Goal: Task Accomplishment & Management: Complete application form

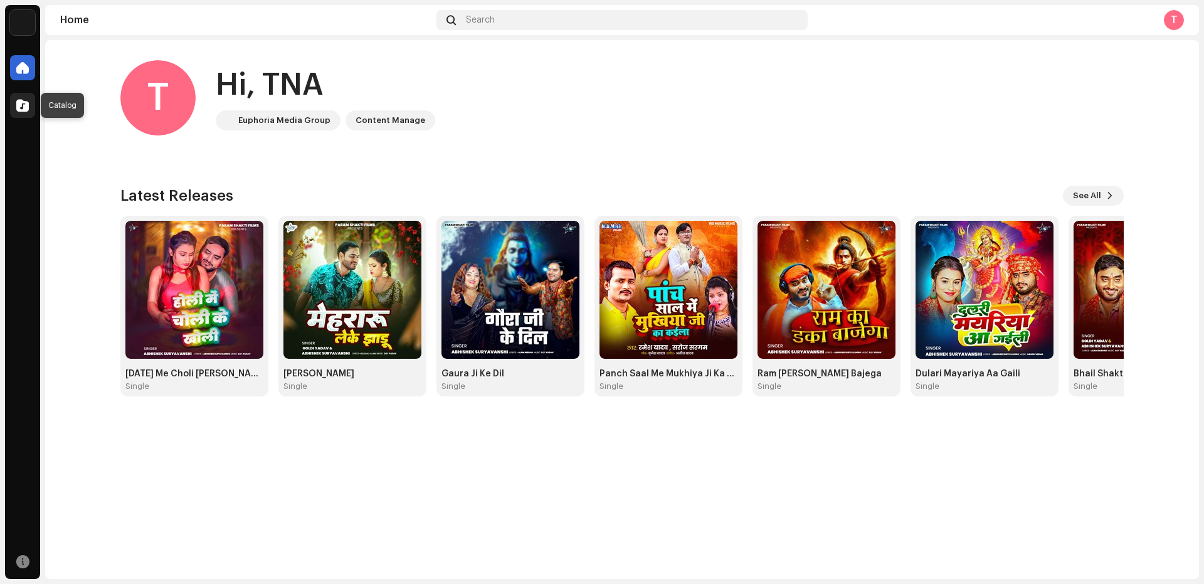
click at [17, 109] on span at bounding box center [22, 105] width 13 height 10
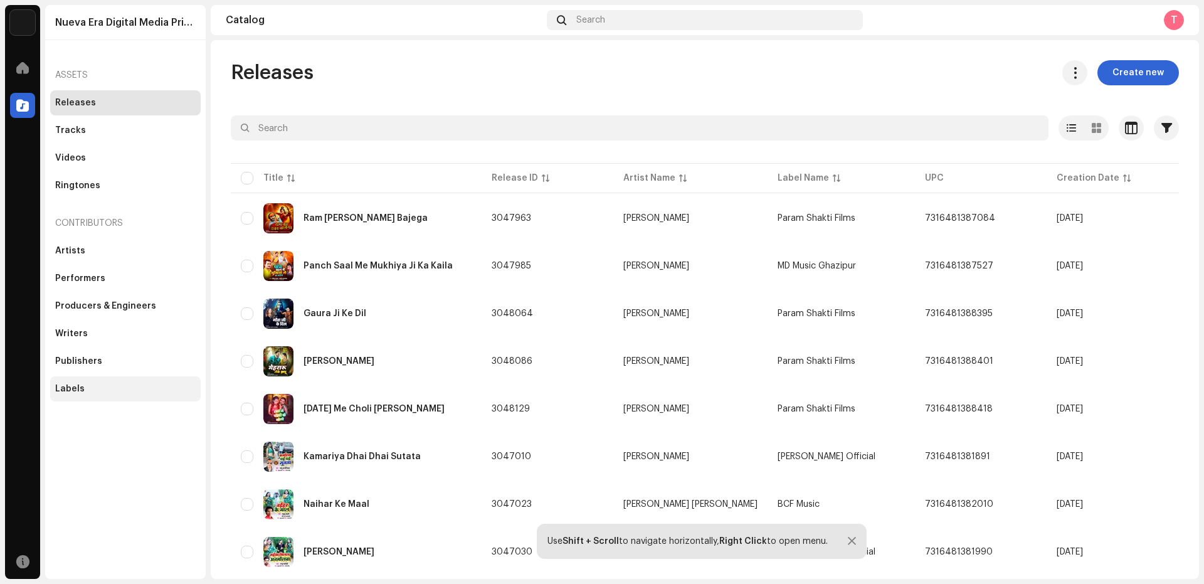
drag, startPoint x: 62, startPoint y: 389, endPoint x: 146, endPoint y: 298, distance: 123.8
click at [62, 386] on div "Labels" at bounding box center [69, 389] width 29 height 10
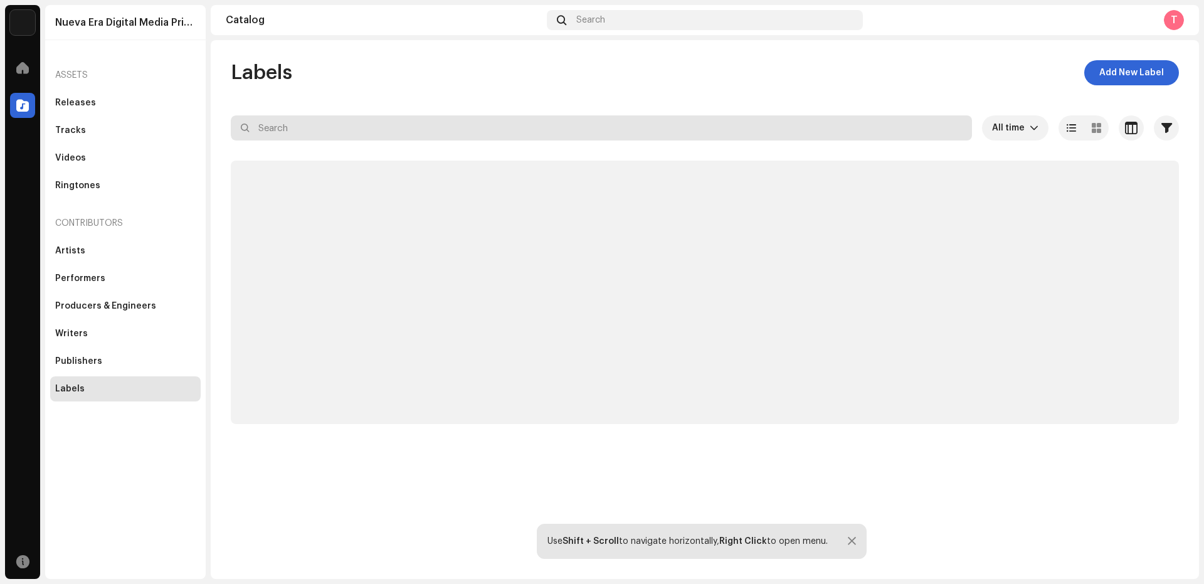
click at [288, 129] on input "text" at bounding box center [601, 127] width 741 height 25
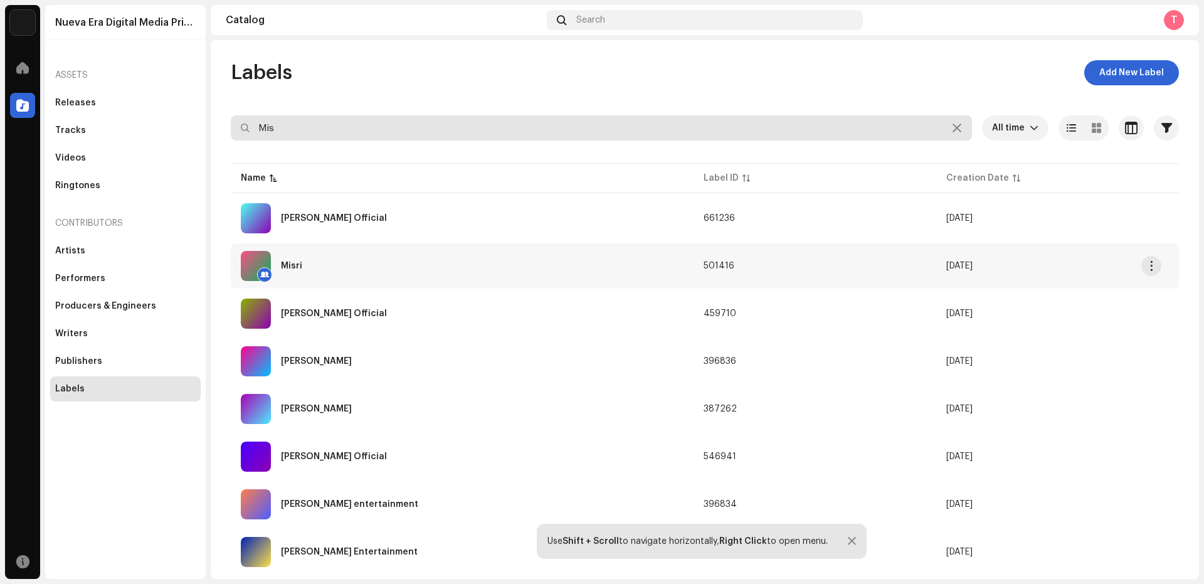
type input "Mis"
click at [300, 276] on div "Misri" at bounding box center [462, 266] width 443 height 30
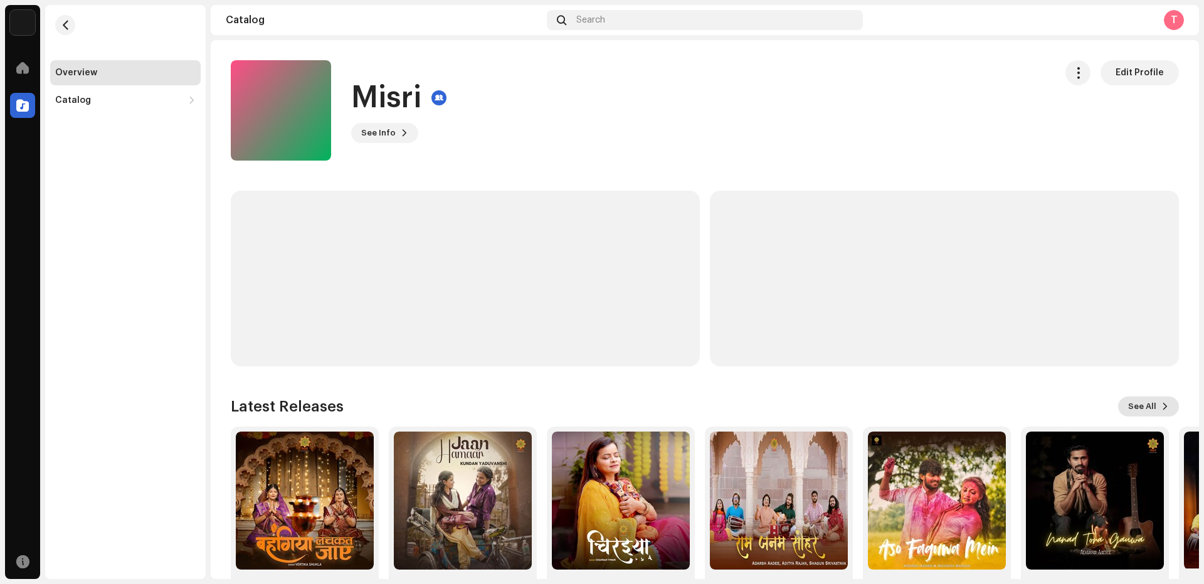
click at [1142, 405] on span "See All" at bounding box center [1142, 406] width 28 height 25
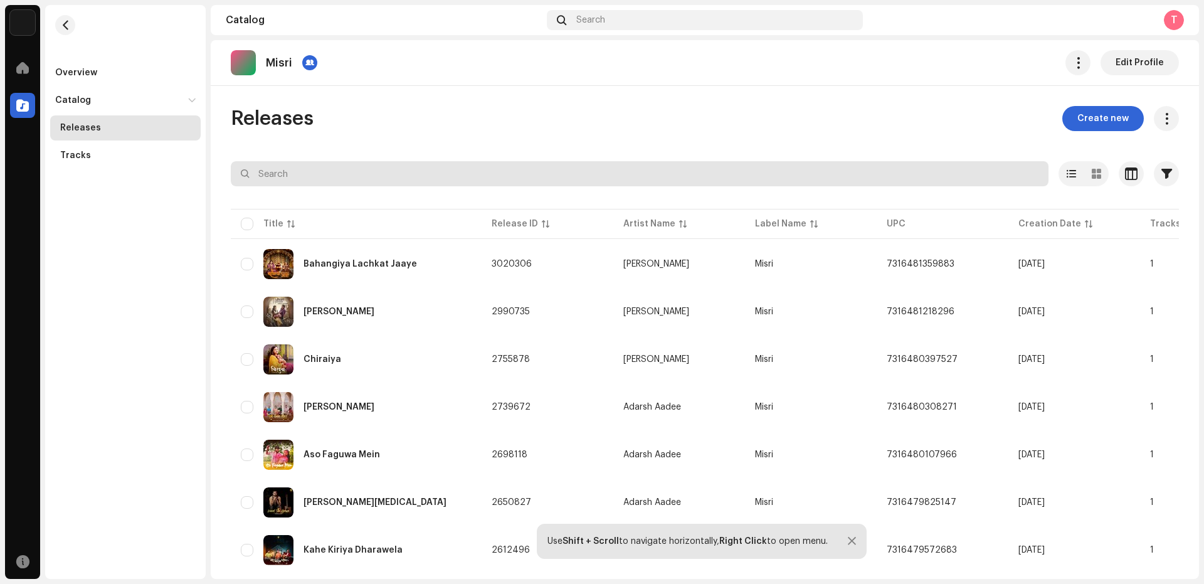
click at [295, 175] on input "text" at bounding box center [640, 173] width 818 height 25
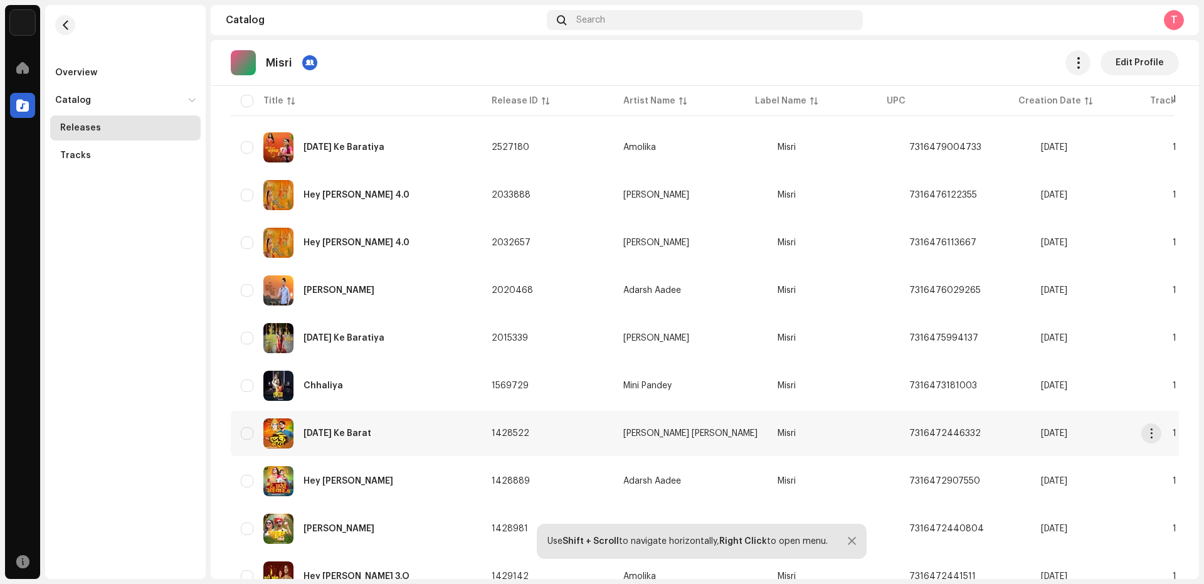
scroll to position [225, 0]
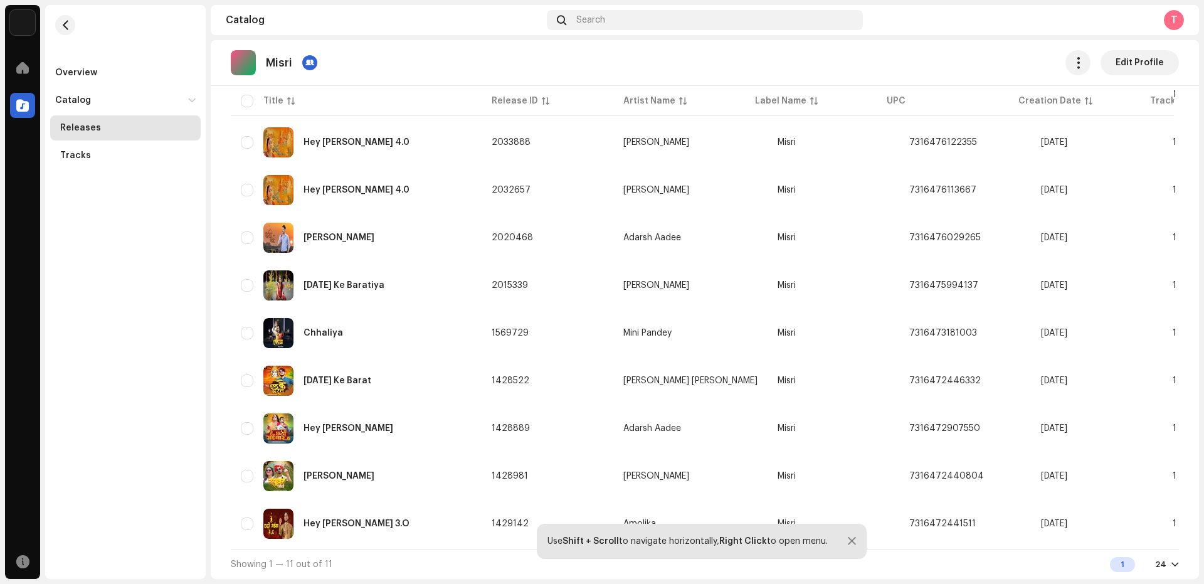
type input "chh"
click at [374, 127] on div "Hey Chhathi Maiya 4.0" at bounding box center [356, 142] width 231 height 30
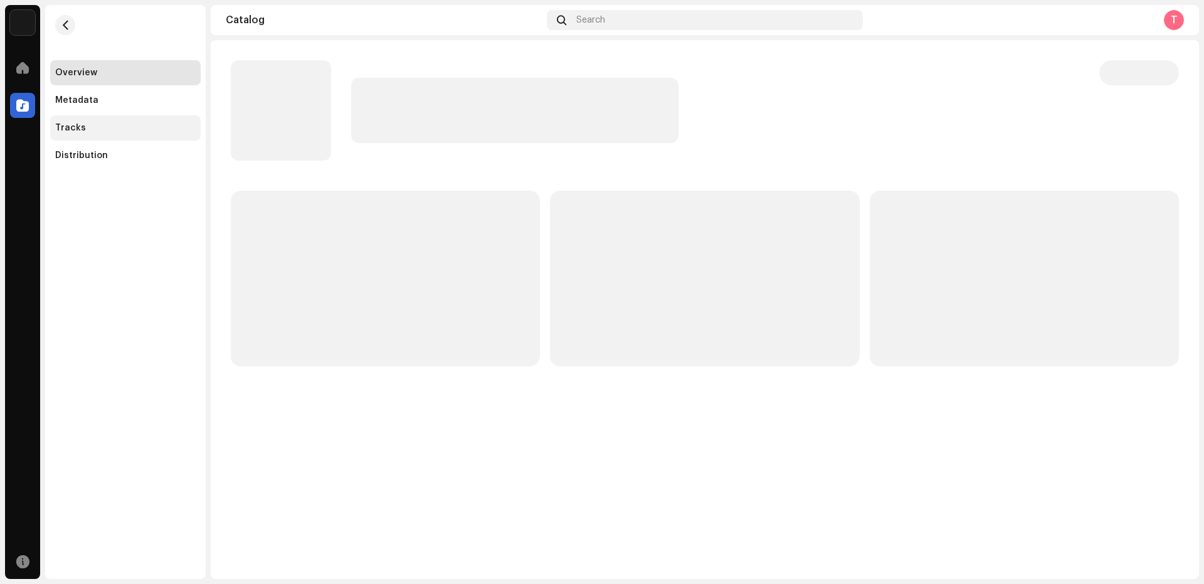
click at [83, 126] on div "Tracks" at bounding box center [125, 128] width 140 height 10
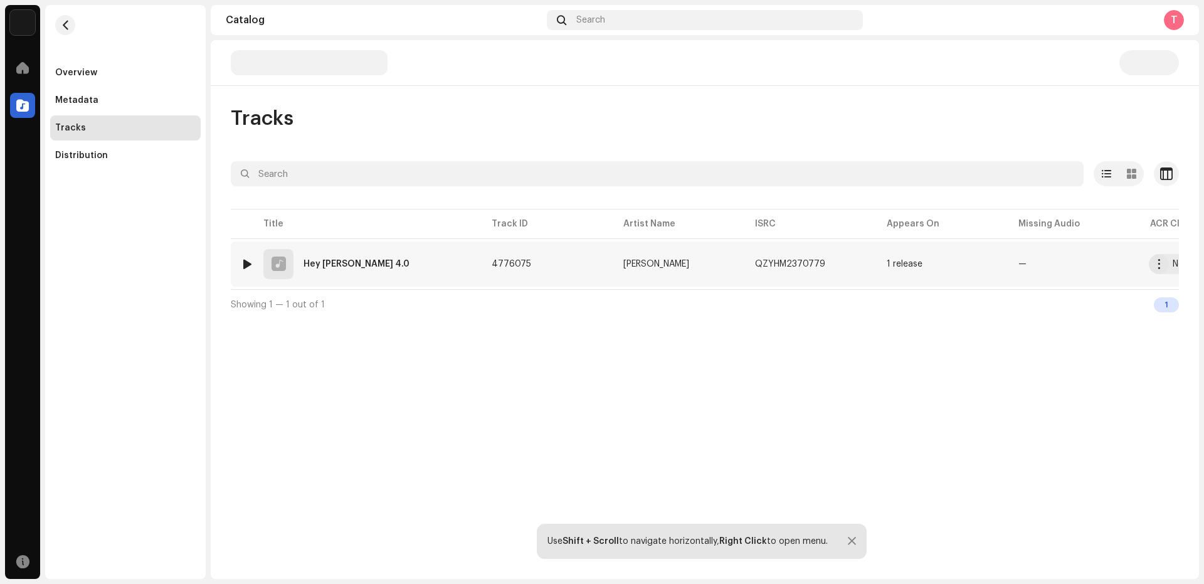
click at [247, 261] on div at bounding box center [247, 264] width 9 height 10
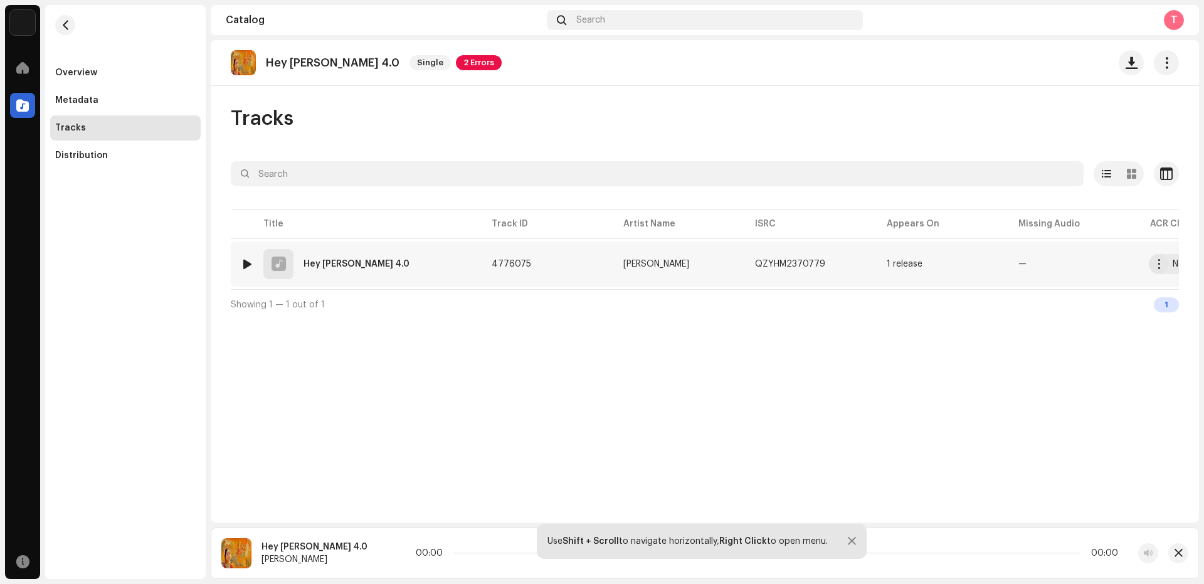
click at [248, 265] on div at bounding box center [247, 264] width 9 height 10
click at [467, 553] on p-slider at bounding box center [768, 553] width 626 height 3
click at [485, 552] on p-slider at bounding box center [768, 553] width 626 height 3
click at [1175, 554] on span "button" at bounding box center [1179, 553] width 8 height 10
click at [65, 23] on span "button" at bounding box center [65, 25] width 9 height 10
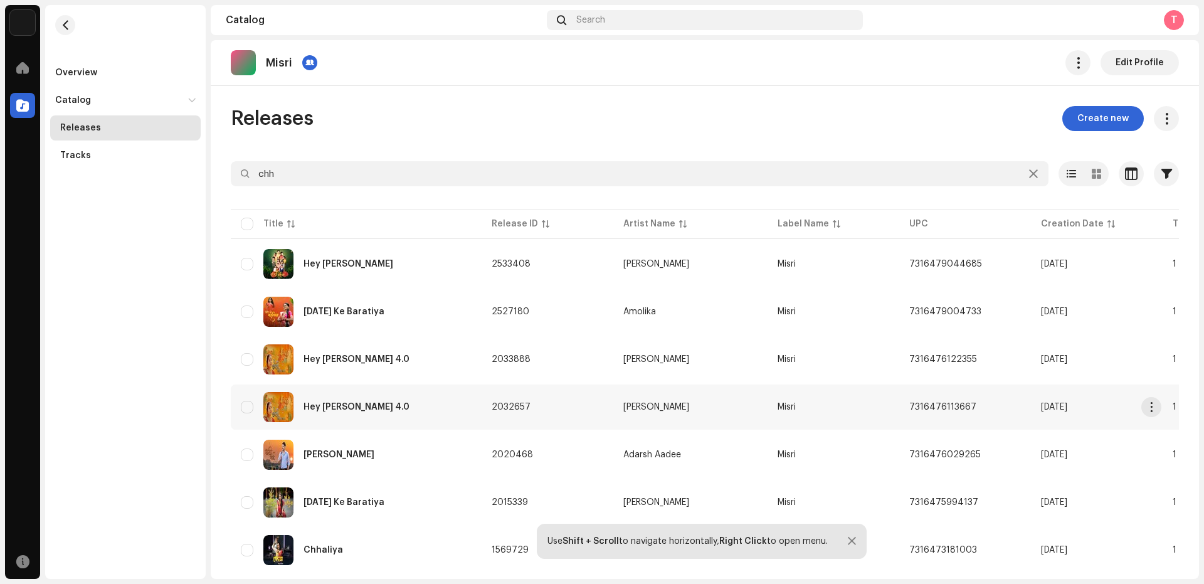
scroll to position [167, 0]
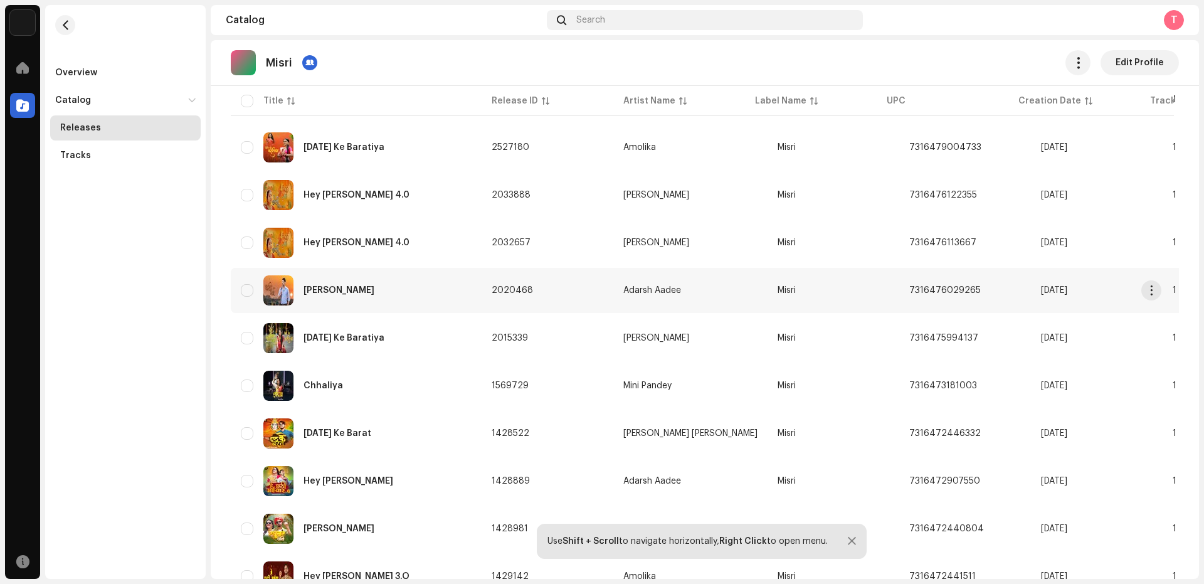
click at [379, 285] on div "[PERSON_NAME]" at bounding box center [356, 290] width 231 height 30
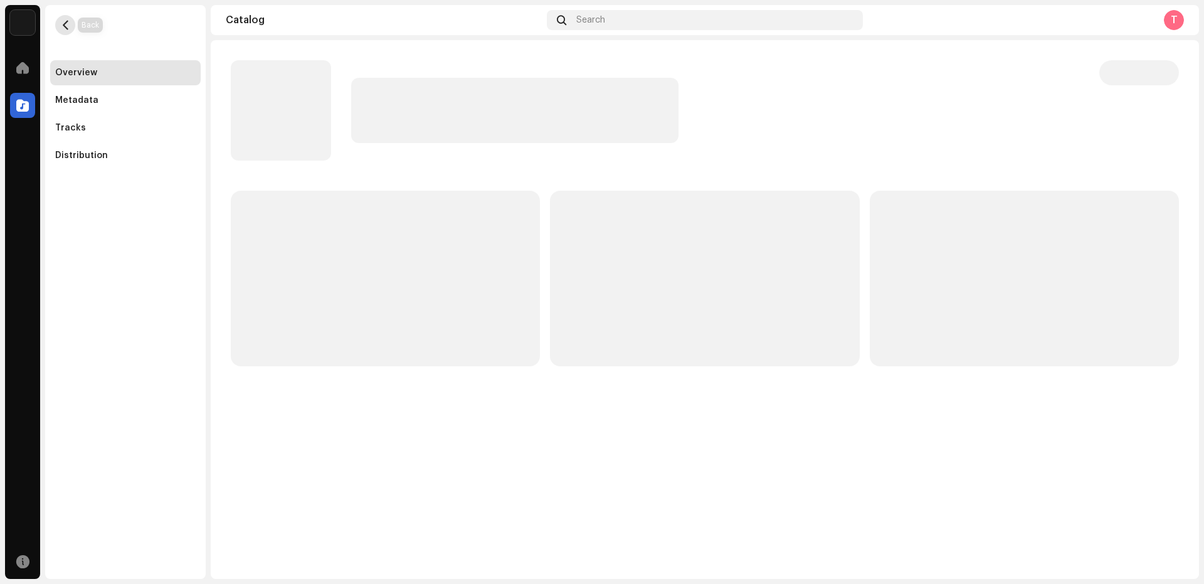
click at [68, 18] on button "button" at bounding box center [65, 25] width 20 height 20
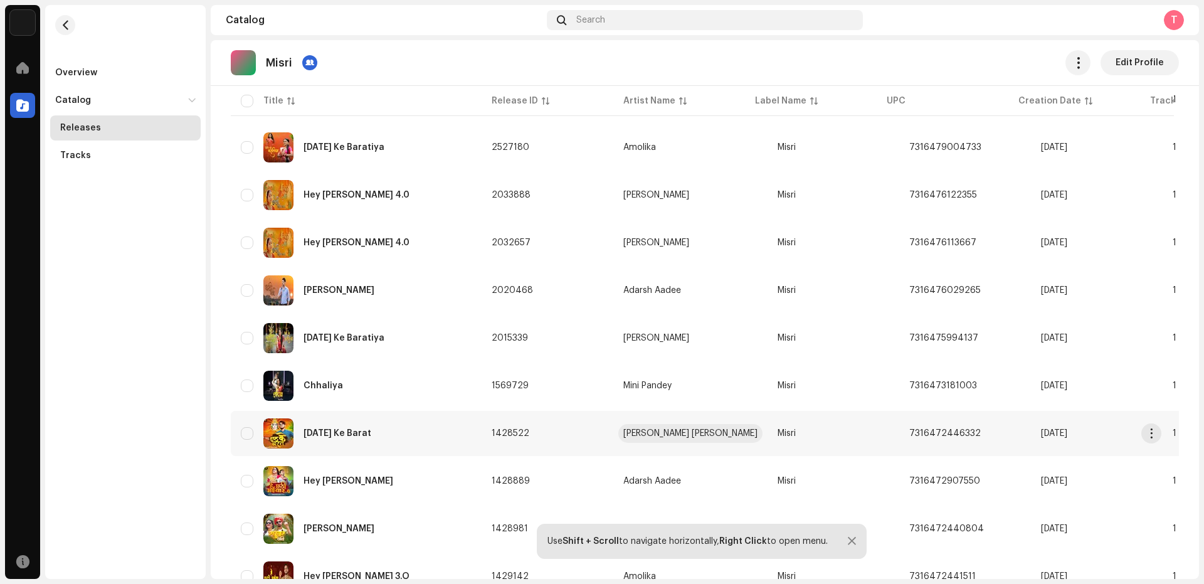
scroll to position [225, 0]
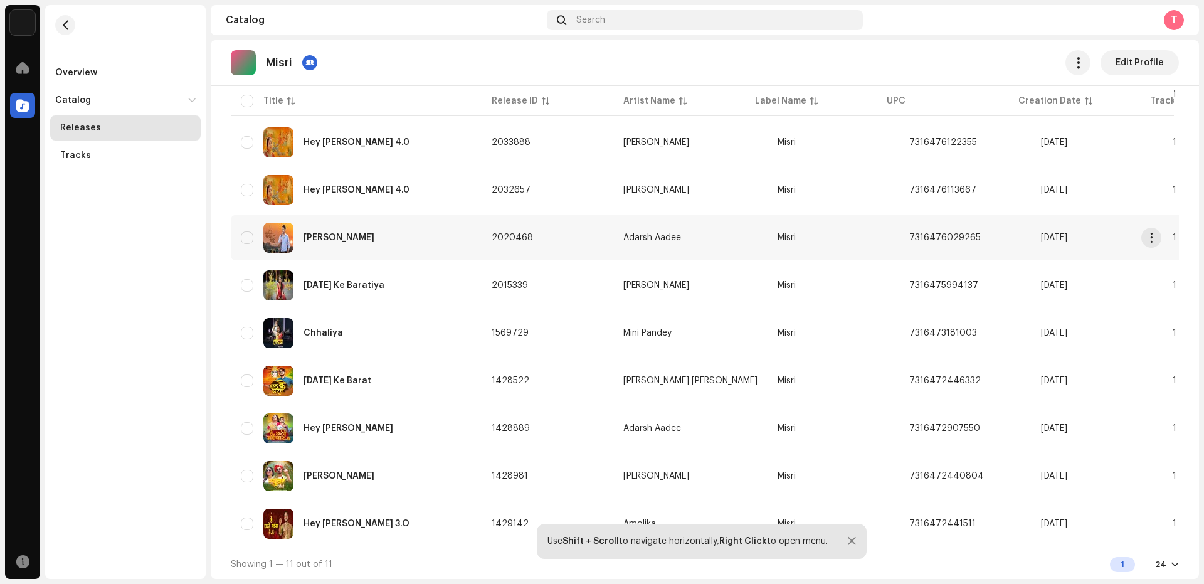
click at [272, 231] on img at bounding box center [278, 238] width 30 height 30
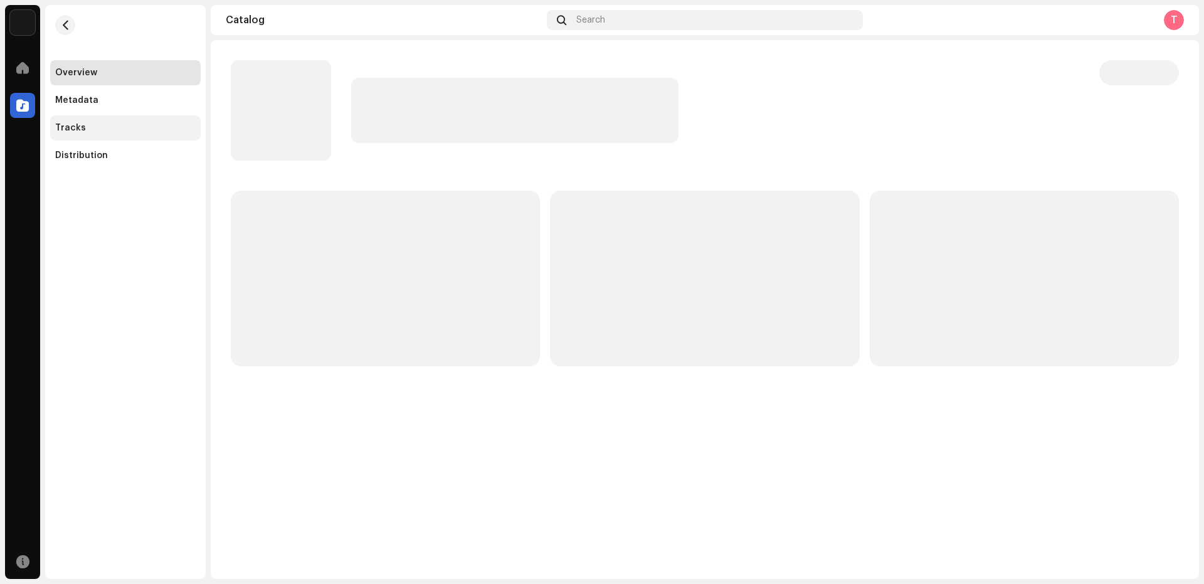
click at [97, 122] on div "Tracks" at bounding box center [125, 127] width 151 height 25
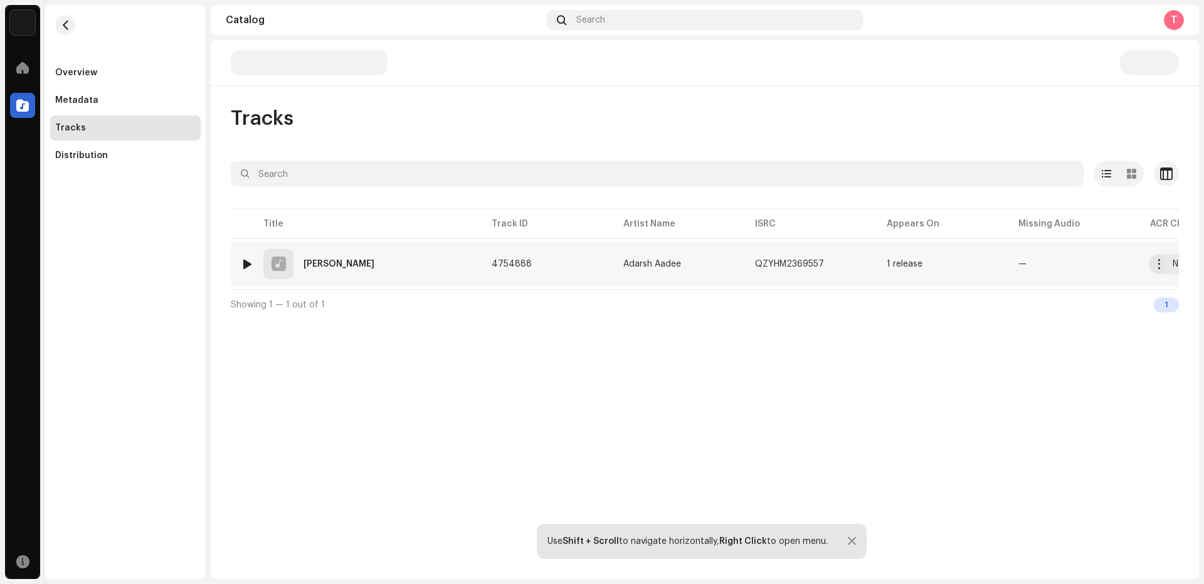
click at [243, 259] on div at bounding box center [247, 264] width 9 height 10
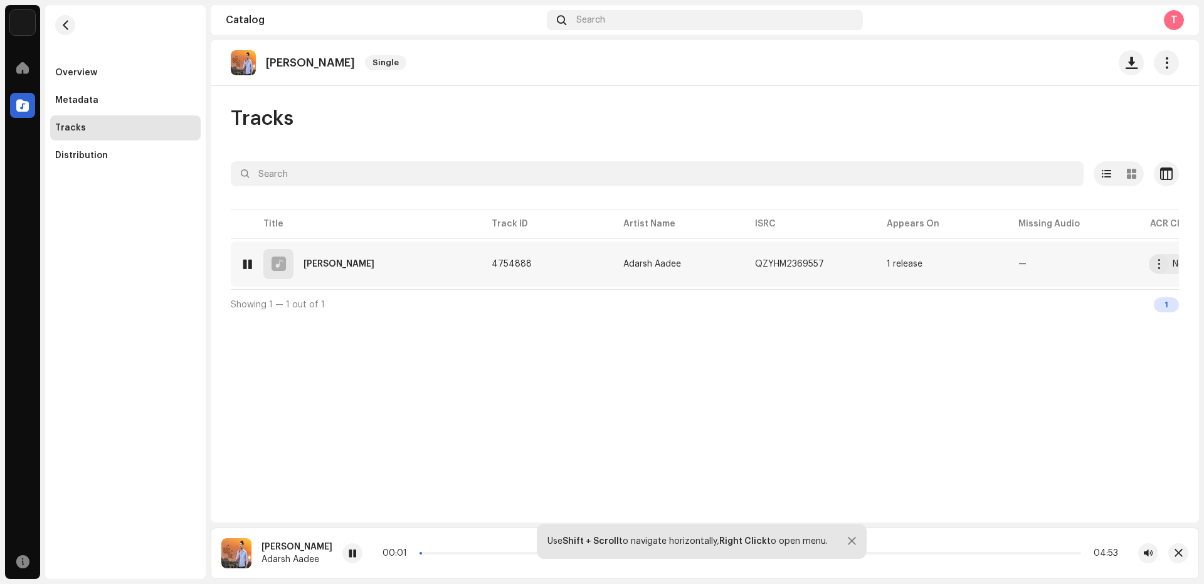
click at [243, 260] on div at bounding box center [247, 264] width 9 height 10
click at [247, 262] on div at bounding box center [247, 264] width 9 height 10
click at [1175, 552] on span "button" at bounding box center [1179, 553] width 8 height 10
click at [69, 25] on span "button" at bounding box center [65, 25] width 9 height 10
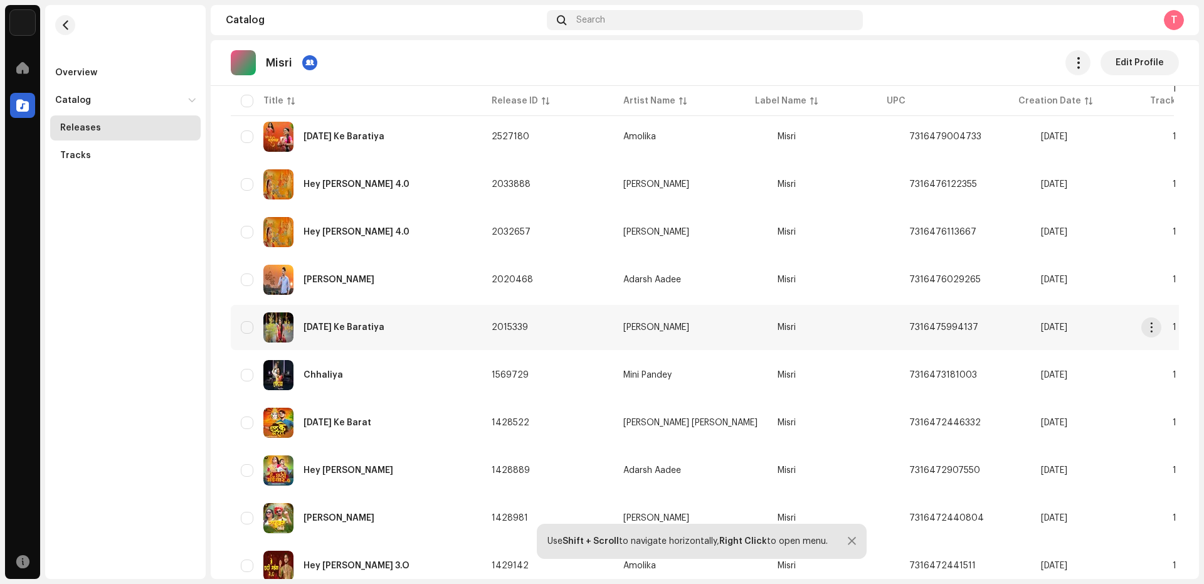
scroll to position [222, 0]
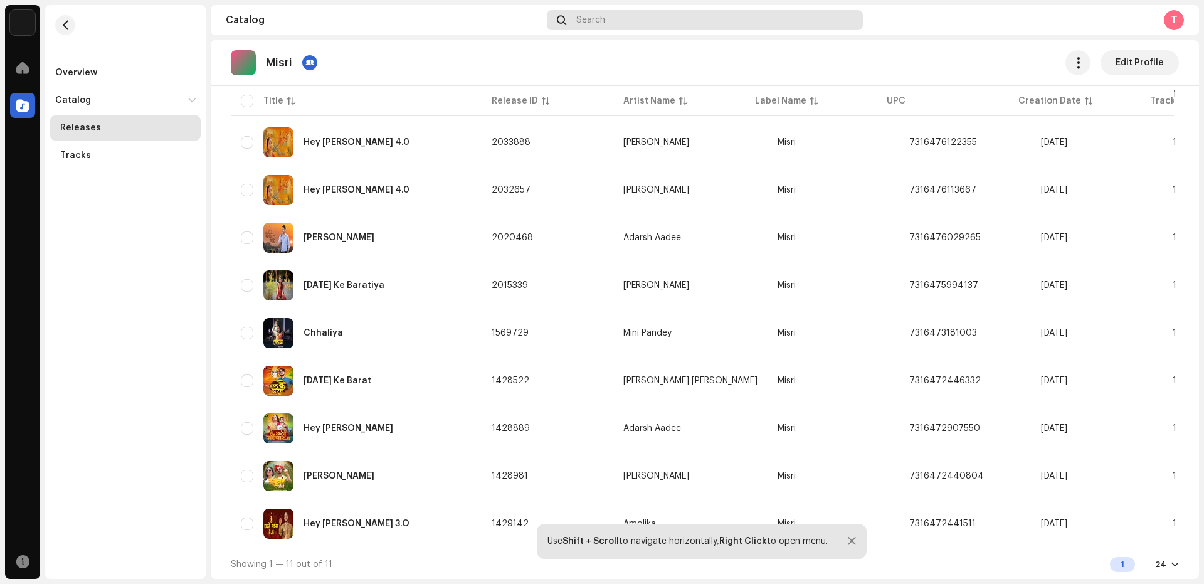
click at [556, 18] on div "Search" at bounding box center [705, 20] width 316 height 20
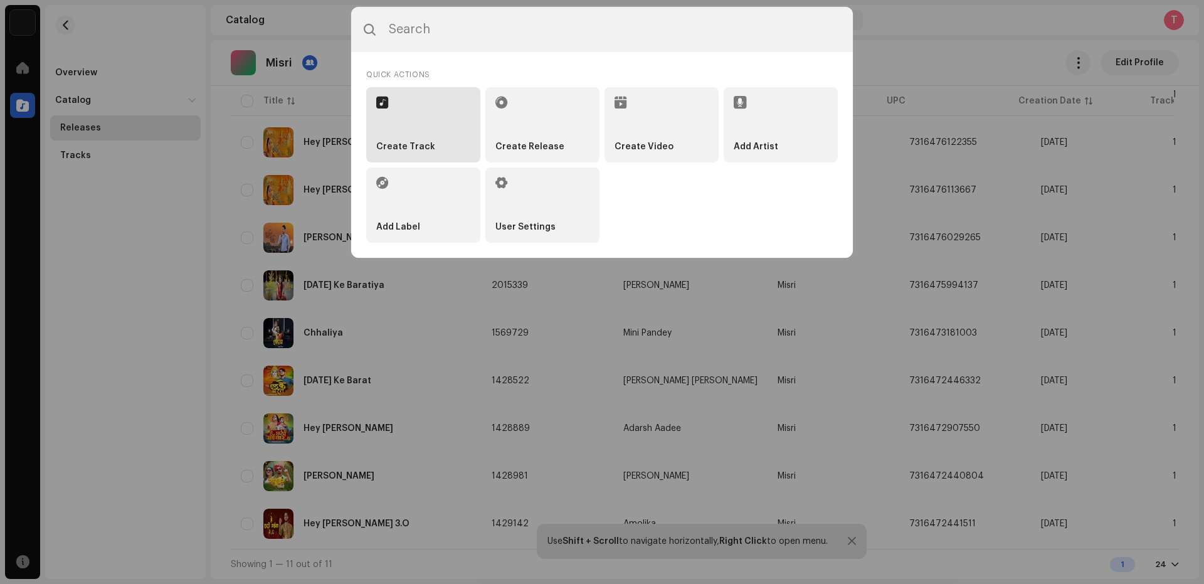
click at [405, 144] on strong "Create Track" at bounding box center [405, 147] width 59 height 11
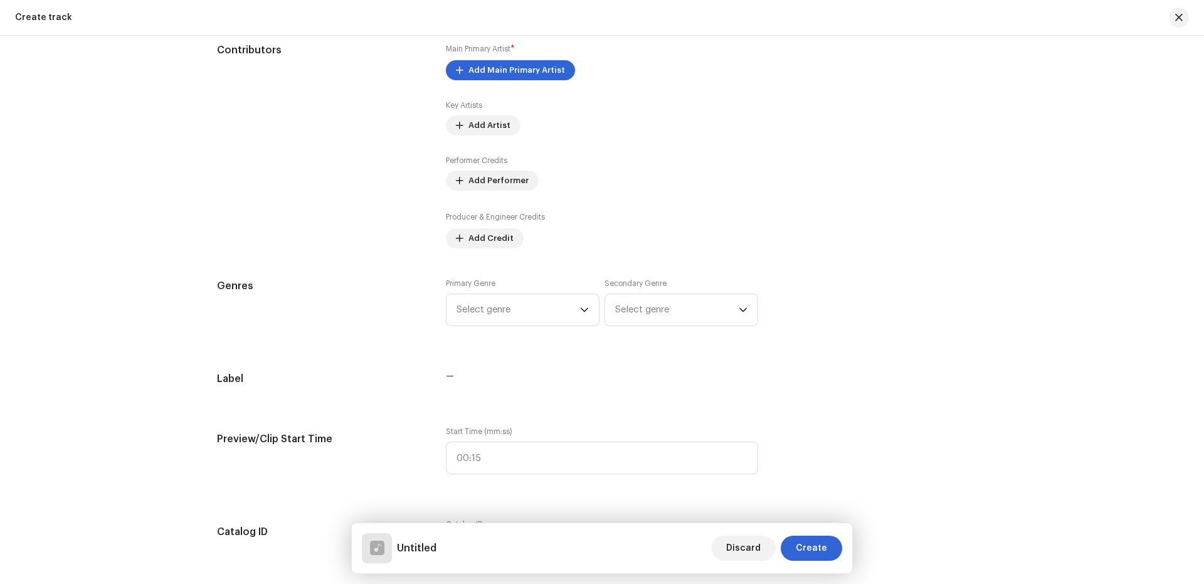
scroll to position [168, 0]
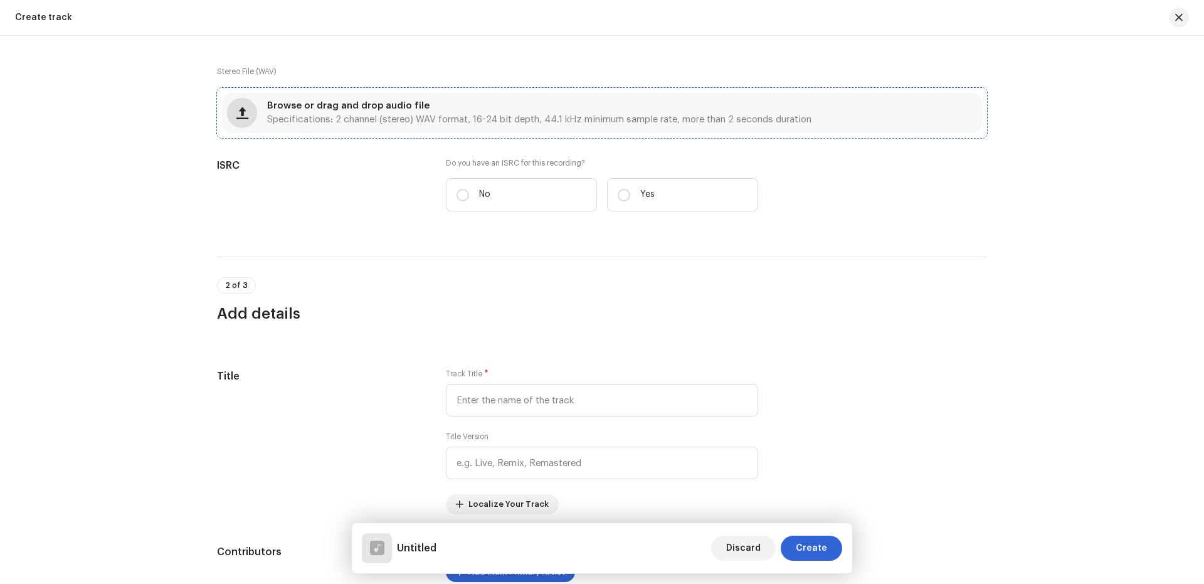
click at [236, 110] on span "button" at bounding box center [242, 113] width 12 height 10
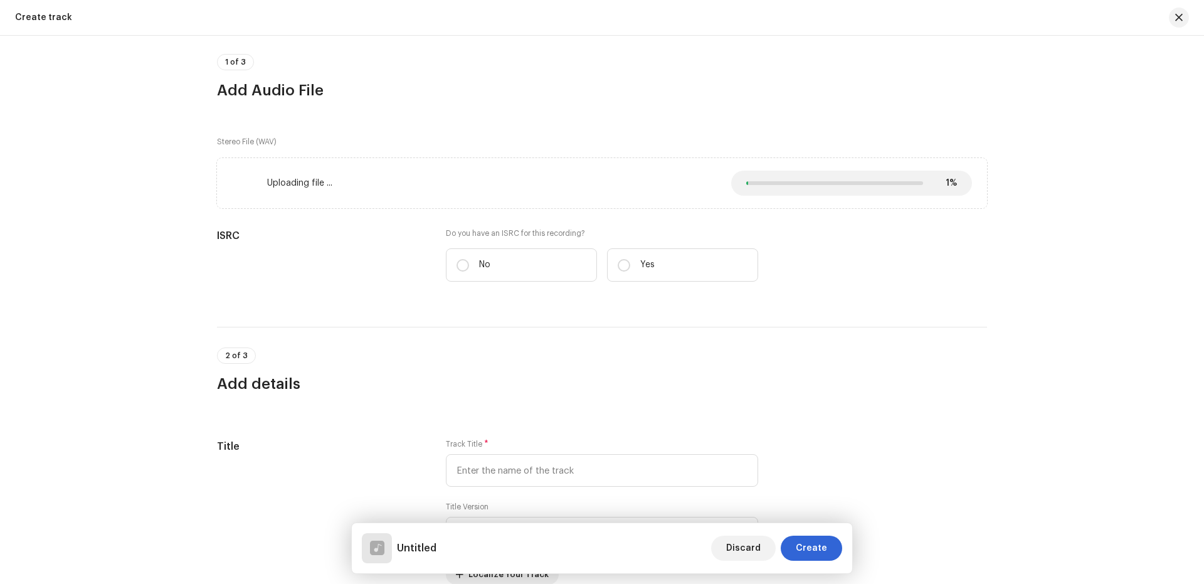
scroll to position [1, 0]
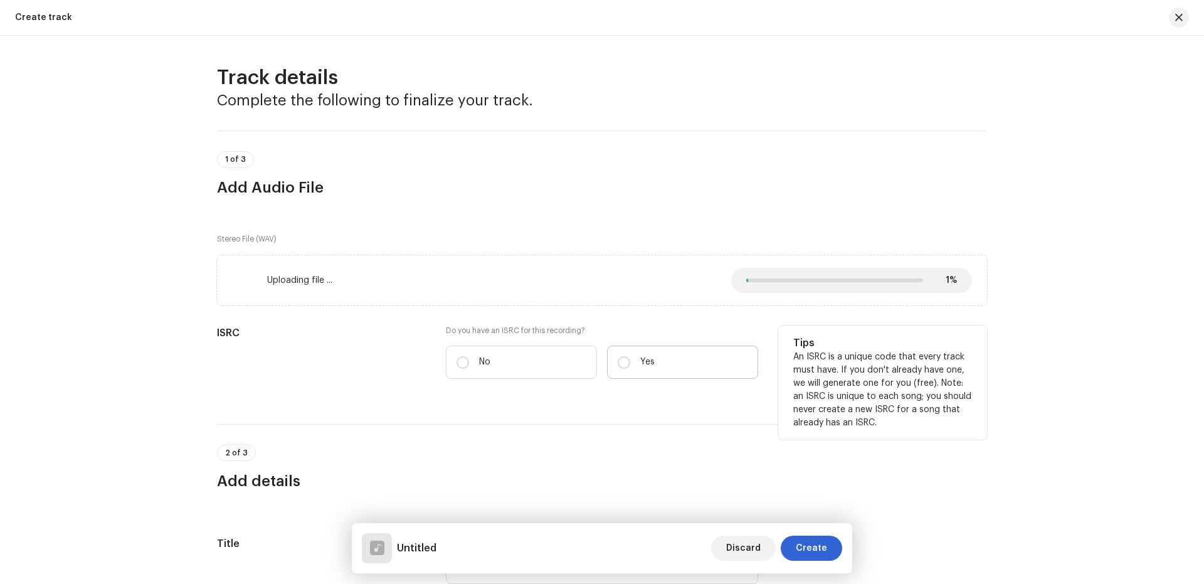
click at [659, 364] on label "Yes" at bounding box center [682, 362] width 151 height 33
click at [630, 364] on input "Yes" at bounding box center [624, 362] width 13 height 13
radio input "true"
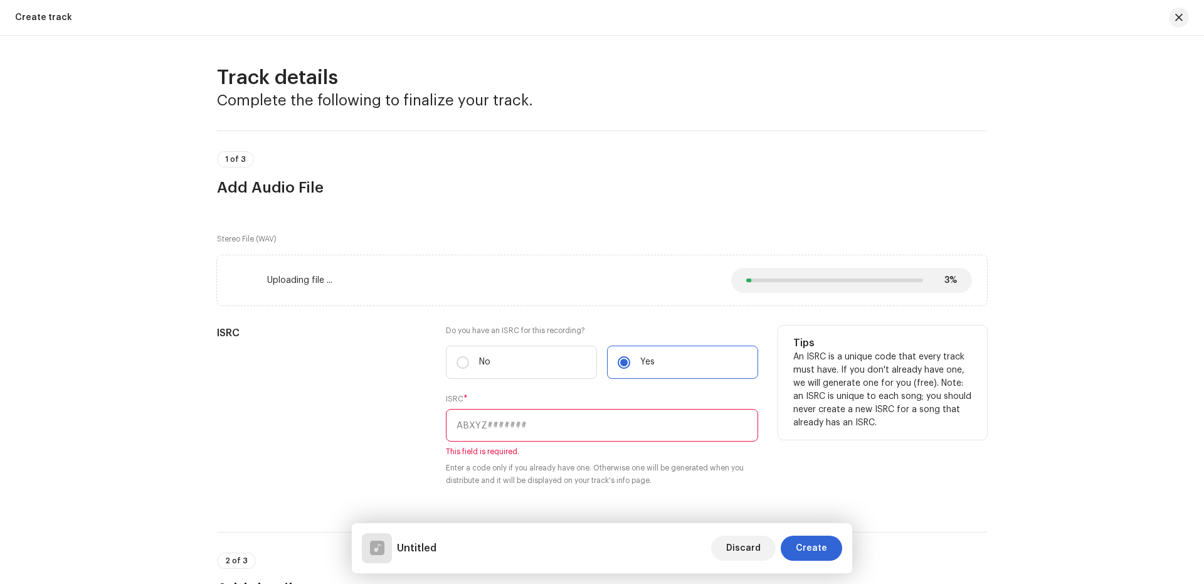
click at [502, 427] on input "text" at bounding box center [602, 425] width 312 height 33
paste input "INN202500904"
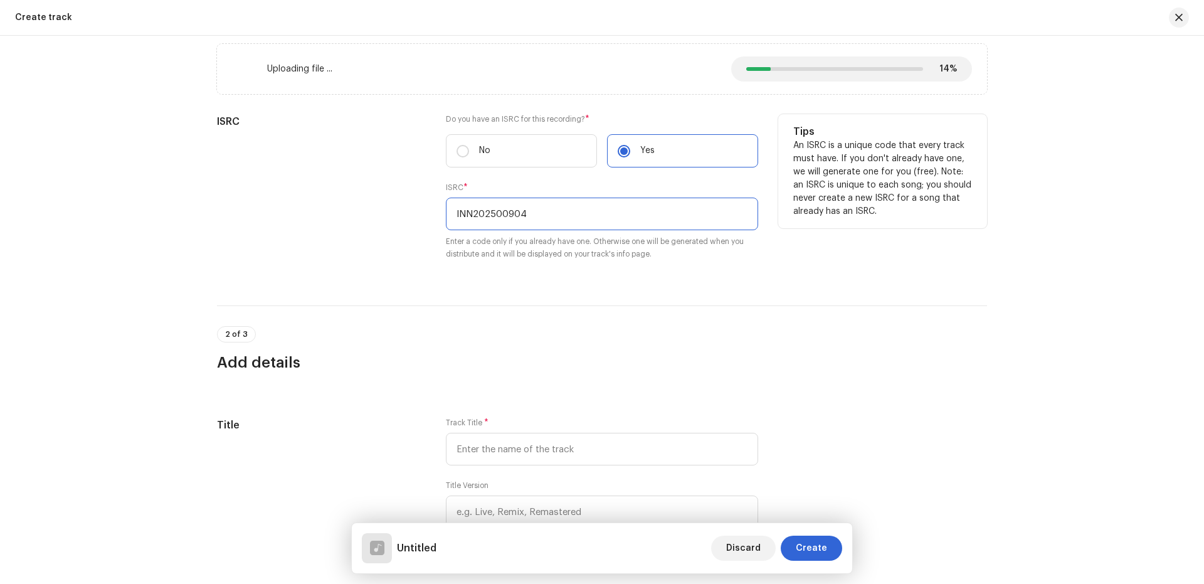
scroll to position [335, 0]
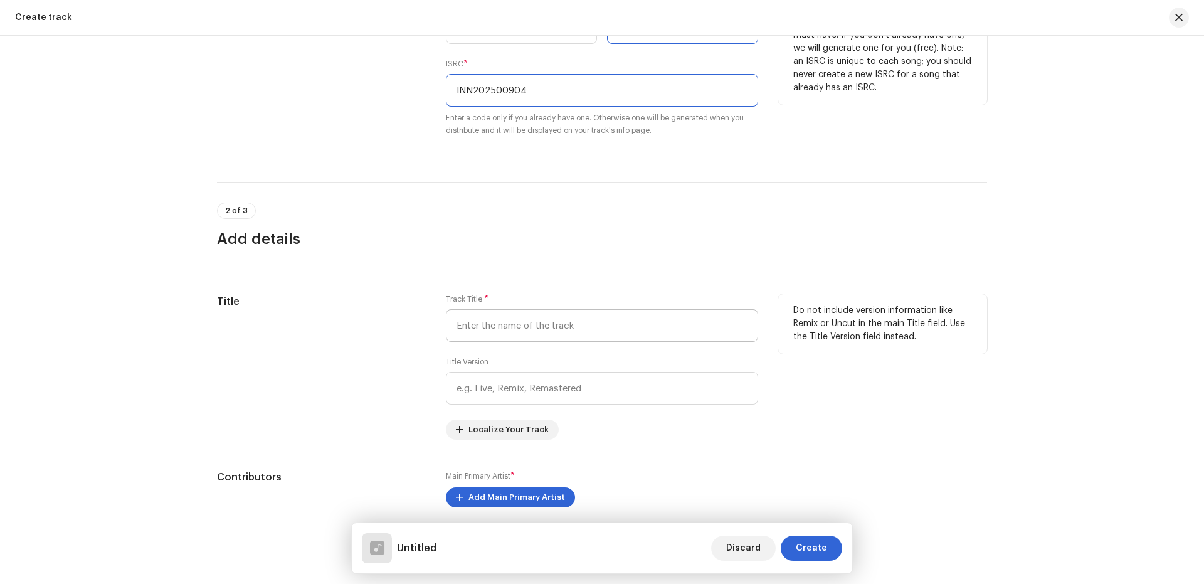
type input "INN202500904"
click at [506, 323] on input "text" at bounding box center [602, 325] width 312 height 33
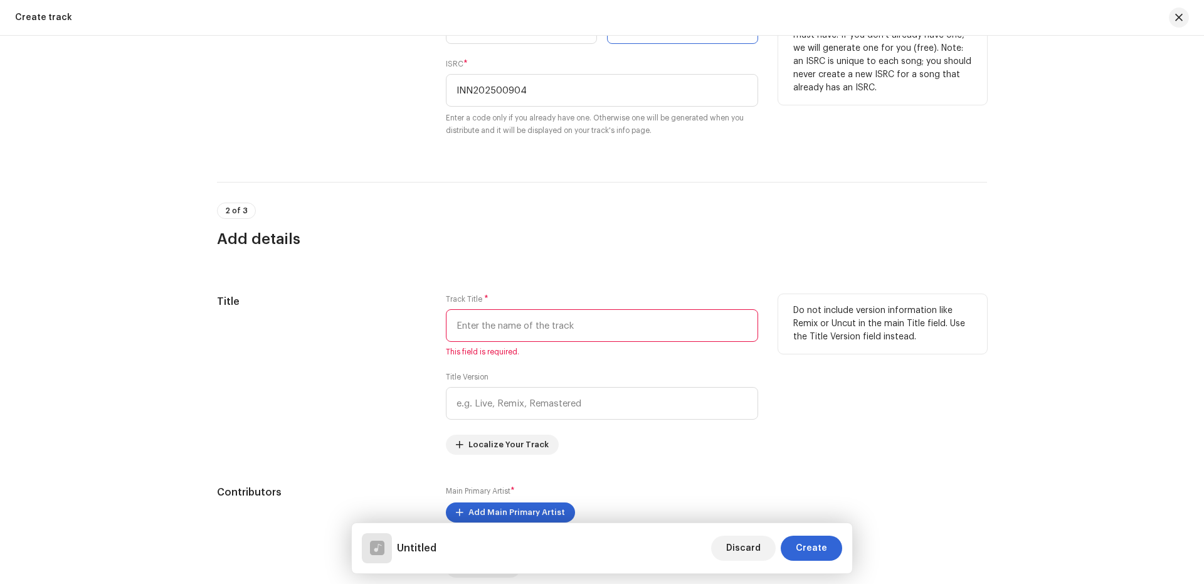
paste input "Chhath 2025"
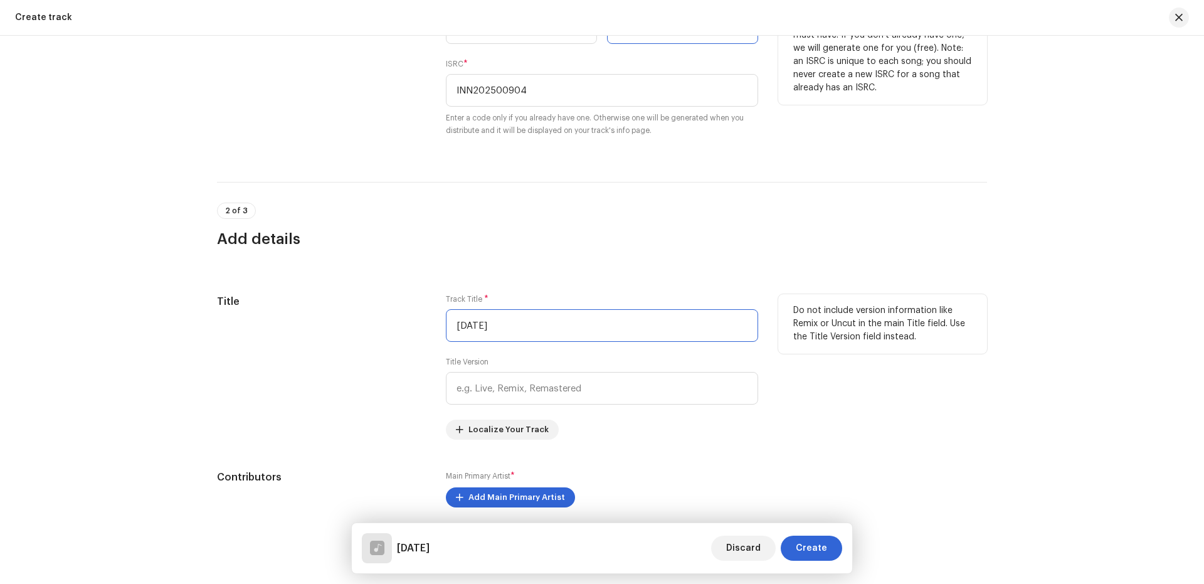
paste input "Chhath 2025"
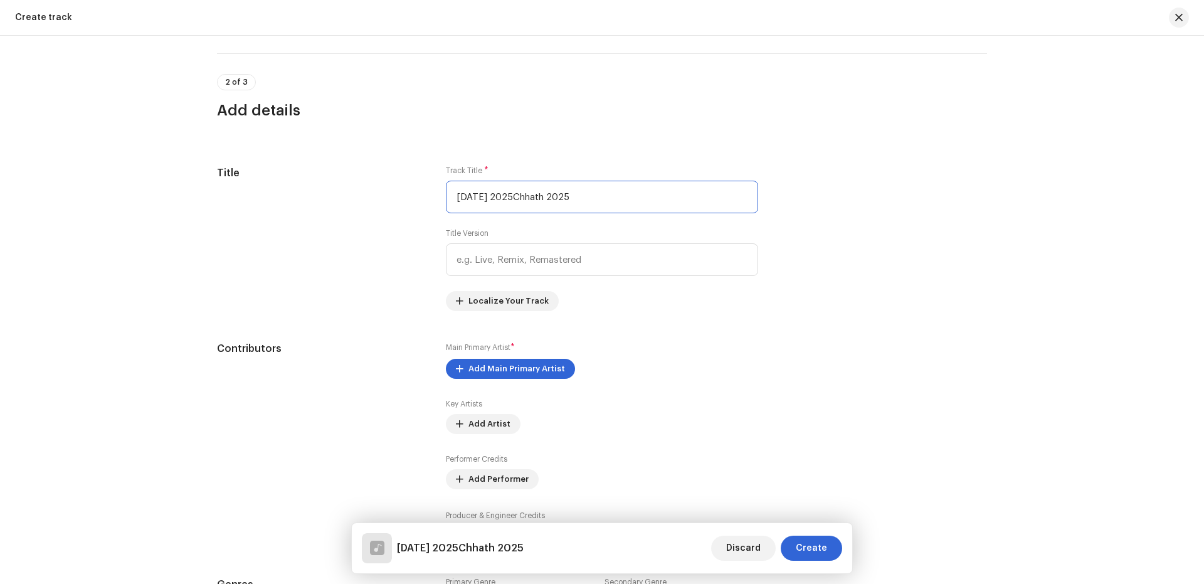
scroll to position [502, 0]
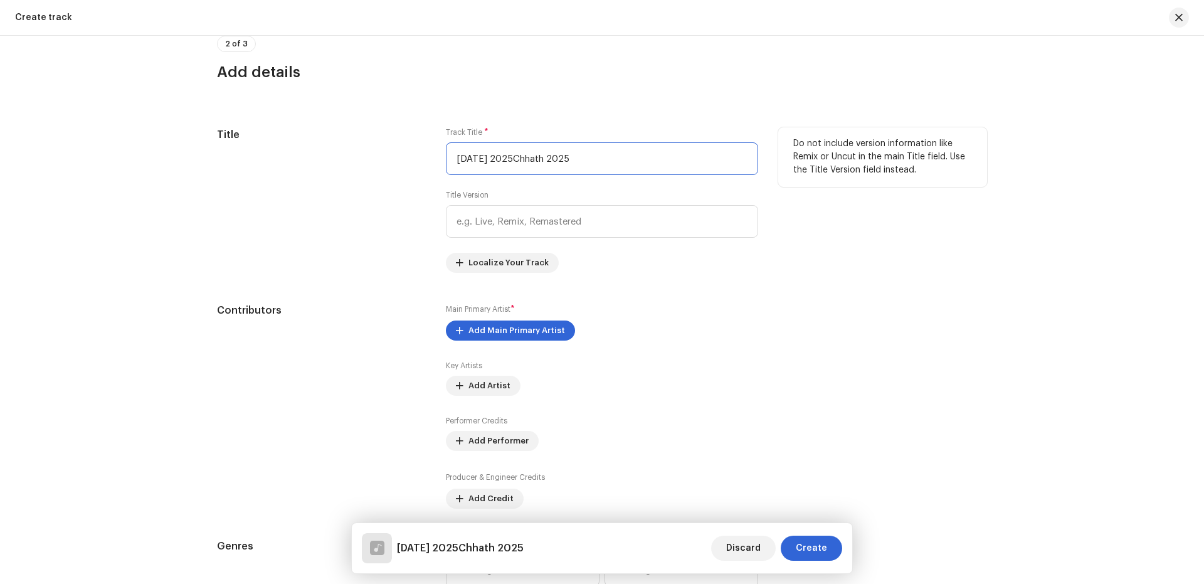
drag, startPoint x: 594, startPoint y: 162, endPoint x: 423, endPoint y: 147, distance: 171.8
click at [425, 147] on div "Title Track Title * Chhath 2025Chhath 2025 Title Version Localize Your Track Do…" at bounding box center [602, 199] width 770 height 145
paste input "text"
type input "Chhath 2025"
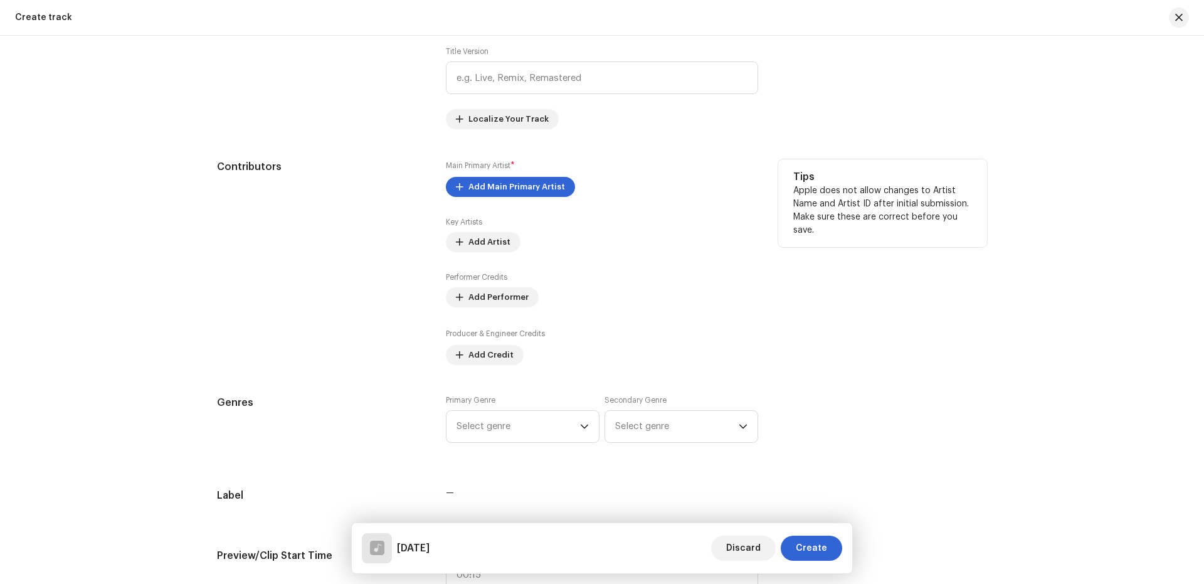
scroll to position [670, 0]
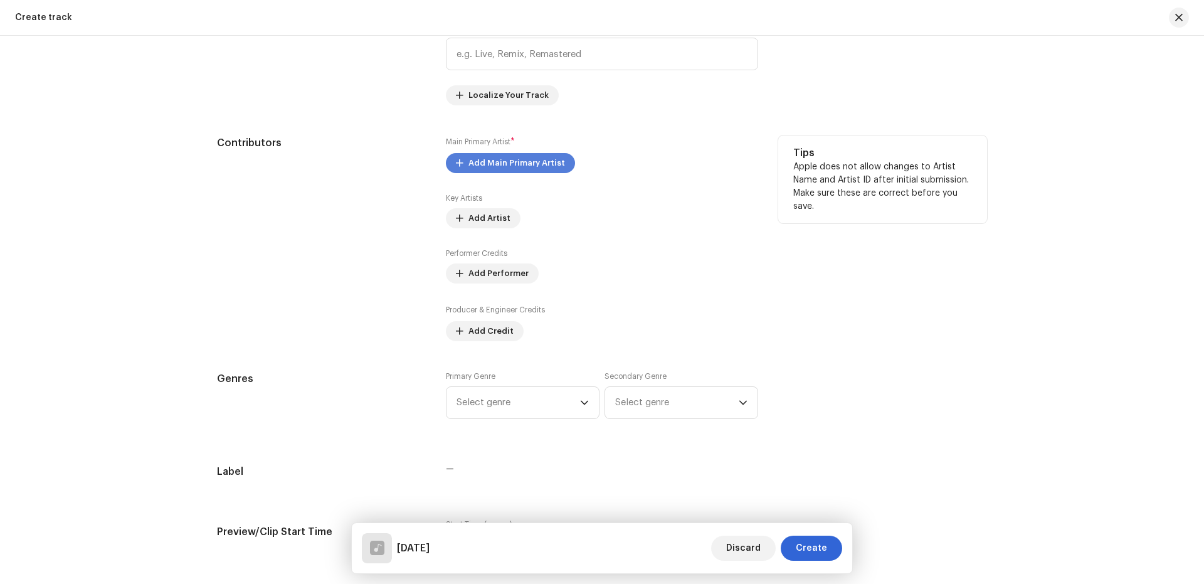
click at [510, 159] on span "Add Main Primary Artist" at bounding box center [516, 163] width 97 height 25
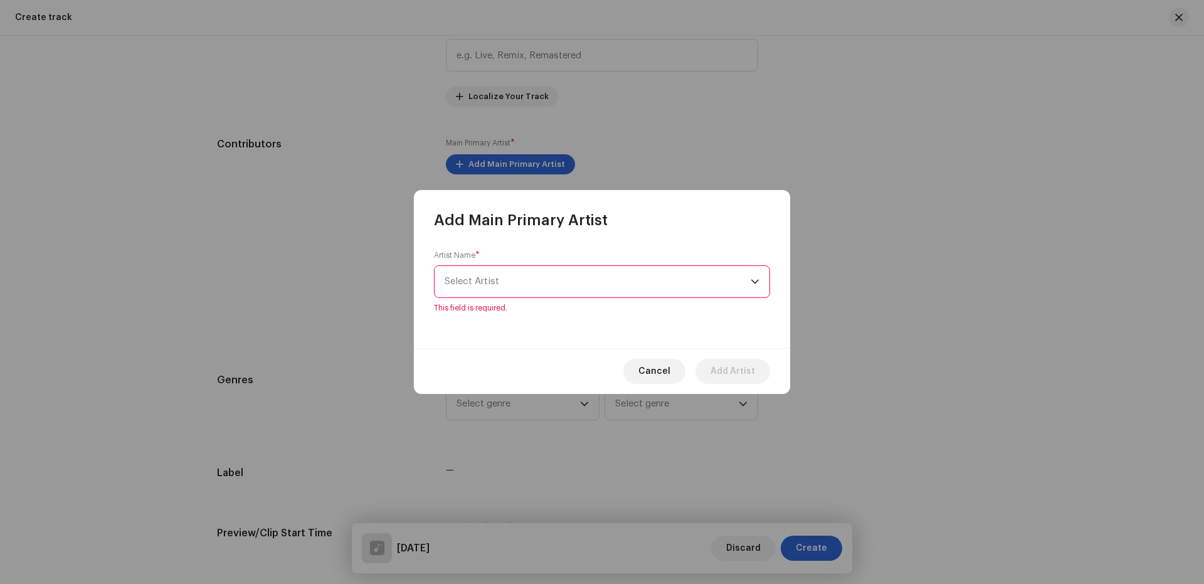
scroll to position [671, 0]
click at [510, 284] on span "Select Artist" at bounding box center [598, 281] width 306 height 31
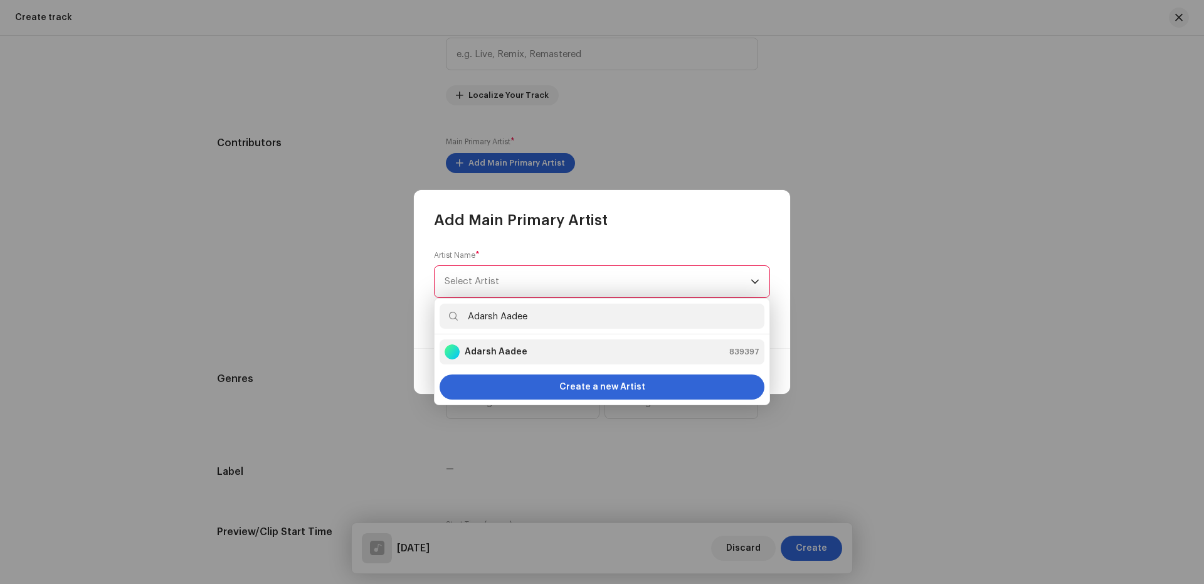
type input "Adarsh Aadee"
click at [475, 348] on strong "Adarsh Aadee" at bounding box center [496, 352] width 63 height 13
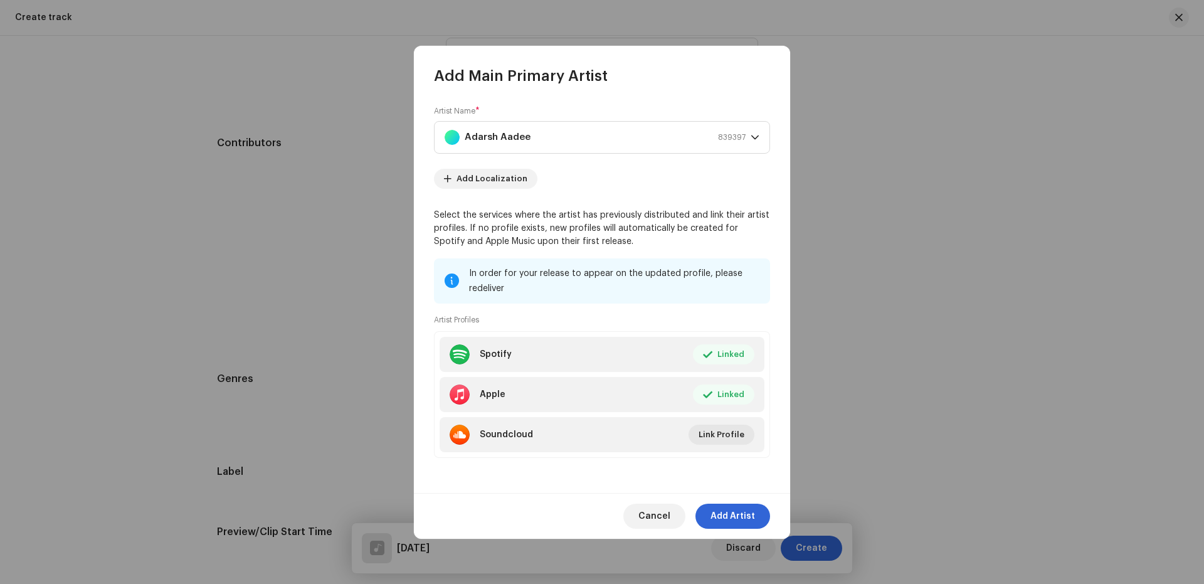
click at [732, 517] on span "Add Artist" at bounding box center [732, 516] width 45 height 25
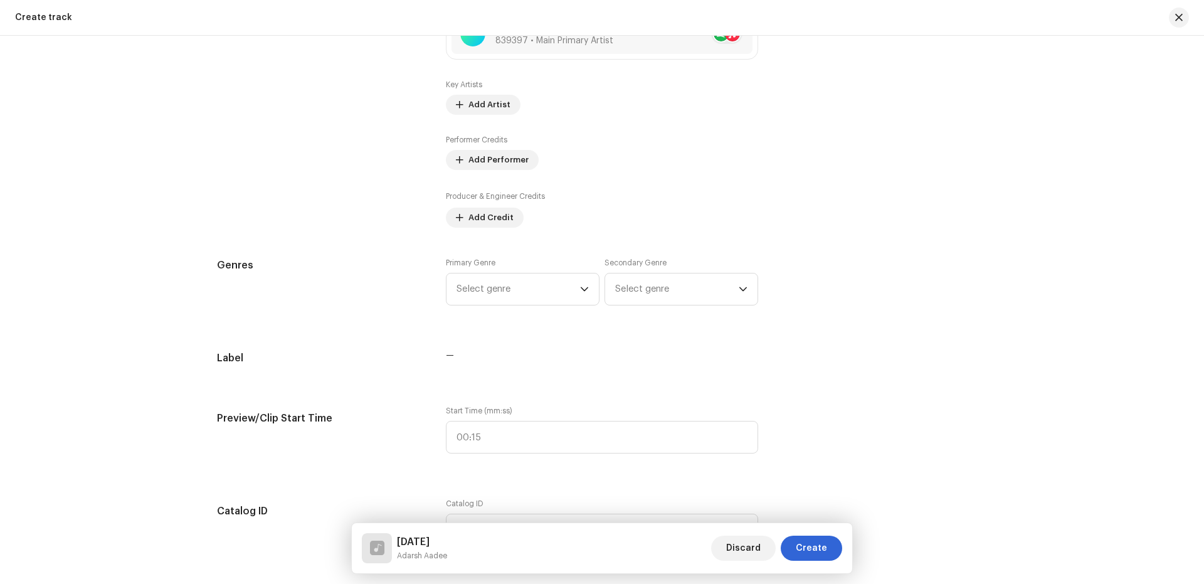
scroll to position [838, 0]
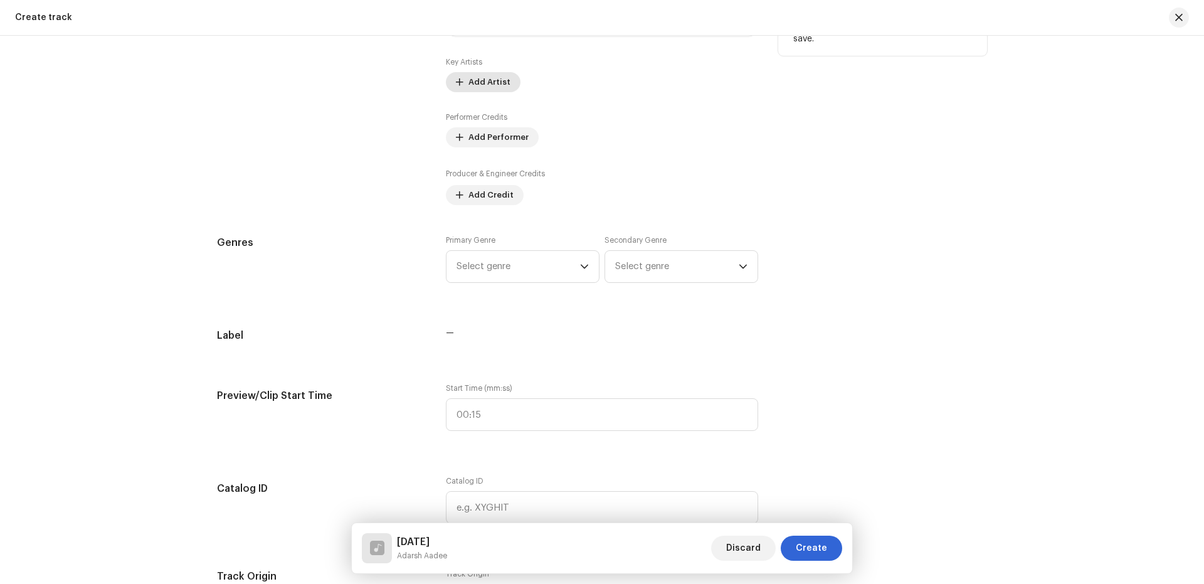
click at [475, 88] on span "Add Artist" at bounding box center [489, 82] width 42 height 25
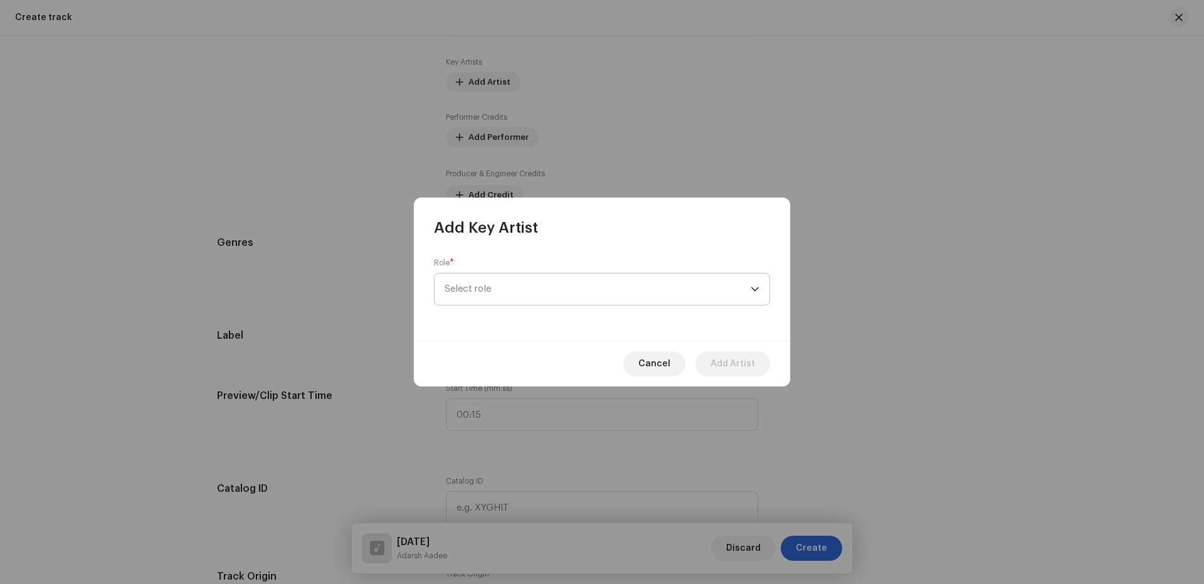
click at [476, 275] on span "Select role" at bounding box center [598, 288] width 306 height 31
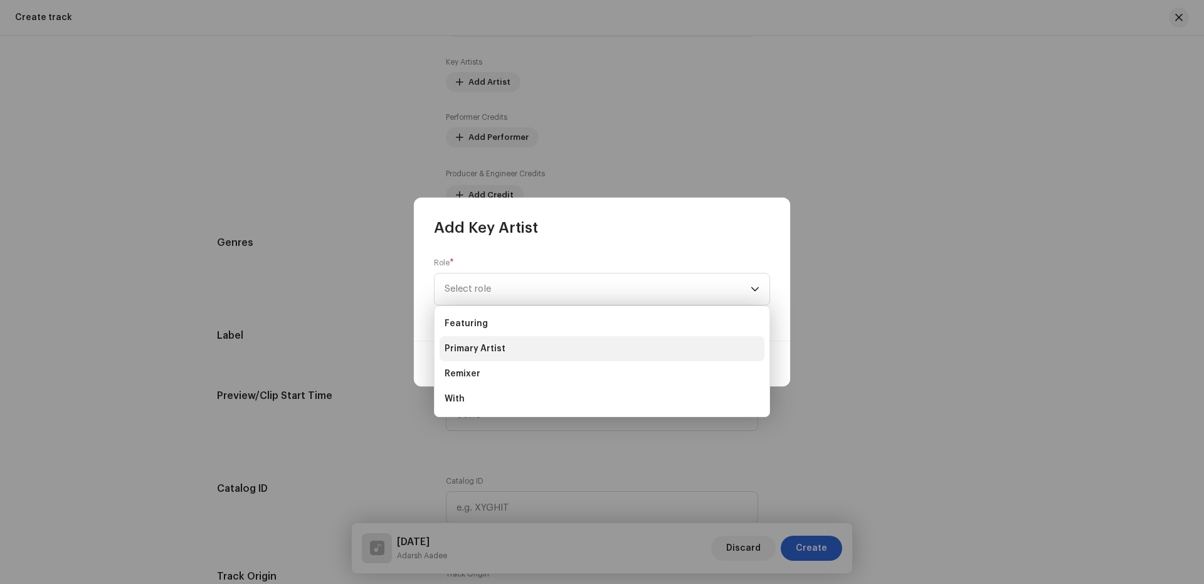
click at [485, 342] on li "Primary Artist" at bounding box center [602, 348] width 325 height 25
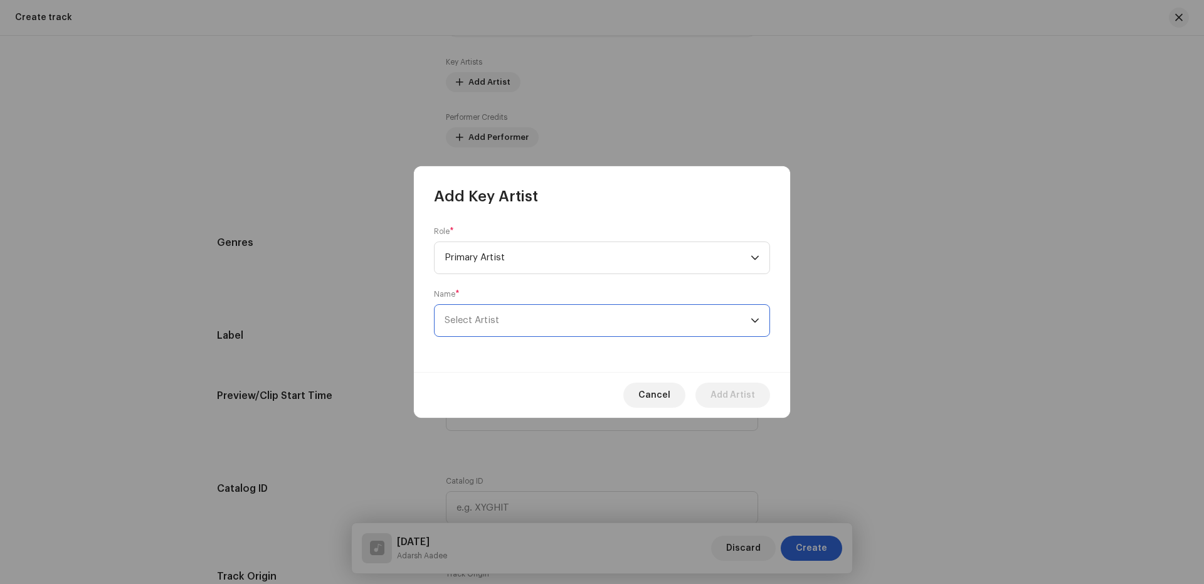
click at [498, 329] on span "Select Artist" at bounding box center [598, 320] width 306 height 31
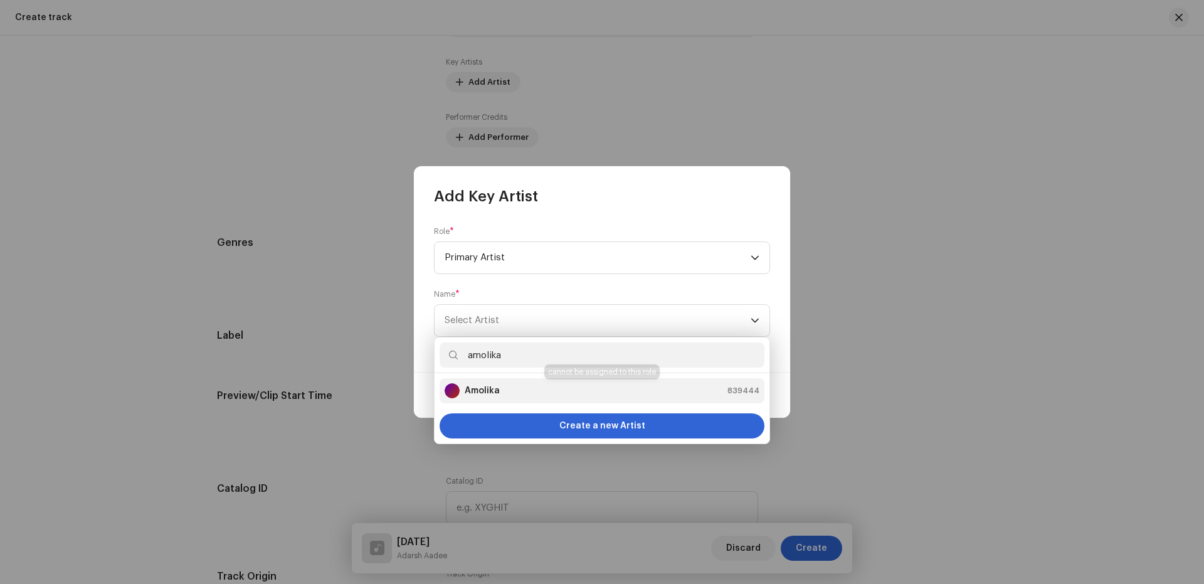
type input "amolika"
click at [488, 393] on strong "Amolika" at bounding box center [482, 390] width 35 height 13
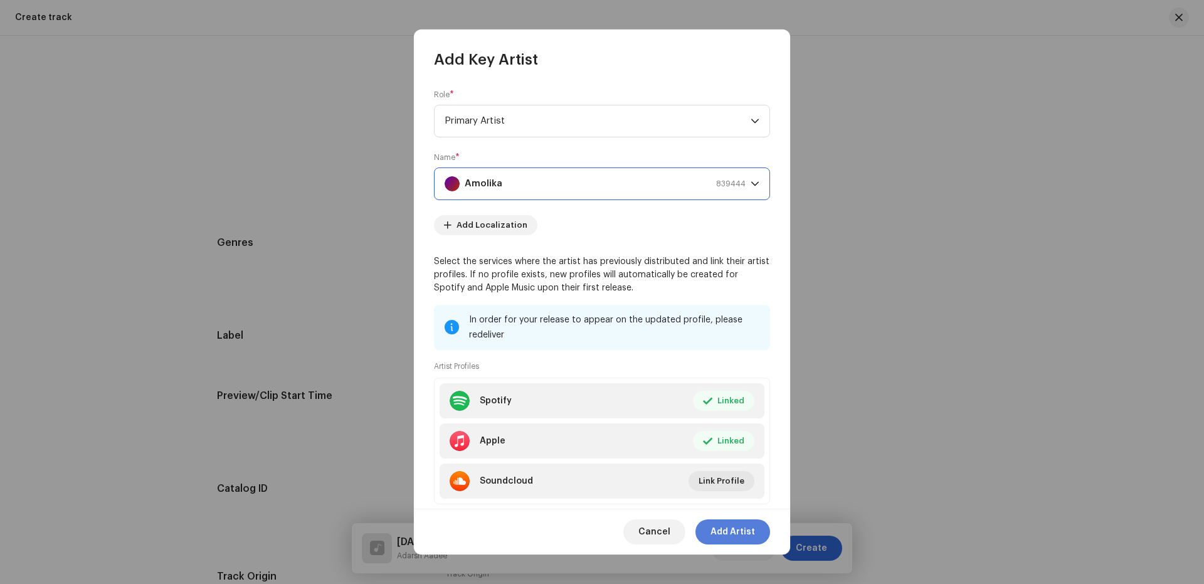
click at [732, 536] on span "Add Artist" at bounding box center [732, 531] width 45 height 25
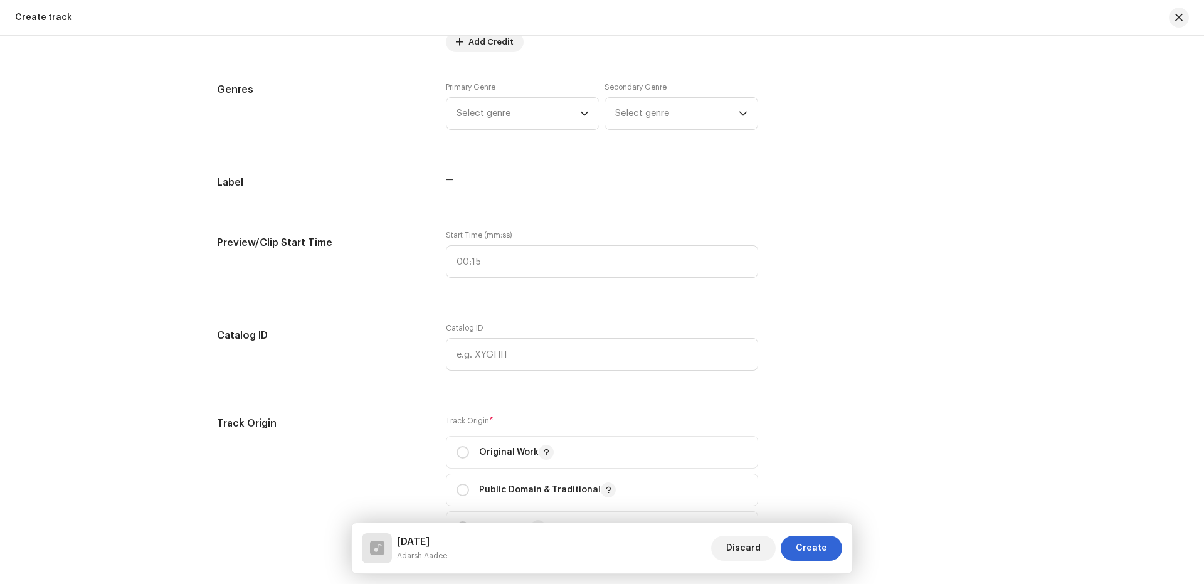
scroll to position [1005, 0]
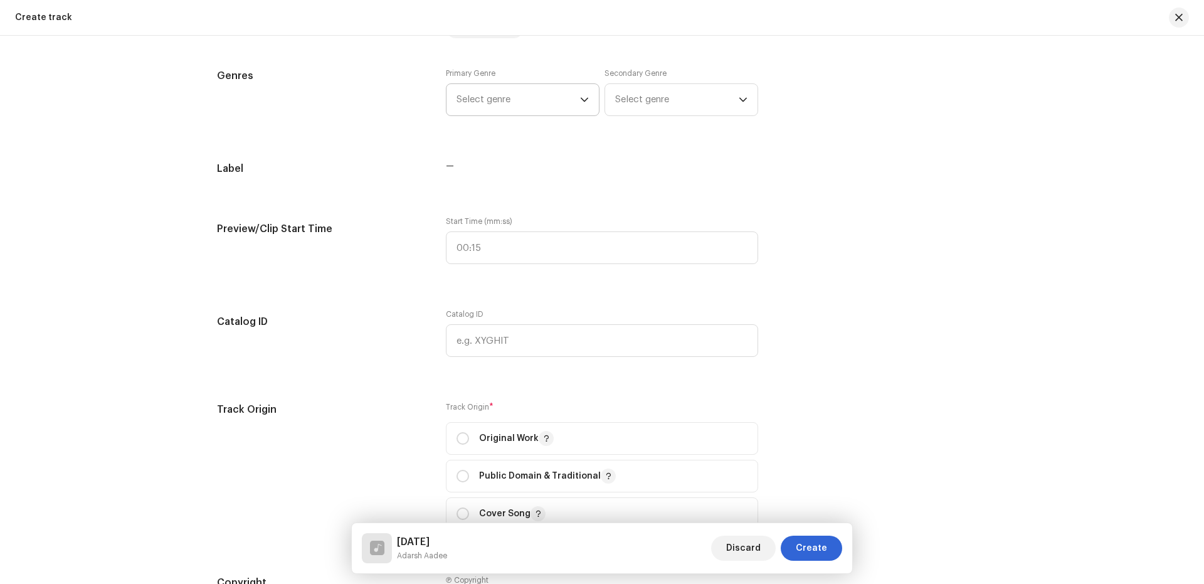
click at [513, 106] on span "Select genre" at bounding box center [519, 99] width 124 height 31
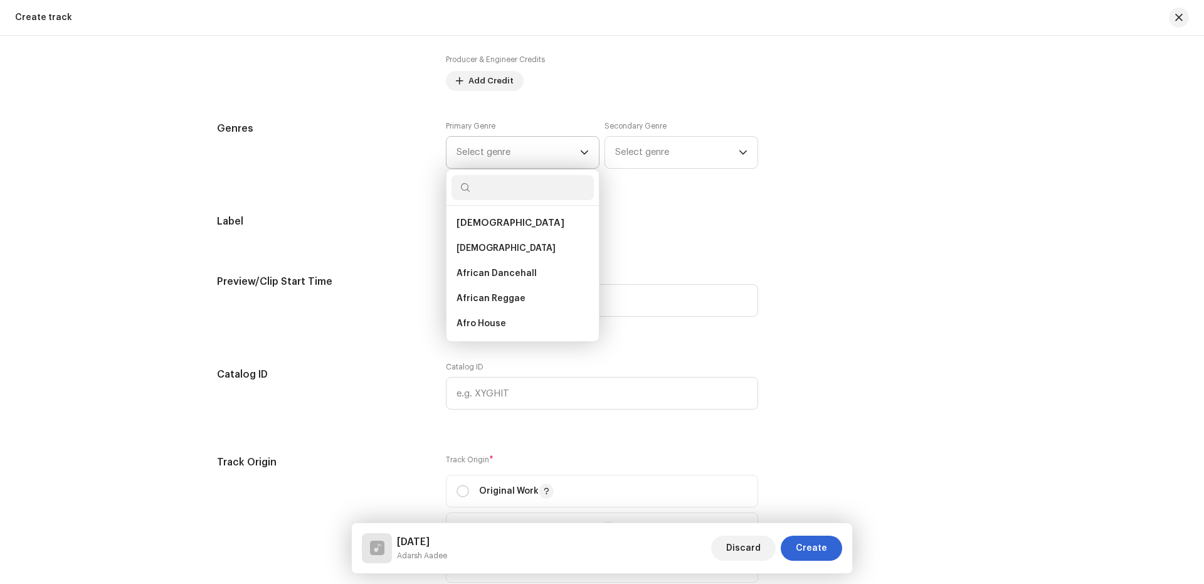
paste input "Indi Pop"
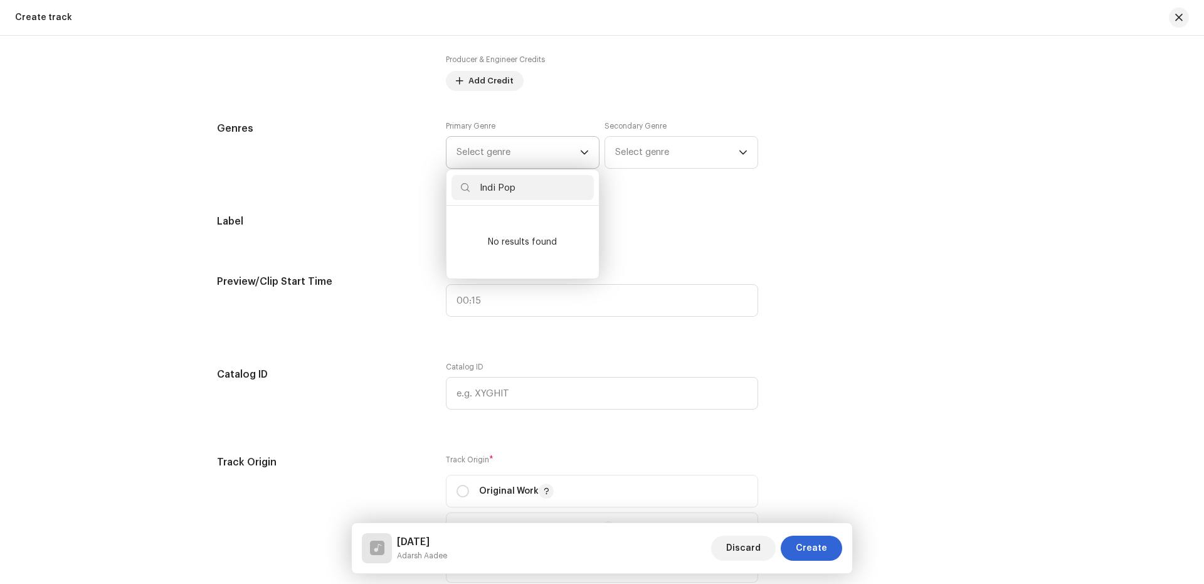
click at [476, 187] on input "Indi Pop" at bounding box center [523, 187] width 142 height 25
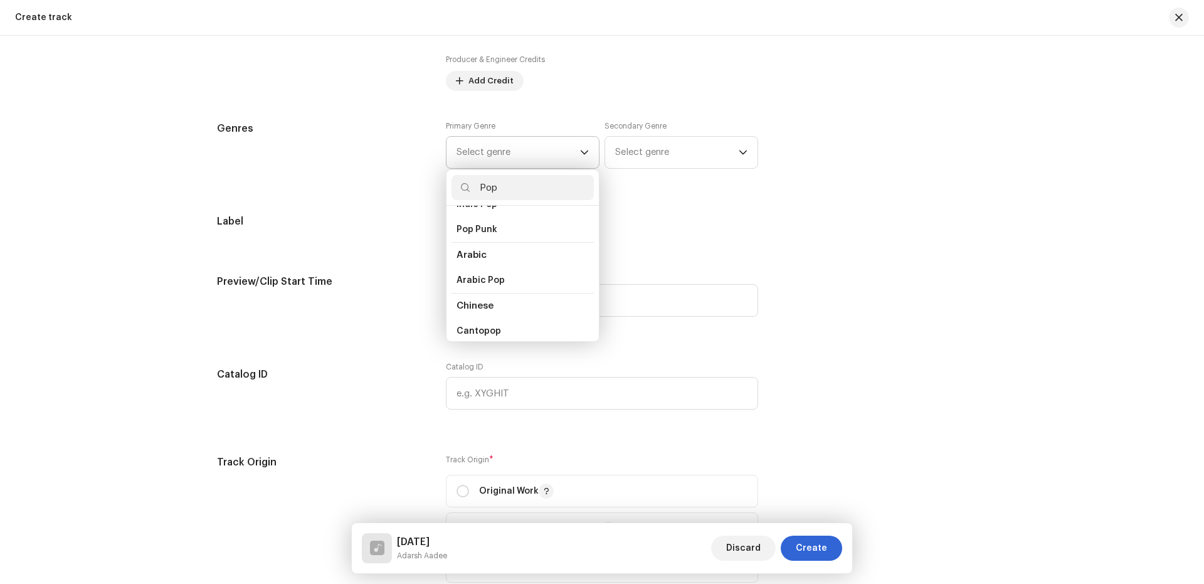
scroll to position [0, 0]
type input "Pop"
click at [493, 251] on span "Indie Pop" at bounding box center [477, 248] width 41 height 13
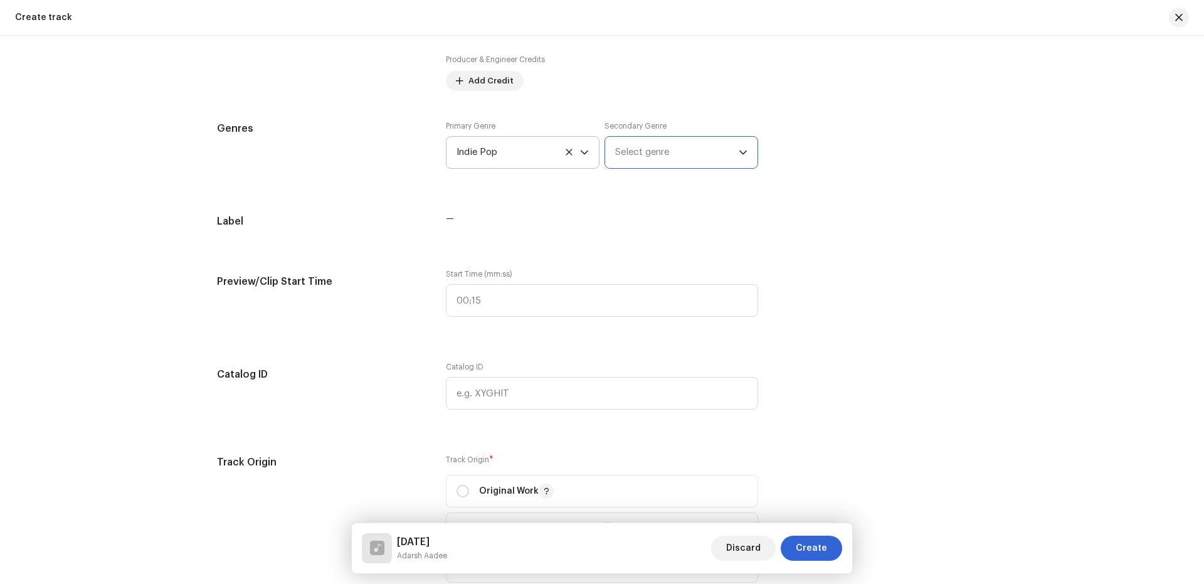
click at [640, 144] on span "Select genre" at bounding box center [677, 152] width 124 height 31
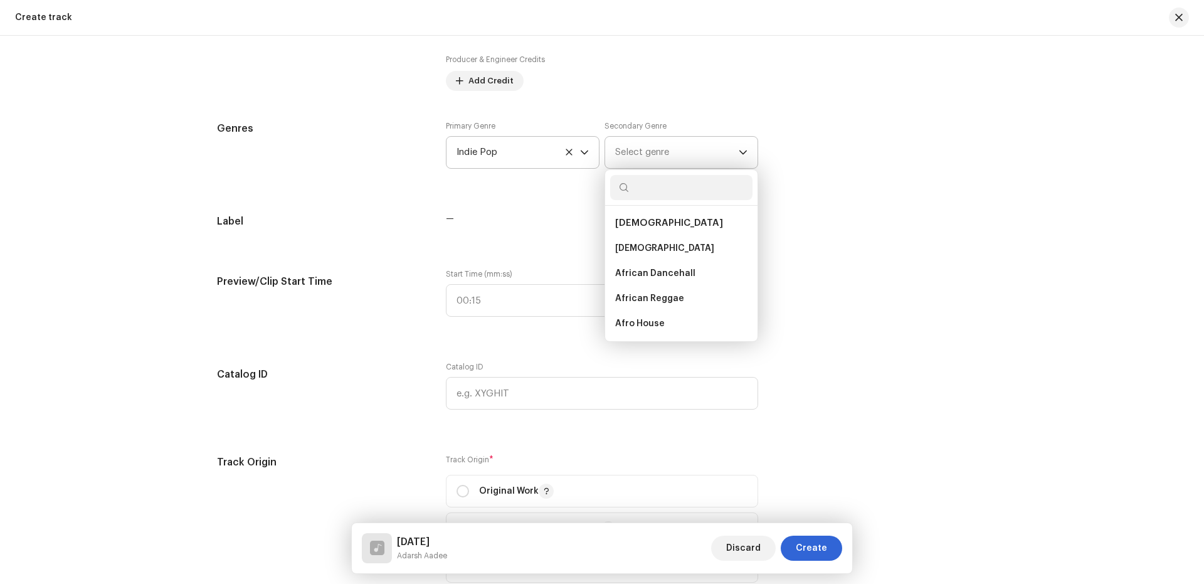
type input "Indi Pop"
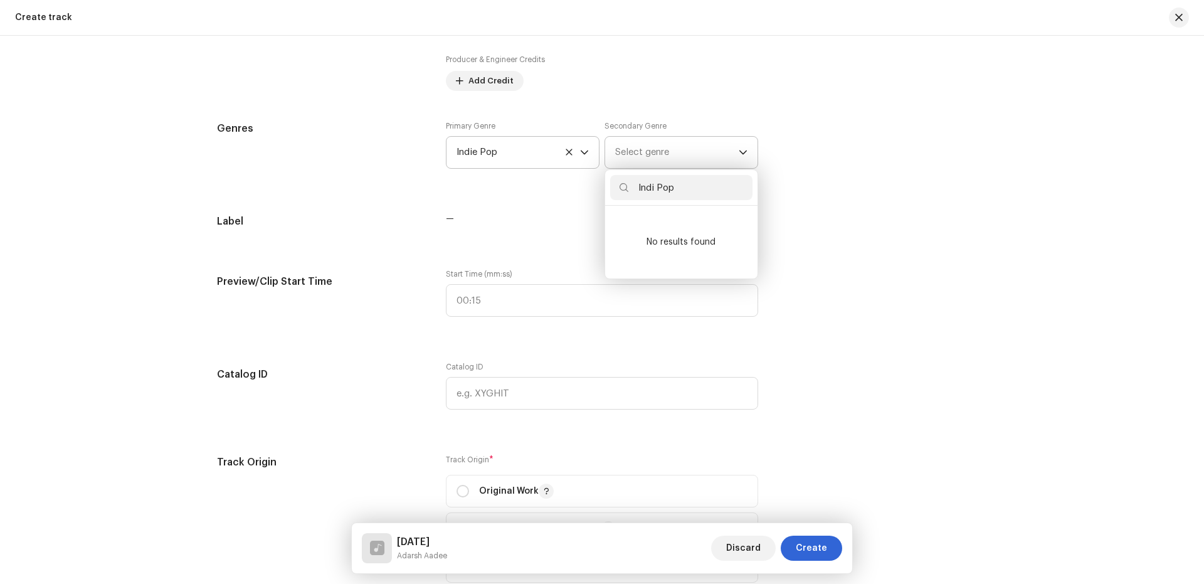
click at [636, 189] on input "Indi Pop" at bounding box center [681, 187] width 142 height 25
drag, startPoint x: 651, startPoint y: 184, endPoint x: 583, endPoint y: 180, distance: 67.8
click at [576, 193] on div "Track details Complete the following to finalize your track. 1 of 3 Add Audio F…" at bounding box center [602, 340] width 810 height 2559
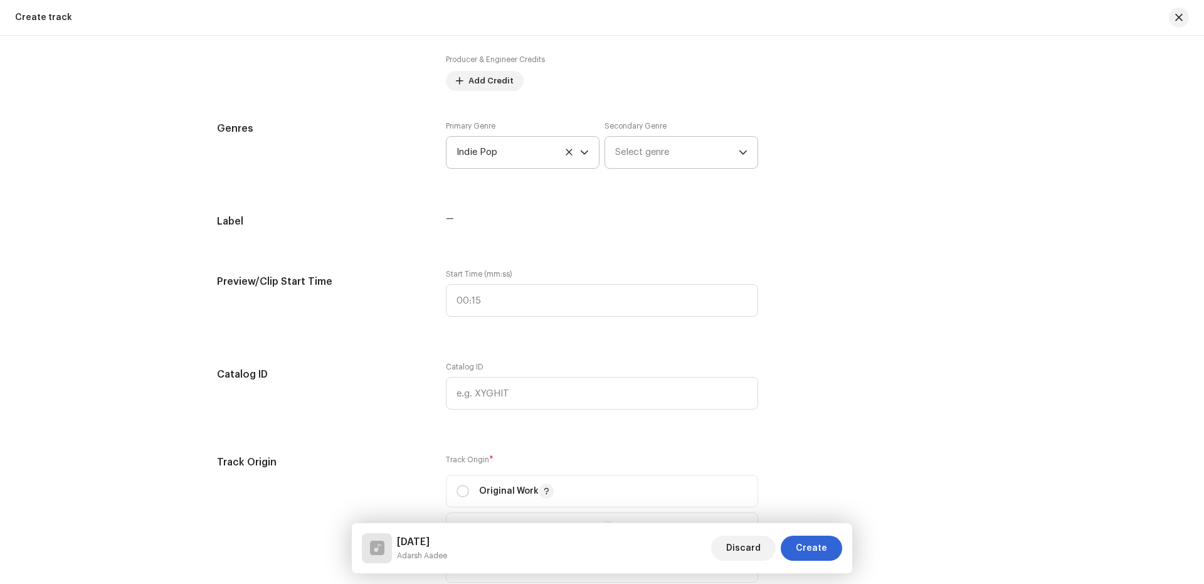
click at [636, 151] on span "Select genre" at bounding box center [677, 152] width 124 height 31
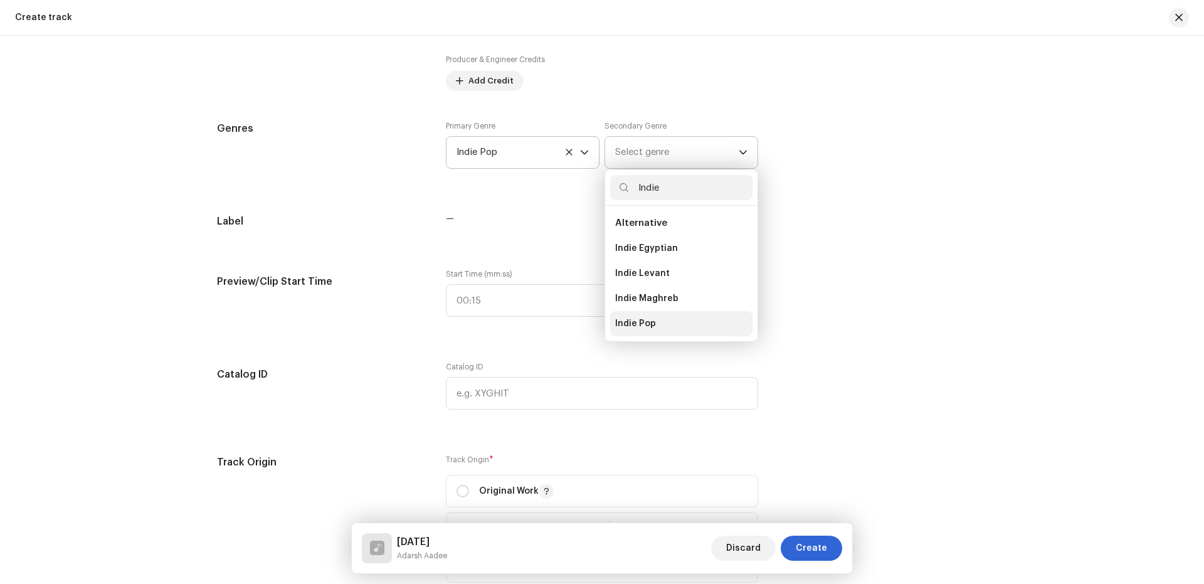
type input "Indie"
click at [628, 322] on span "Indie Pop" at bounding box center [635, 323] width 41 height 13
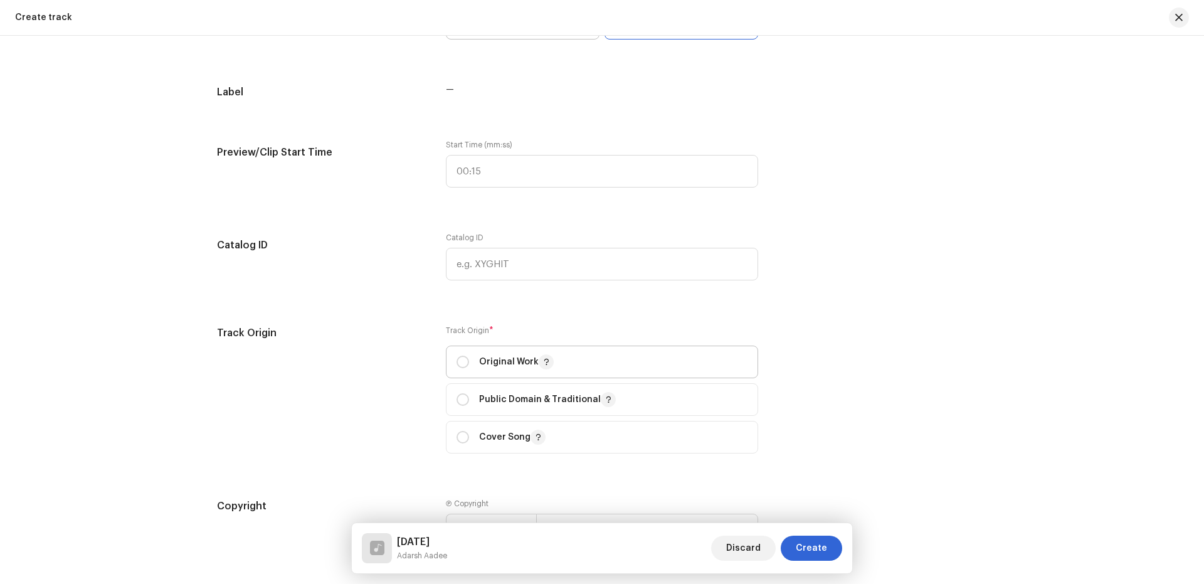
scroll to position [1173, 0]
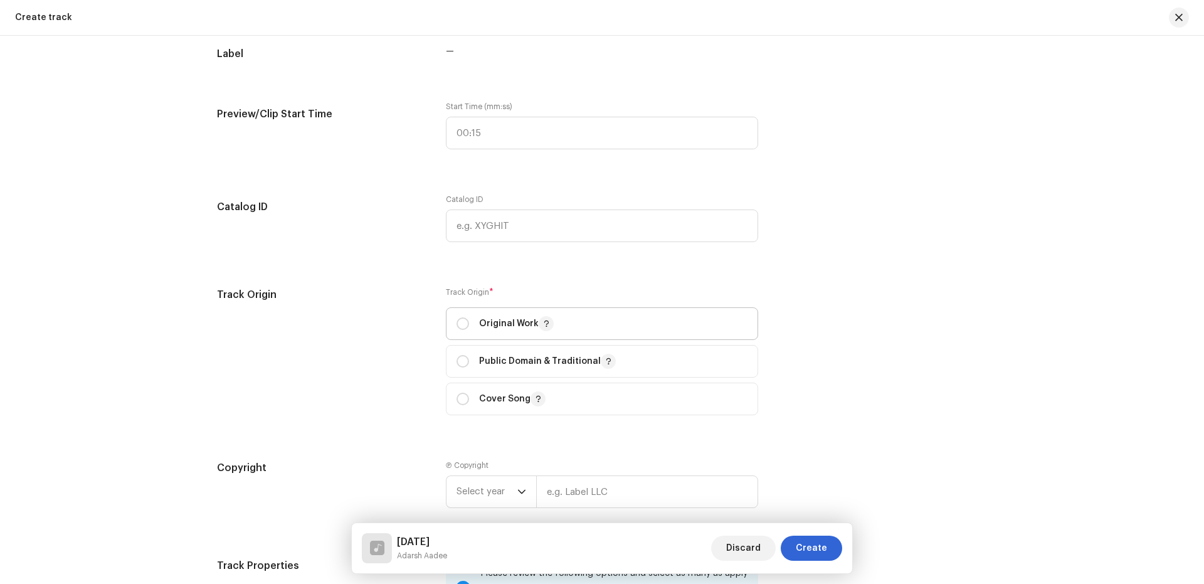
click at [467, 320] on div "Original Work" at bounding box center [505, 323] width 97 height 15
radio input "true"
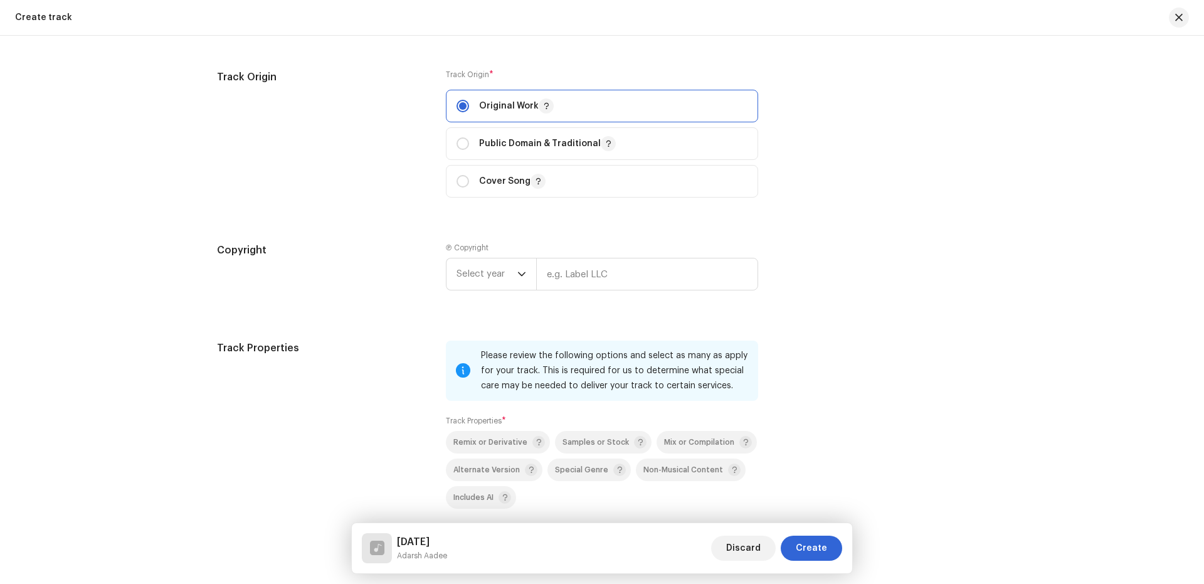
scroll to position [1507, 0]
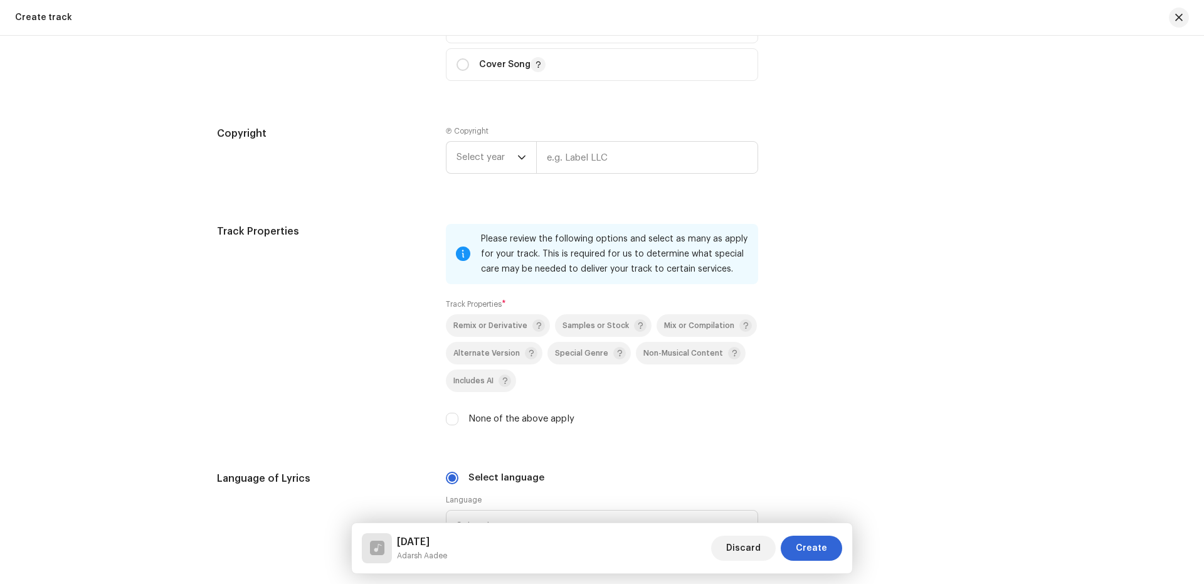
click at [468, 140] on div "Ⓟ Copyright Select year" at bounding box center [602, 152] width 312 height 53
click at [473, 156] on span "Select year" at bounding box center [487, 157] width 61 height 31
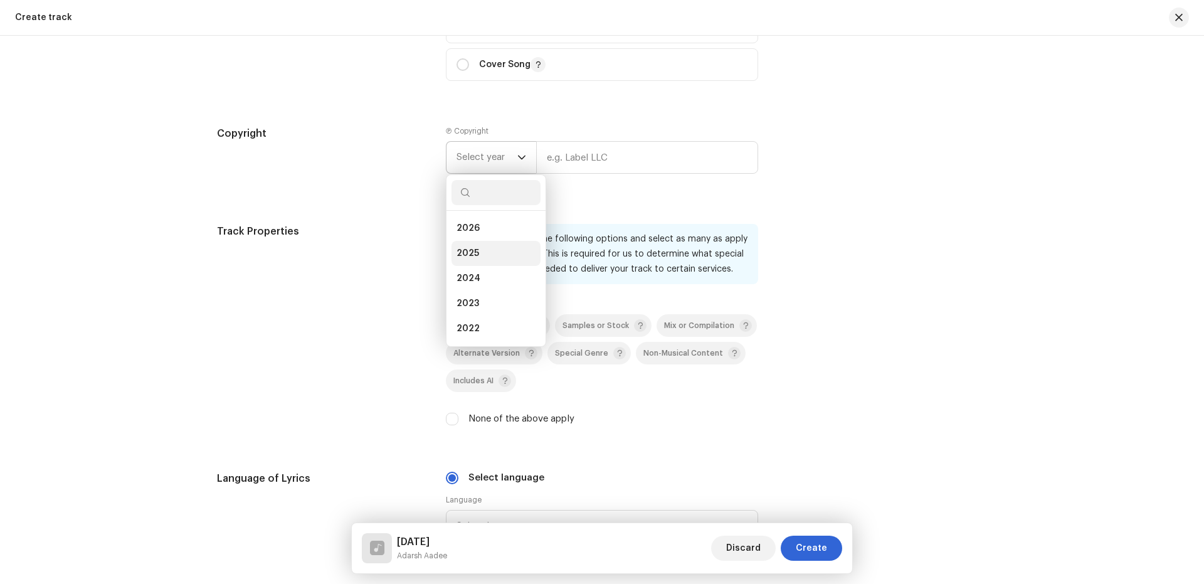
click at [472, 254] on span "2025" at bounding box center [468, 253] width 23 height 13
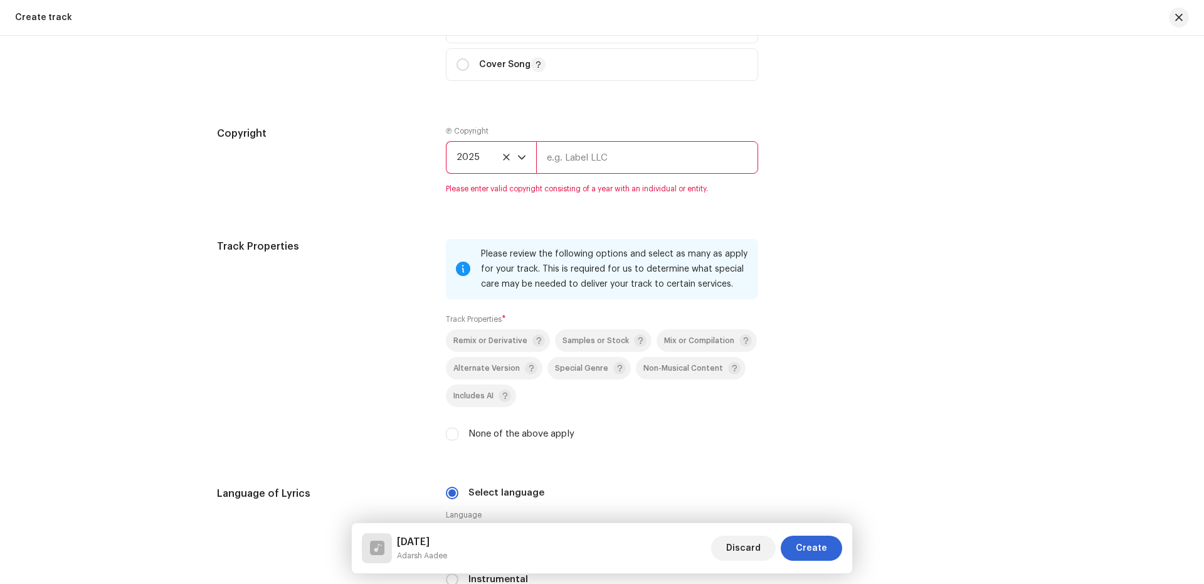
click at [603, 149] on input "text" at bounding box center [647, 157] width 222 height 33
type input "Nueva Era Digital Media Pvt. Ltd."
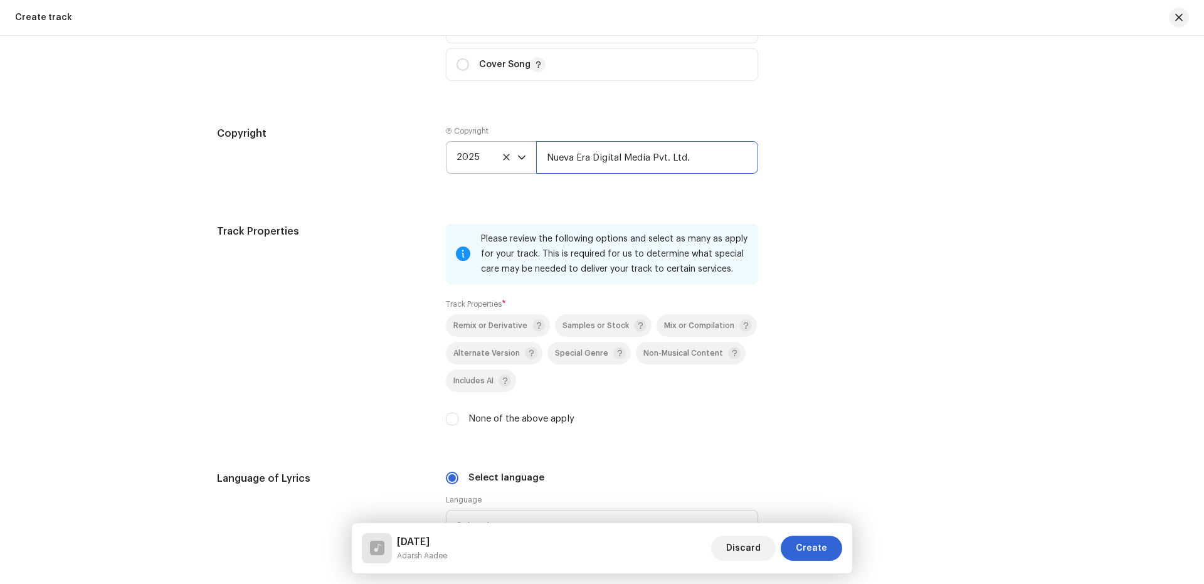
scroll to position [1842, 0]
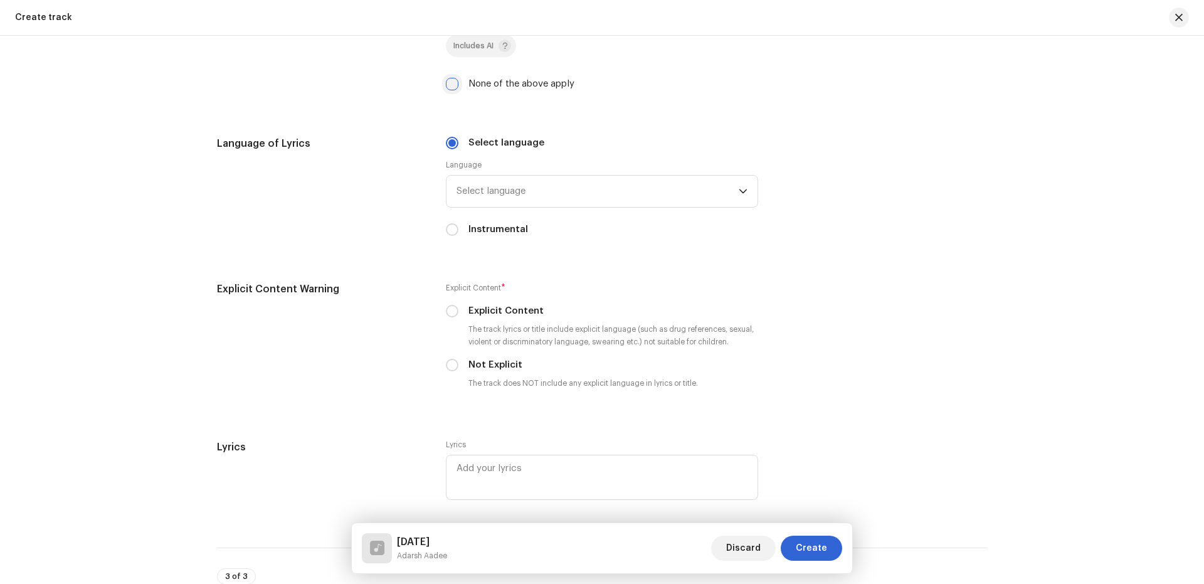
click at [452, 86] on input "None of the above apply" at bounding box center [452, 84] width 13 height 13
checkbox input "true"
click at [523, 193] on span "Select language" at bounding box center [598, 191] width 282 height 31
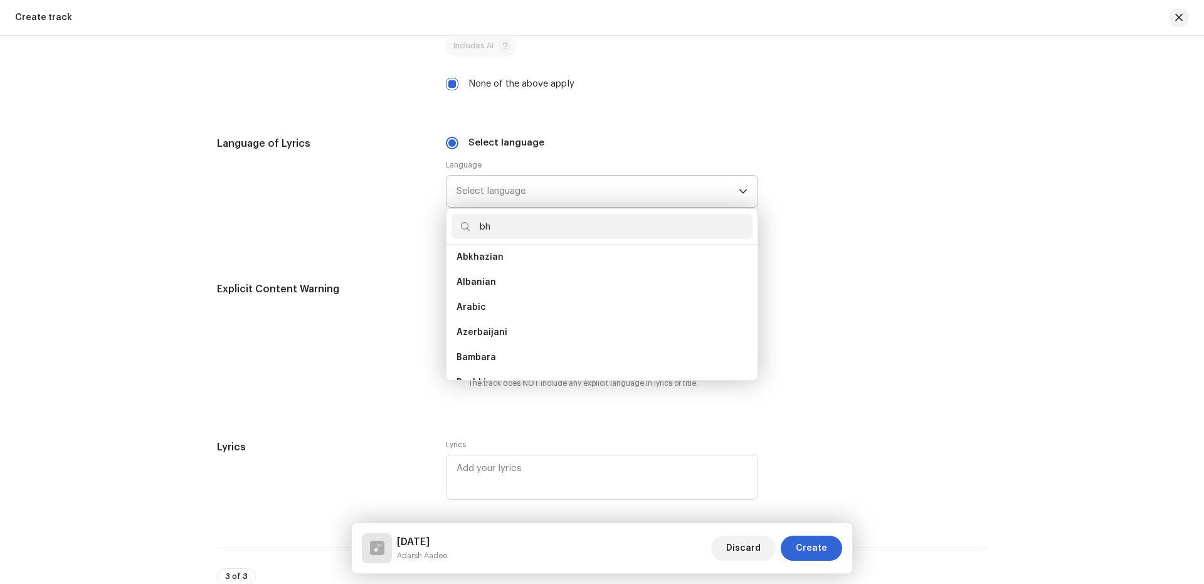
scroll to position [0, 0]
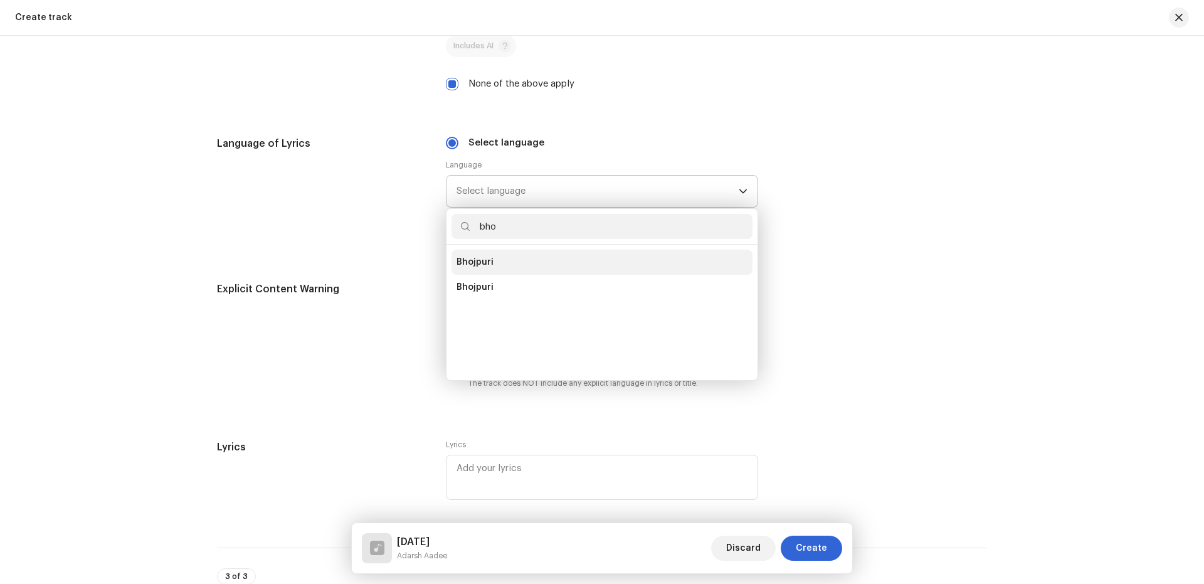
type input "bho"
click at [478, 259] on span "Bhojpuri" at bounding box center [475, 262] width 37 height 13
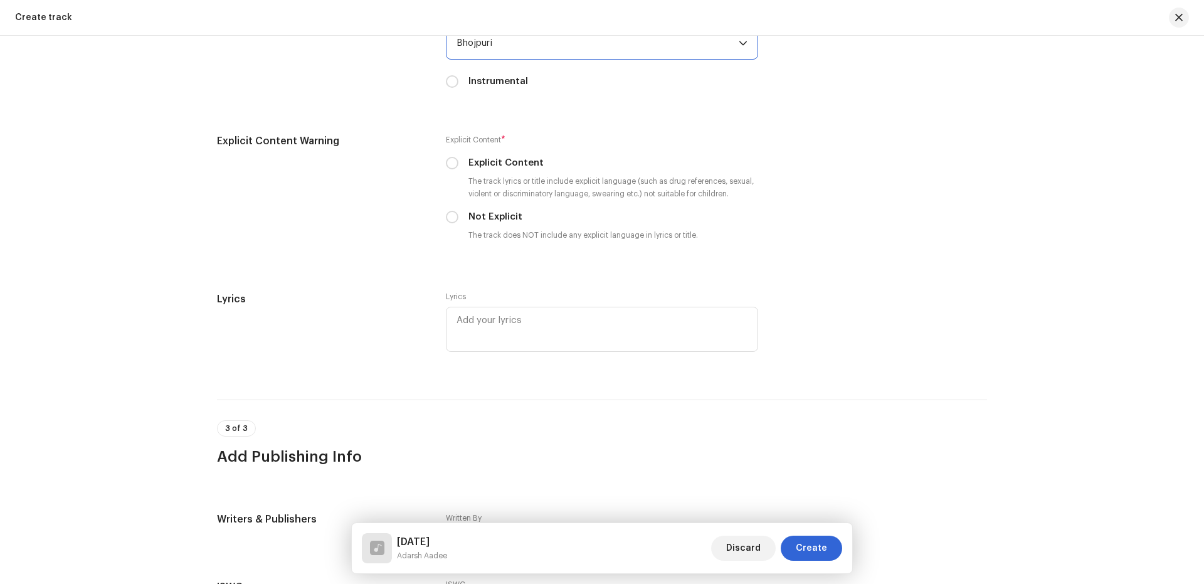
scroll to position [2009, 0]
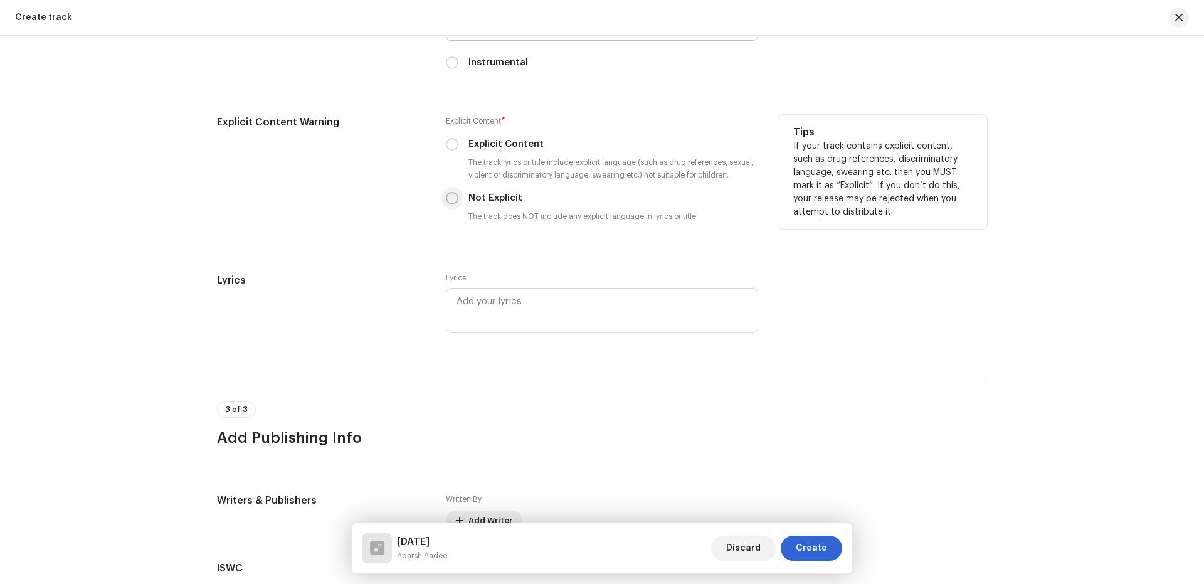
click at [449, 199] on input "Not Explicit" at bounding box center [452, 198] width 13 height 13
radio input "true"
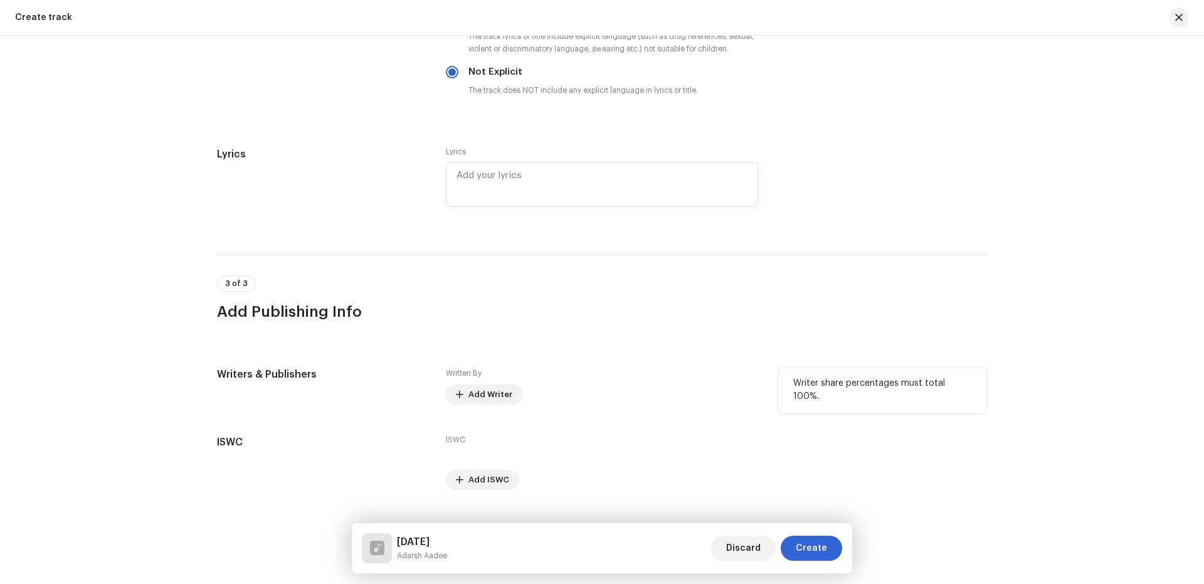
scroll to position [2161, 0]
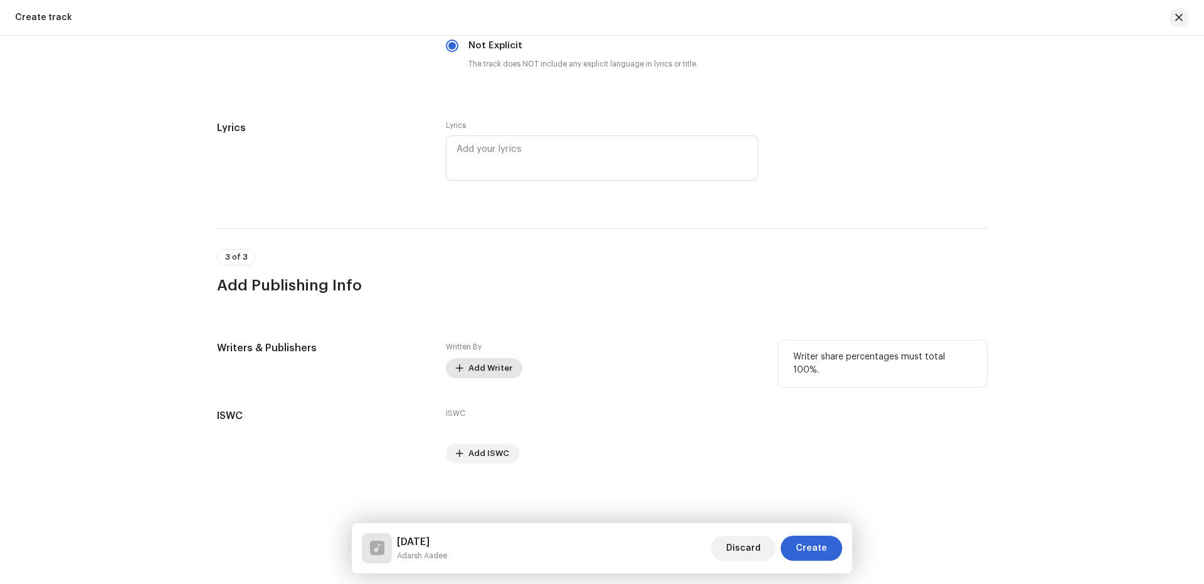
click at [482, 366] on span "Add Writer" at bounding box center [490, 368] width 44 height 25
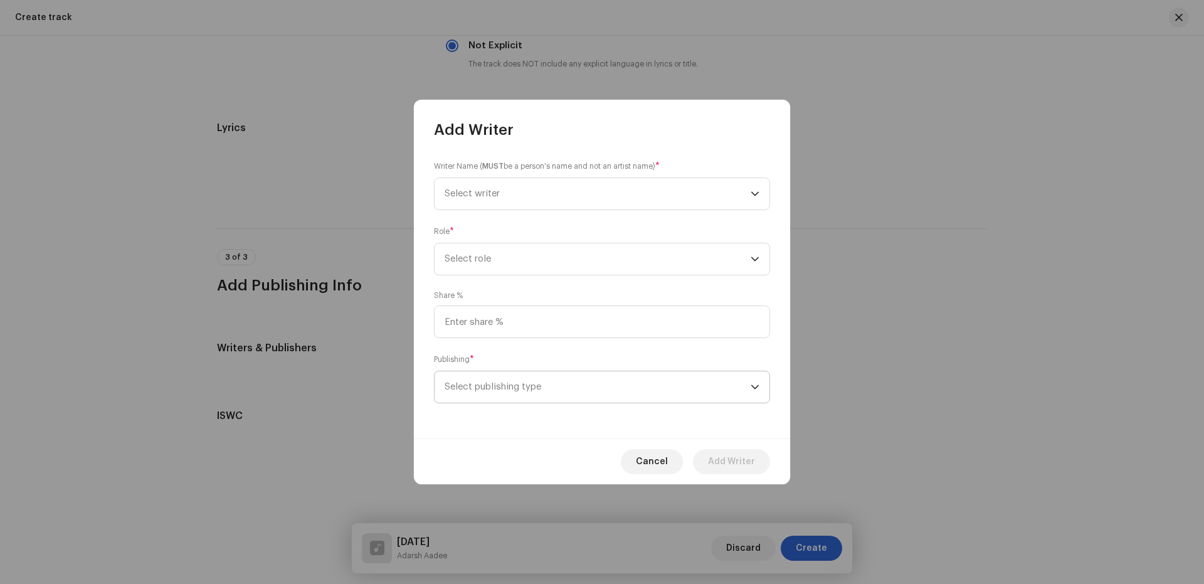
click at [520, 389] on span "Select publishing type" at bounding box center [598, 386] width 306 height 31
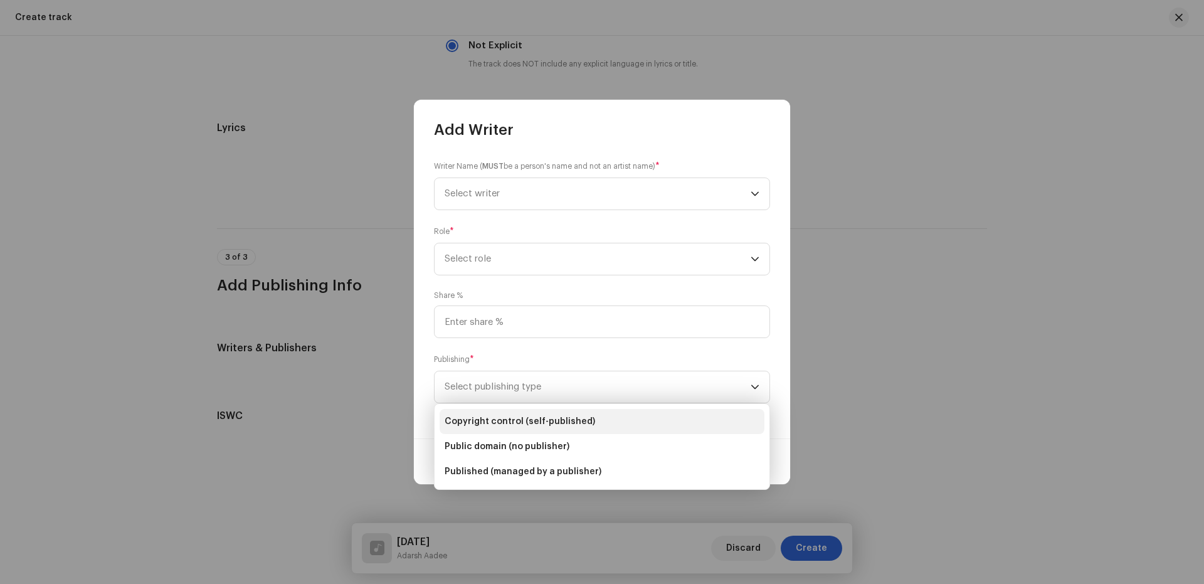
click at [520, 417] on span "Copyright control (self-published)" at bounding box center [520, 421] width 151 height 13
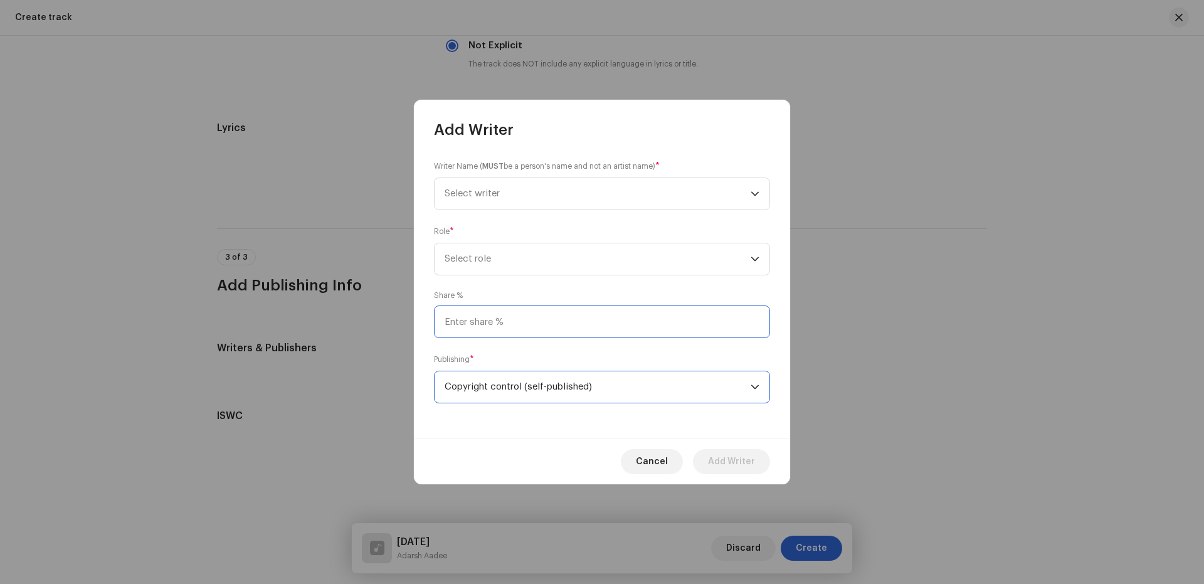
click at [514, 322] on input at bounding box center [602, 321] width 336 height 33
type input "25.00"
click at [519, 254] on span "Select role" at bounding box center [598, 258] width 306 height 31
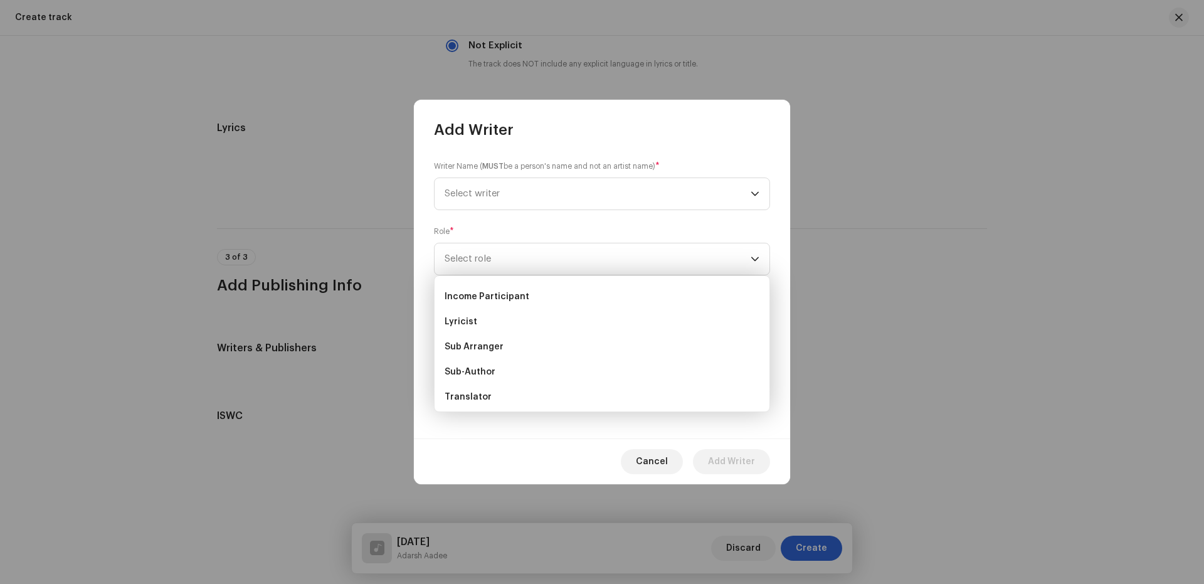
scroll to position [125, 0]
click at [471, 295] on span "Lyricist" at bounding box center [461, 293] width 33 height 13
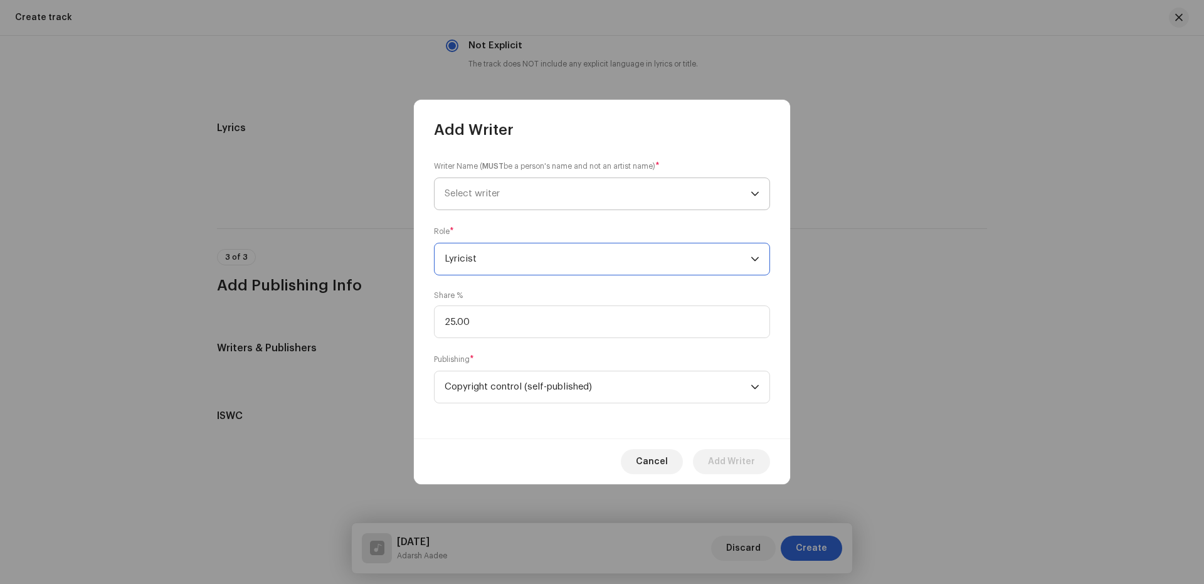
click at [474, 191] on span "Select writer" at bounding box center [472, 193] width 55 height 9
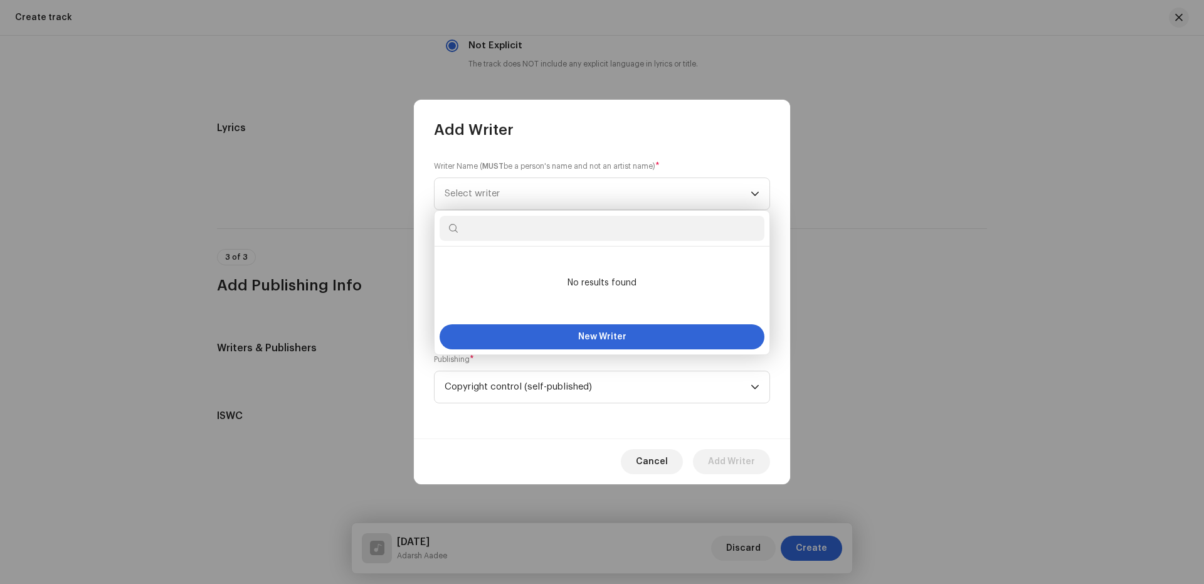
paste input "Aditya Rajan"
click at [466, 230] on input "Aditya Rajan" at bounding box center [602, 228] width 325 height 25
type input "Aditya Rajan"
click at [468, 230] on input "Aditya Rajan" at bounding box center [602, 228] width 325 height 25
drag, startPoint x: 524, startPoint y: 226, endPoint x: 457, endPoint y: 228, distance: 67.7
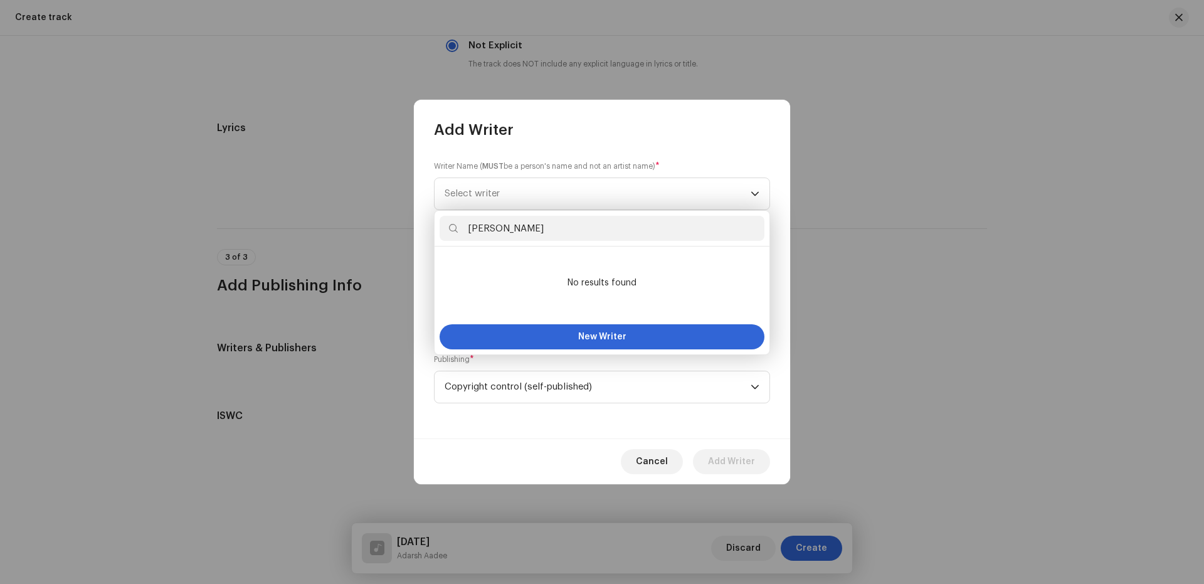
click at [457, 228] on p-iconfield "Aditya Rajan" at bounding box center [602, 228] width 325 height 25
click at [606, 335] on span "New Writer" at bounding box center [602, 336] width 48 height 9
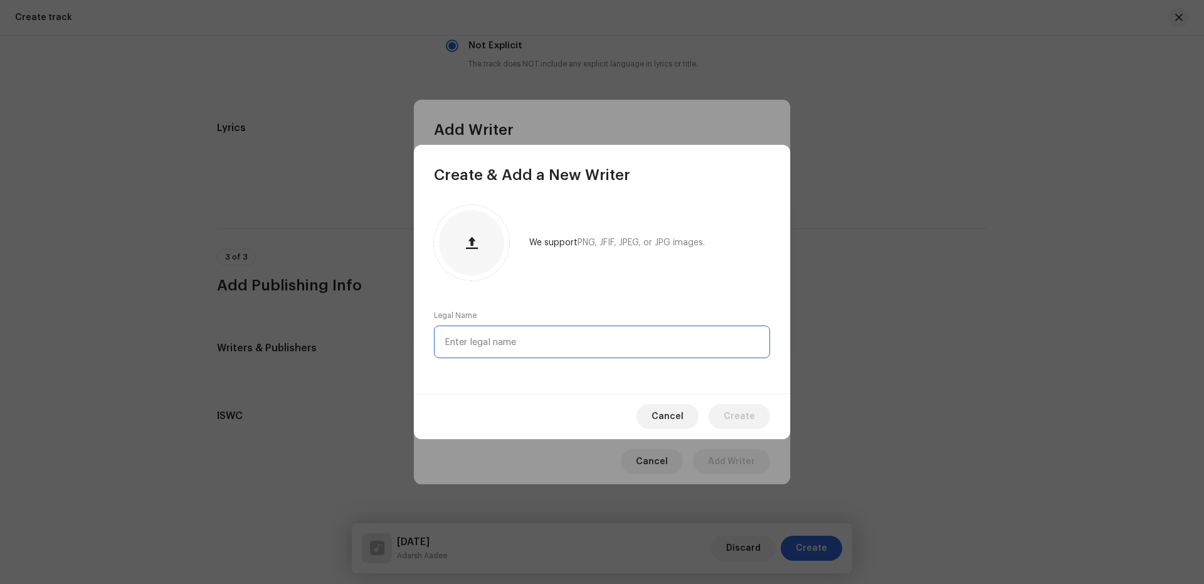
click at [531, 331] on input "text" at bounding box center [602, 341] width 336 height 33
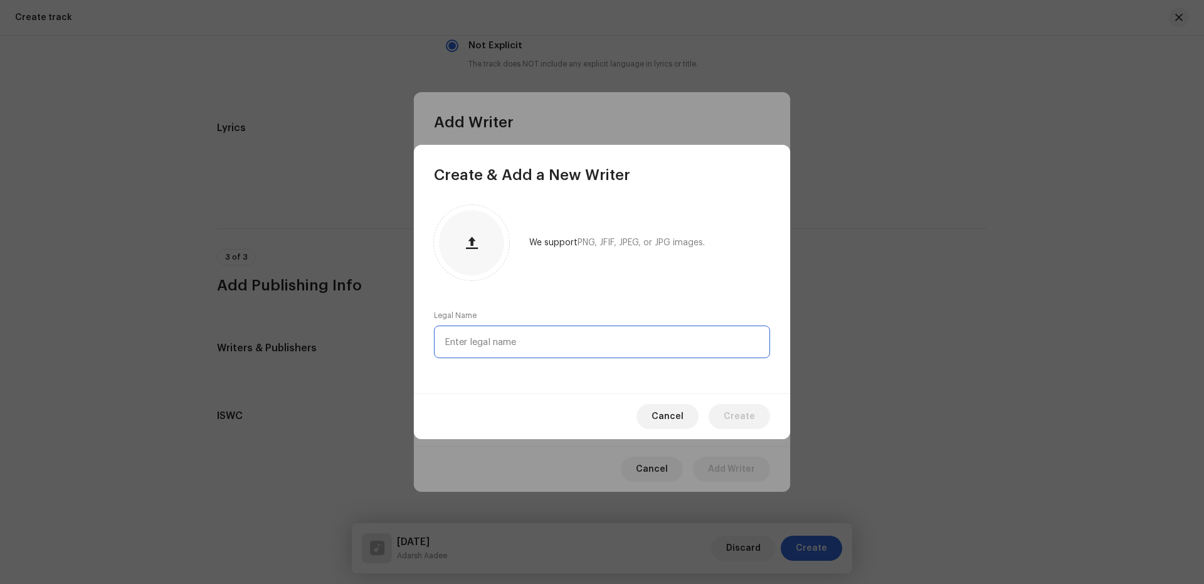
paste input "Aditya Rajan"
type input "Aditya Rajan"
click at [749, 416] on span "Create" at bounding box center [739, 416] width 31 height 25
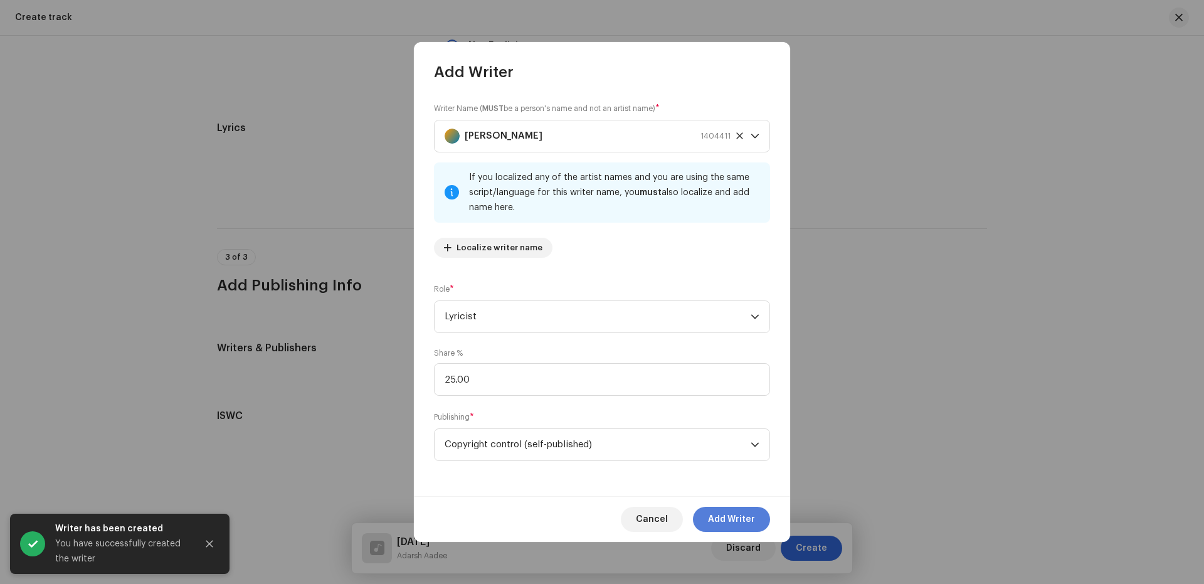
click at [728, 518] on span "Add Writer" at bounding box center [731, 519] width 47 height 25
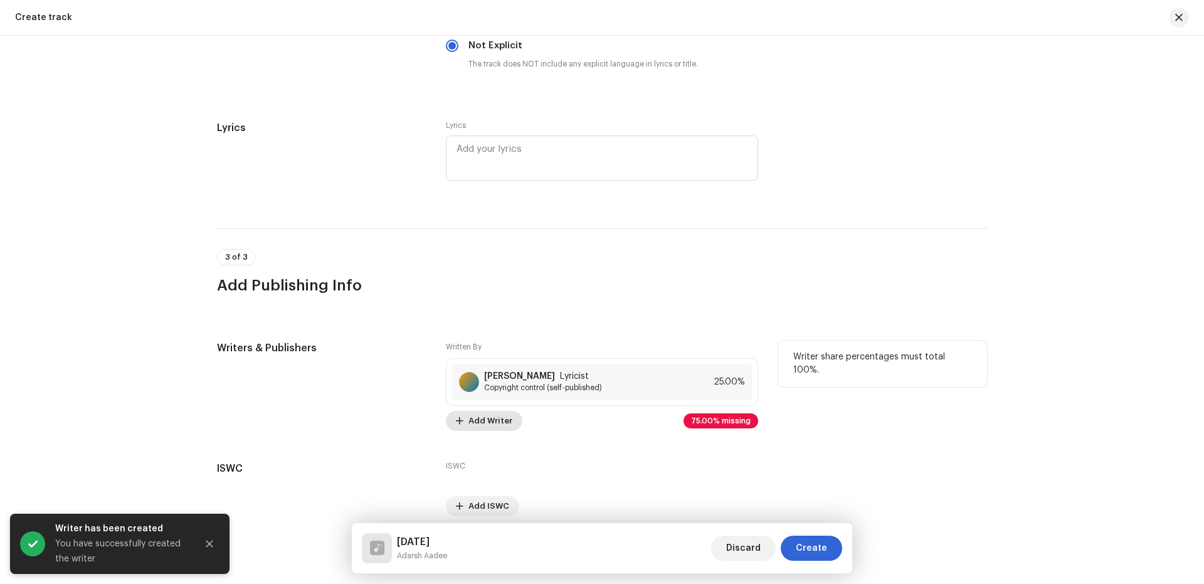
click at [492, 415] on span "Add Writer" at bounding box center [490, 420] width 44 height 25
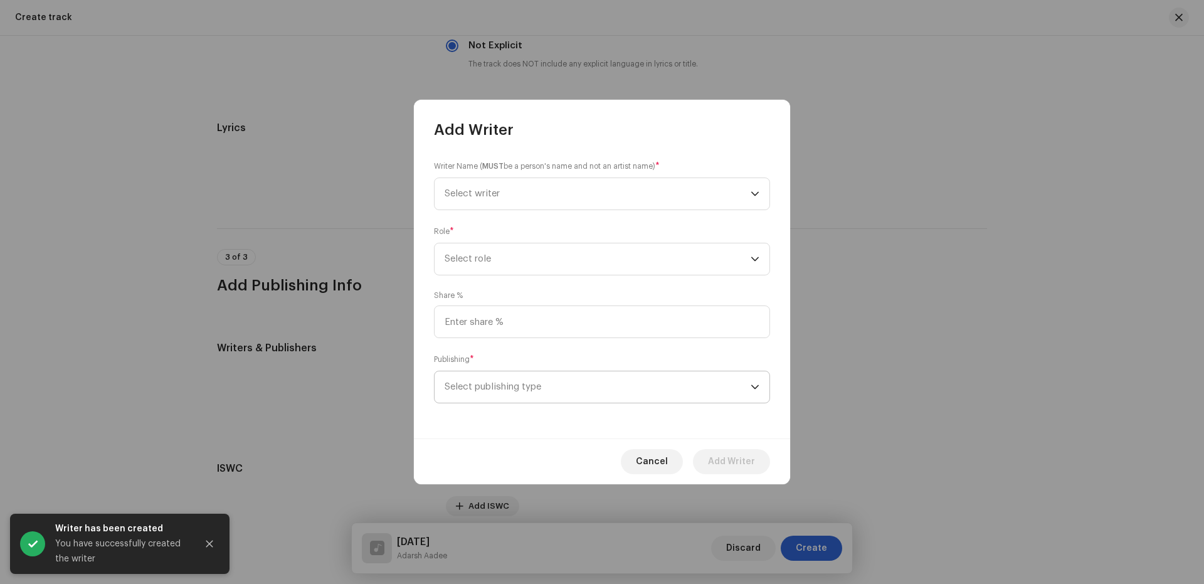
click at [515, 391] on span "Select publishing type" at bounding box center [598, 386] width 306 height 31
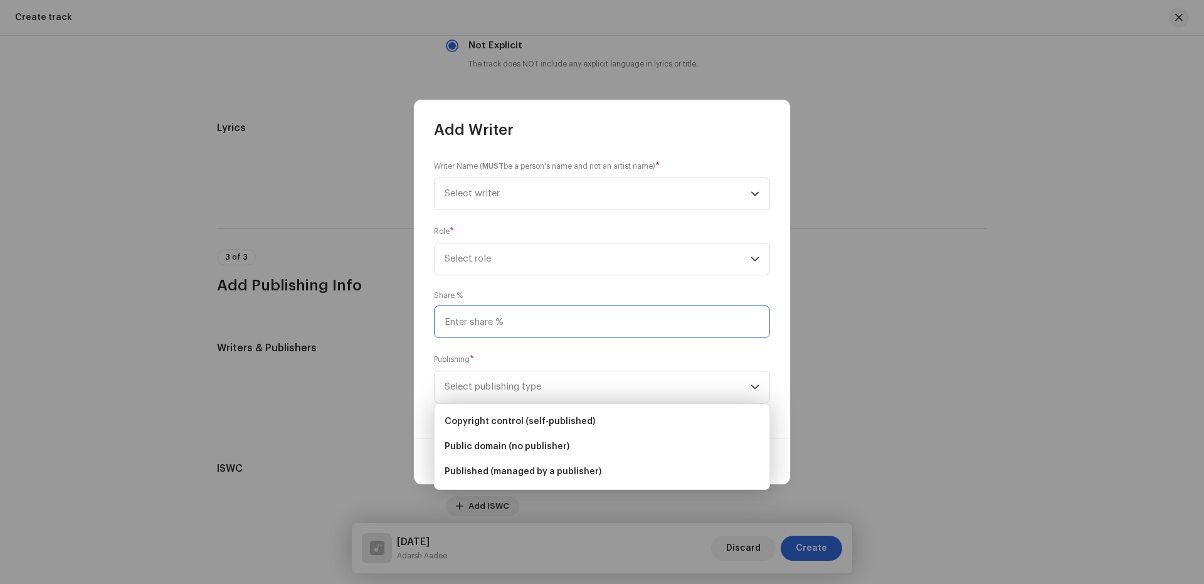
click at [517, 329] on input at bounding box center [602, 321] width 336 height 33
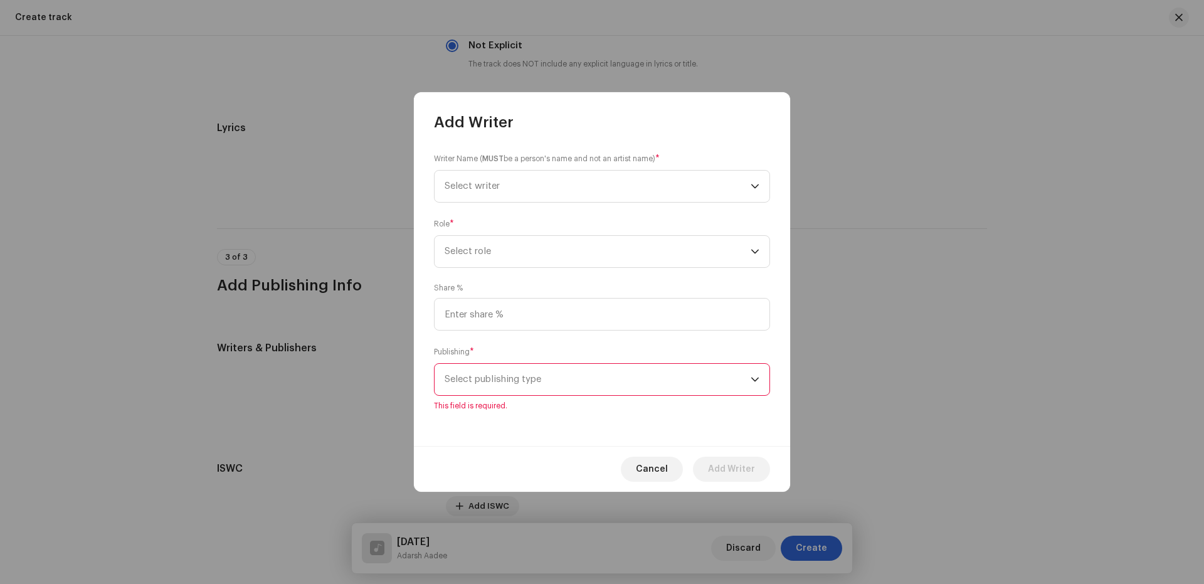
click at [519, 377] on span "Select publishing type" at bounding box center [598, 379] width 306 height 31
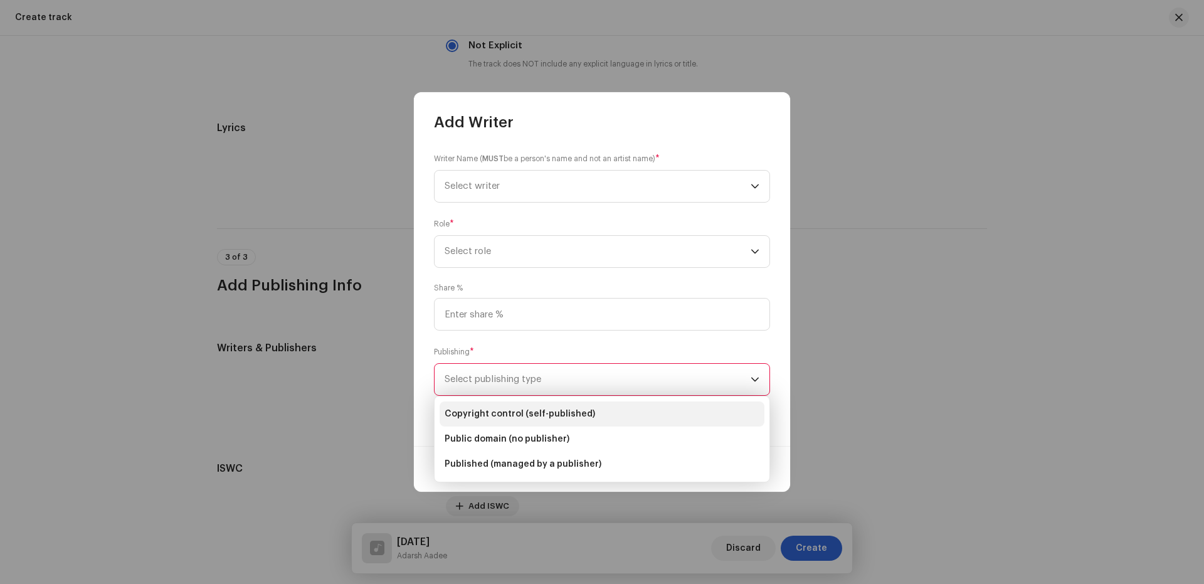
drag, startPoint x: 522, startPoint y: 411, endPoint x: 512, endPoint y: 340, distance: 72.1
click at [522, 411] on span "Copyright control (self-published)" at bounding box center [520, 414] width 151 height 13
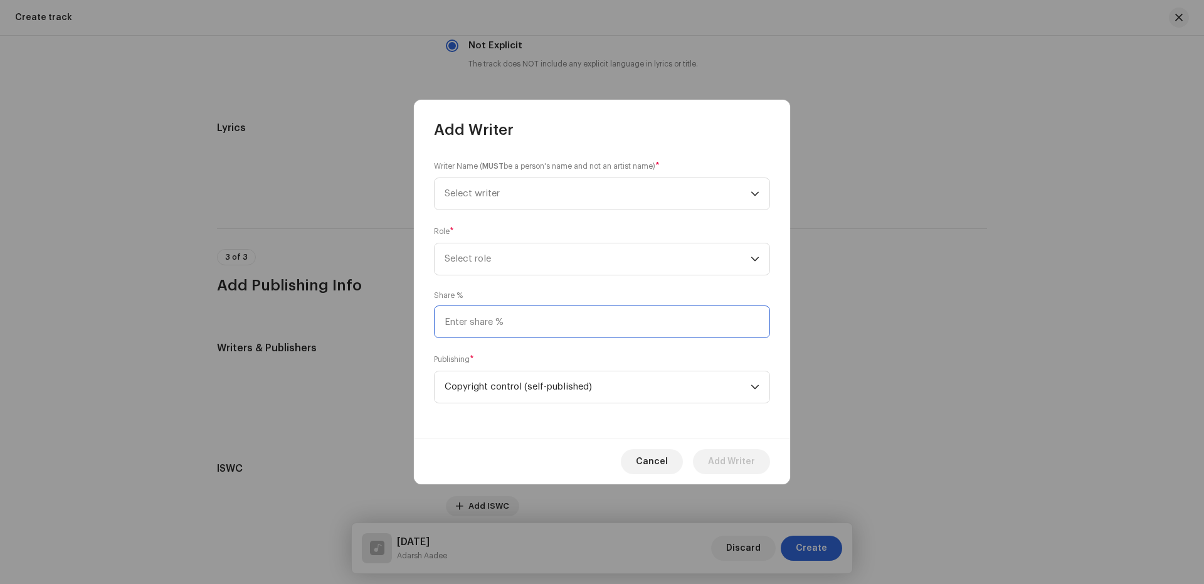
click at [513, 321] on input at bounding box center [602, 321] width 336 height 33
type input "25.00"
click at [527, 267] on span "Select role" at bounding box center [598, 258] width 306 height 31
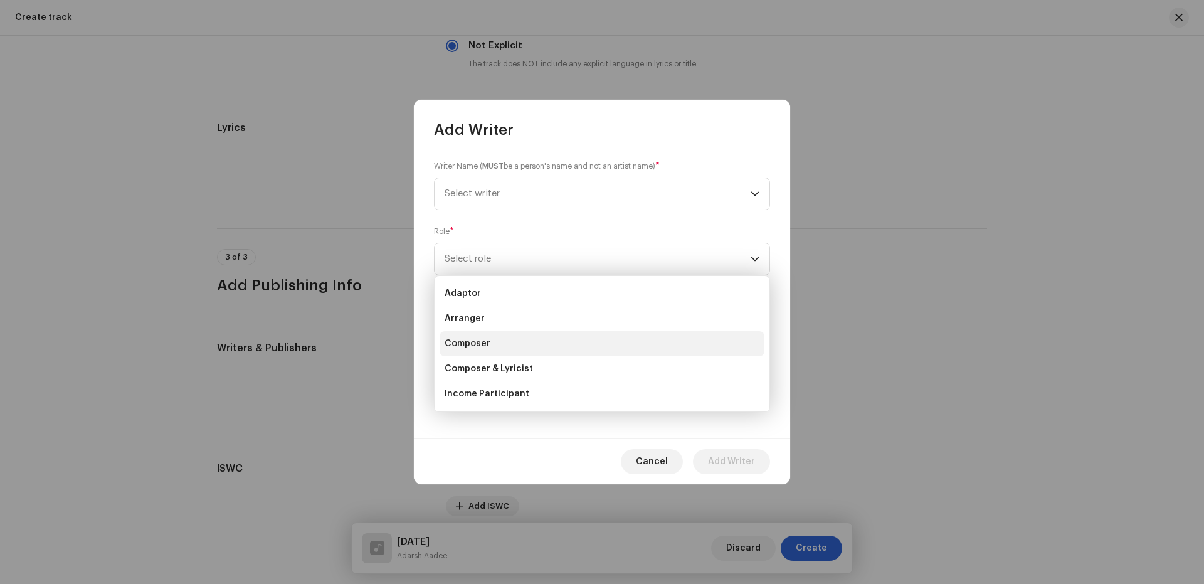
click at [473, 341] on span "Composer" at bounding box center [468, 343] width 46 height 13
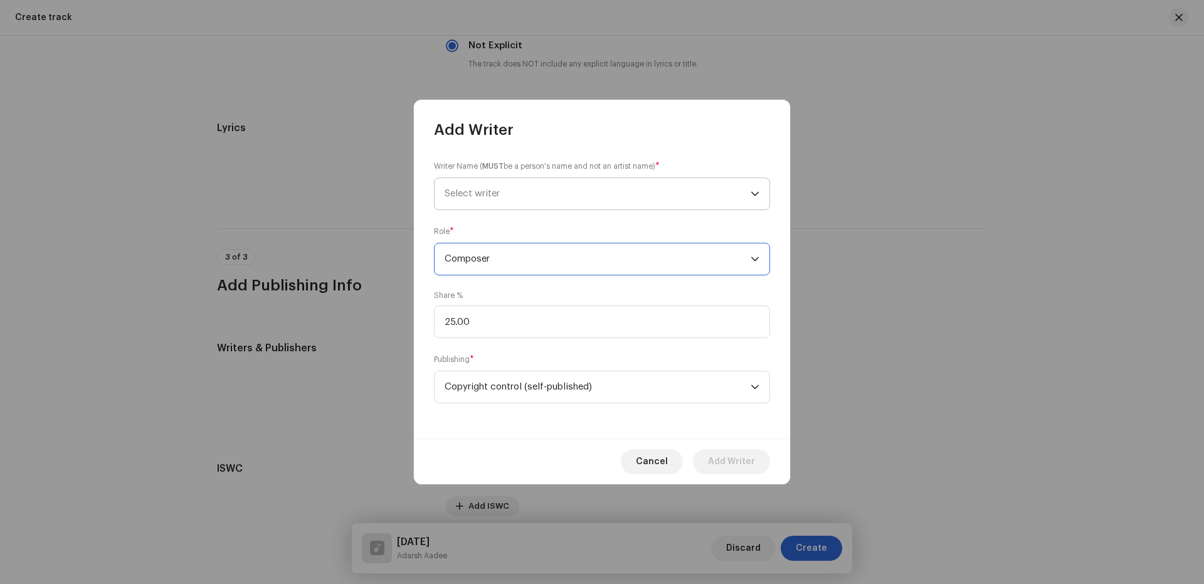
click at [490, 198] on span "Select writer" at bounding box center [472, 193] width 55 height 9
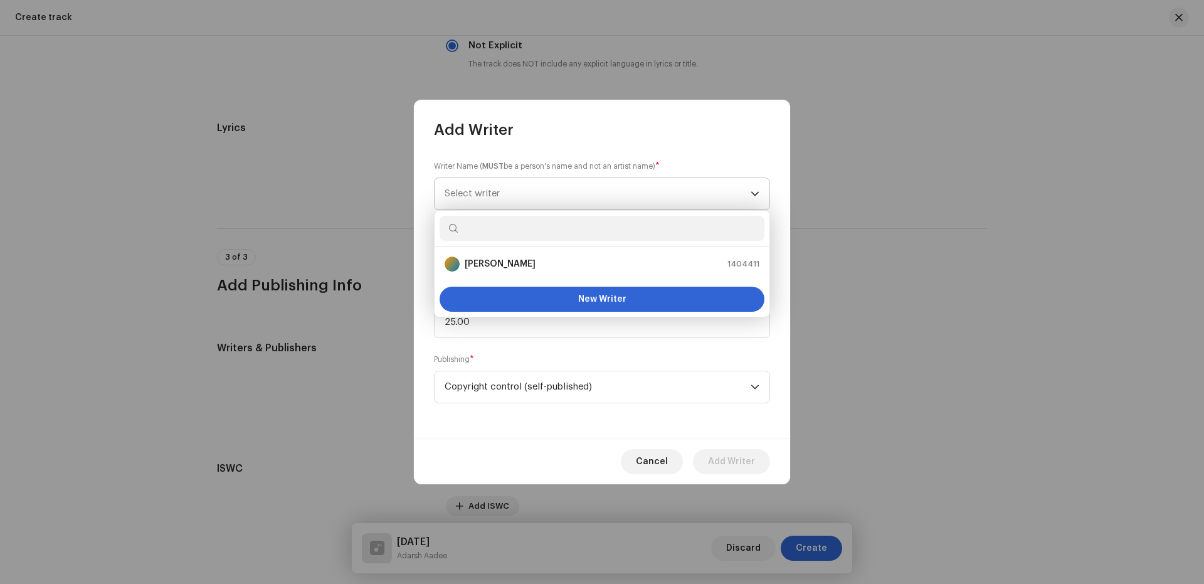
paste input "Adarsh Aadee"
type input "Adarsh Aadee"
click at [468, 258] on strong "Adarsh Aadee" at bounding box center [496, 264] width 63 height 13
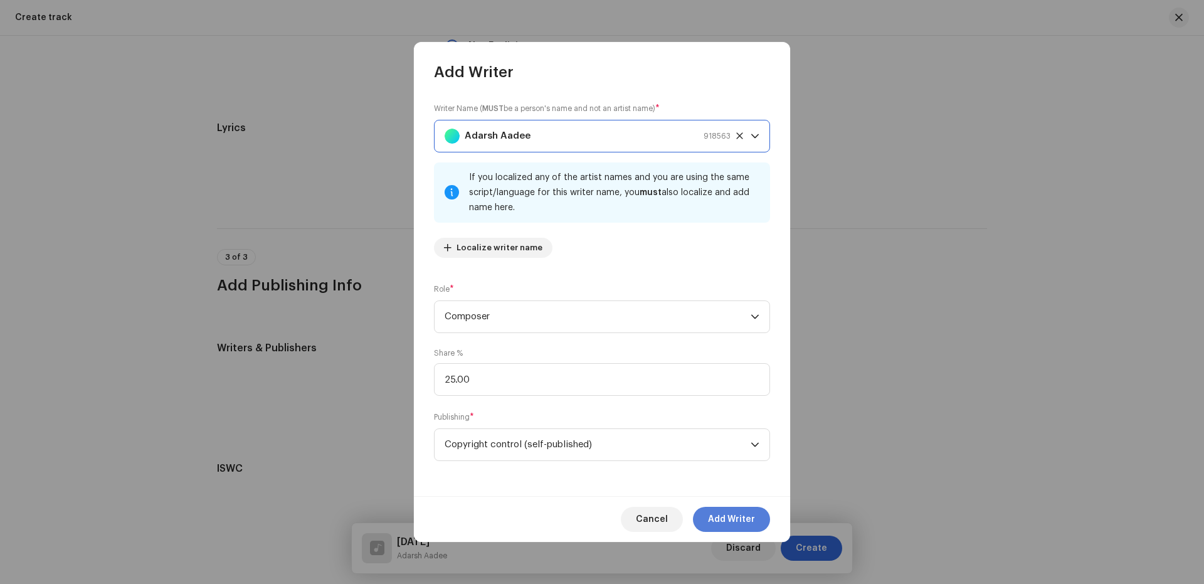
click at [728, 516] on span "Add Writer" at bounding box center [731, 519] width 47 height 25
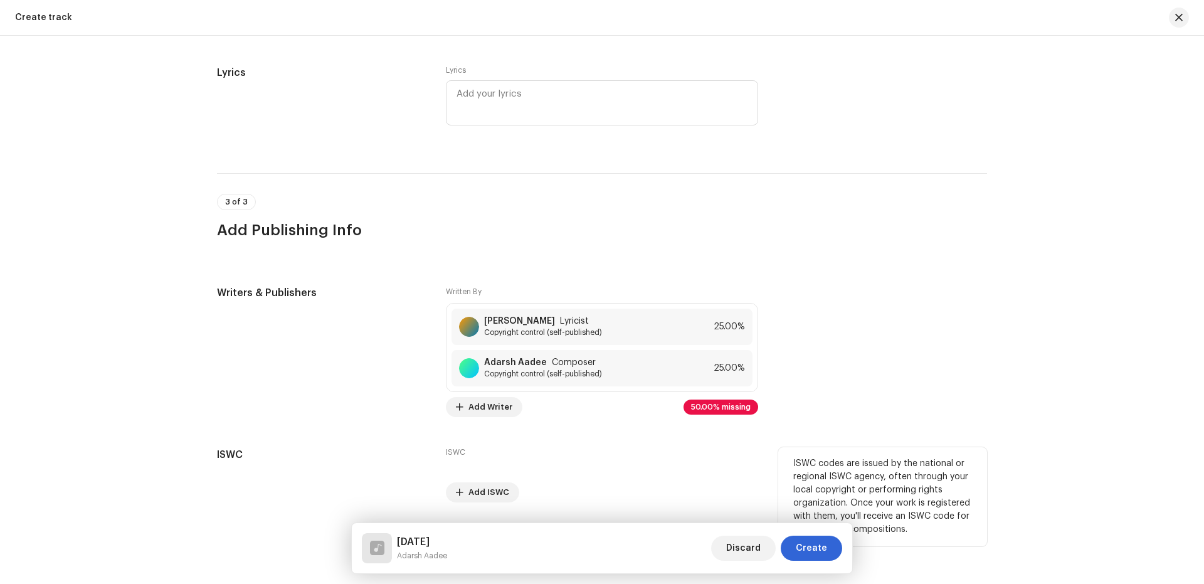
scroll to position [2255, 0]
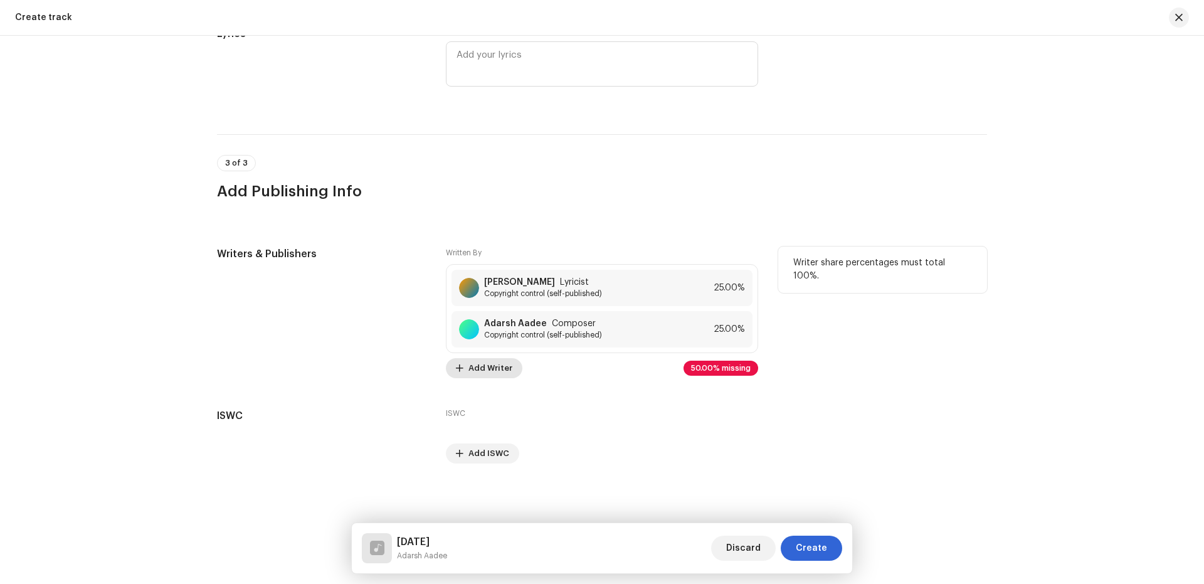
click at [490, 366] on span "Add Writer" at bounding box center [490, 368] width 44 height 25
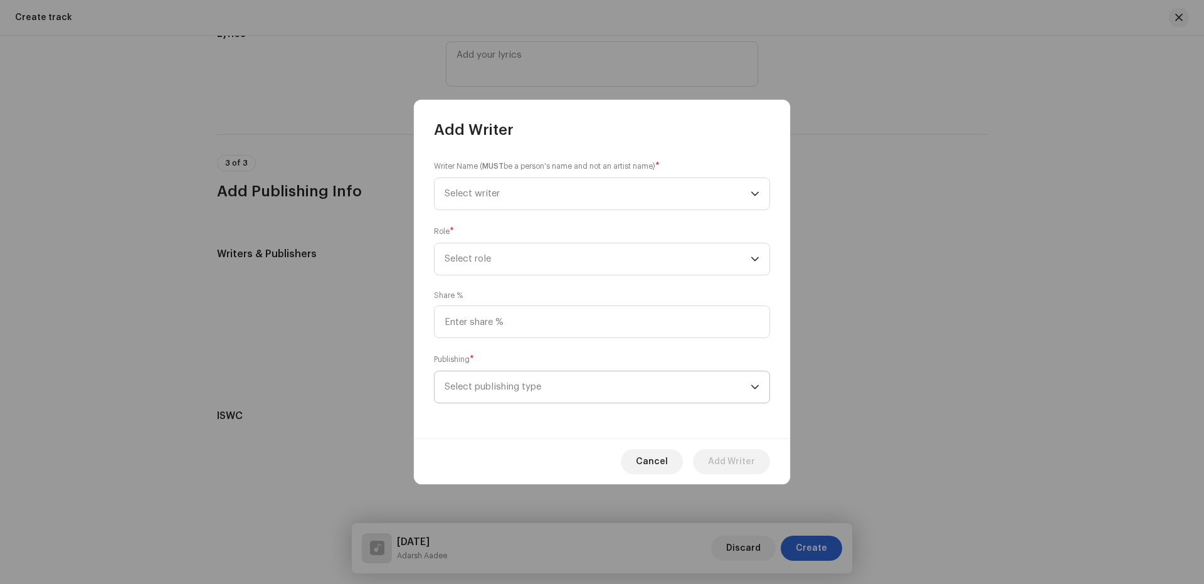
click at [504, 388] on span "Select publishing type" at bounding box center [598, 386] width 306 height 31
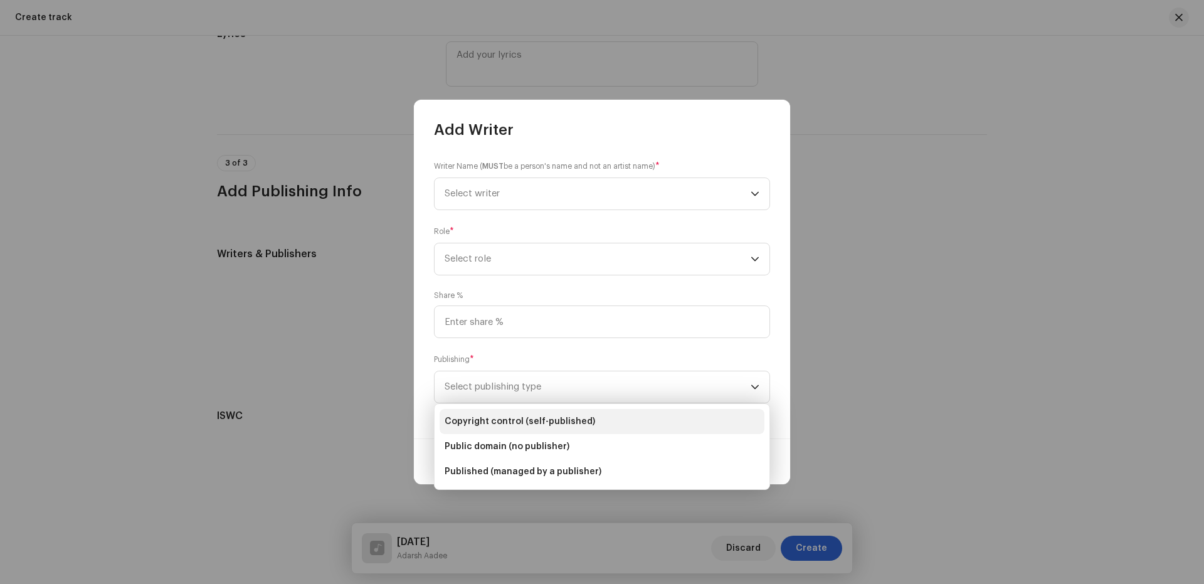
click at [478, 416] on li "Copyright control (self-published)" at bounding box center [602, 421] width 325 height 25
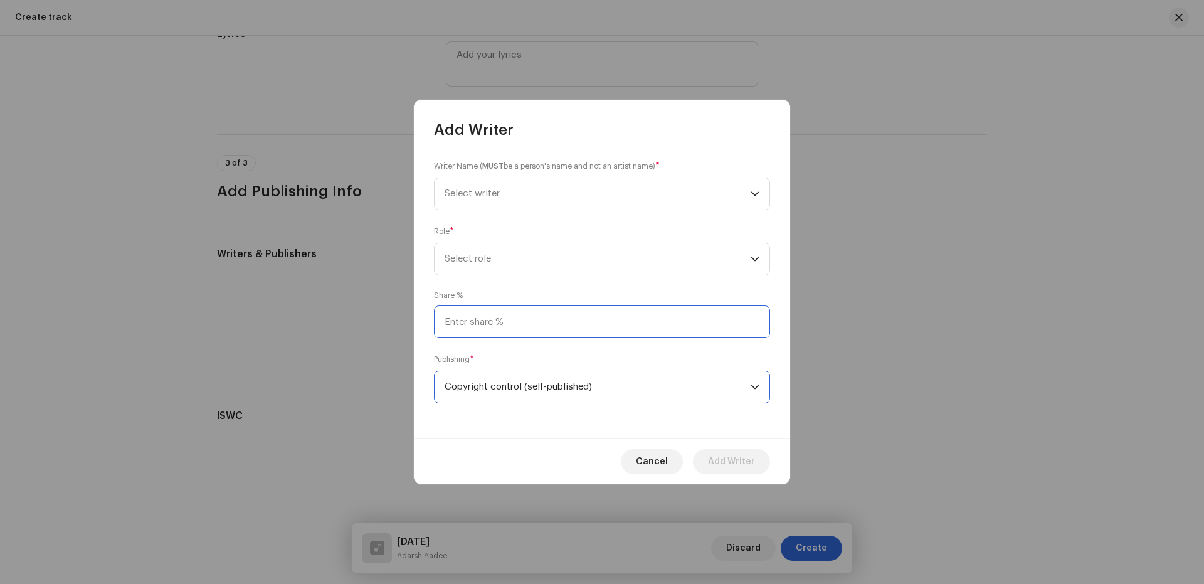
click at [489, 317] on input at bounding box center [602, 321] width 336 height 33
type input "50.00"
click at [495, 249] on span "Select role" at bounding box center [598, 258] width 306 height 31
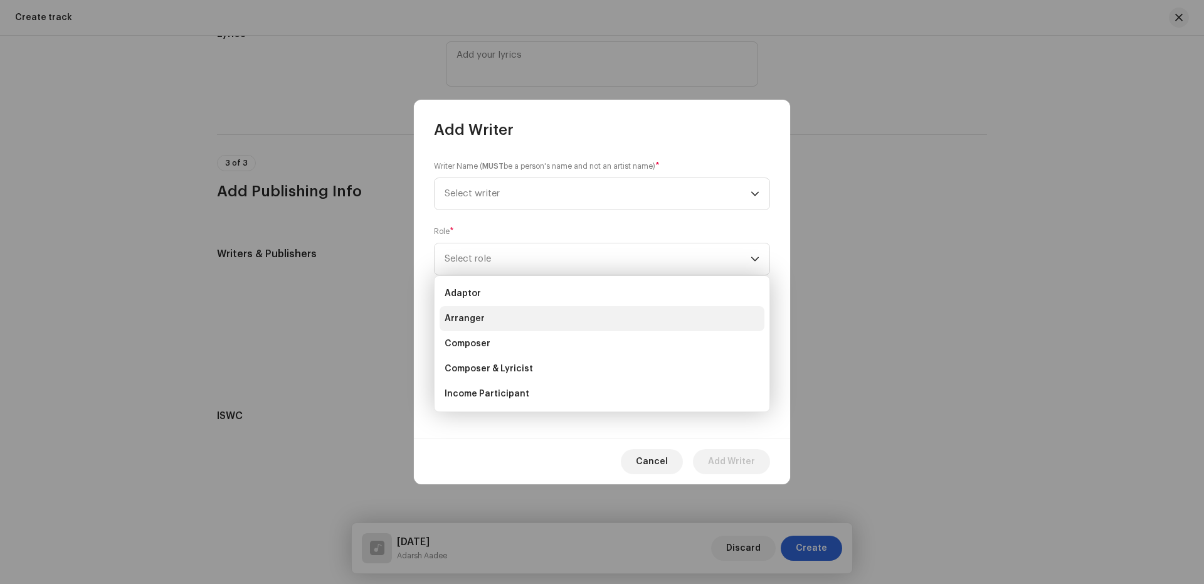
click at [463, 319] on span "Arranger" at bounding box center [465, 318] width 40 height 13
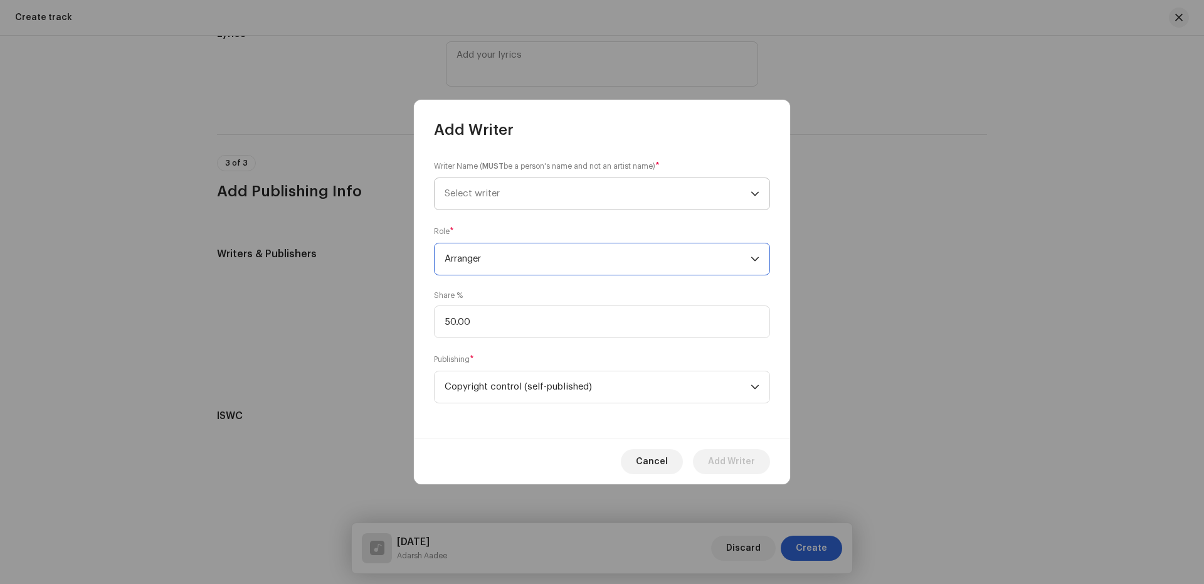
click at [496, 196] on span "Select writer" at bounding box center [472, 193] width 55 height 9
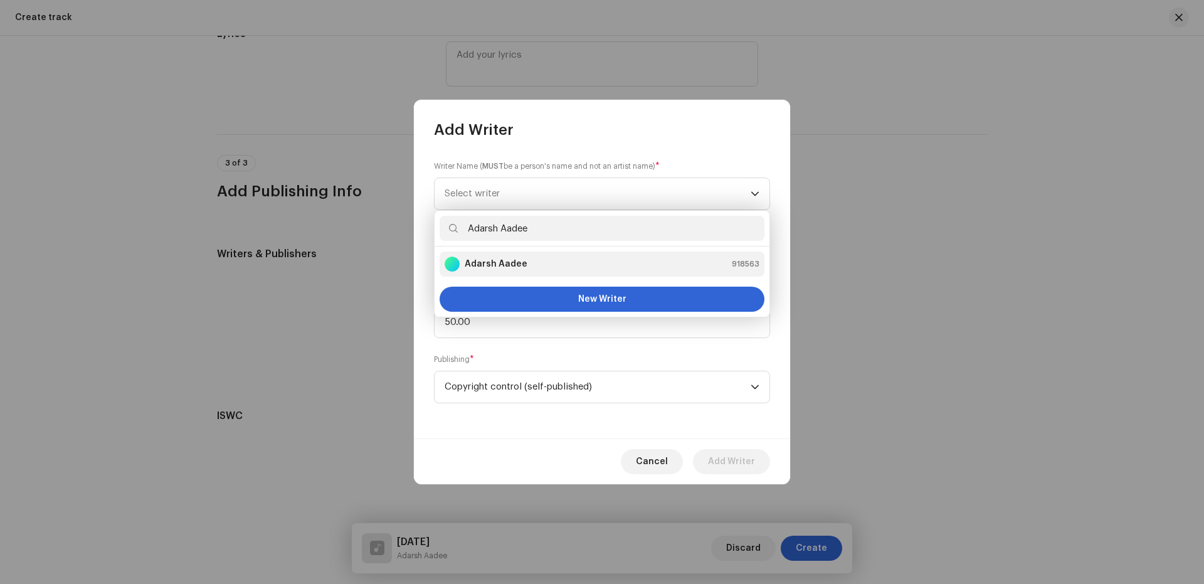
type input "Adarsh Aadee"
click at [502, 268] on strong "Adarsh Aadee" at bounding box center [496, 264] width 63 height 13
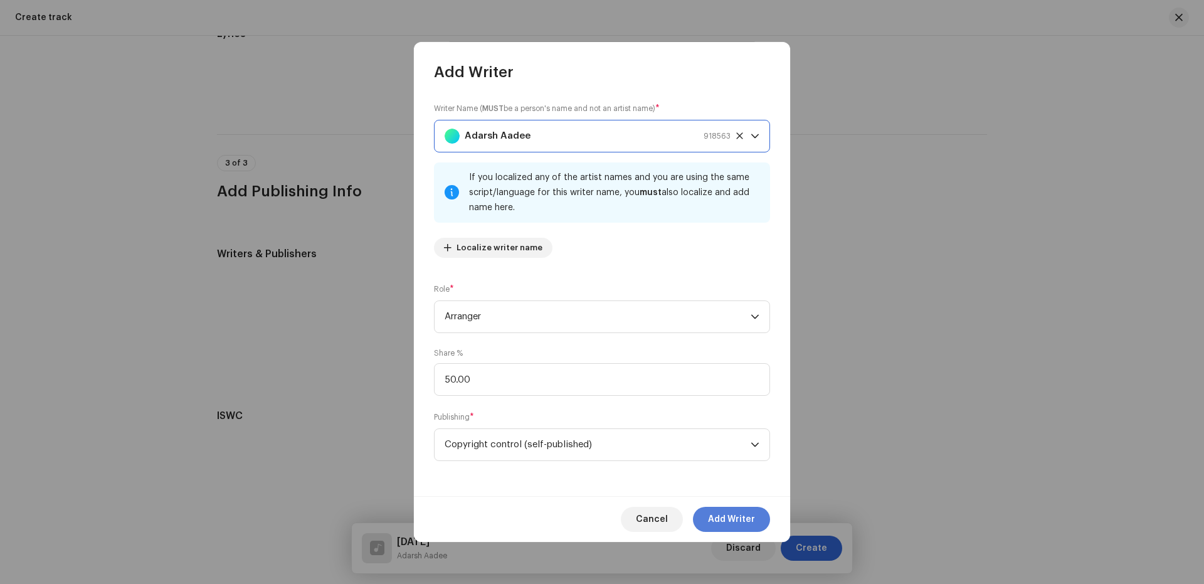
click at [738, 522] on span "Add Writer" at bounding box center [731, 519] width 47 height 25
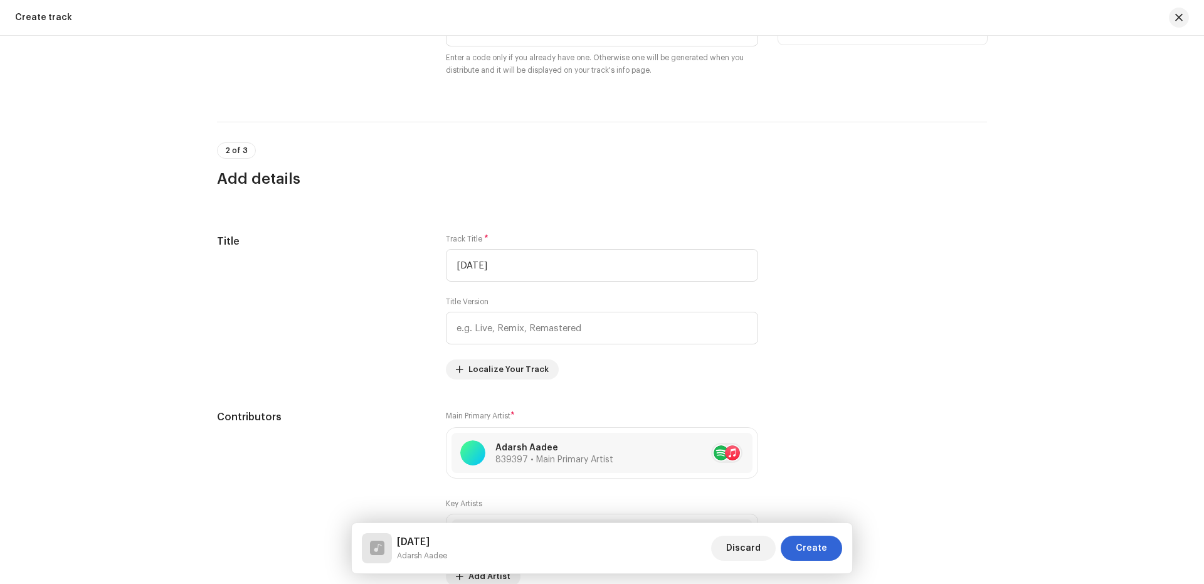
scroll to position [416, 0]
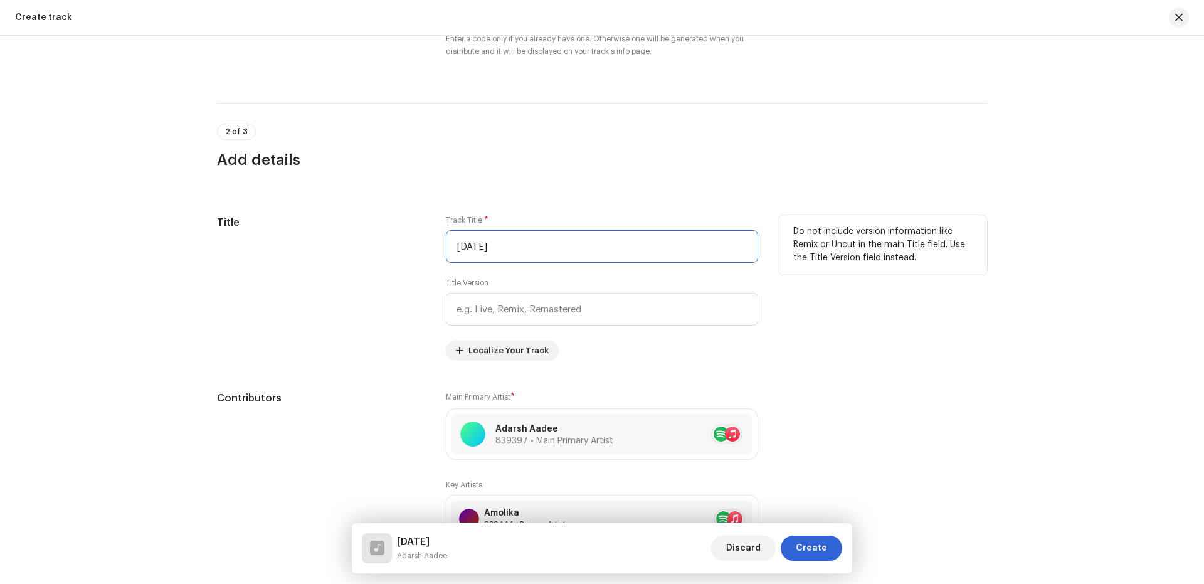
drag, startPoint x: 536, startPoint y: 241, endPoint x: 366, endPoint y: 251, distance: 170.9
click at [366, 251] on div "Title Track Title * Chhath 2025 Title Version Localize Your Track Do not includ…" at bounding box center [602, 287] width 770 height 145
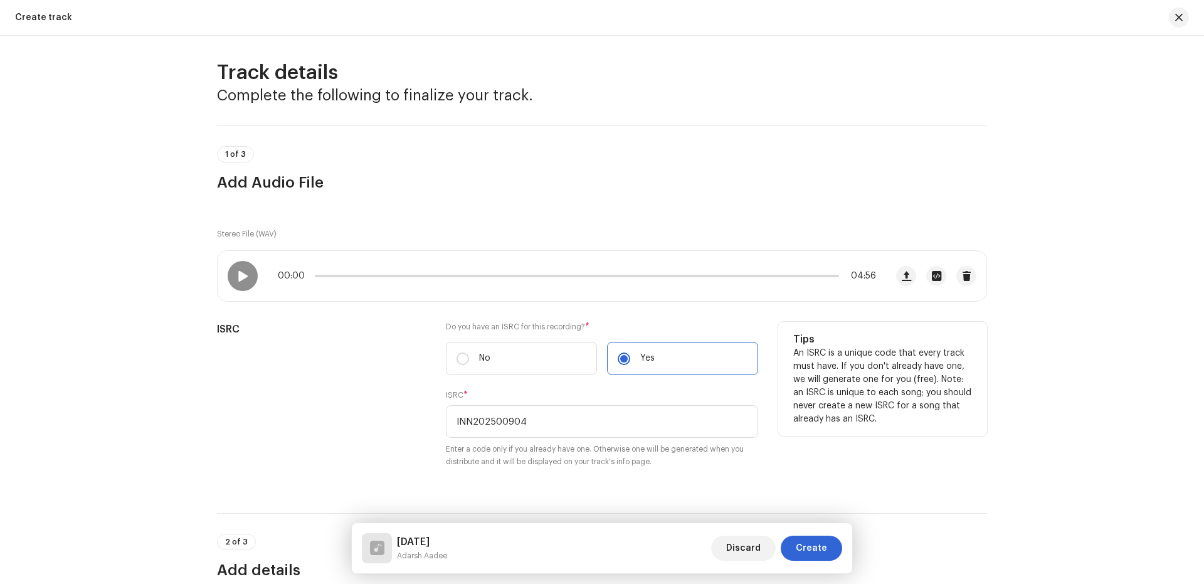
scroll to position [0, 0]
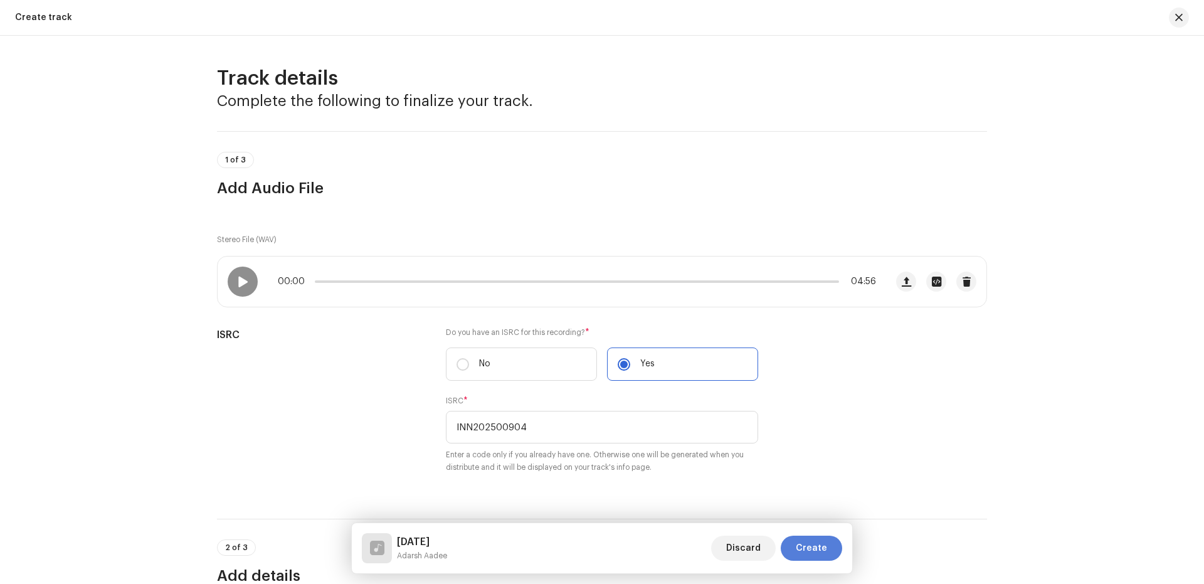
click at [820, 545] on span "Create" at bounding box center [811, 548] width 31 height 25
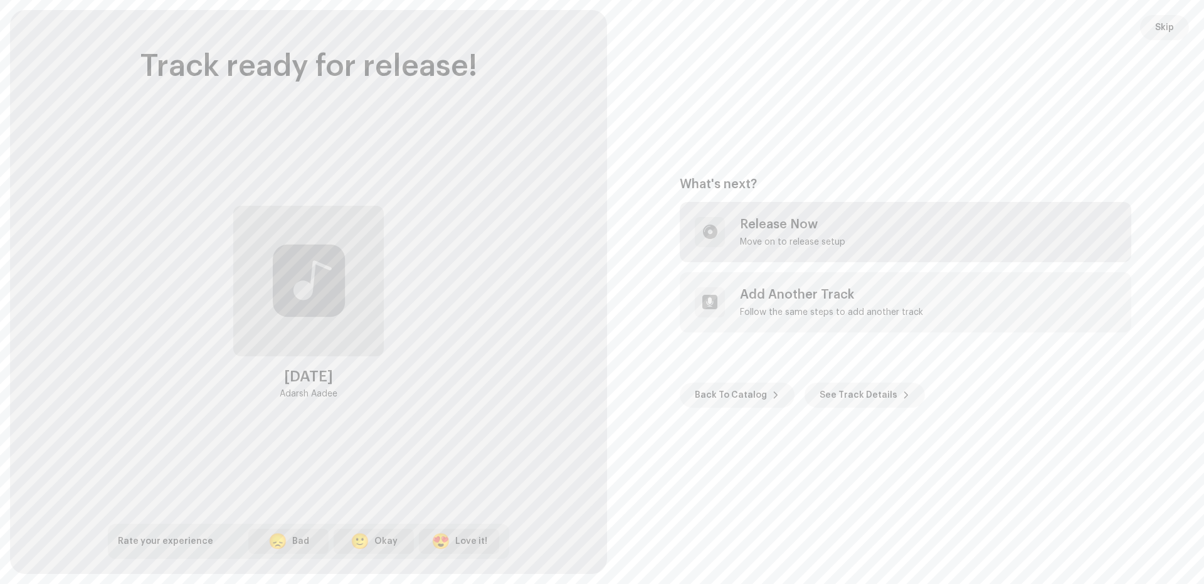
click at [816, 228] on div "Release Now" at bounding box center [792, 224] width 105 height 15
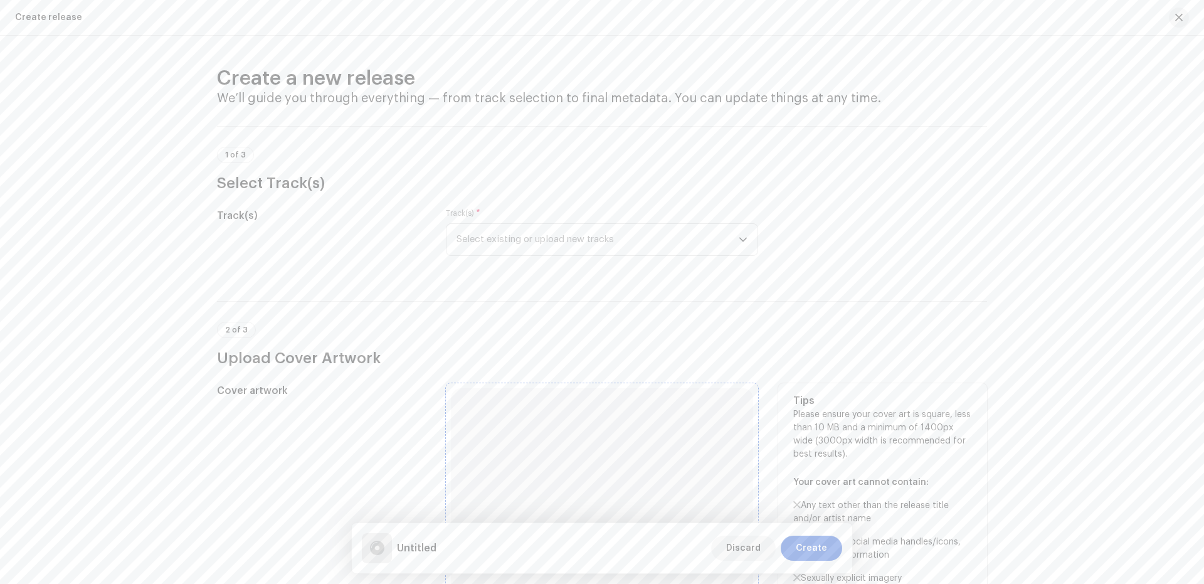
scroll to position [130, 0]
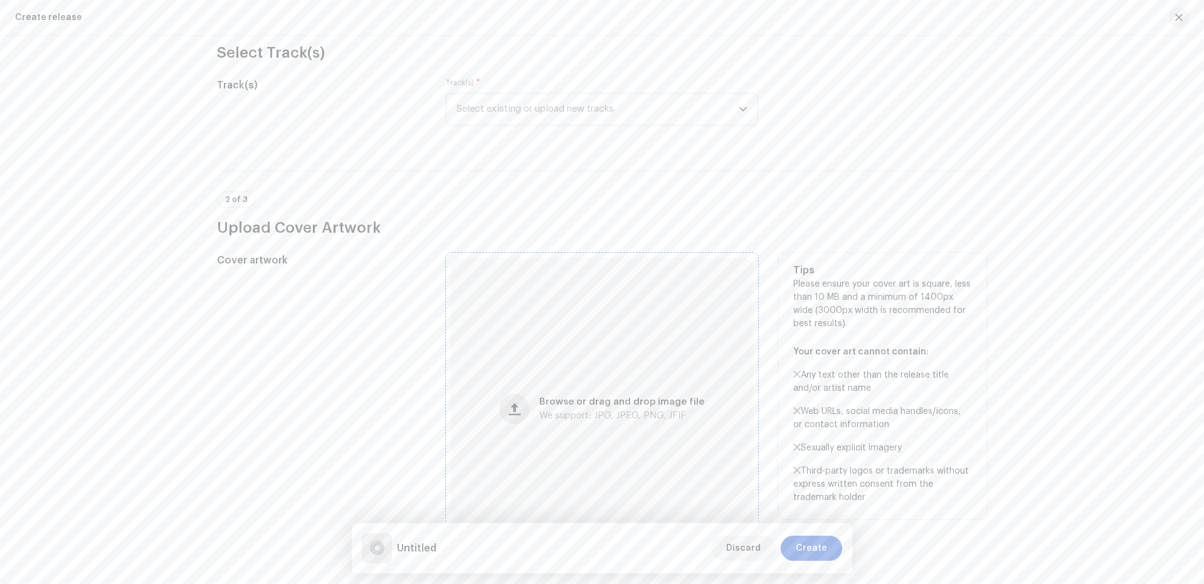
click at [519, 394] on button "button" at bounding box center [514, 409] width 30 height 30
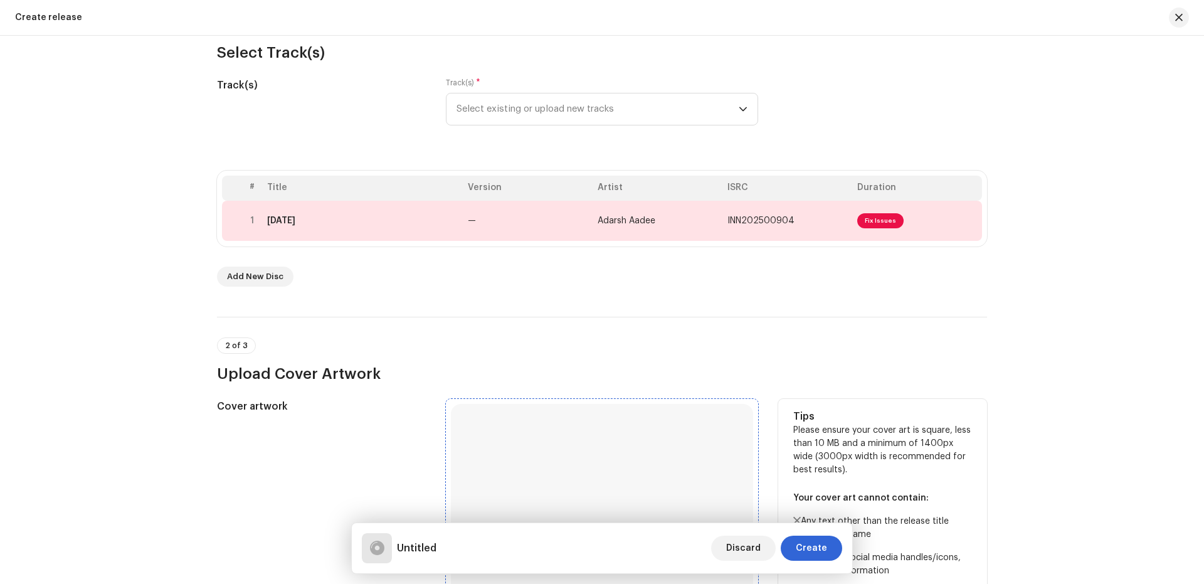
scroll to position [167, 0]
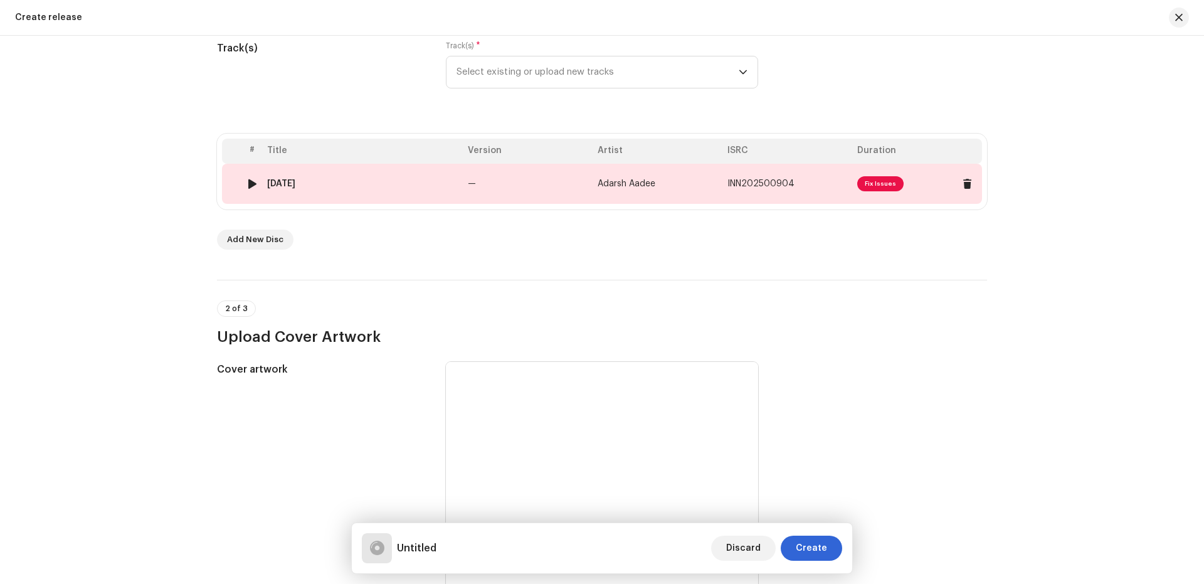
click at [371, 180] on div "Chhath 2025" at bounding box center [362, 184] width 191 height 10
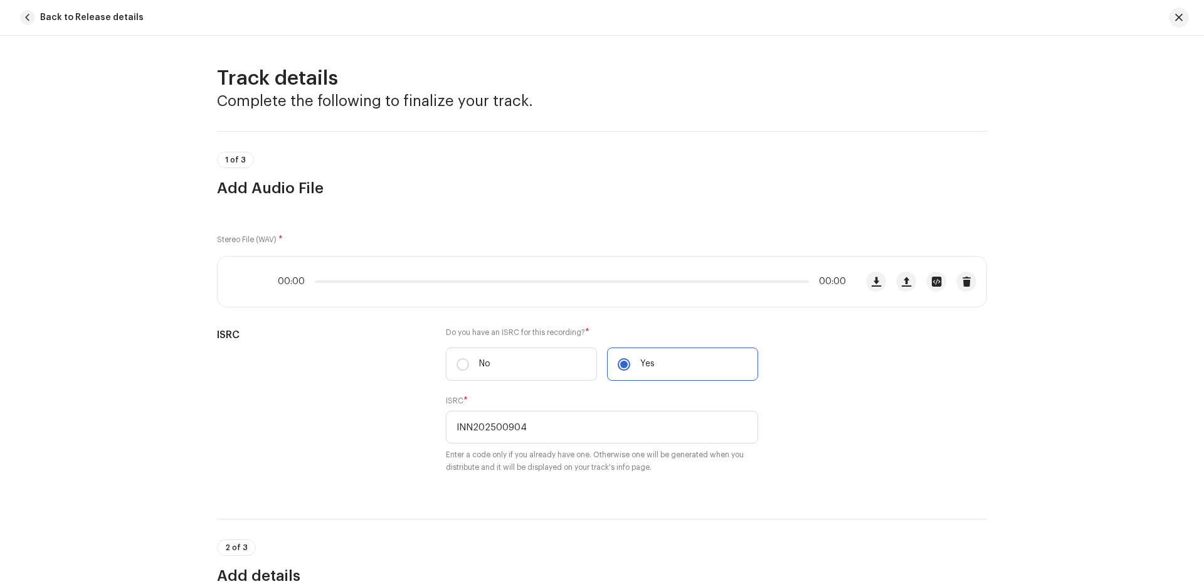
click at [371, 180] on div "1 of 3 Add Audio File" at bounding box center [602, 164] width 770 height 67
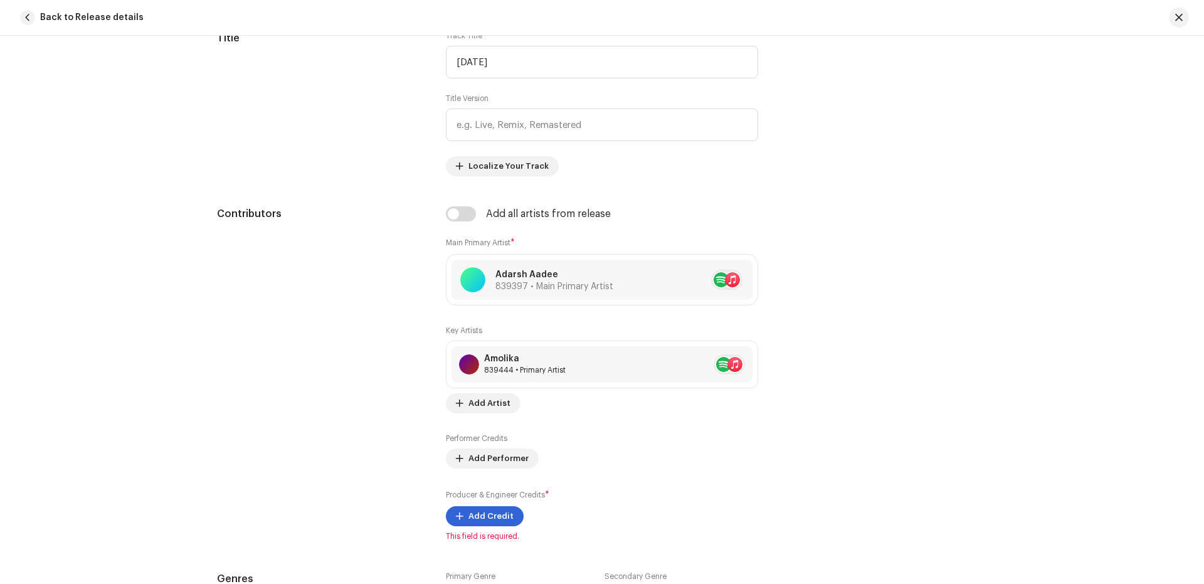
scroll to position [669, 0]
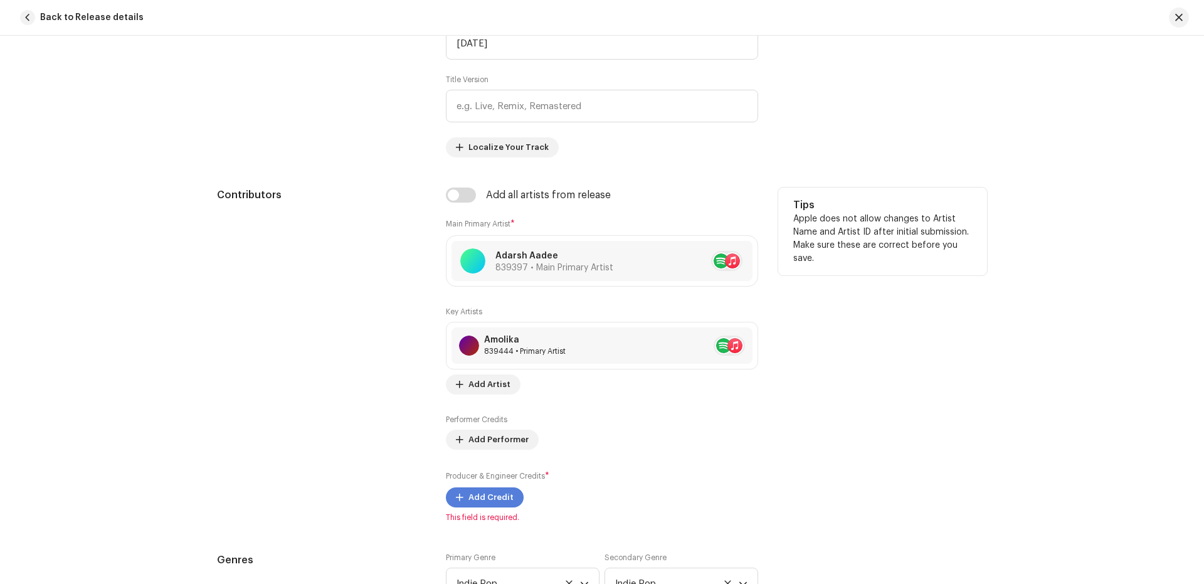
click at [482, 503] on span "Add Credit" at bounding box center [490, 497] width 45 height 25
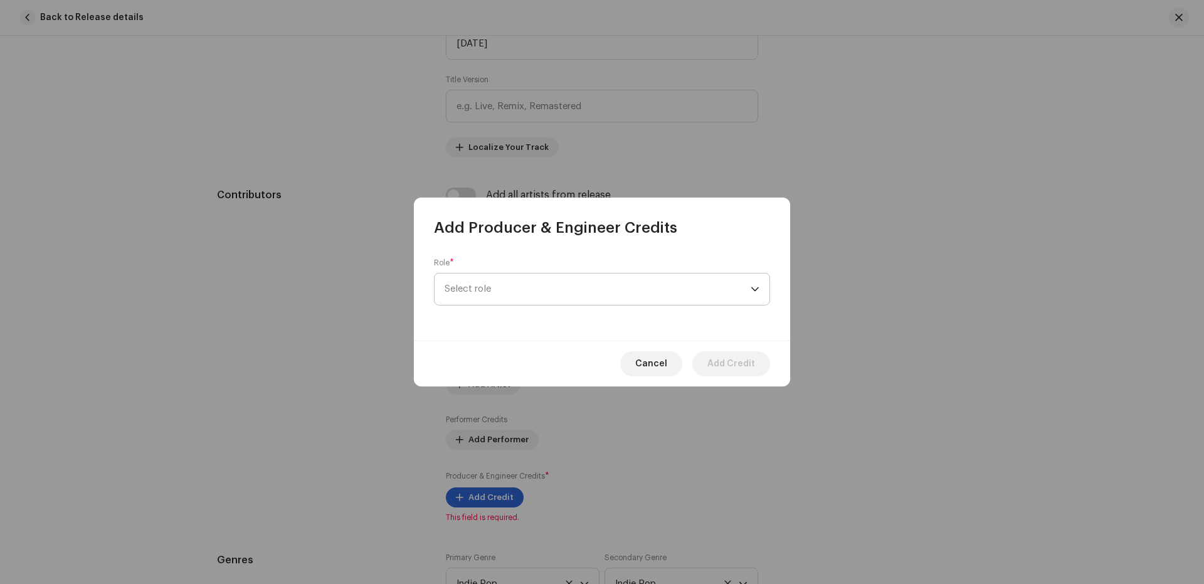
click at [504, 290] on span "Select role" at bounding box center [598, 288] width 306 height 31
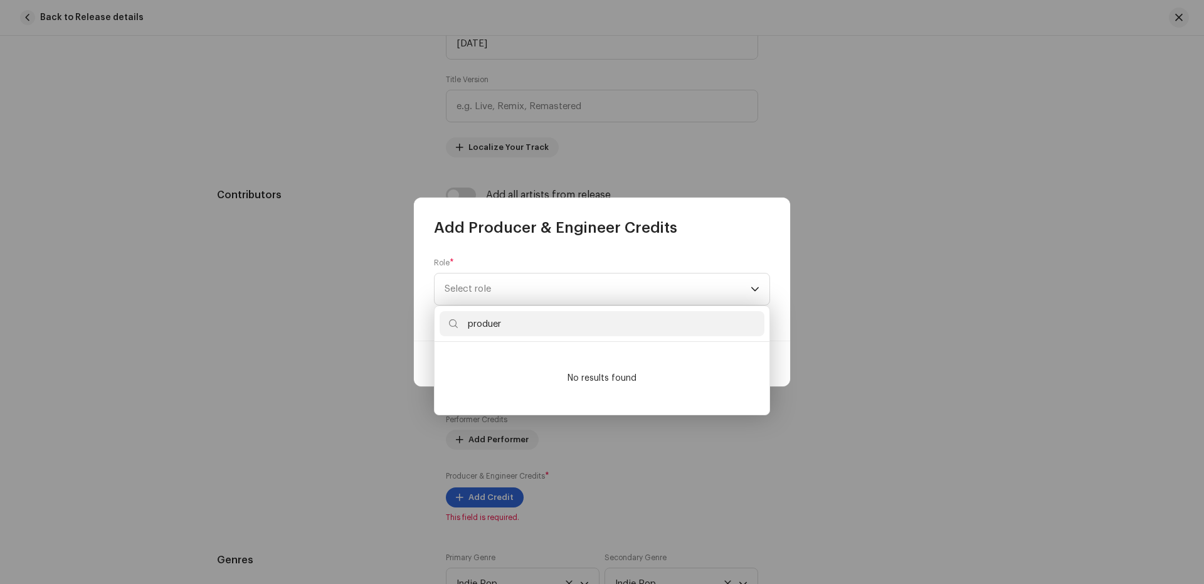
click at [510, 323] on input "produer" at bounding box center [602, 323] width 325 height 25
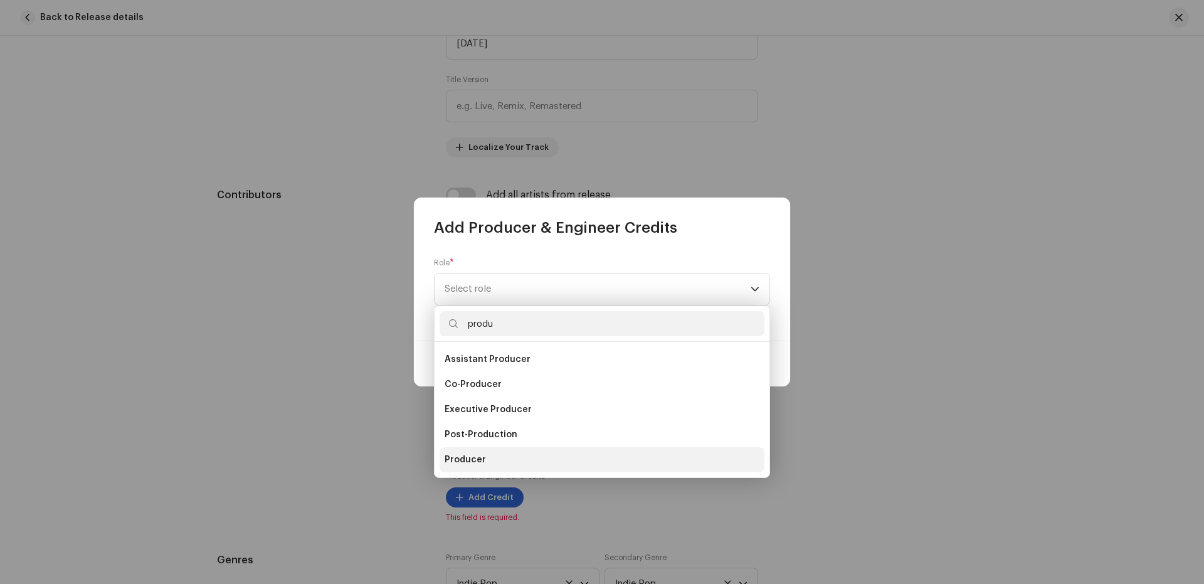
type input "produ"
click at [457, 456] on span "Producer" at bounding box center [465, 459] width 41 height 13
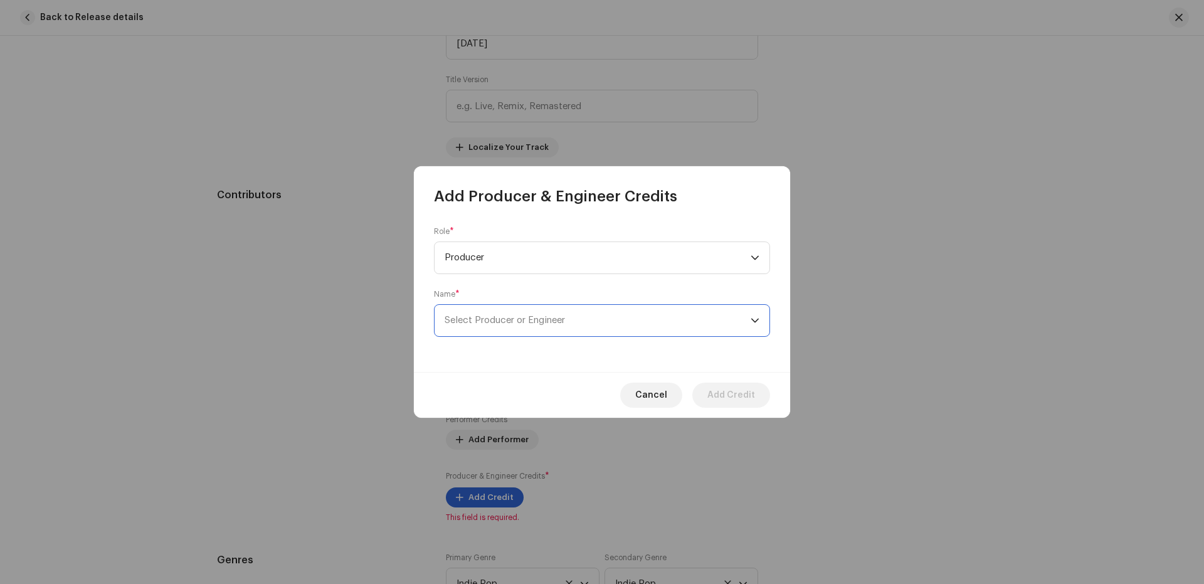
click at [511, 312] on span "Select Producer or Engineer" at bounding box center [598, 320] width 306 height 31
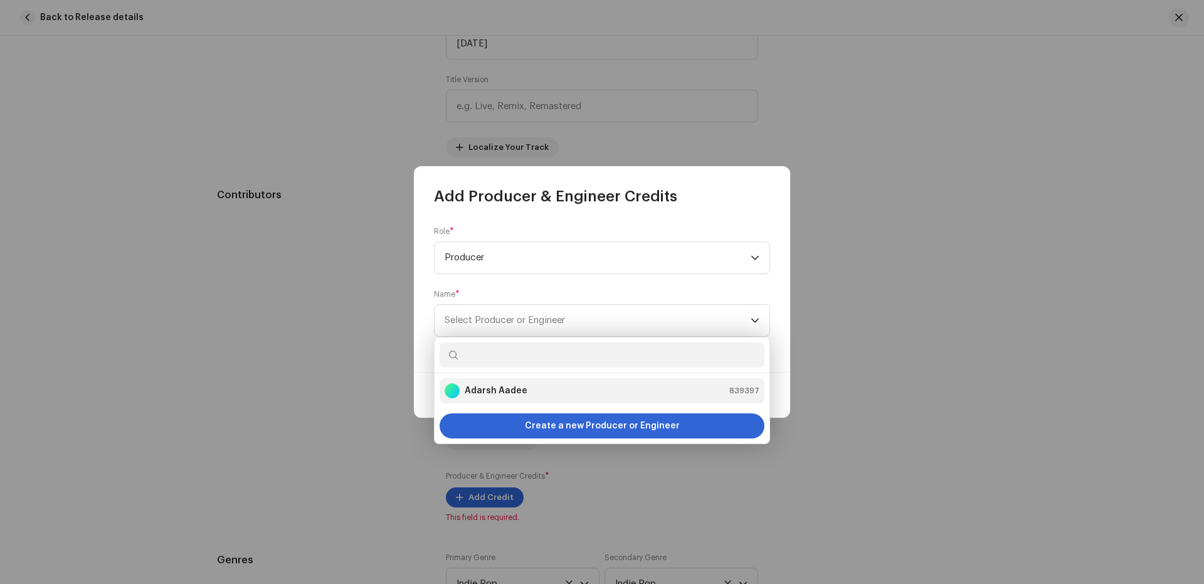
click at [494, 394] on strong "Adarsh Aadee" at bounding box center [496, 390] width 63 height 13
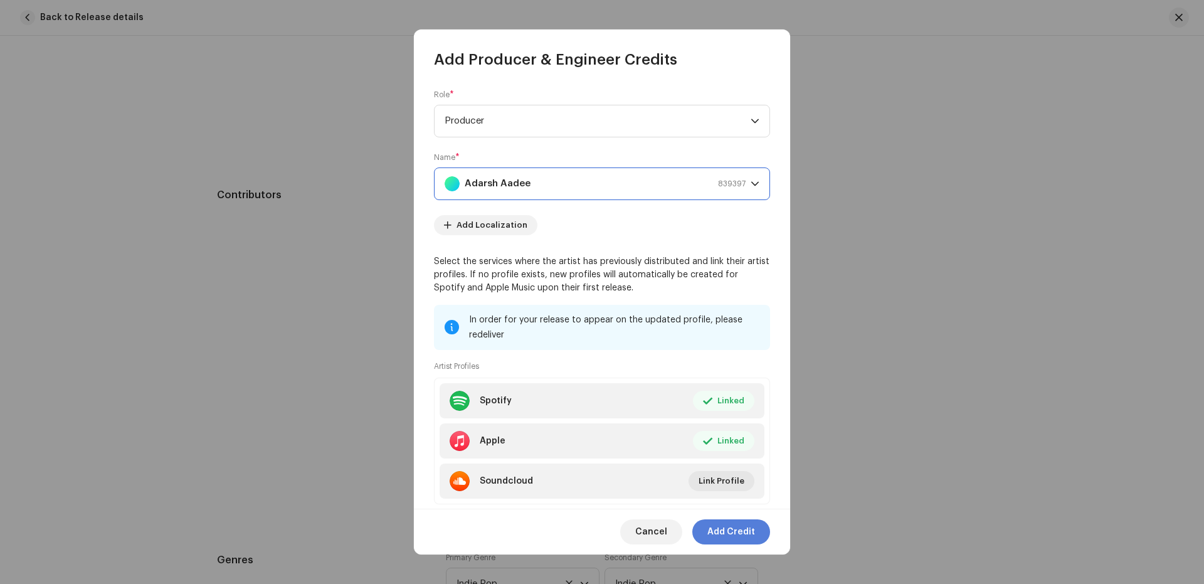
click at [752, 538] on span "Add Credit" at bounding box center [731, 531] width 48 height 25
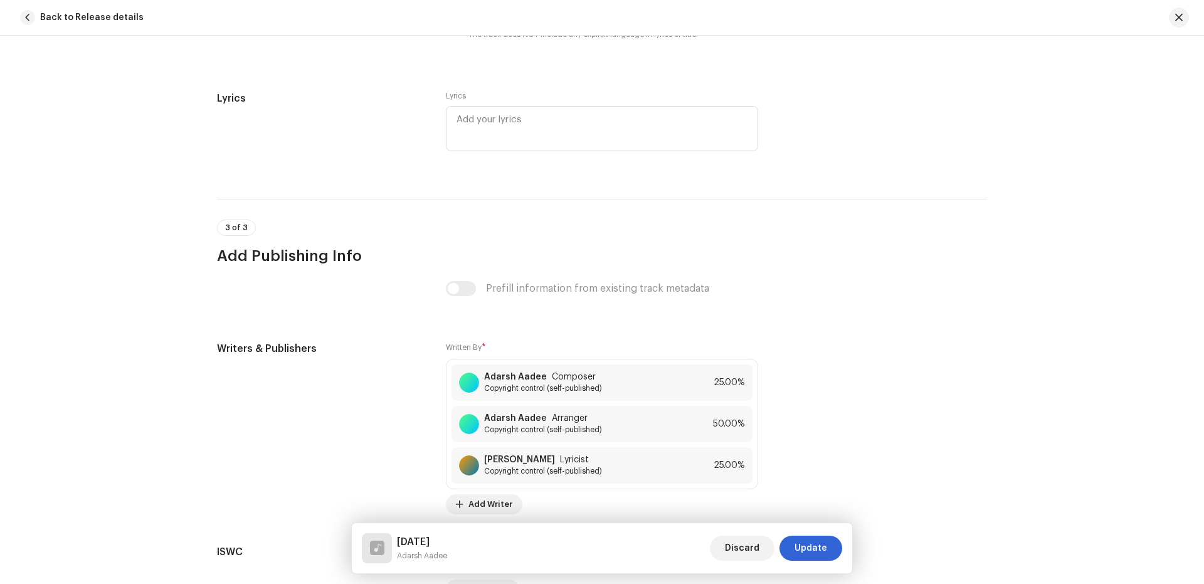
scroll to position [2459, 0]
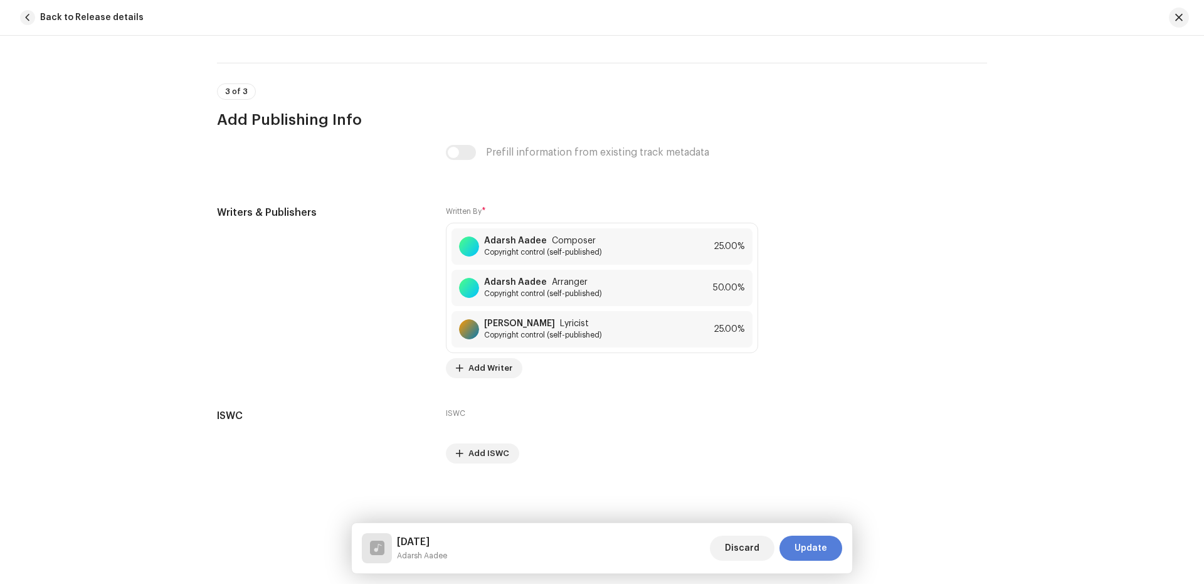
click at [814, 552] on span "Update" at bounding box center [811, 548] width 33 height 25
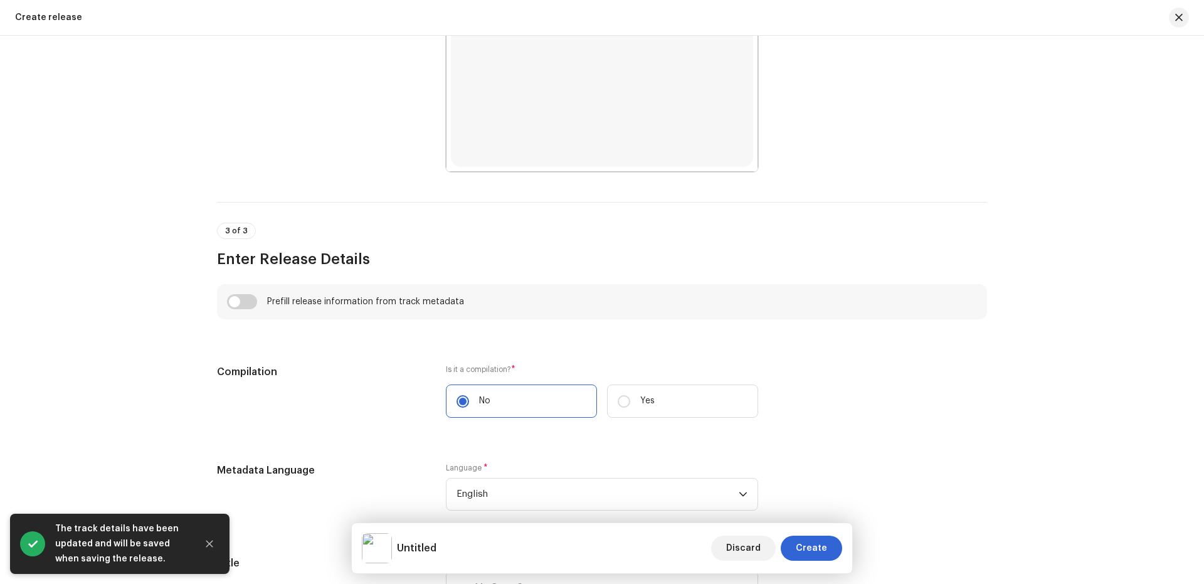
scroll to position [836, 0]
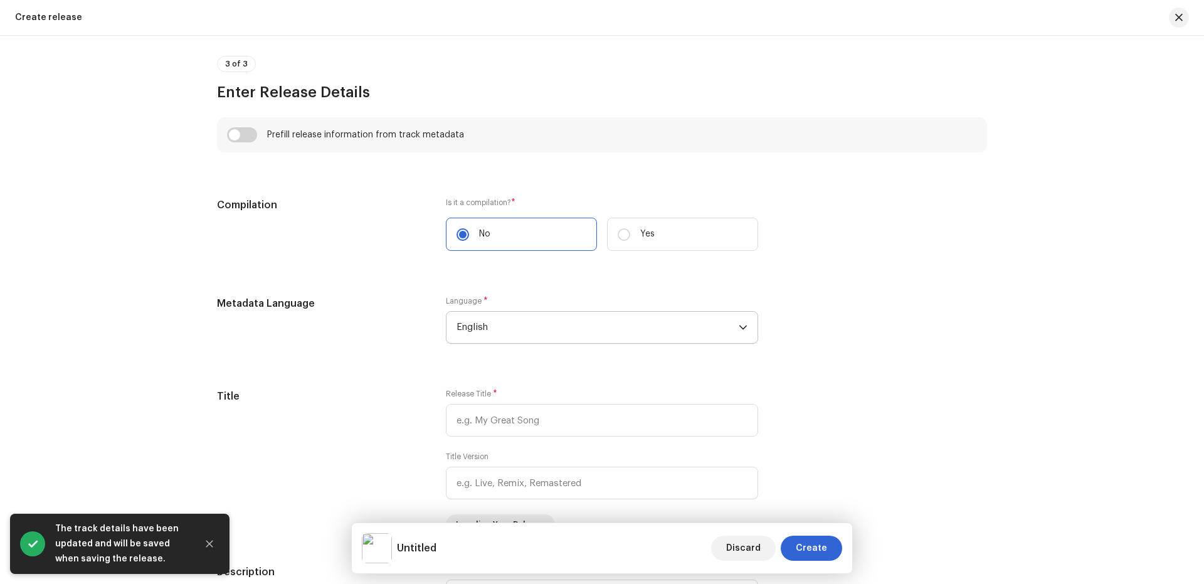
click at [505, 325] on span "English" at bounding box center [598, 327] width 282 height 31
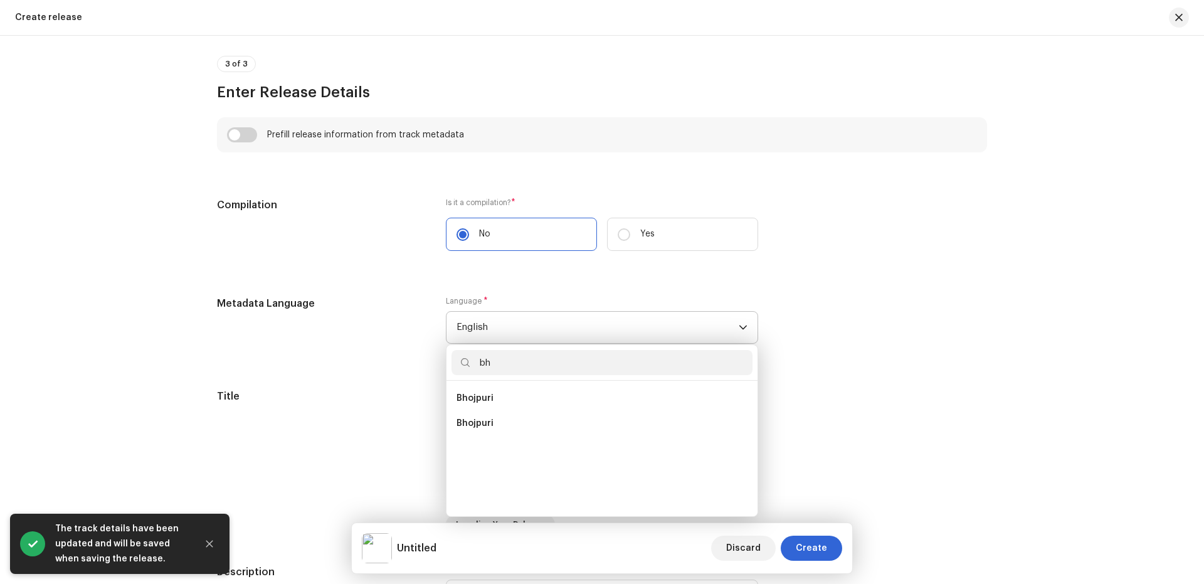
scroll to position [0, 0]
type input "bho"
click at [477, 395] on span "Bhojpuri" at bounding box center [475, 398] width 37 height 13
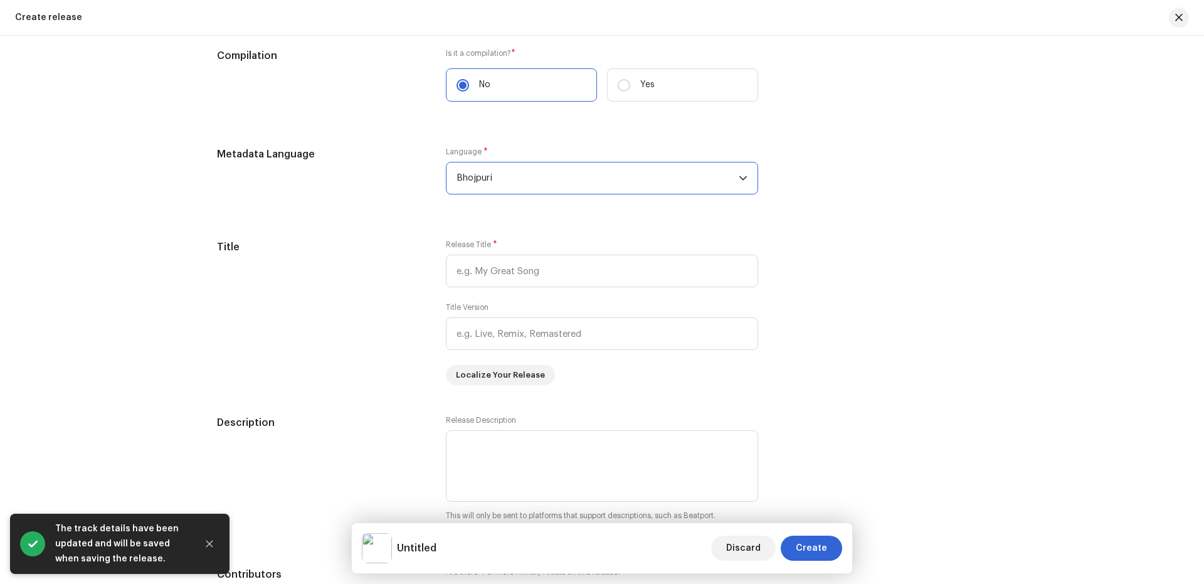
scroll to position [1003, 0]
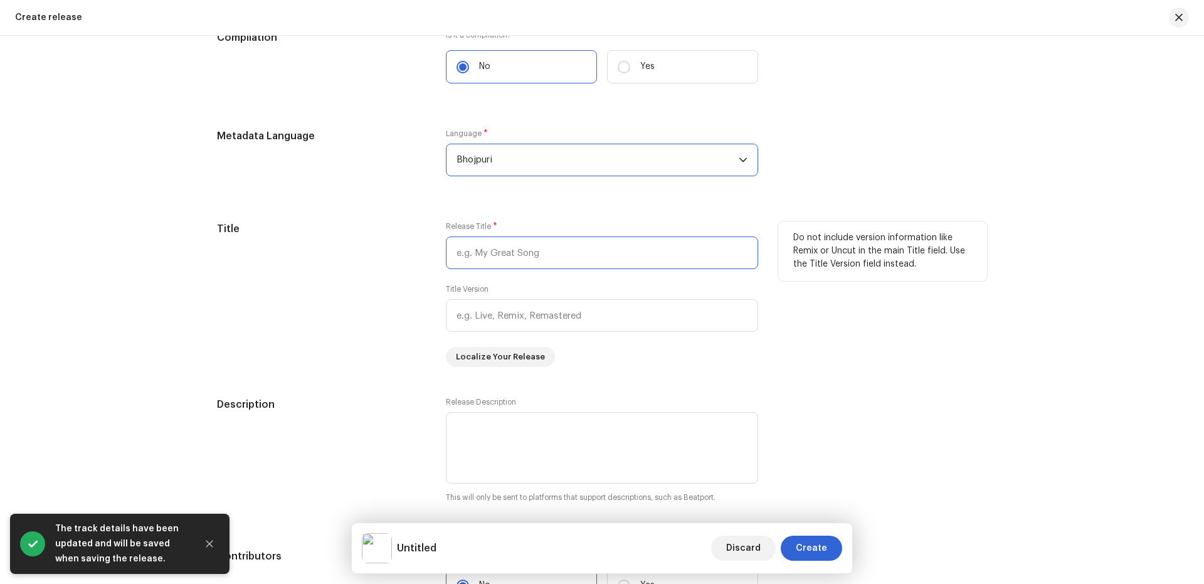
click at [518, 255] on input "text" at bounding box center [602, 252] width 312 height 33
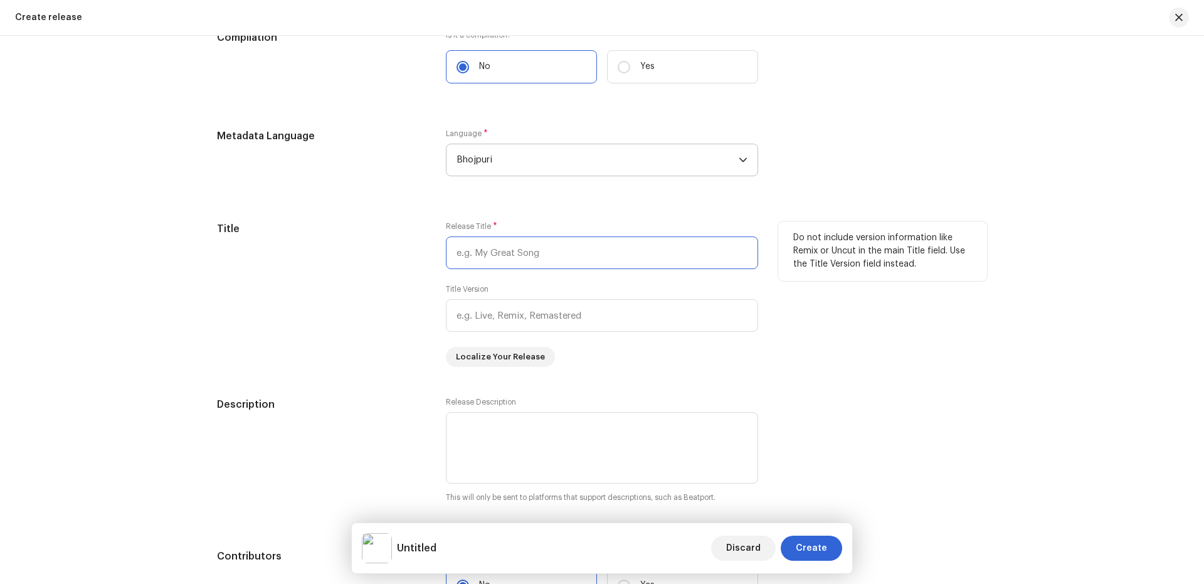
paste input "Chhath 2025"
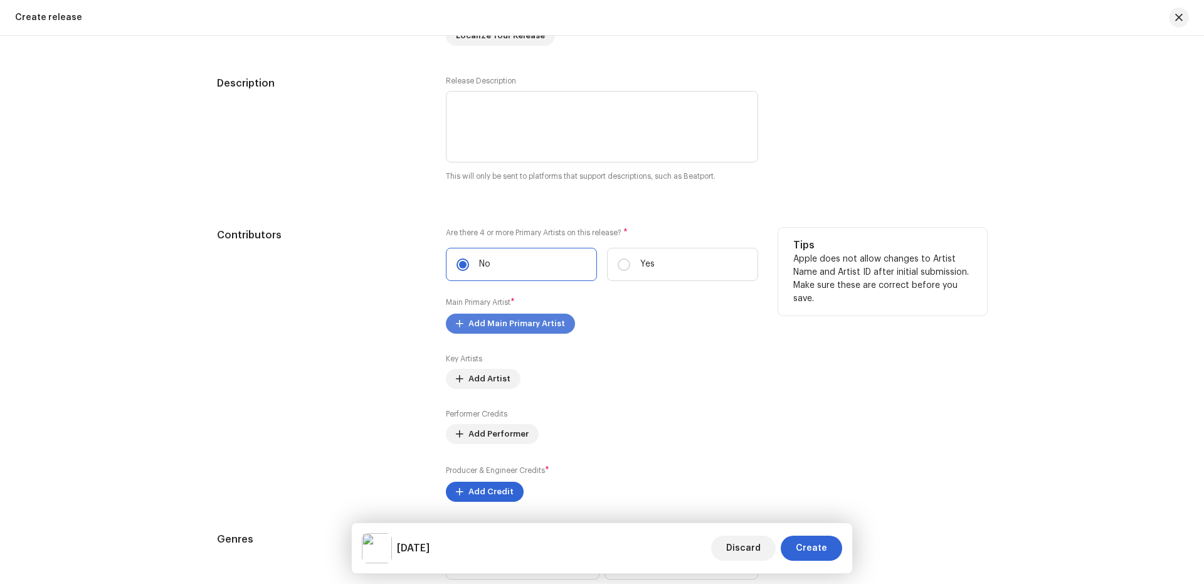
scroll to position [1338, 0]
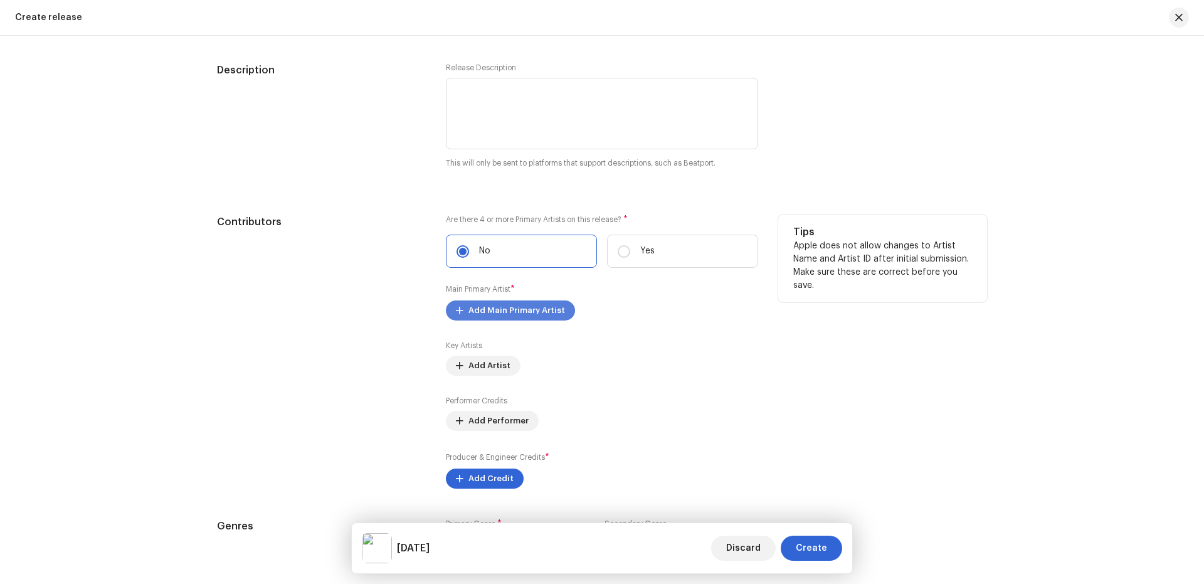
type input "Chhath 2025"
click at [515, 307] on span "Add Main Primary Artist" at bounding box center [516, 310] width 97 height 25
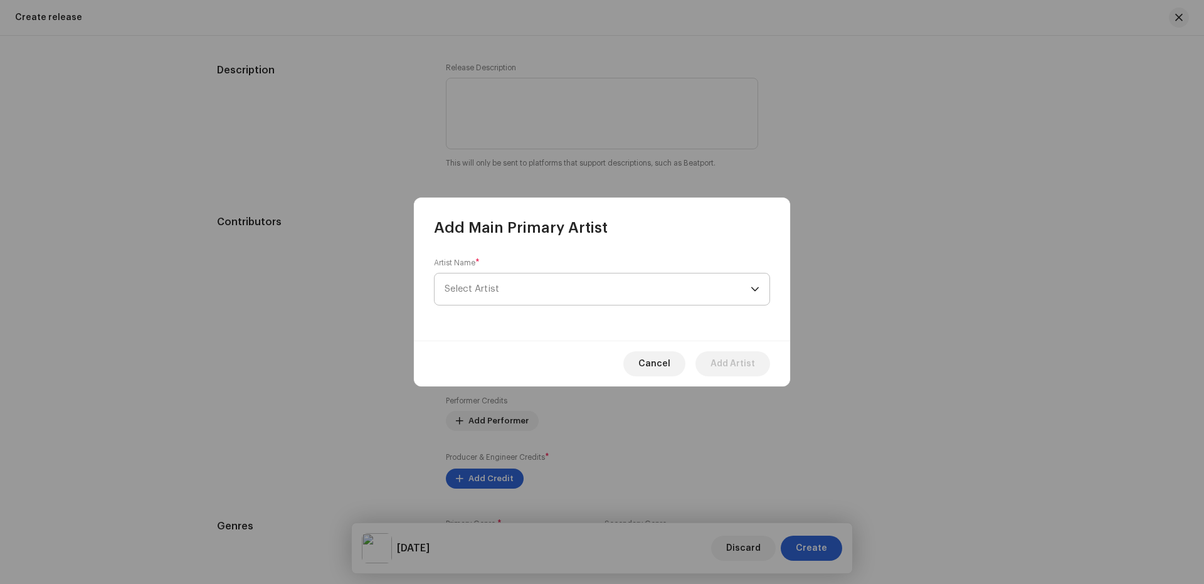
click at [507, 276] on span "Select Artist" at bounding box center [598, 288] width 306 height 31
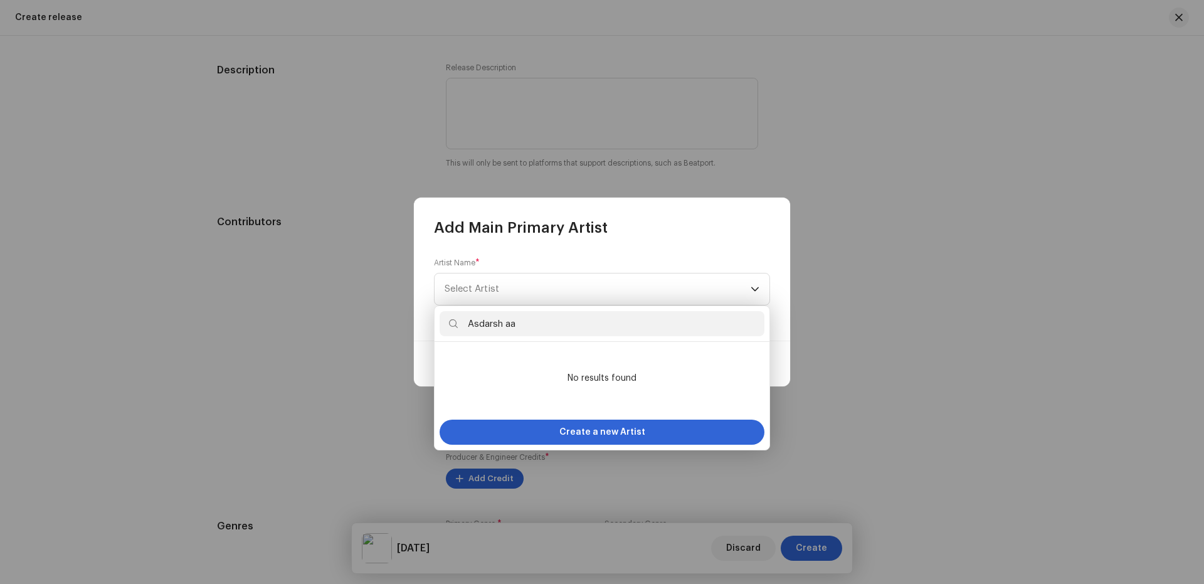
click at [480, 325] on input "Asdarsh aa" at bounding box center [602, 323] width 325 height 25
type input "Adarsh aa"
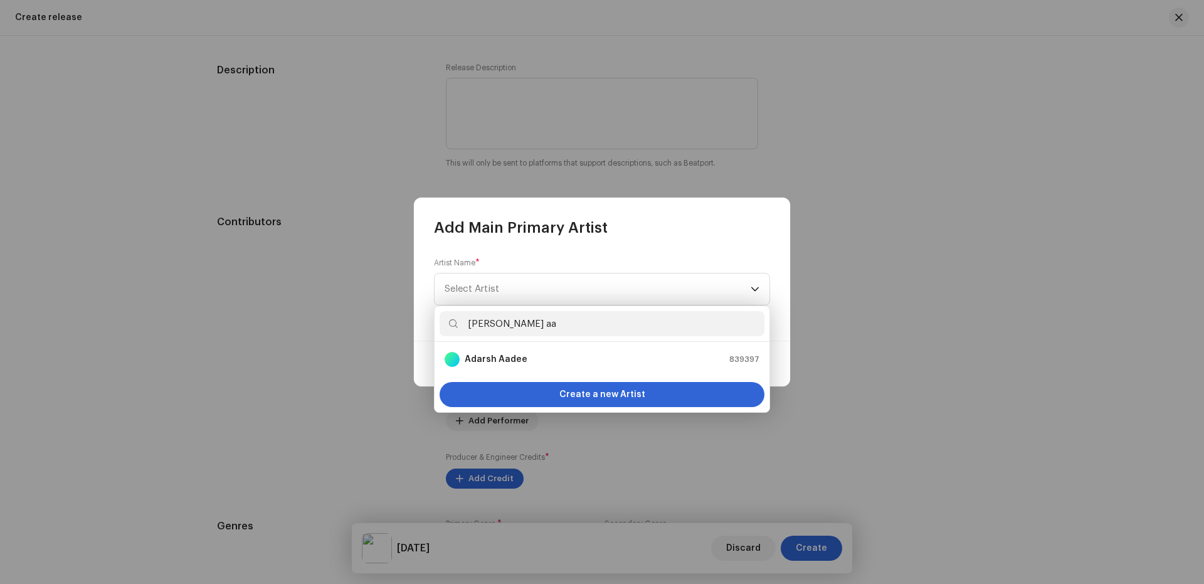
click at [525, 329] on input "Adarsh aa" at bounding box center [602, 323] width 325 height 25
click at [511, 362] on strong "Adarsh Aadee" at bounding box center [496, 359] width 63 height 13
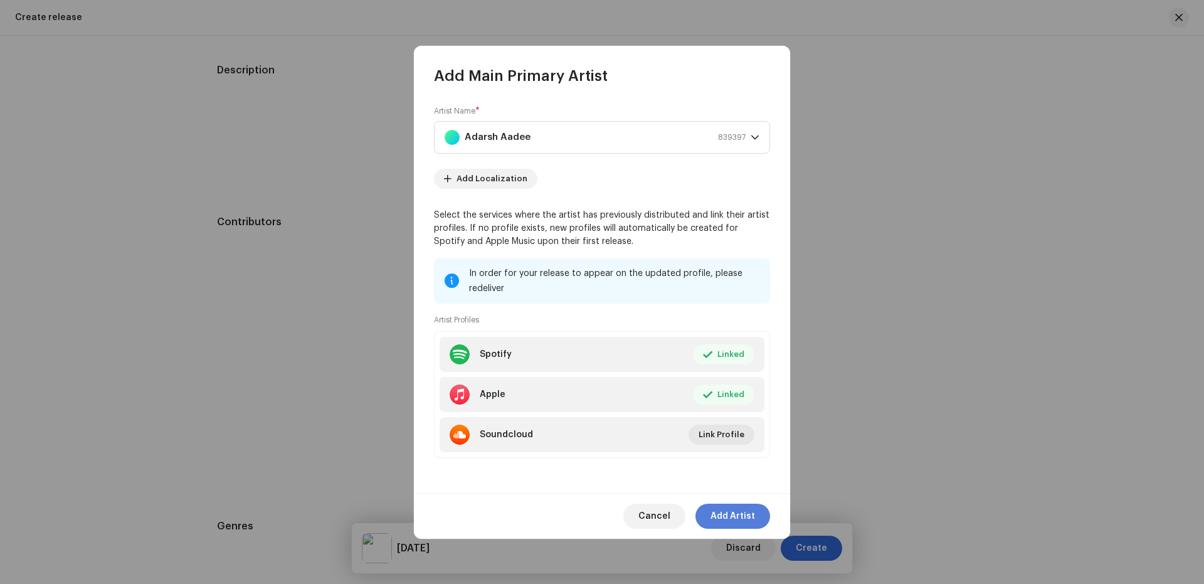
click at [744, 518] on span "Add Artist" at bounding box center [732, 516] width 45 height 25
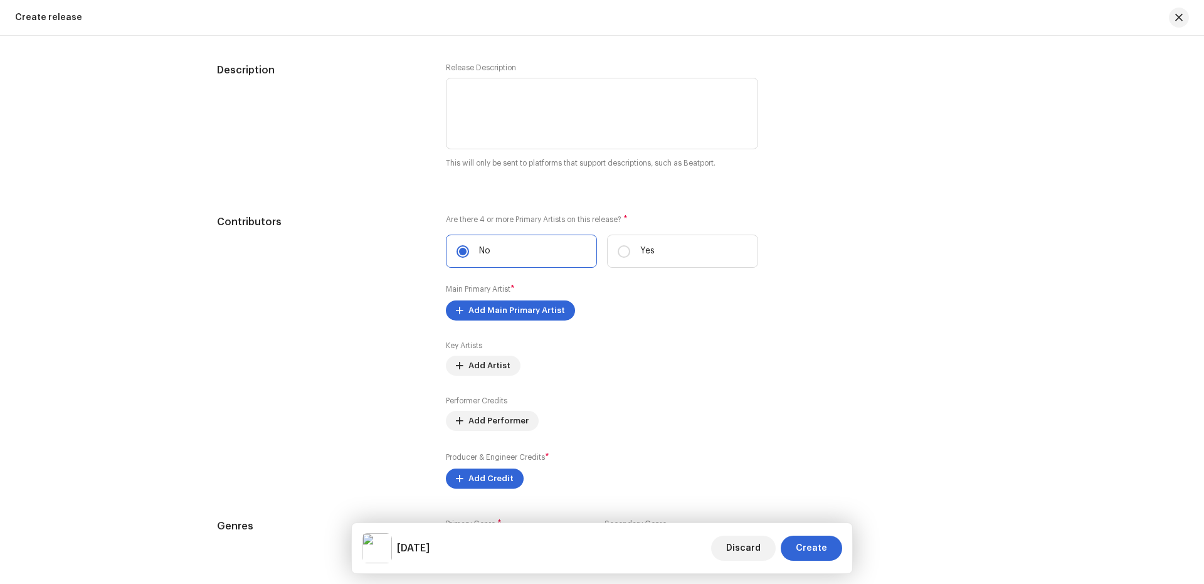
scroll to position [1505, 0]
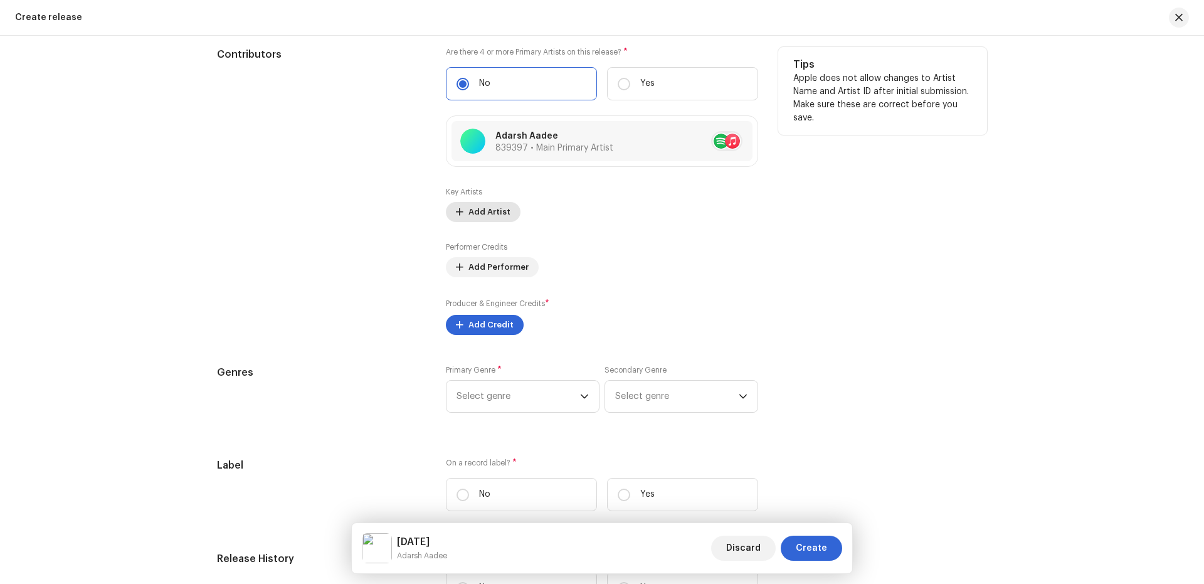
click at [483, 215] on span "Add Artist" at bounding box center [489, 211] width 42 height 25
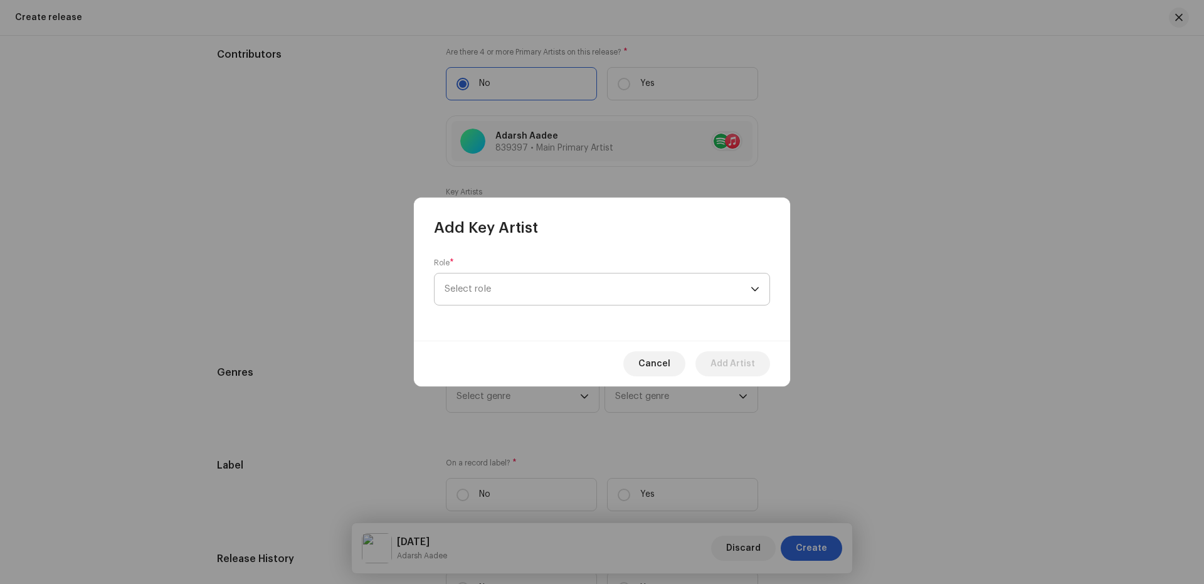
click at [511, 288] on span "Select role" at bounding box center [598, 288] width 306 height 31
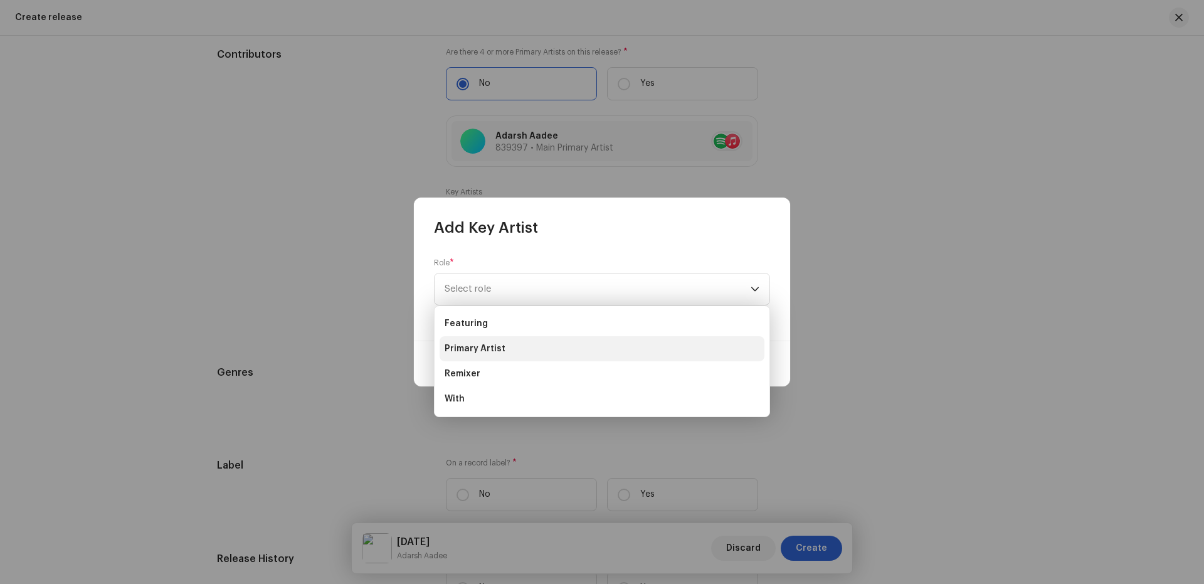
click at [484, 355] on li "Primary Artist" at bounding box center [602, 348] width 325 height 25
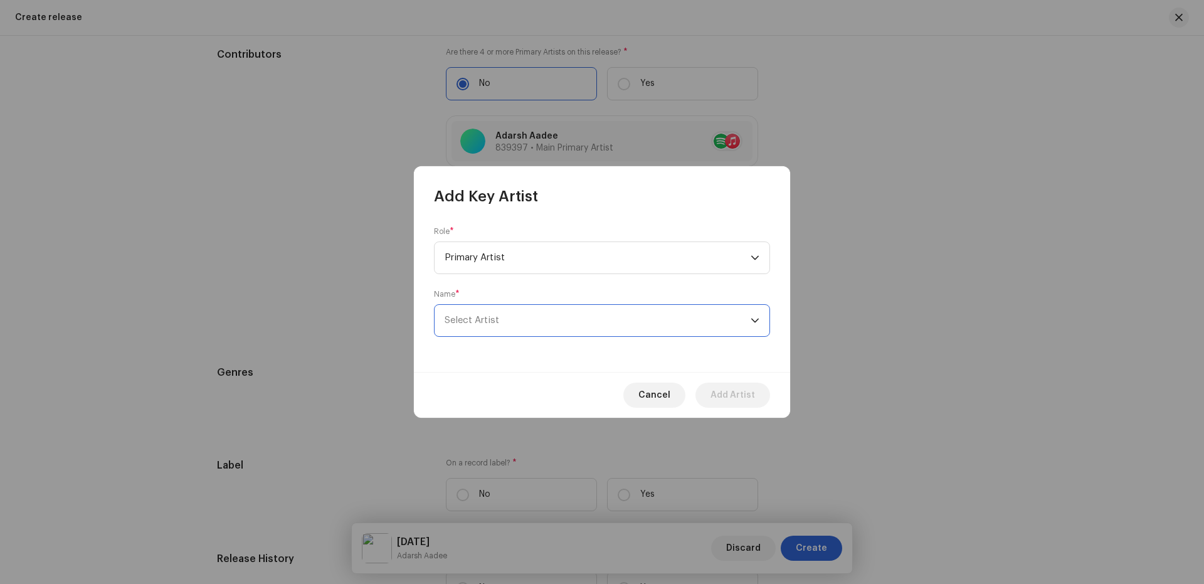
click at [529, 307] on span "Select Artist" at bounding box center [598, 320] width 306 height 31
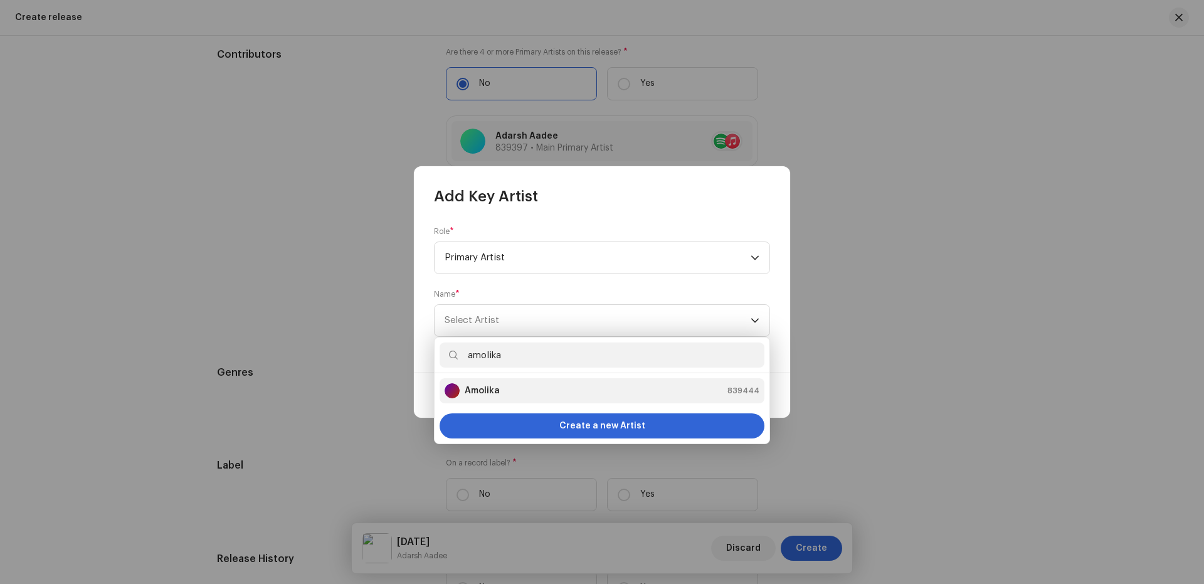
type input "amolika"
click at [504, 398] on li "Amolika 839444" at bounding box center [602, 390] width 325 height 25
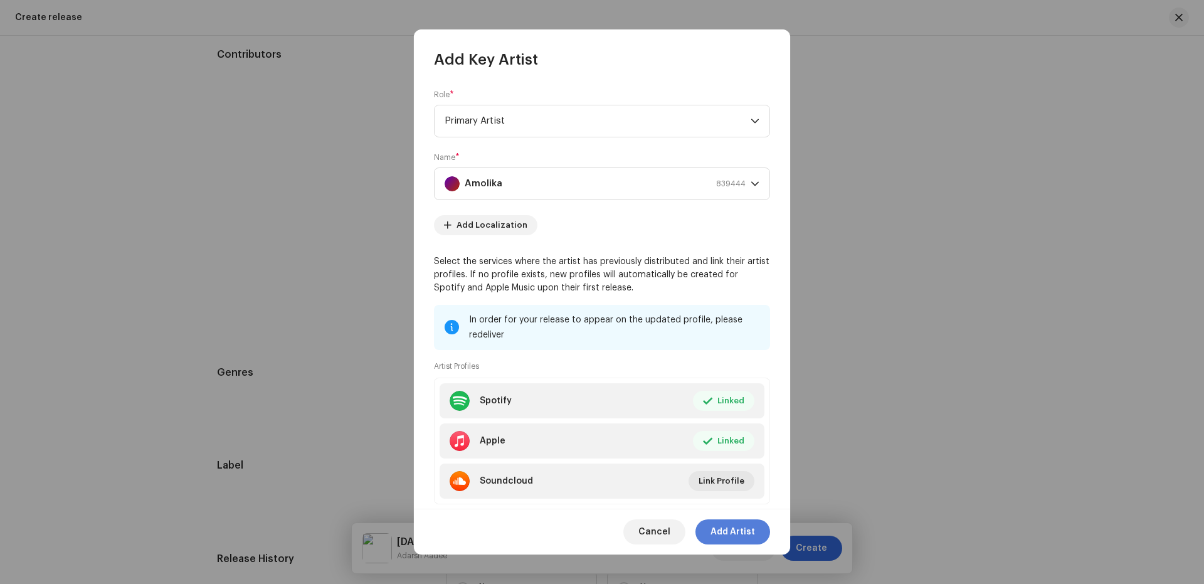
click at [740, 534] on span "Add Artist" at bounding box center [732, 531] width 45 height 25
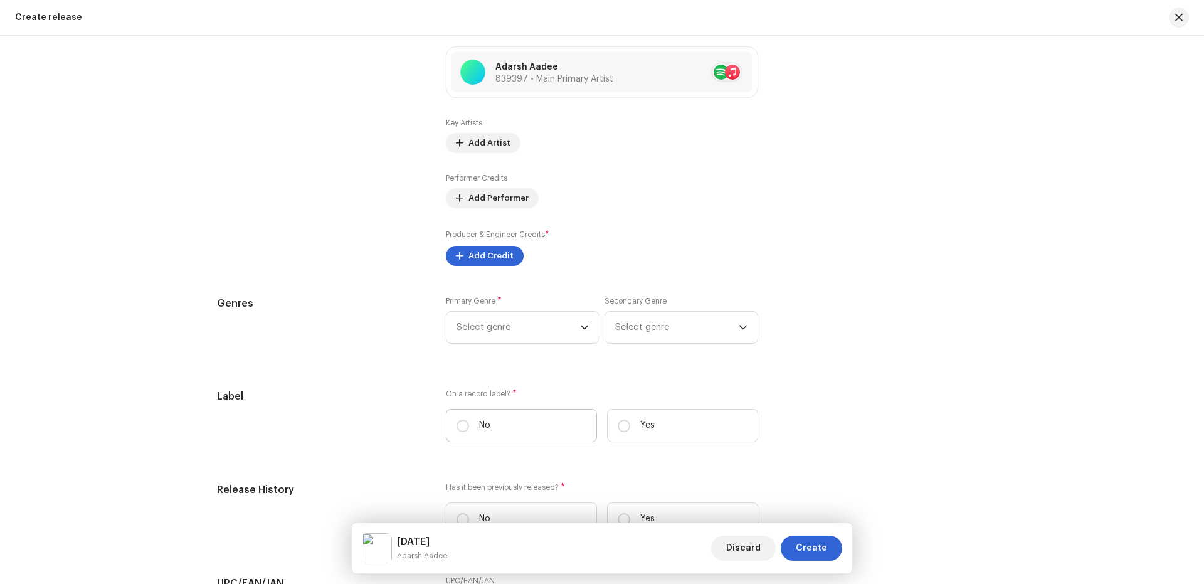
scroll to position [1672, 0]
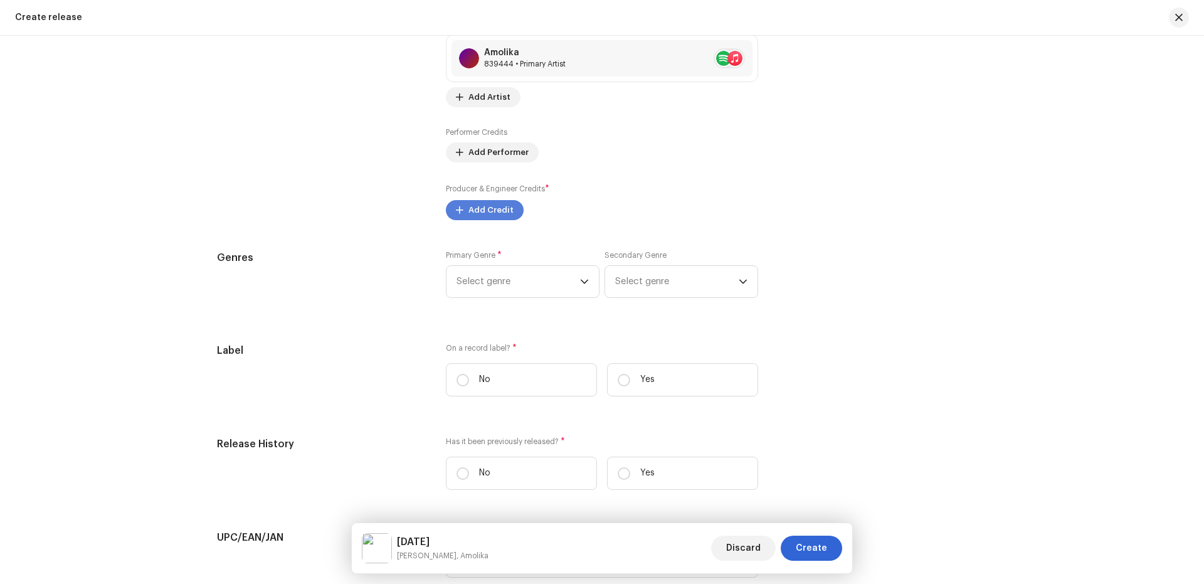
click at [485, 208] on span "Add Credit" at bounding box center [490, 210] width 45 height 25
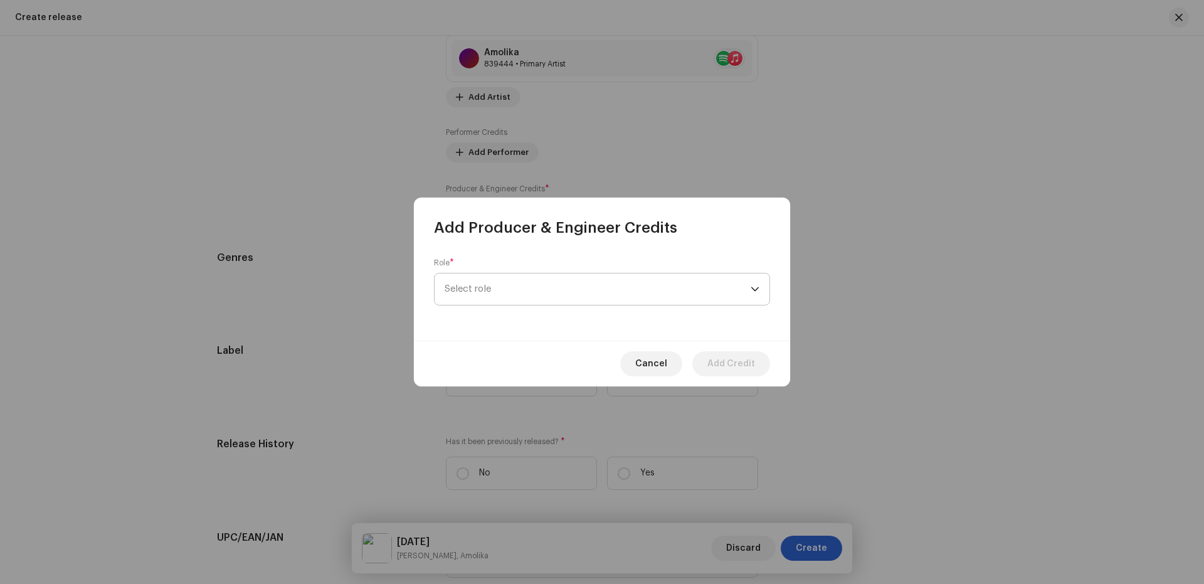
click at [520, 296] on span "Select role" at bounding box center [598, 288] width 306 height 31
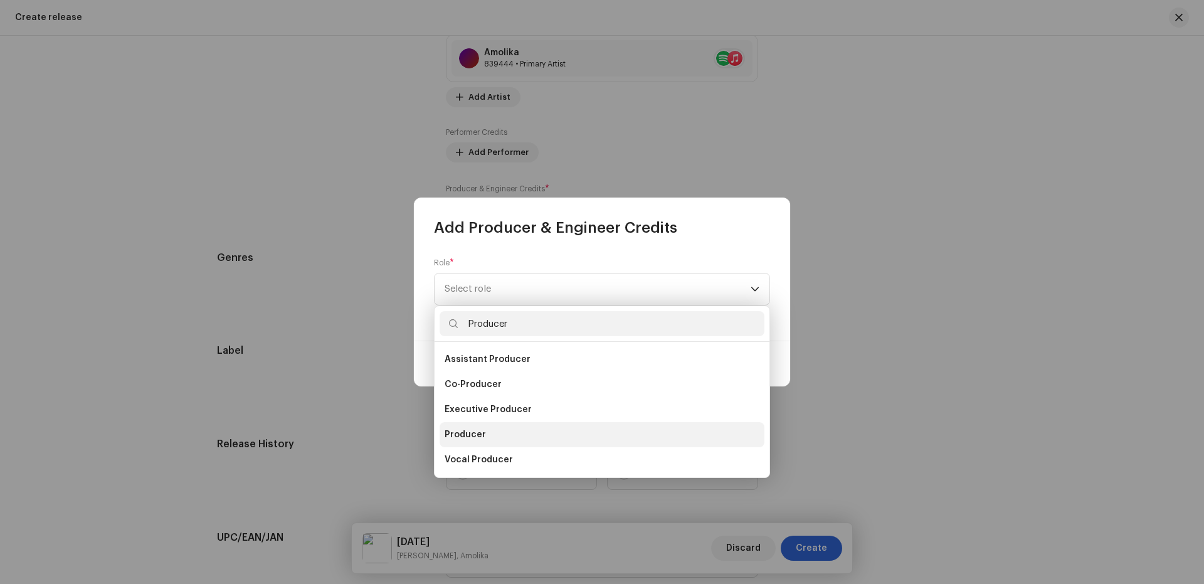
type input "Producer"
click at [467, 437] on span "Producer" at bounding box center [465, 434] width 41 height 13
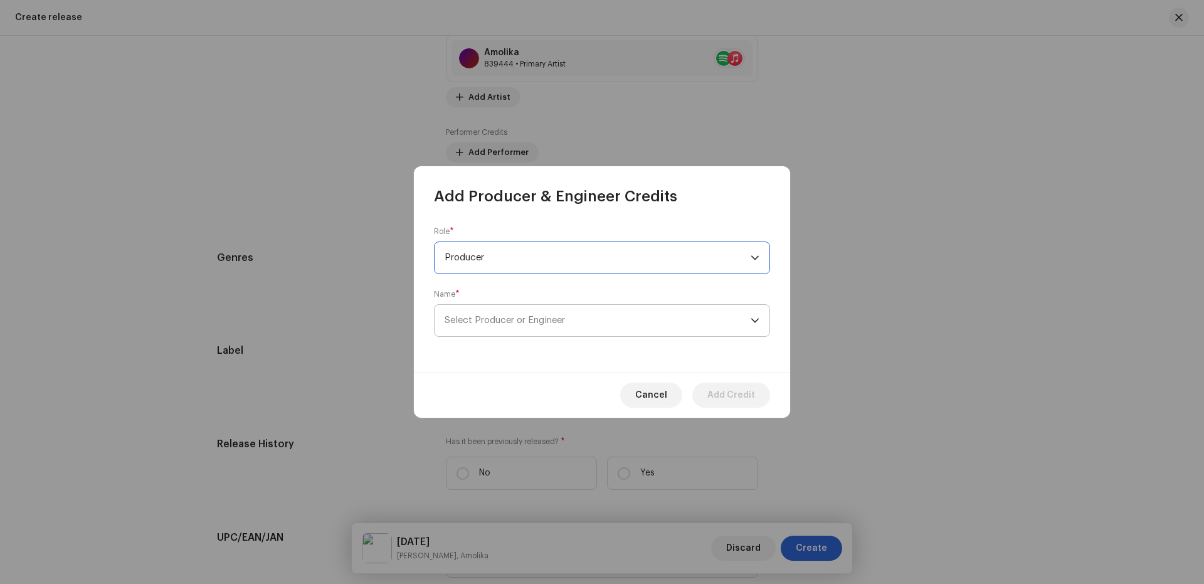
click at [521, 315] on span "Select Producer or Engineer" at bounding box center [505, 319] width 120 height 9
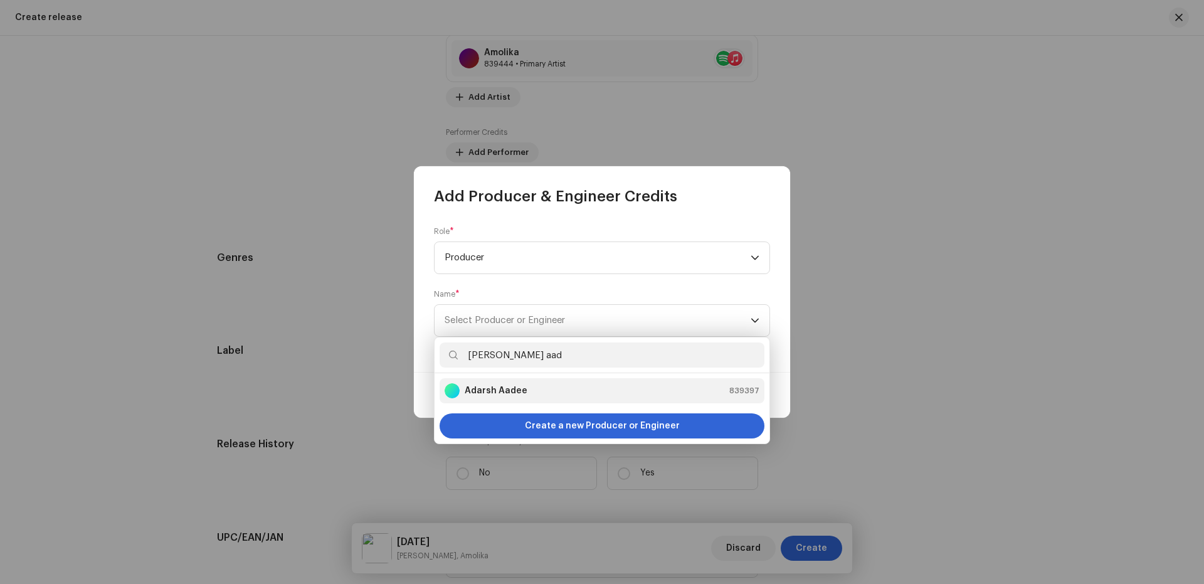
type input "Adarsh aad"
click at [508, 387] on strong "Adarsh Aadee" at bounding box center [496, 390] width 63 height 13
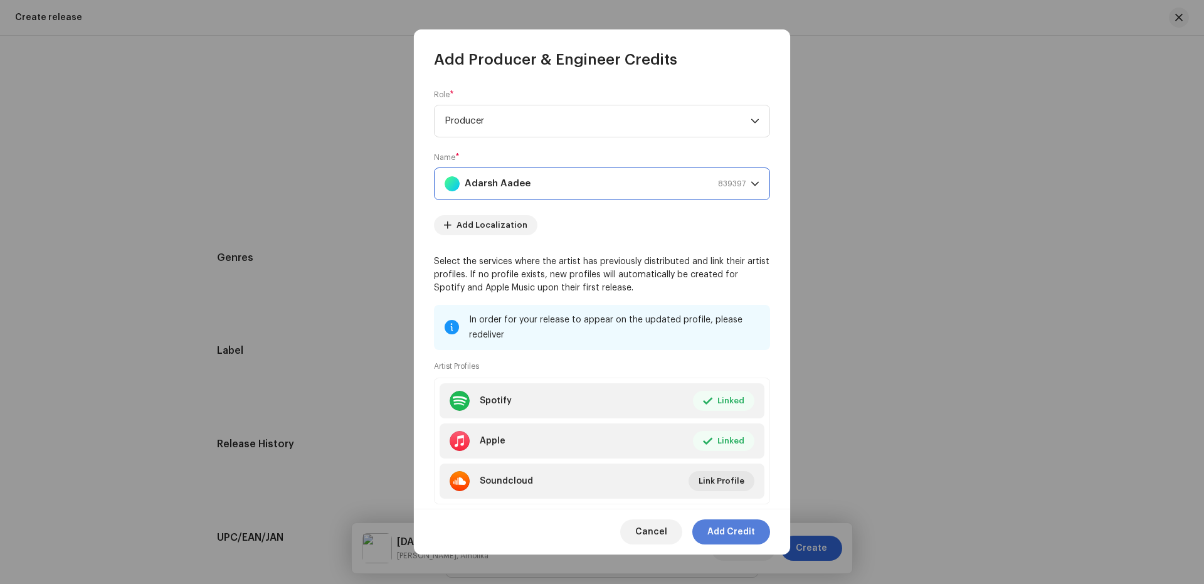
click at [732, 539] on span "Add Credit" at bounding box center [731, 531] width 48 height 25
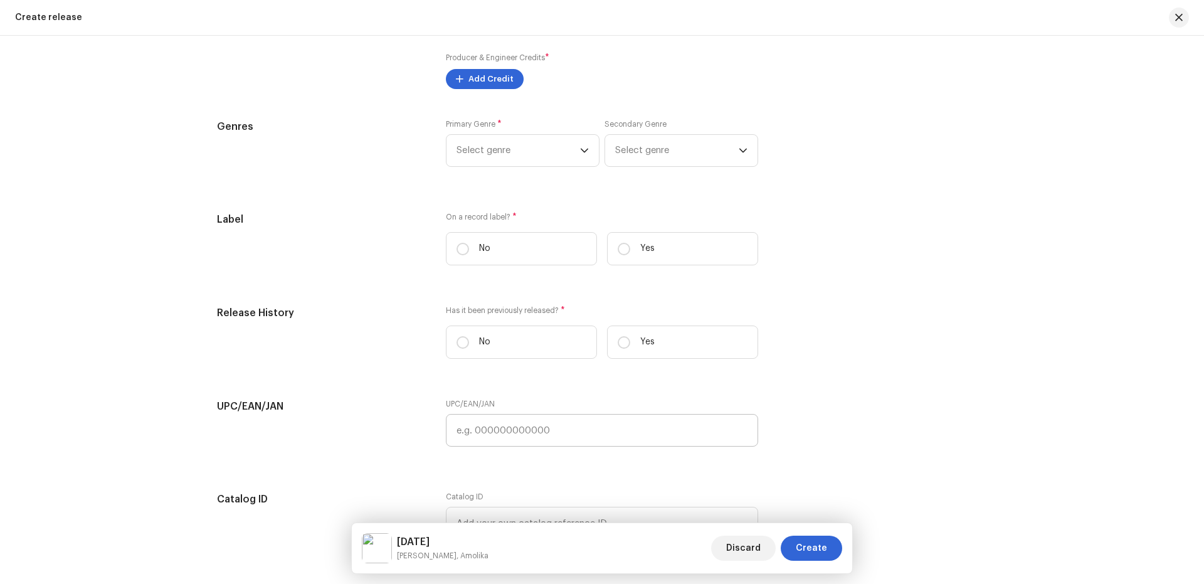
scroll to position [1839, 0]
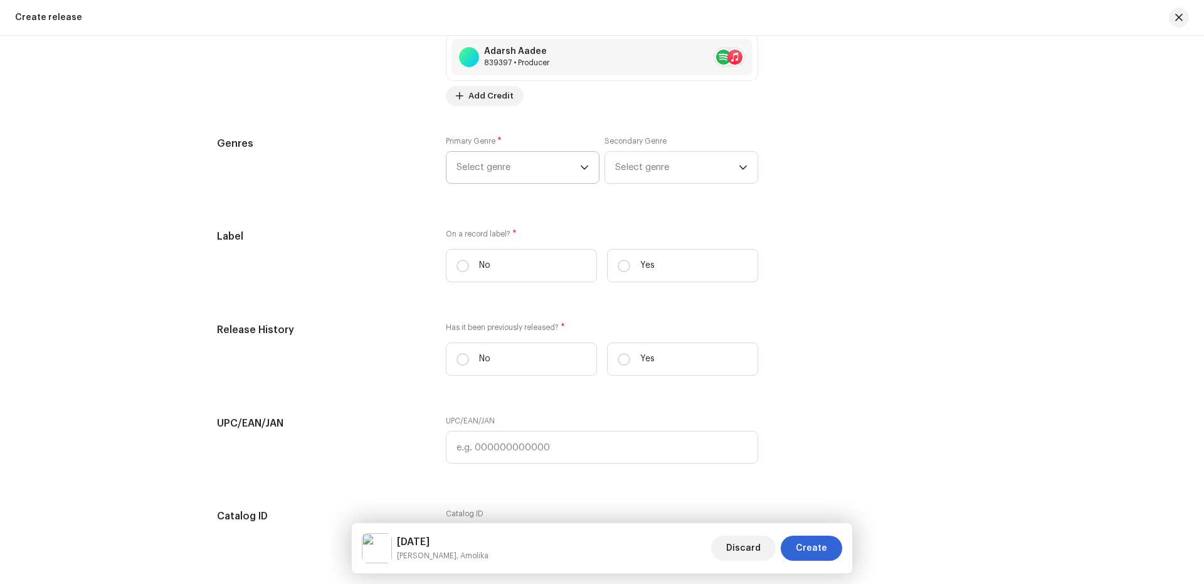
click at [532, 174] on span "Select genre" at bounding box center [519, 167] width 124 height 31
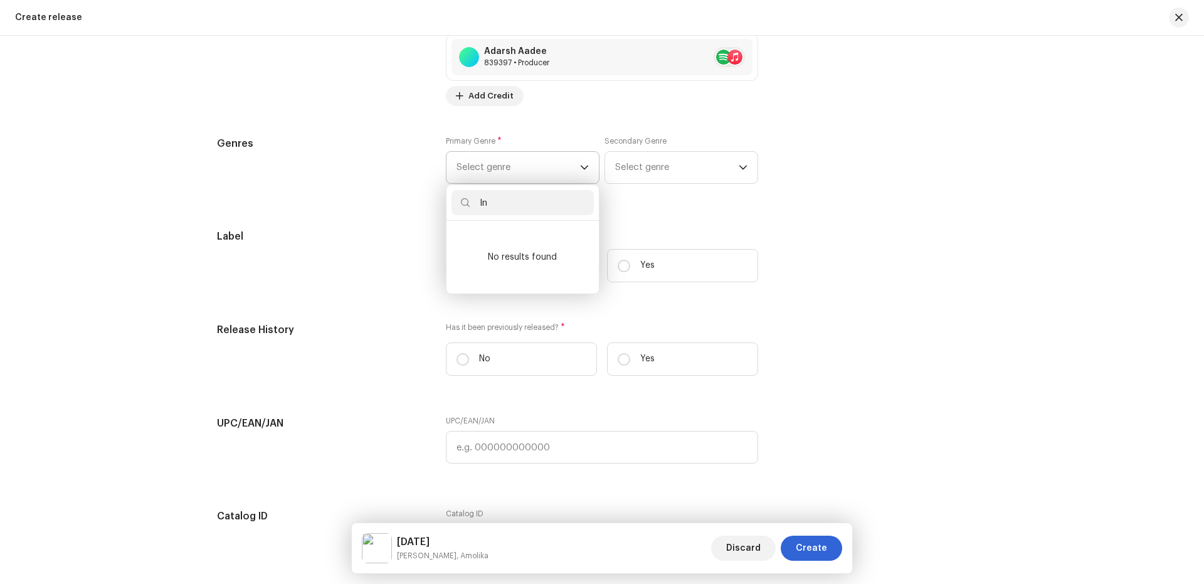
type input "I"
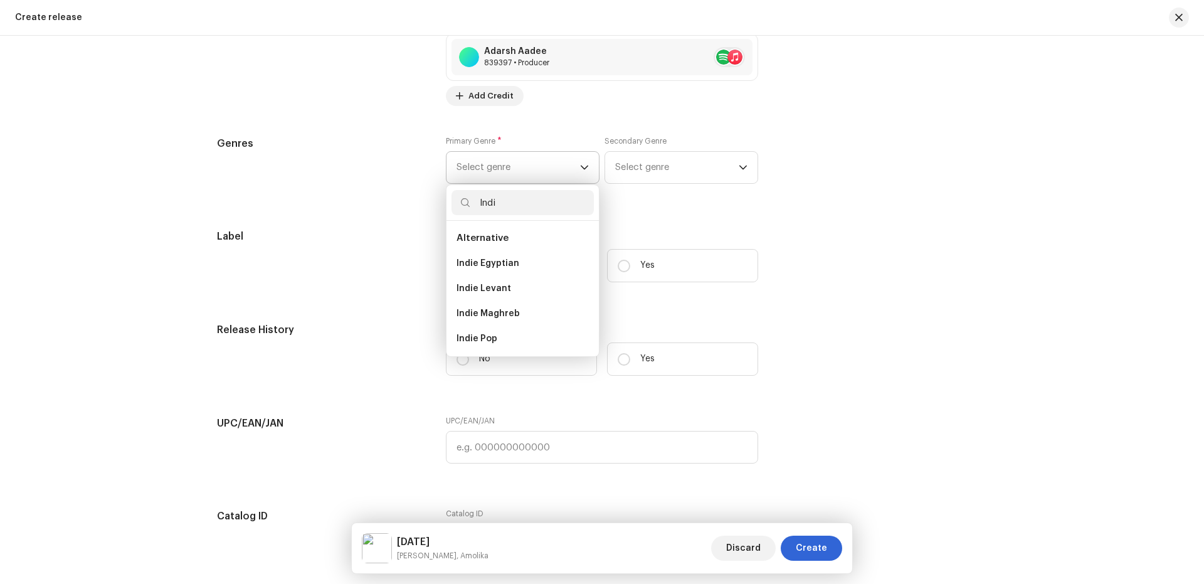
type input "Indie"
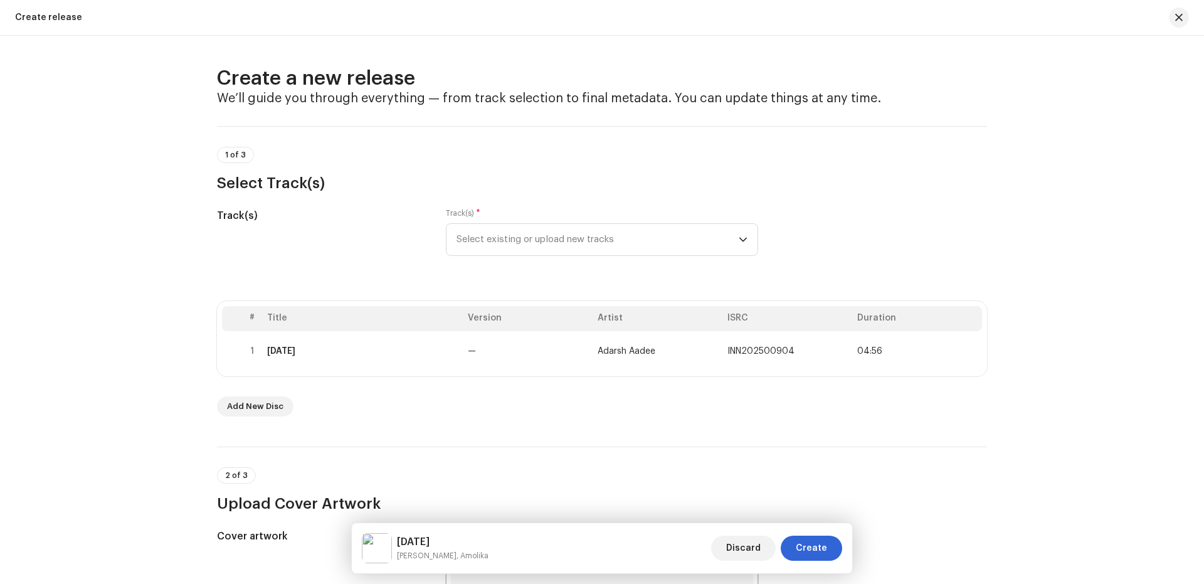
type input "Indie"
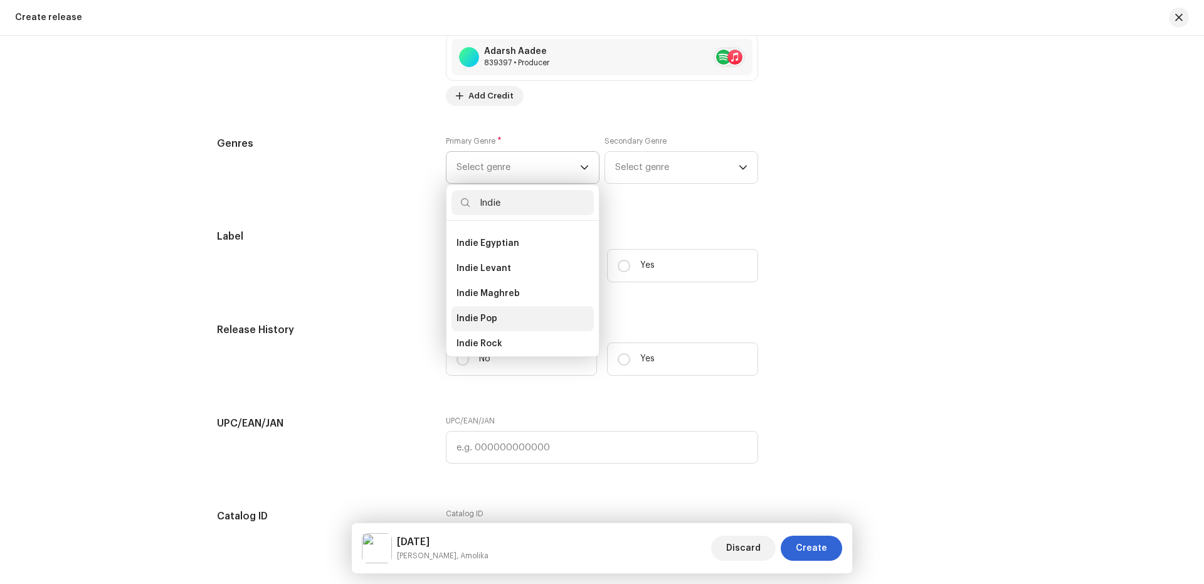
drag, startPoint x: 0, startPoint y: 0, endPoint x: 487, endPoint y: 322, distance: 583.7
click at [487, 322] on span "Indie Pop" at bounding box center [477, 318] width 41 height 13
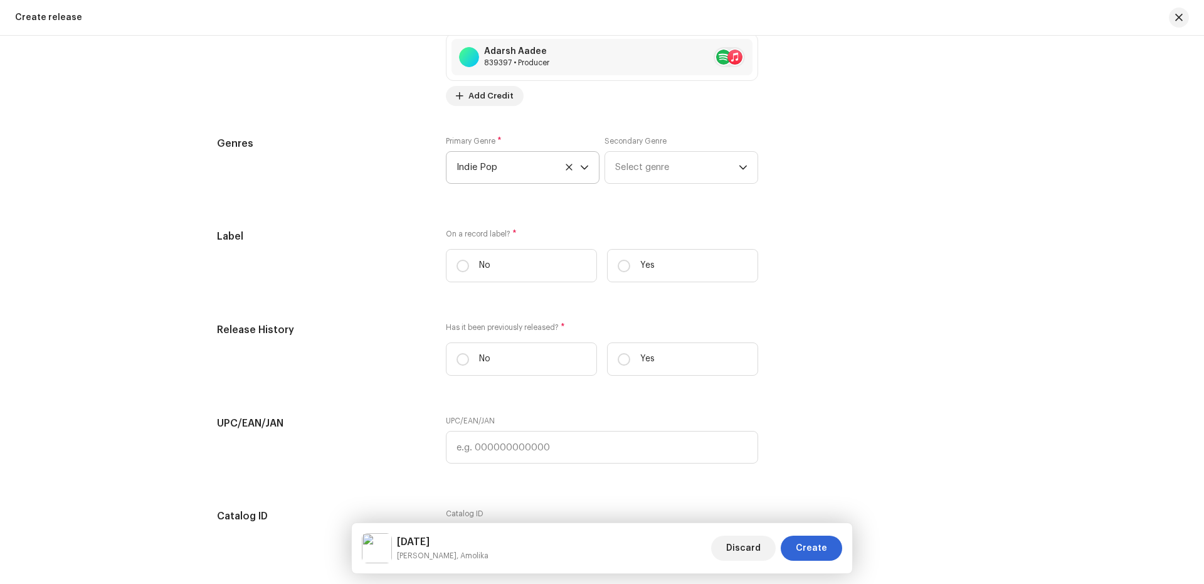
click at [670, 147] on div "Secondary Genre Select genre" at bounding box center [682, 160] width 154 height 48
click at [666, 161] on span "Select genre" at bounding box center [677, 167] width 124 height 31
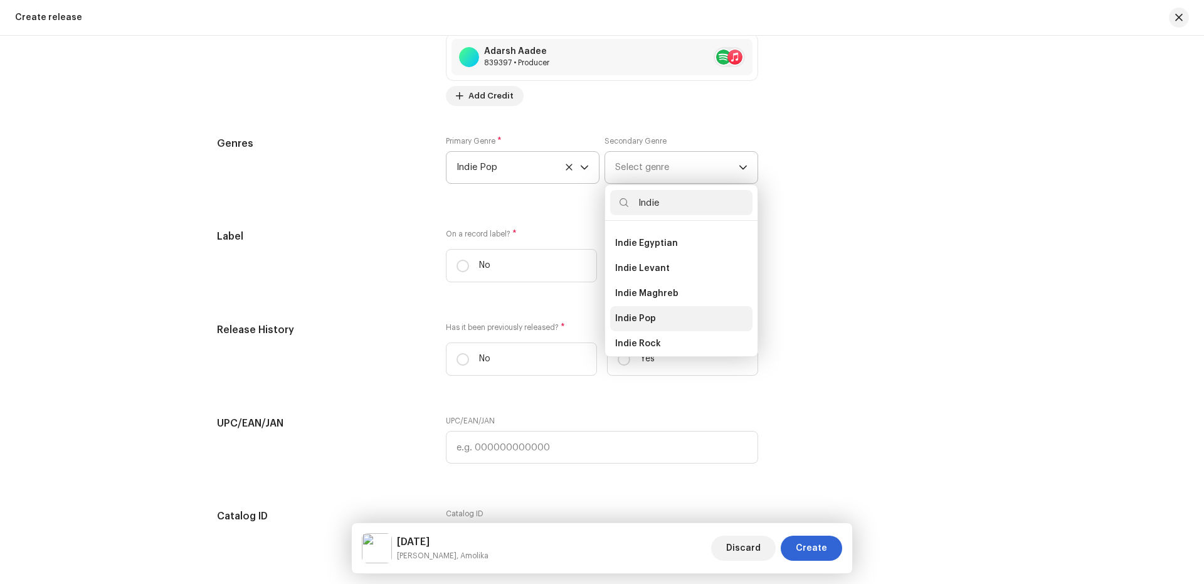
type input "Indie"
click at [636, 322] on span "Indie Pop" at bounding box center [635, 318] width 41 height 13
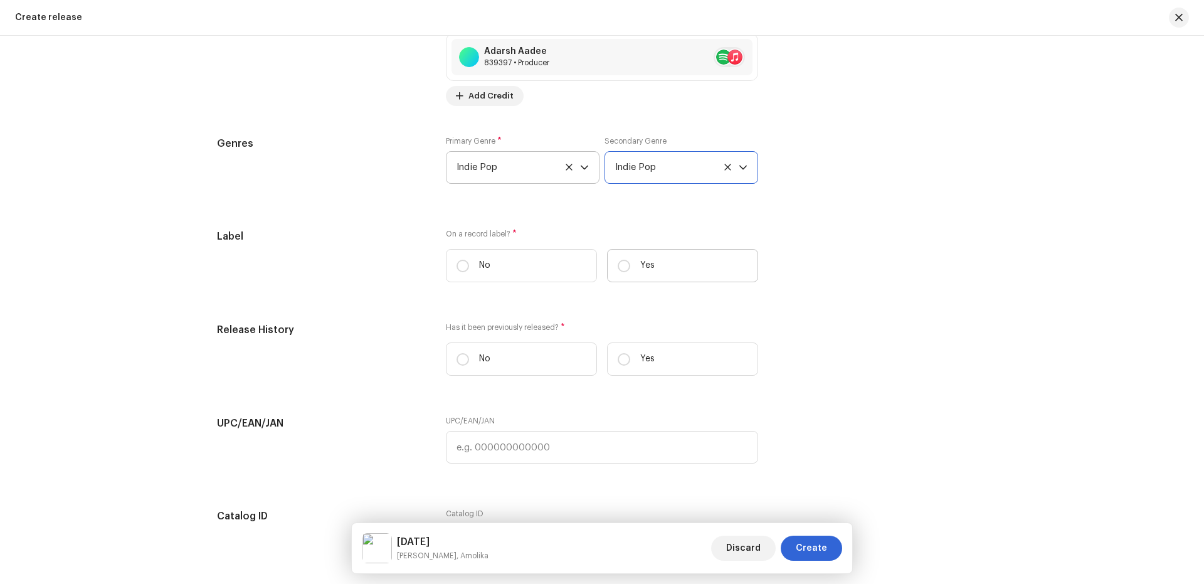
click at [633, 259] on label "Yes" at bounding box center [682, 265] width 151 height 33
click at [630, 260] on input "Yes" at bounding box center [624, 266] width 13 height 13
radio input "true"
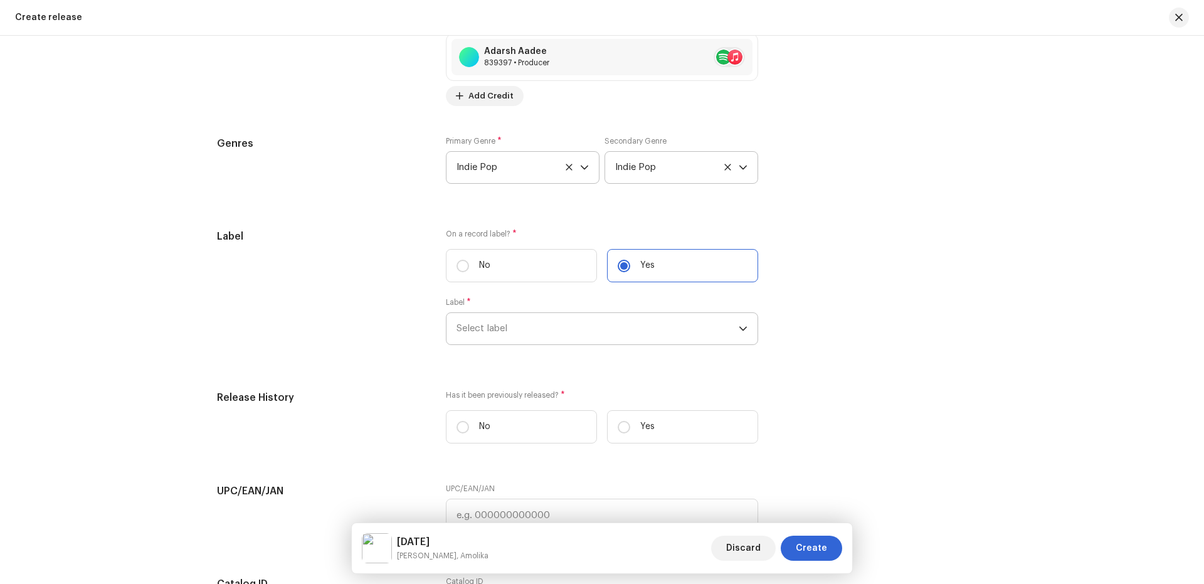
click at [582, 325] on span "Select label" at bounding box center [598, 328] width 282 height 31
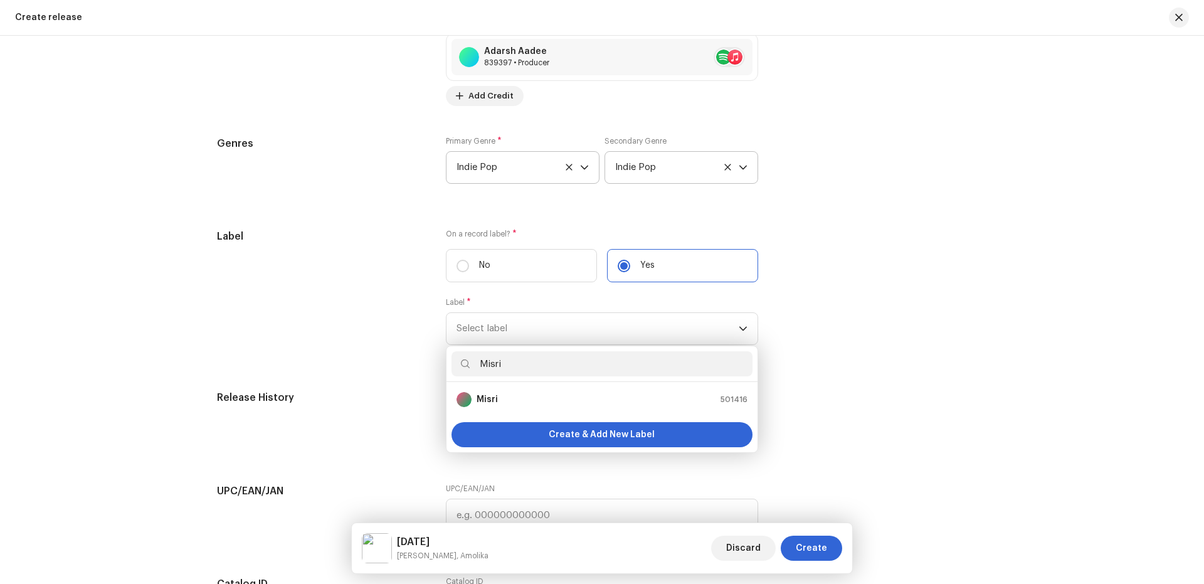
type input "Misri"
click at [553, 392] on div "Misri 501416" at bounding box center [602, 399] width 291 height 15
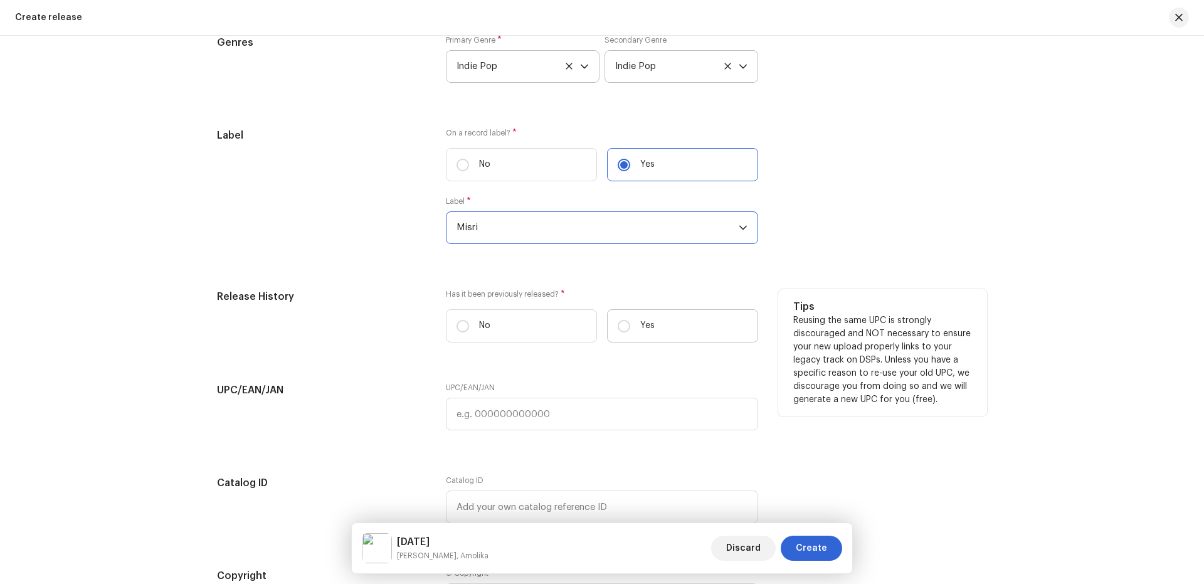
scroll to position [2007, 0]
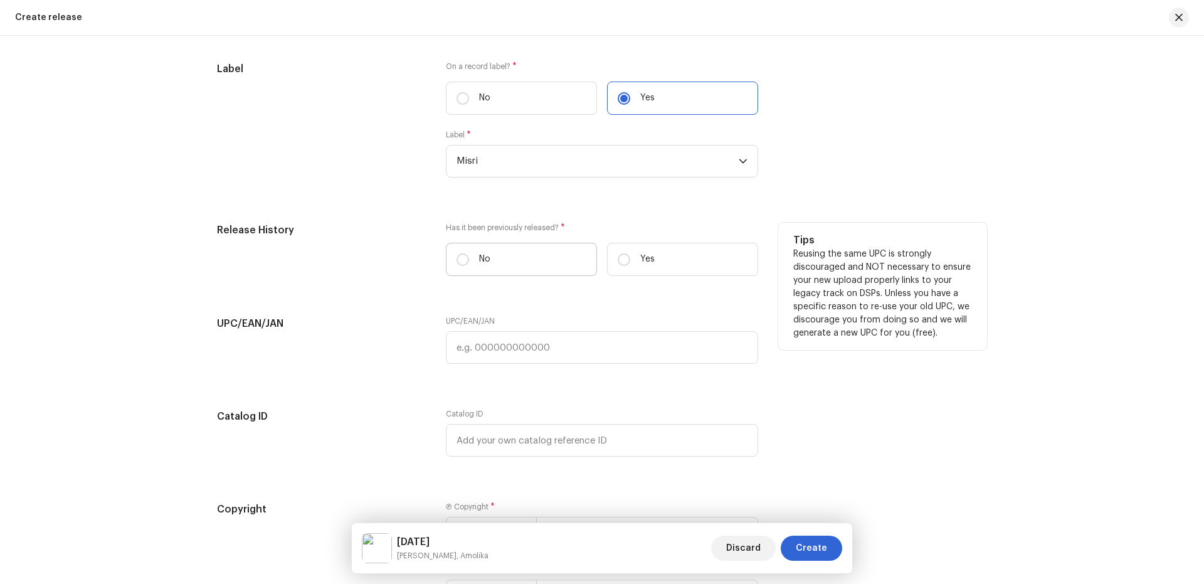
click at [533, 261] on label "No" at bounding box center [521, 259] width 151 height 33
click at [469, 261] on input "No" at bounding box center [463, 259] width 13 height 13
radio input "true"
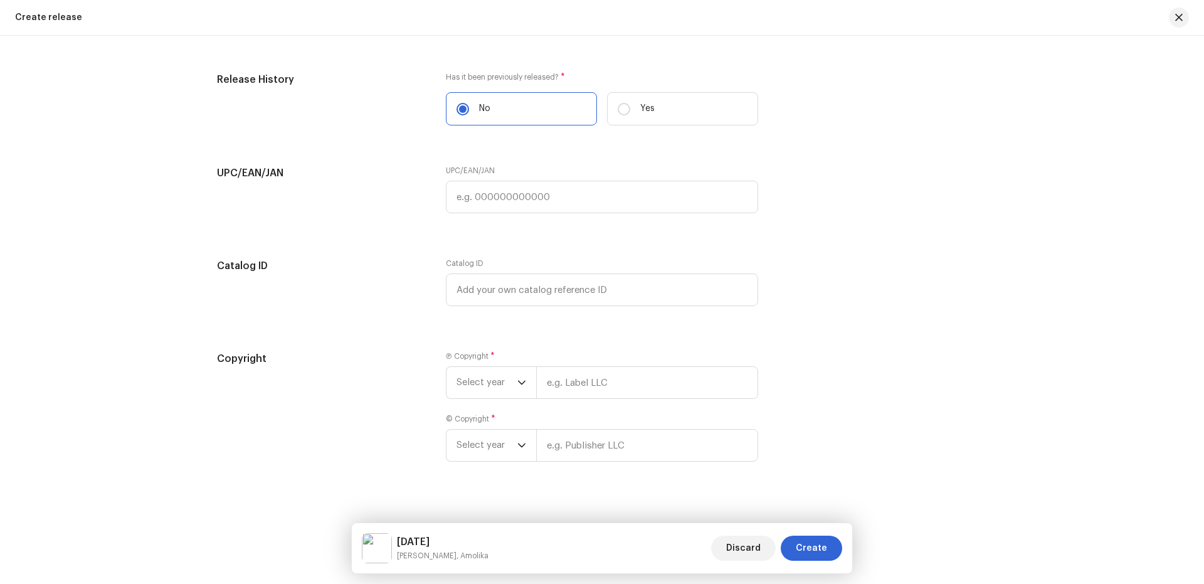
scroll to position [2170, 0]
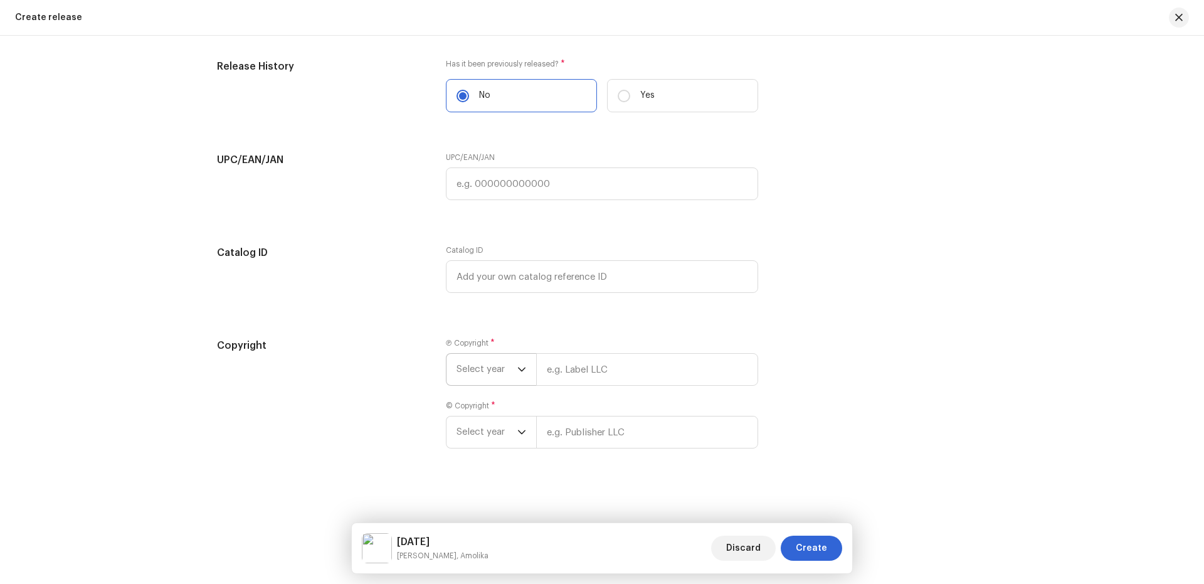
drag, startPoint x: 481, startPoint y: 376, endPoint x: 482, endPoint y: 384, distance: 8.8
click at [481, 375] on span "Select year" at bounding box center [487, 369] width 61 height 31
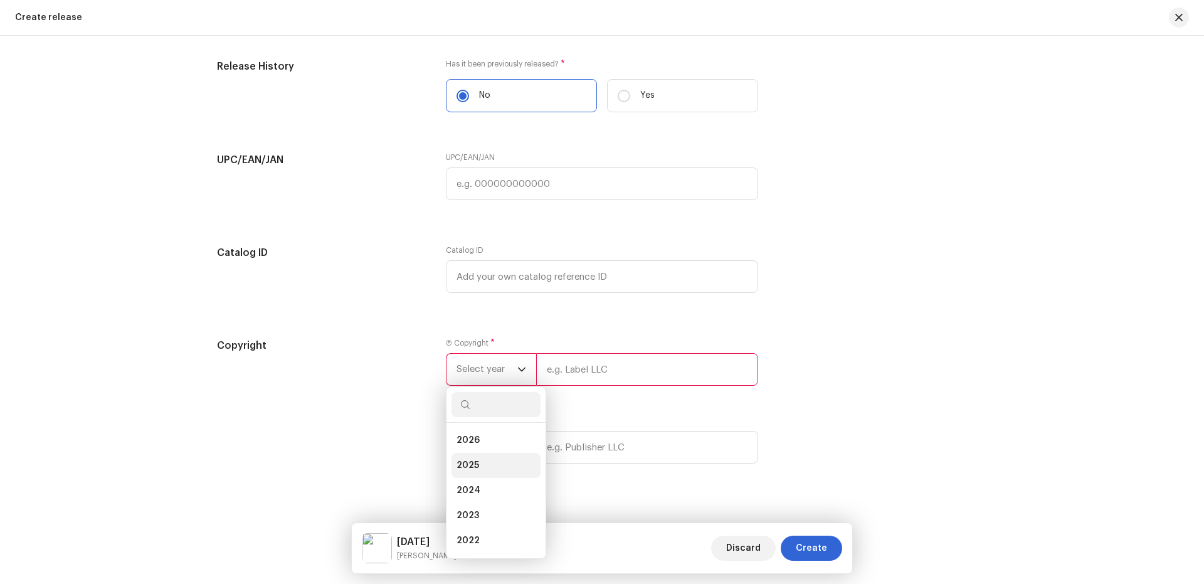
click at [460, 466] on span "2025" at bounding box center [468, 465] width 23 height 13
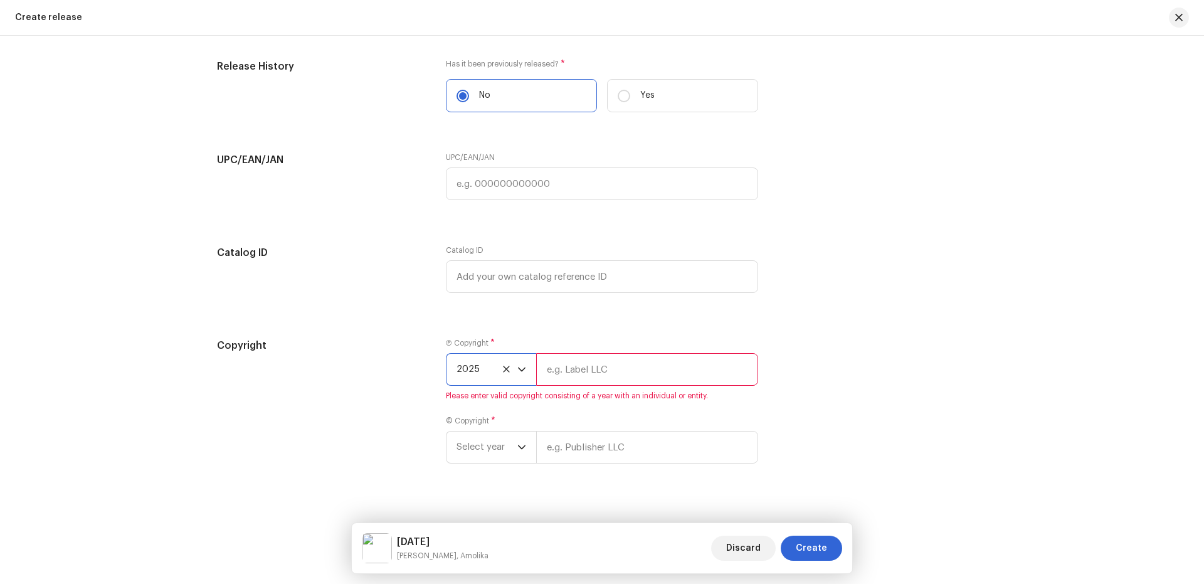
drag, startPoint x: 613, startPoint y: 366, endPoint x: 636, endPoint y: 386, distance: 30.7
click at [613, 366] on input "text" at bounding box center [647, 369] width 222 height 33
type input "Nueva Era Digital Media Pvt. Ltd."
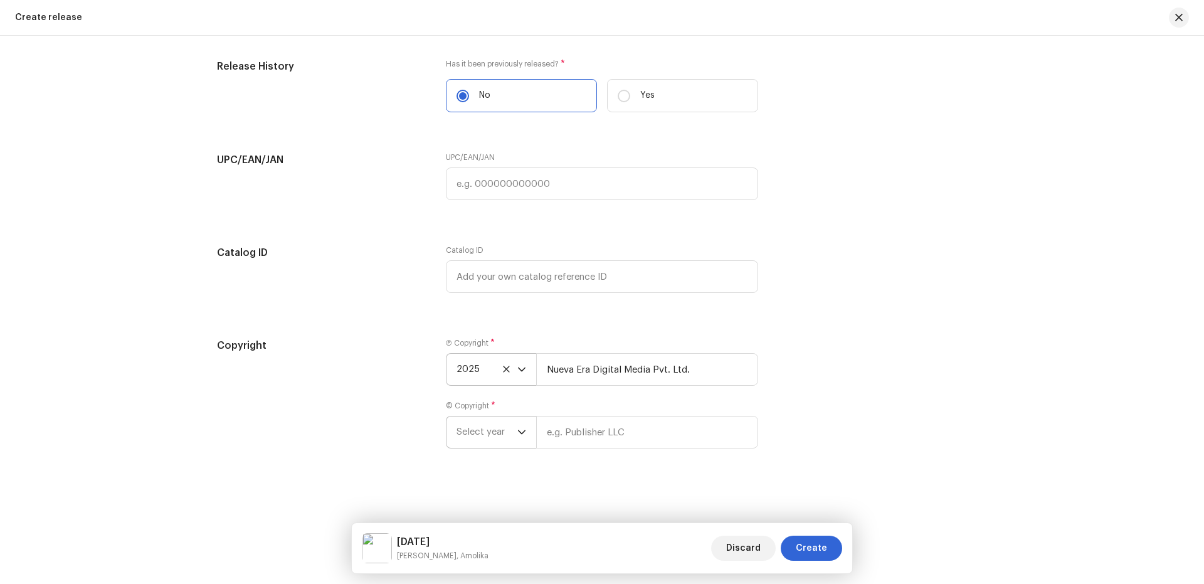
click at [478, 444] on span "Select year" at bounding box center [487, 431] width 61 height 31
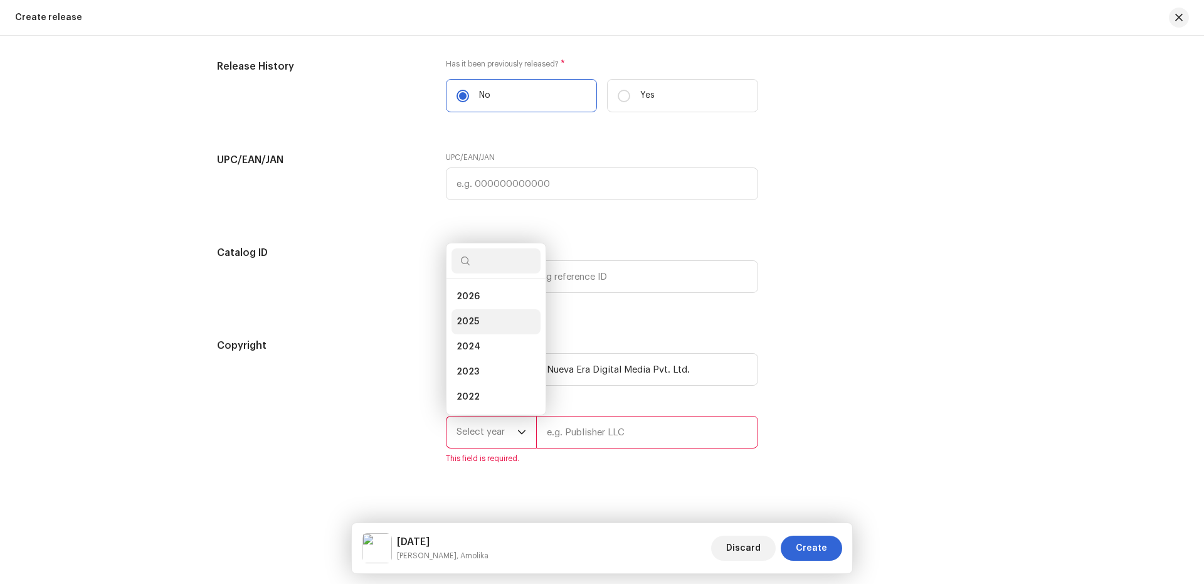
click at [475, 311] on li "2025" at bounding box center [496, 321] width 89 height 25
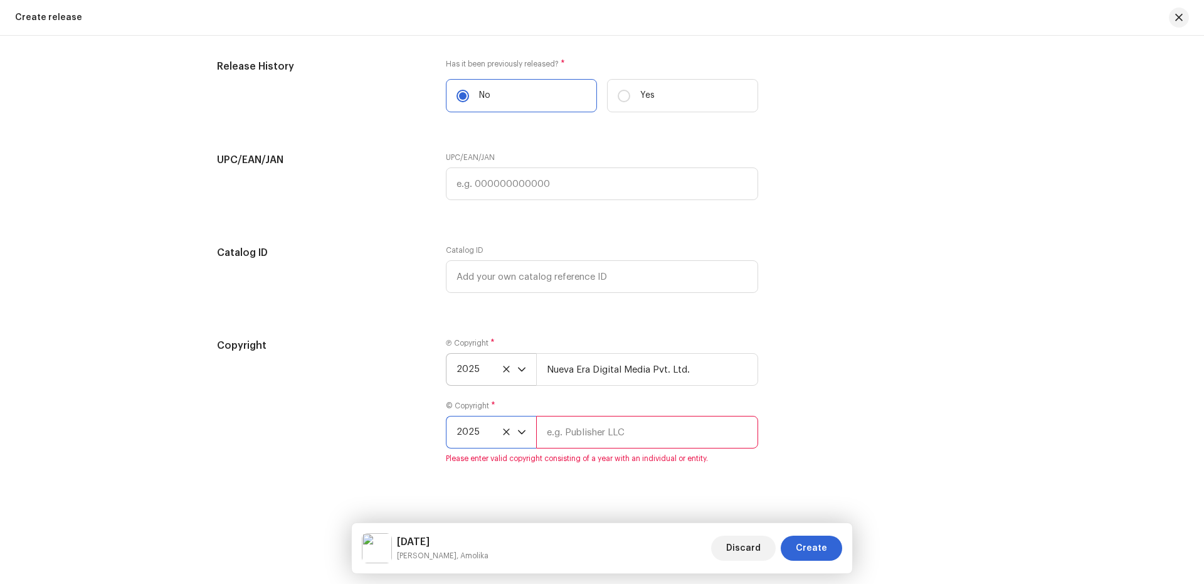
click at [580, 423] on input "text" at bounding box center [647, 432] width 222 height 33
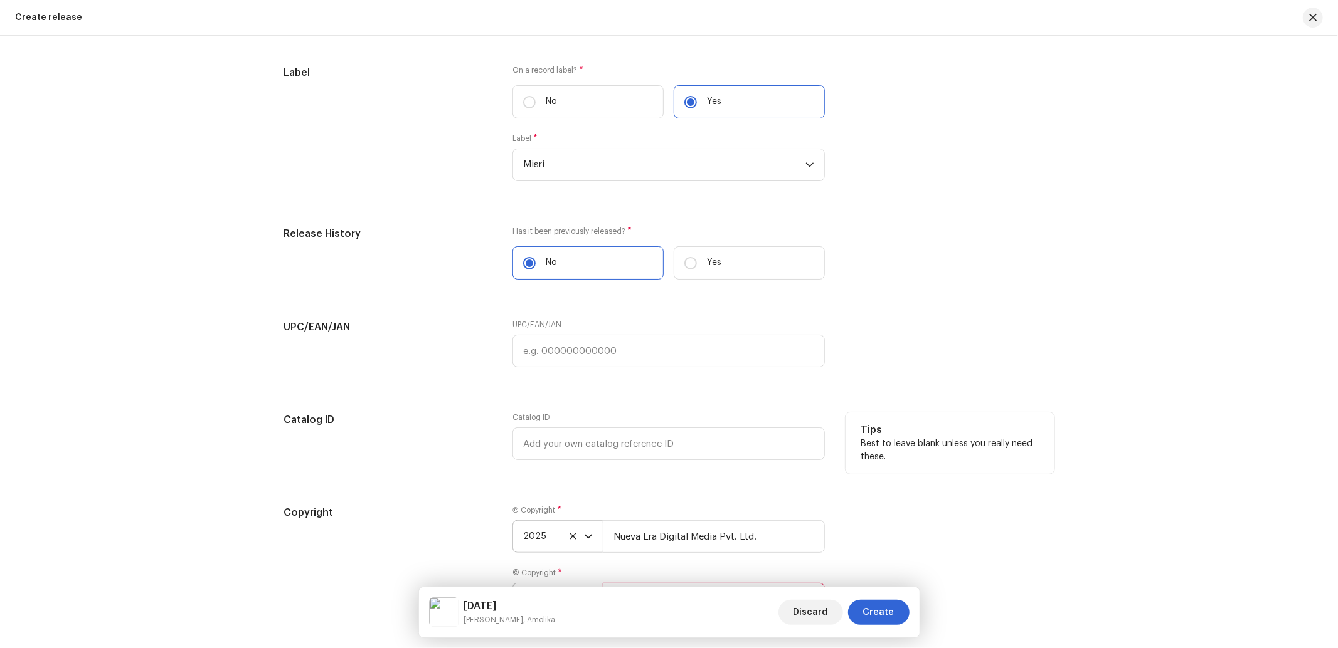
scroll to position [2131, 0]
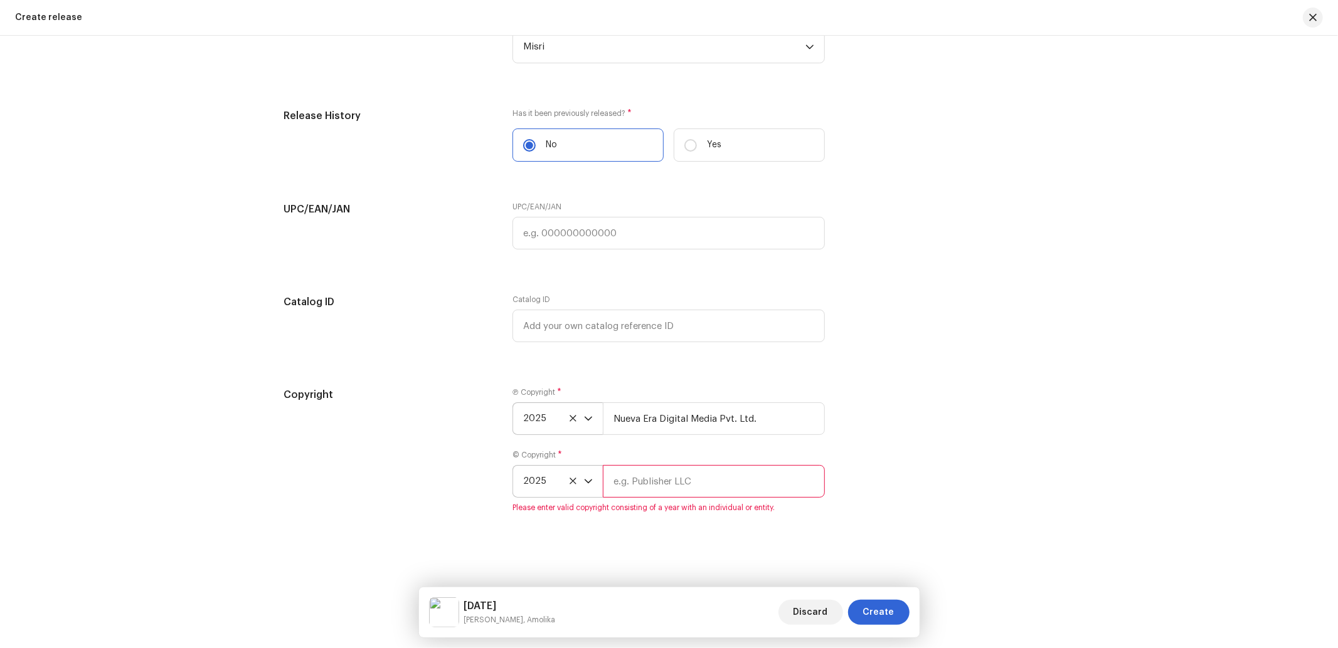
click at [680, 483] on input "text" at bounding box center [714, 481] width 222 height 33
type input "Misri"
click at [1007, 471] on div "Copyright Ⓟ Copyright * 2025 Nueva Era Digital Media Pvt. Ltd. © Copyright * 20…" at bounding box center [669, 458] width 770 height 140
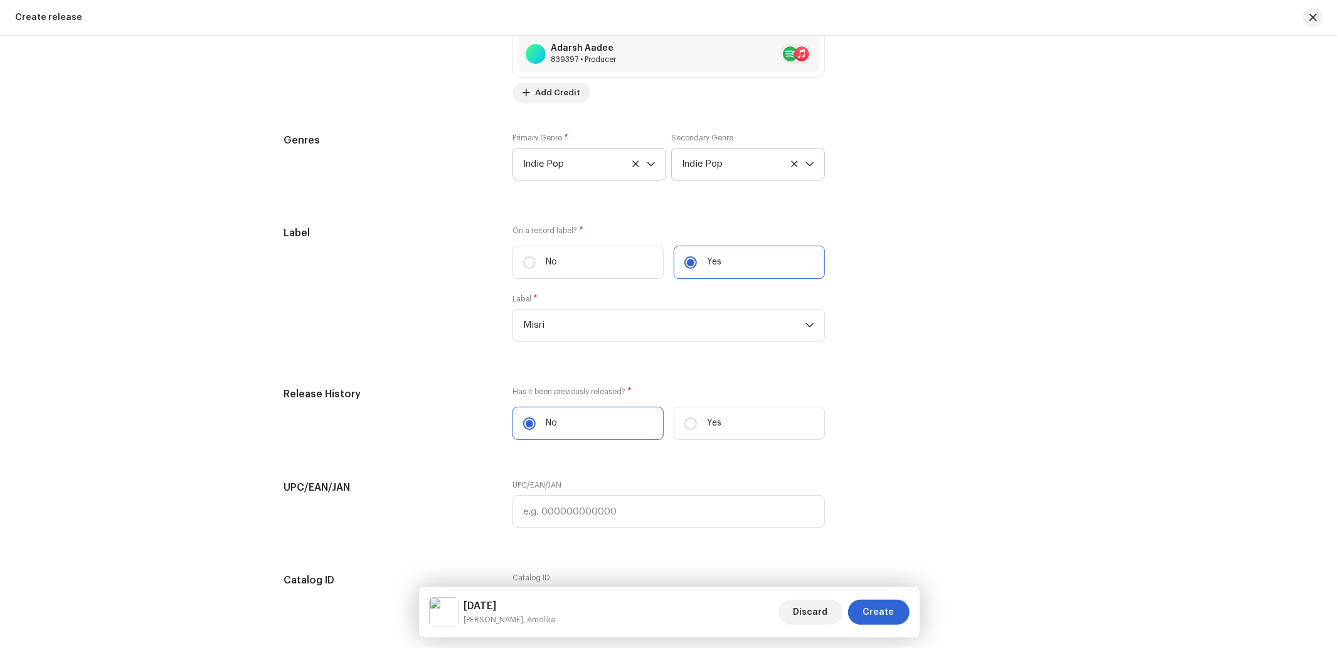
scroll to position [2116, 0]
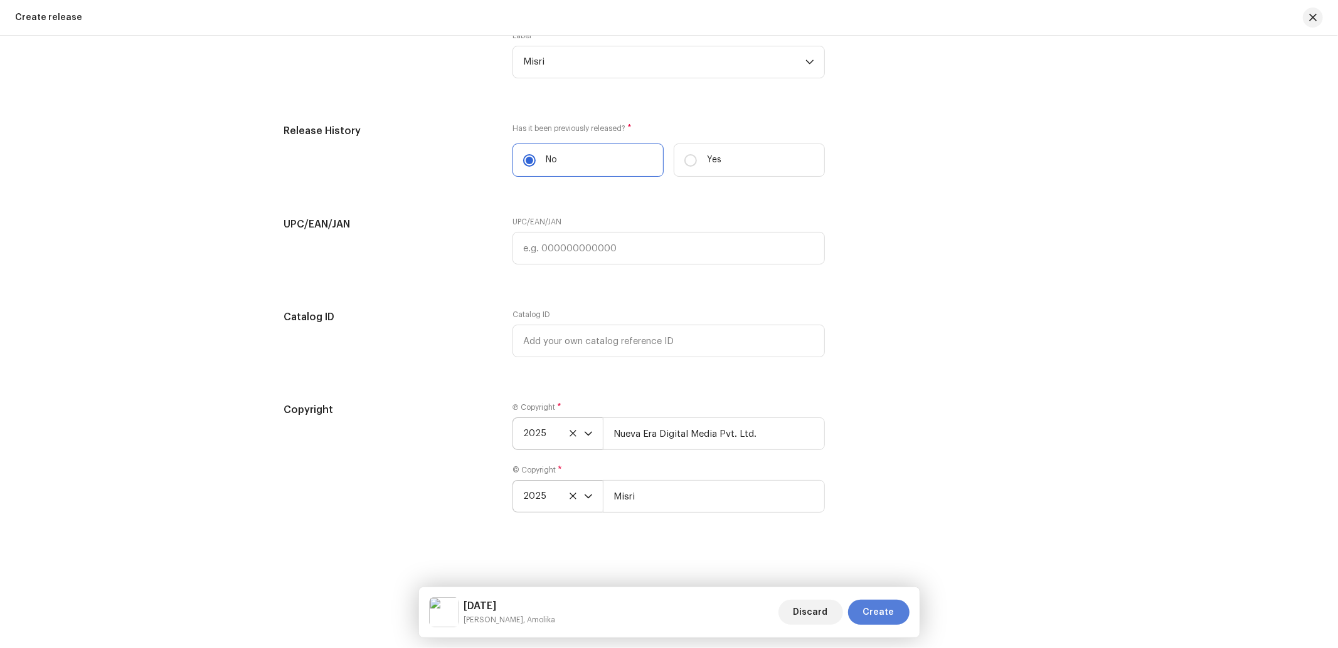
click at [894, 583] on span "Create" at bounding box center [878, 612] width 31 height 25
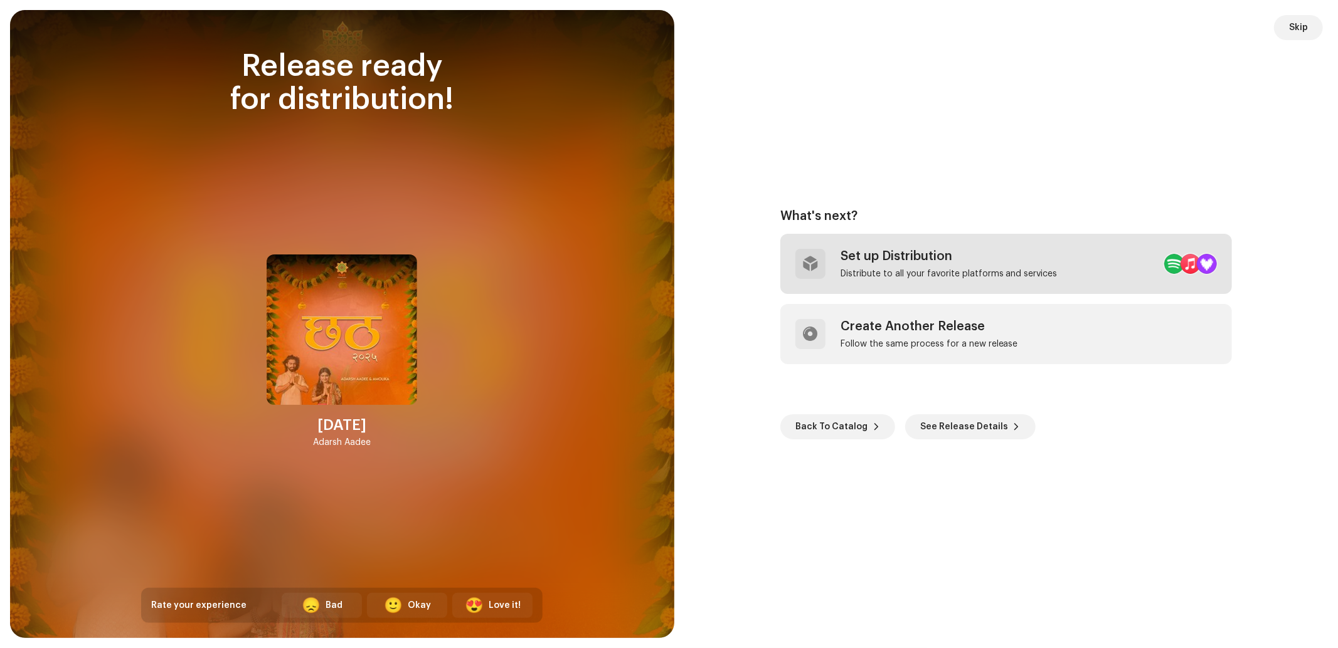
click at [864, 258] on div "Set up Distribution" at bounding box center [948, 256] width 217 height 15
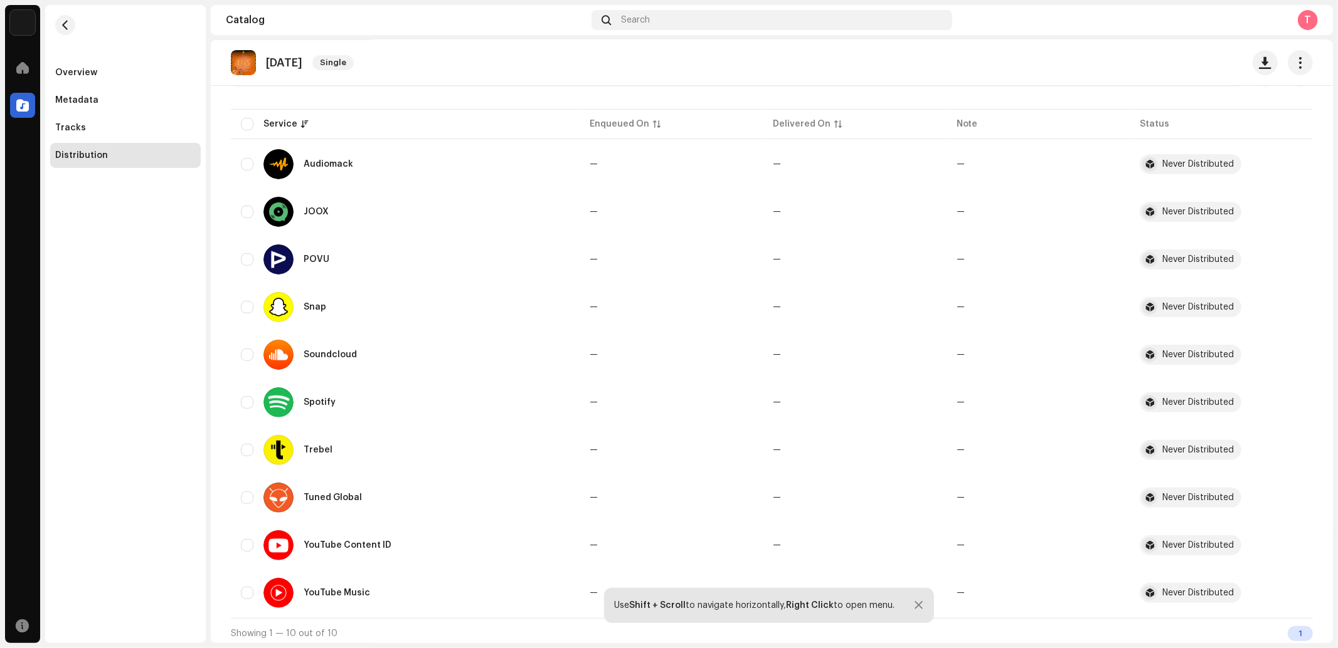
scroll to position [144, 0]
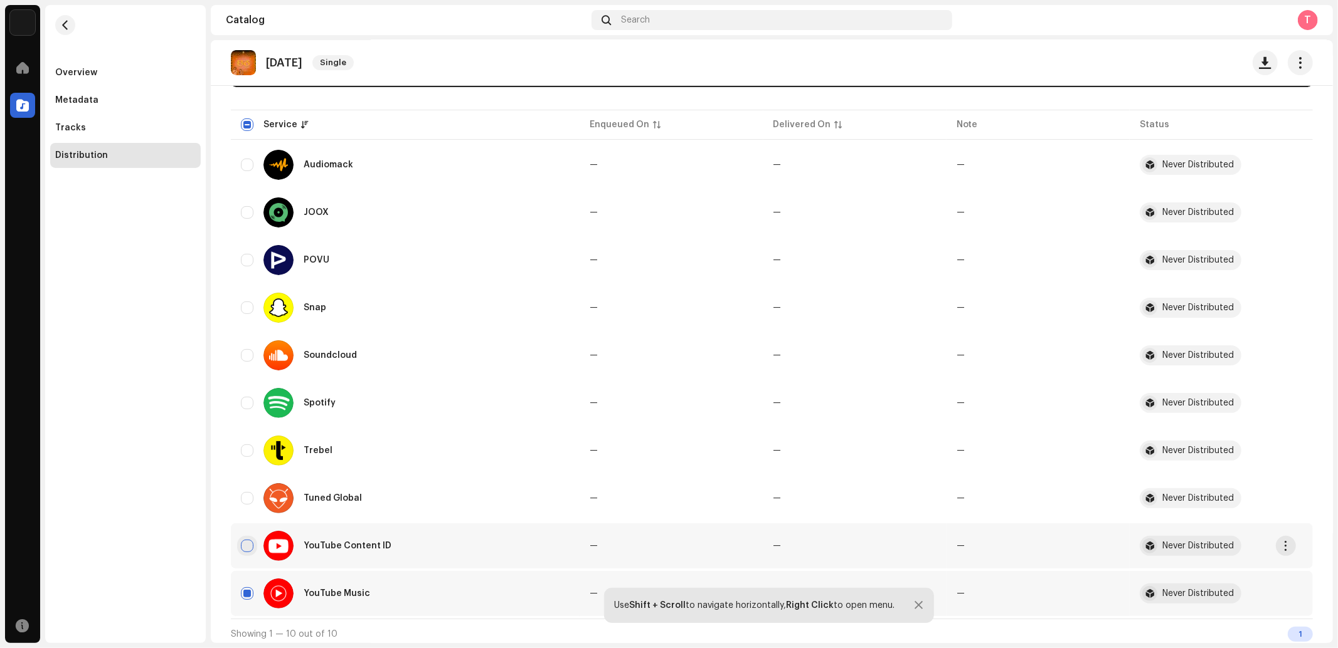
click at [251, 541] on input "Row Unselected" at bounding box center [247, 546] width 13 height 13
checkbox input "true"
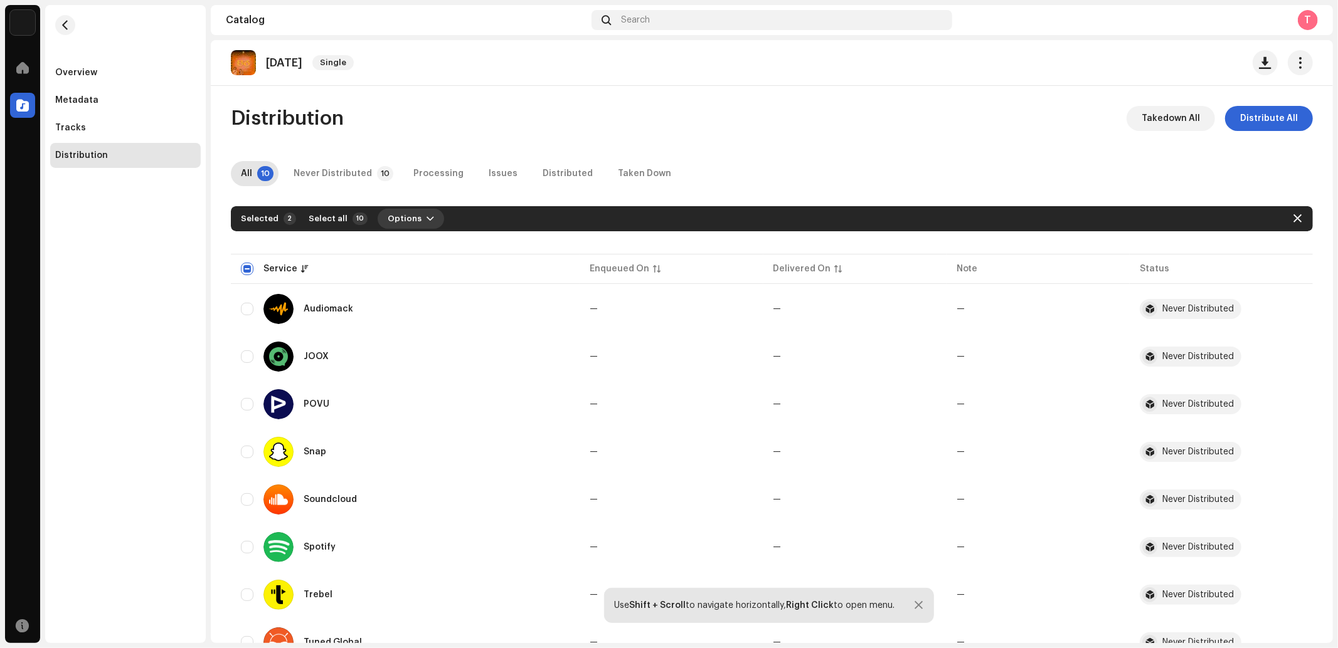
click at [395, 226] on span "Options" at bounding box center [405, 218] width 34 height 25
click at [417, 249] on span "Distribute" at bounding box center [404, 247] width 45 height 10
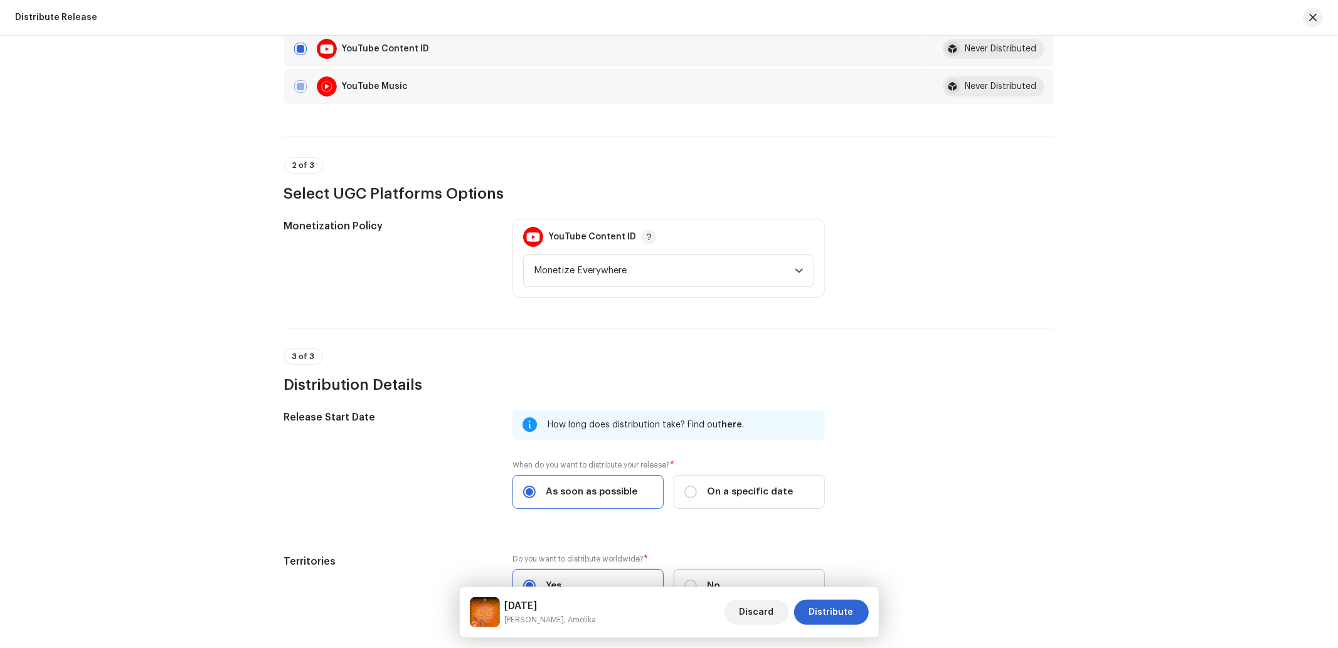
scroll to position [307, 0]
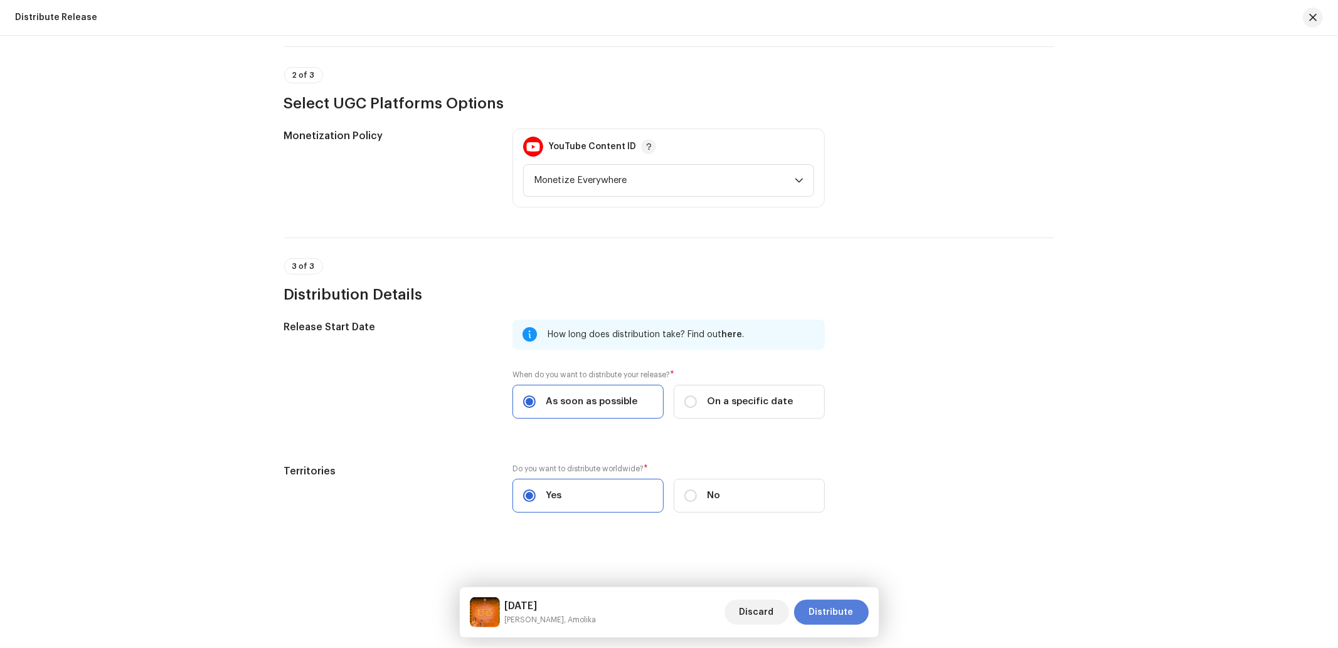
click at [830, 612] on span "Distribute" at bounding box center [831, 612] width 45 height 25
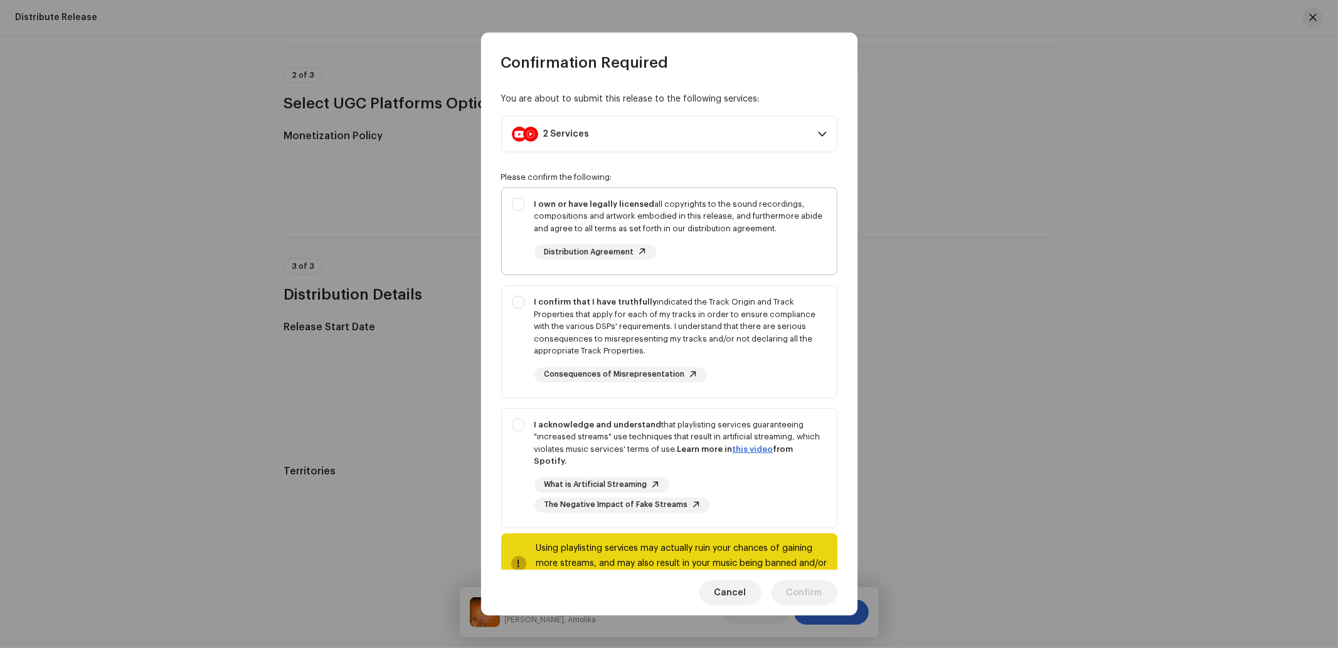
click at [516, 252] on div "I own or have legally licensed all copyrights to the sound recordings, composit…" at bounding box center [669, 229] width 335 height 82
checkbox input "true"
drag, startPoint x: 515, startPoint y: 337, endPoint x: 516, endPoint y: 378, distance: 40.8
click at [515, 340] on div "I confirm that I have truthfully indicated the Track Origin and Track Propertie…" at bounding box center [669, 339] width 335 height 107
checkbox input "true"
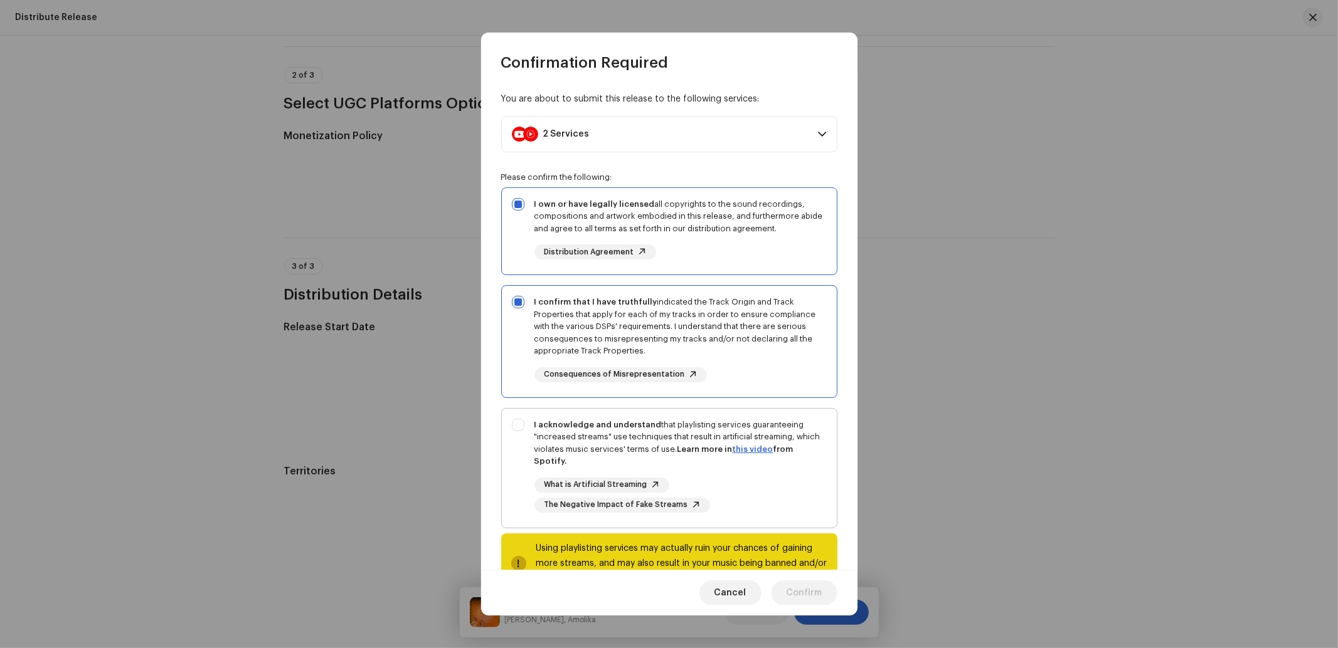
drag, startPoint x: 518, startPoint y: 460, endPoint x: 542, endPoint y: 490, distance: 38.9
click at [517, 460] on div "I acknowledge and understand that playlisting services guaranteeing "increased …" at bounding box center [669, 466] width 335 height 114
checkbox input "true"
click at [800, 588] on span "Confirm" at bounding box center [804, 593] width 36 height 25
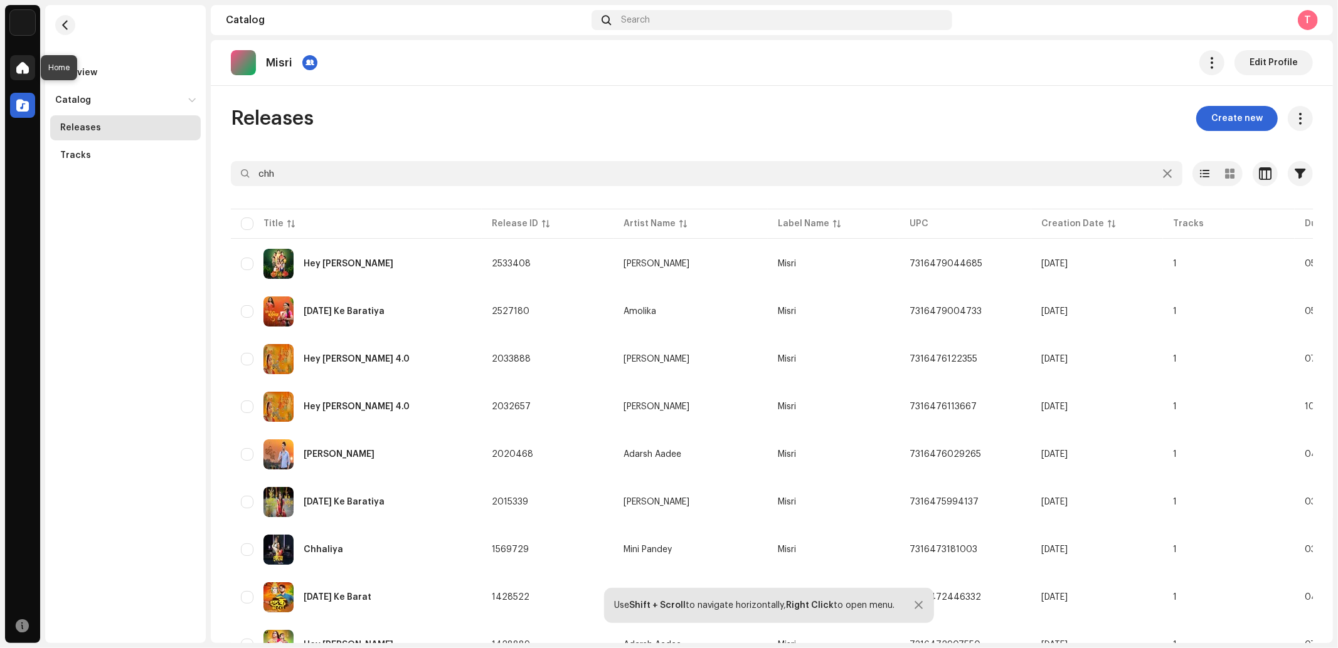
click at [24, 75] on div at bounding box center [22, 67] width 25 height 25
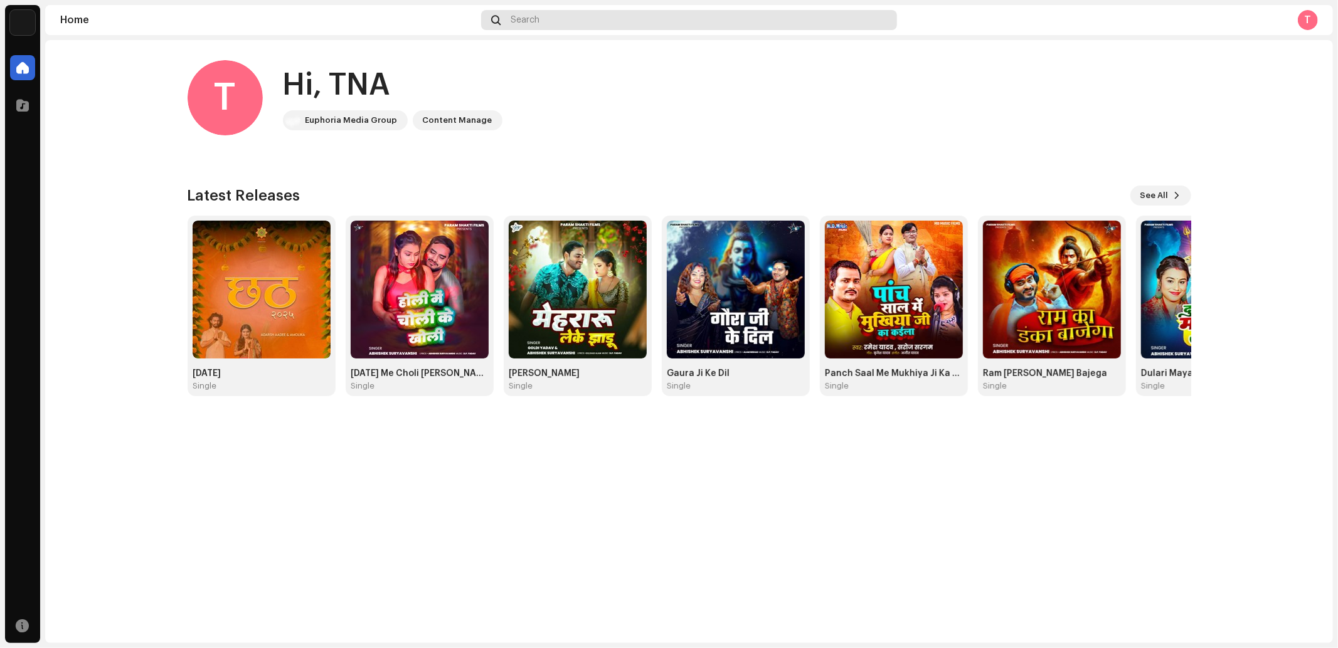
click at [533, 19] on span "Search" at bounding box center [524, 20] width 29 height 10
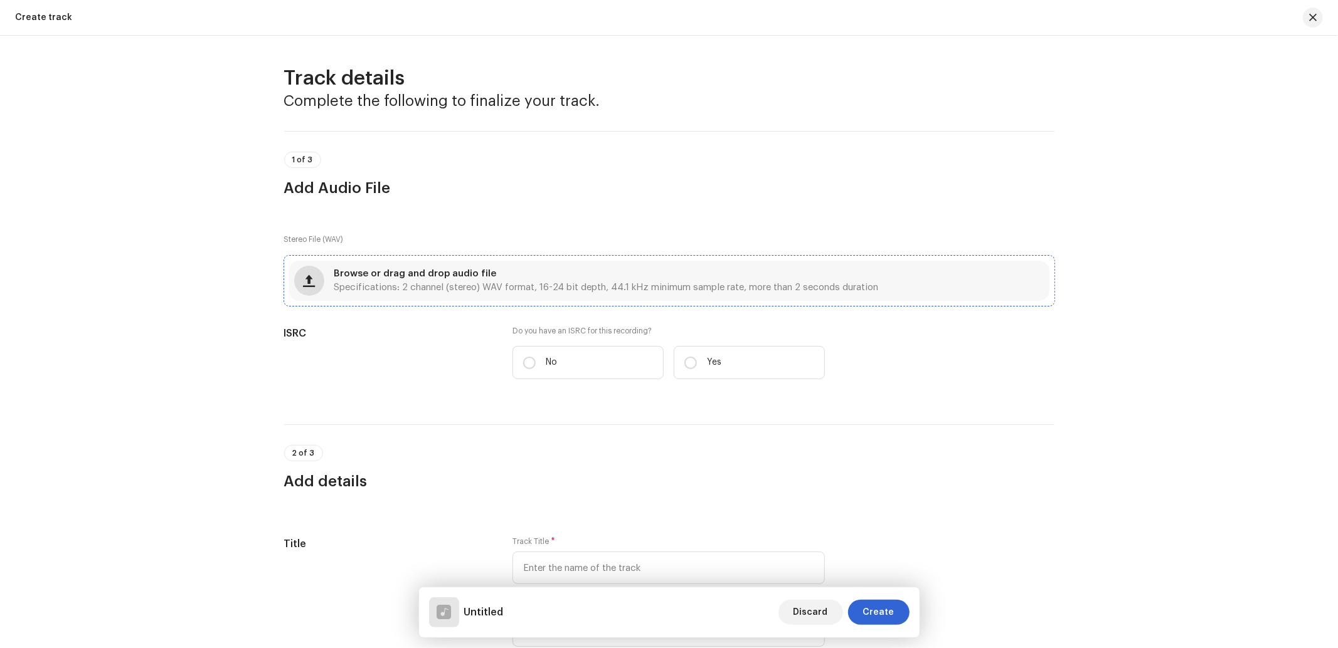
click at [303, 276] on span "button" at bounding box center [309, 281] width 12 height 10
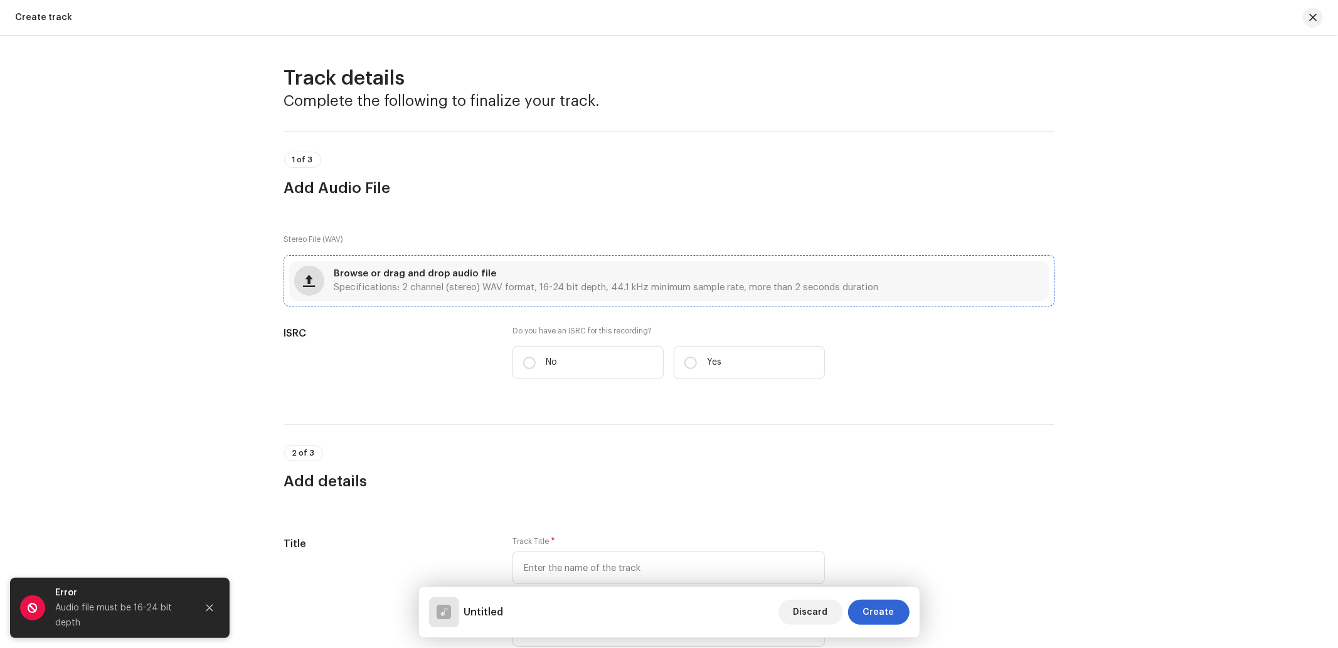
click at [308, 277] on span "button" at bounding box center [309, 281] width 12 height 10
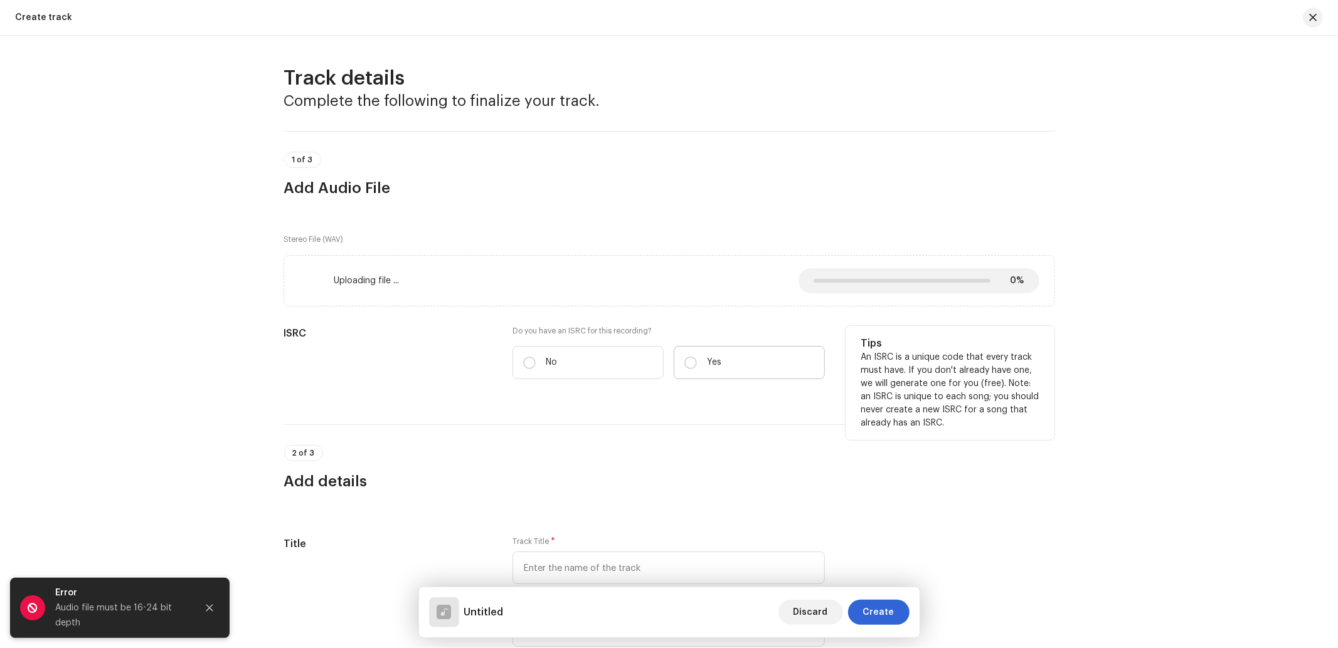
click at [723, 354] on label "Yes" at bounding box center [748, 362] width 151 height 33
click at [697, 357] on input "Yes" at bounding box center [690, 363] width 13 height 13
radio input "true"
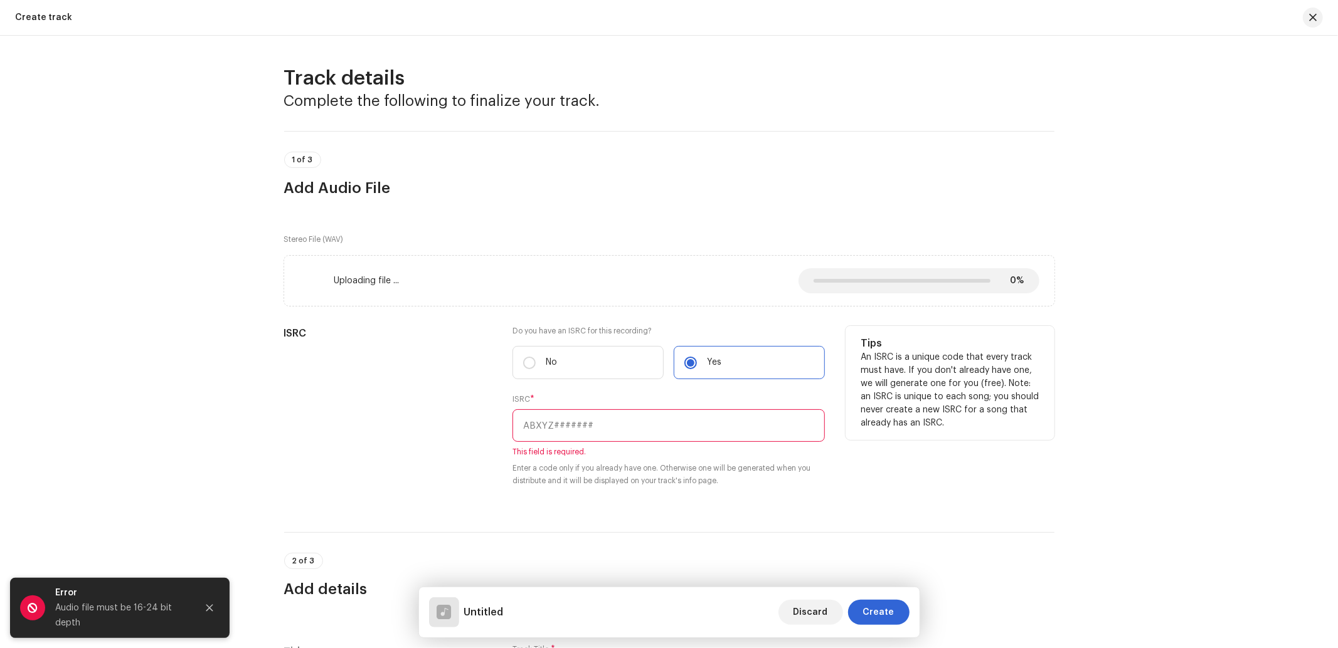
click at [574, 415] on input "text" at bounding box center [668, 425] width 312 height 33
paste input "Mere Sajna Teri Zindagani Rahe"
type input "Mere Sajna Teri Zindagani Rahe"
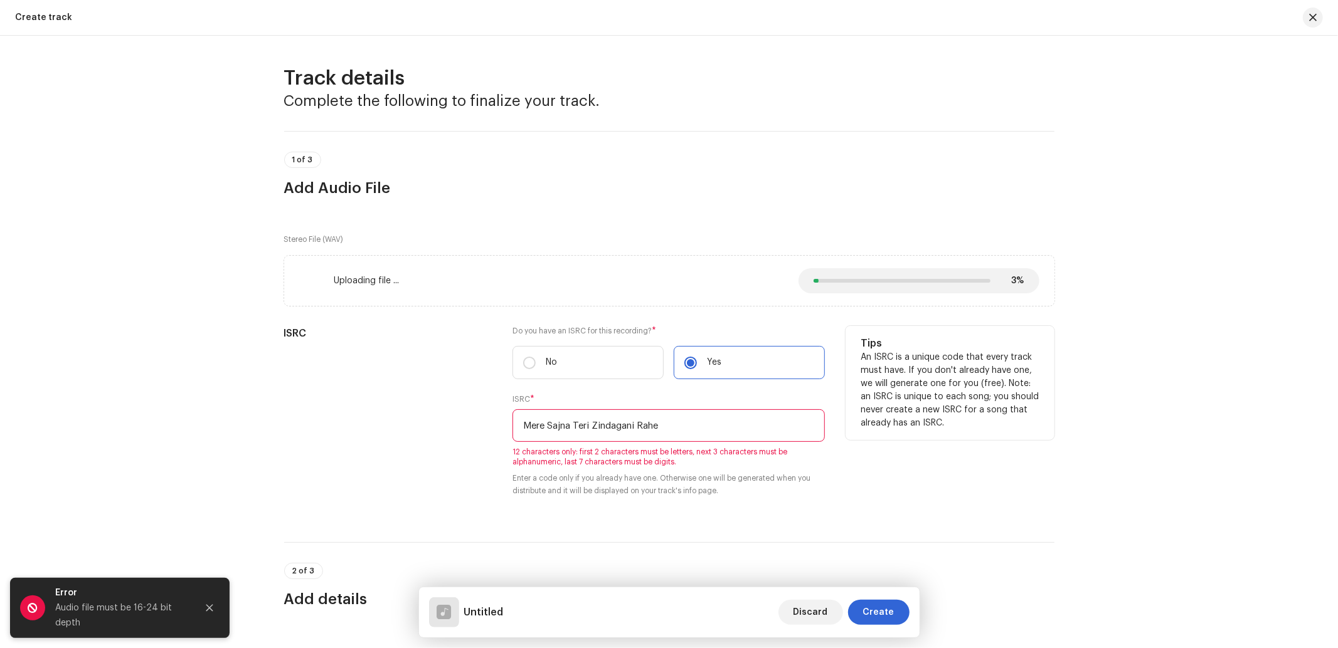
drag, startPoint x: 558, startPoint y: 405, endPoint x: 406, endPoint y: 428, distance: 154.1
click at [406, 428] on div "ISRC Do you have an ISRC for this recording? * No Yes ISRC * Mere Sajna Teri Zi…" at bounding box center [669, 419] width 770 height 186
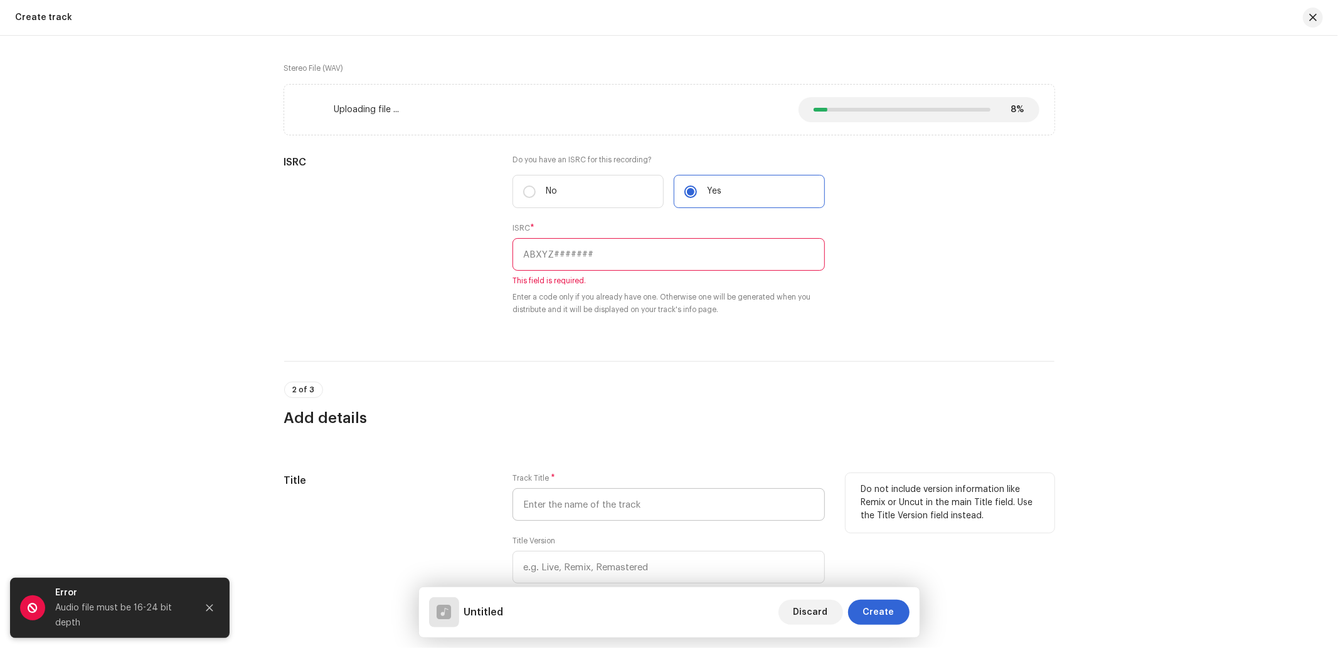
scroll to position [186, 0]
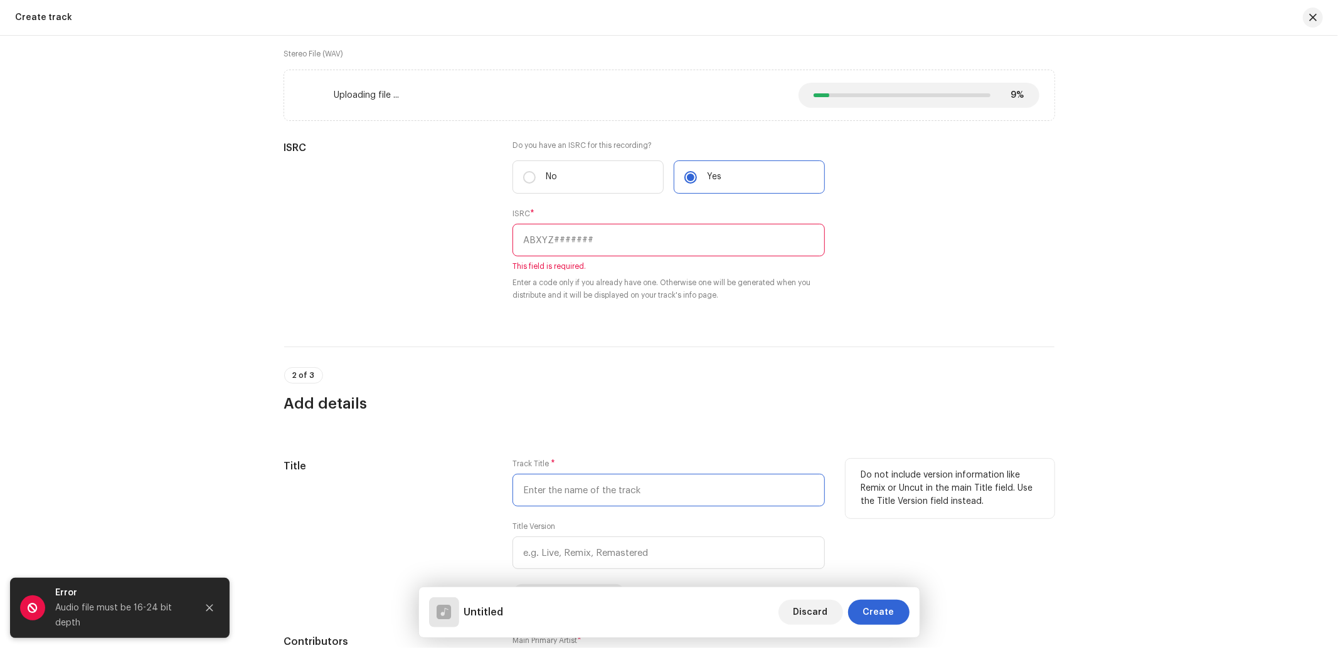
click at [573, 500] on input "text" at bounding box center [668, 490] width 312 height 33
paste input "Mere Sajna Teri Zindagani Rahe"
type input "Mere Sajna Teri Zindagani Rahe"
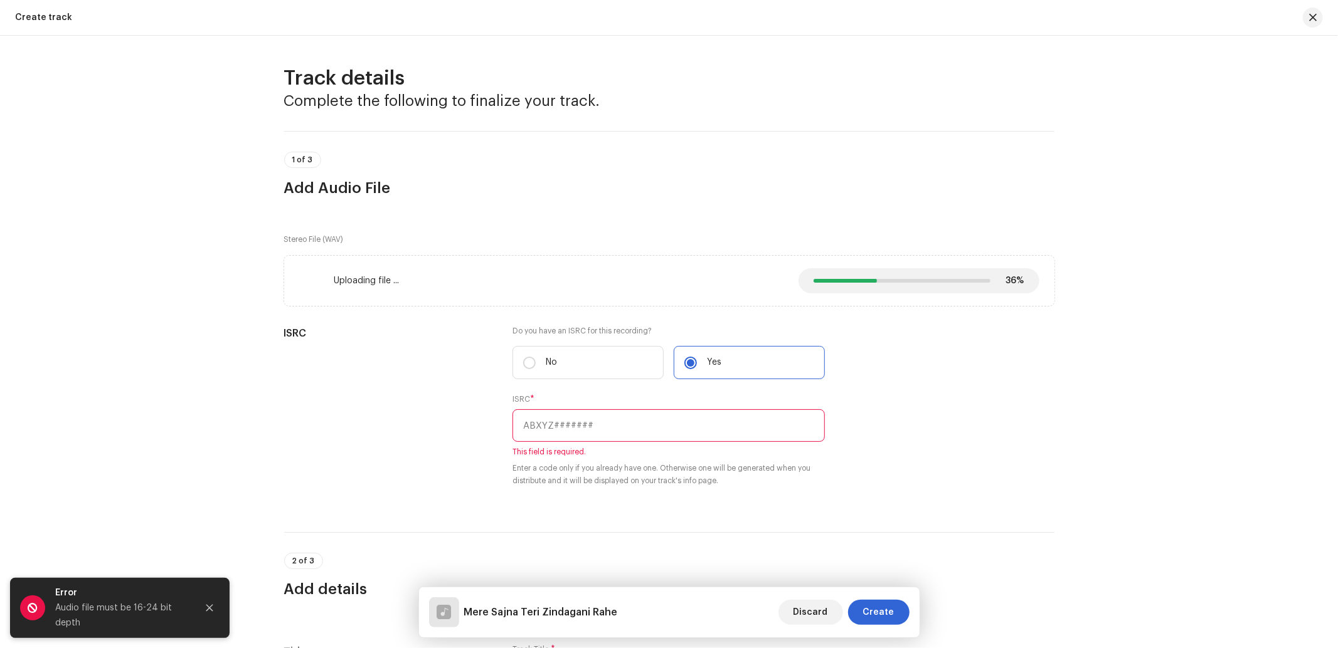
scroll to position [186, 0]
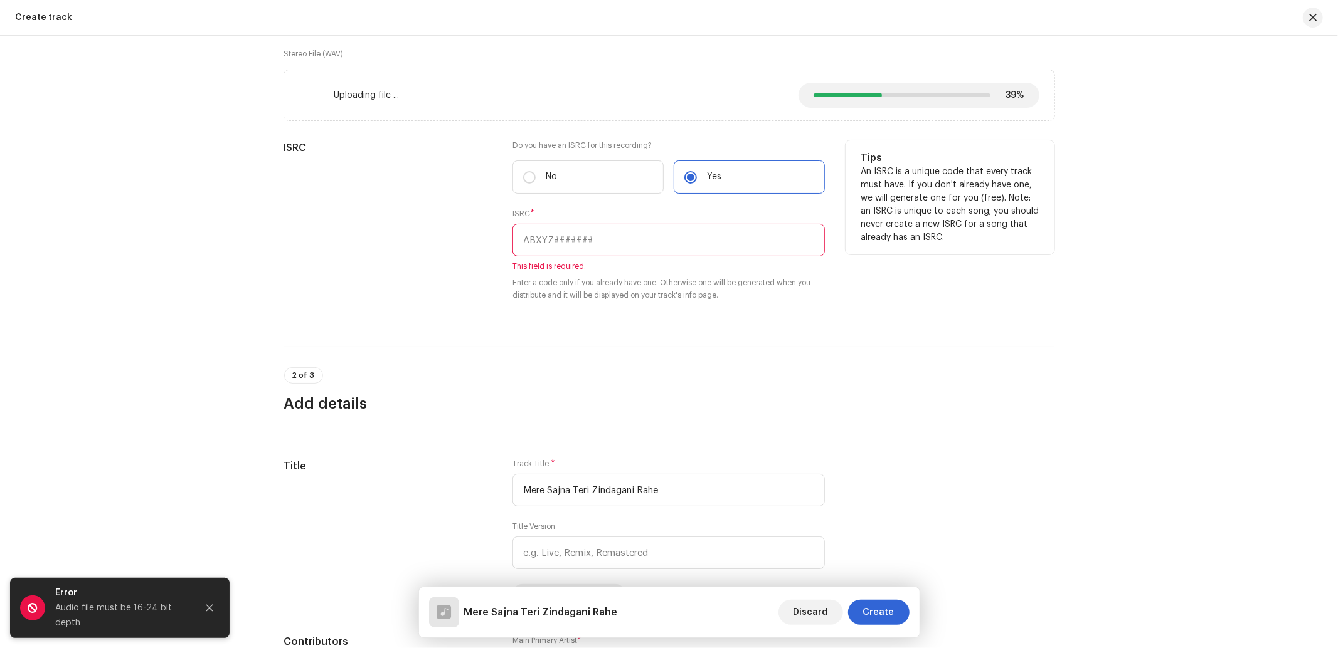
click at [586, 240] on input "text" at bounding box center [668, 240] width 312 height 33
paste input "INN202500906"
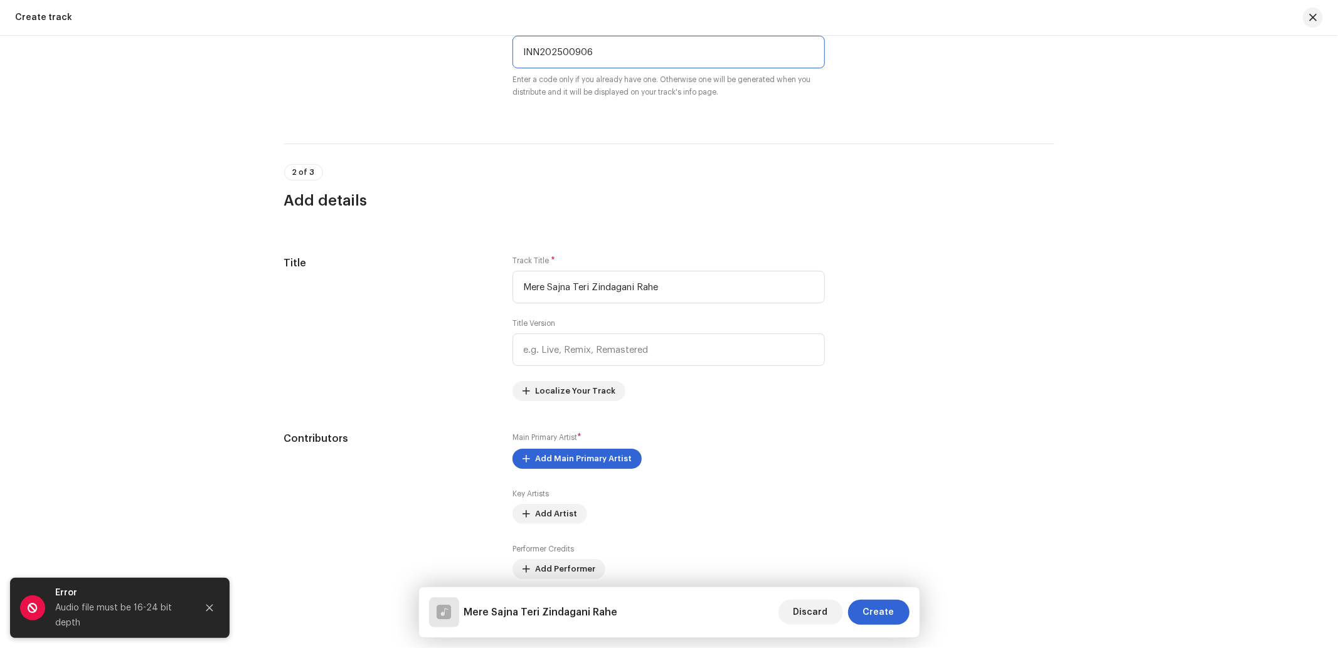
scroll to position [557, 0]
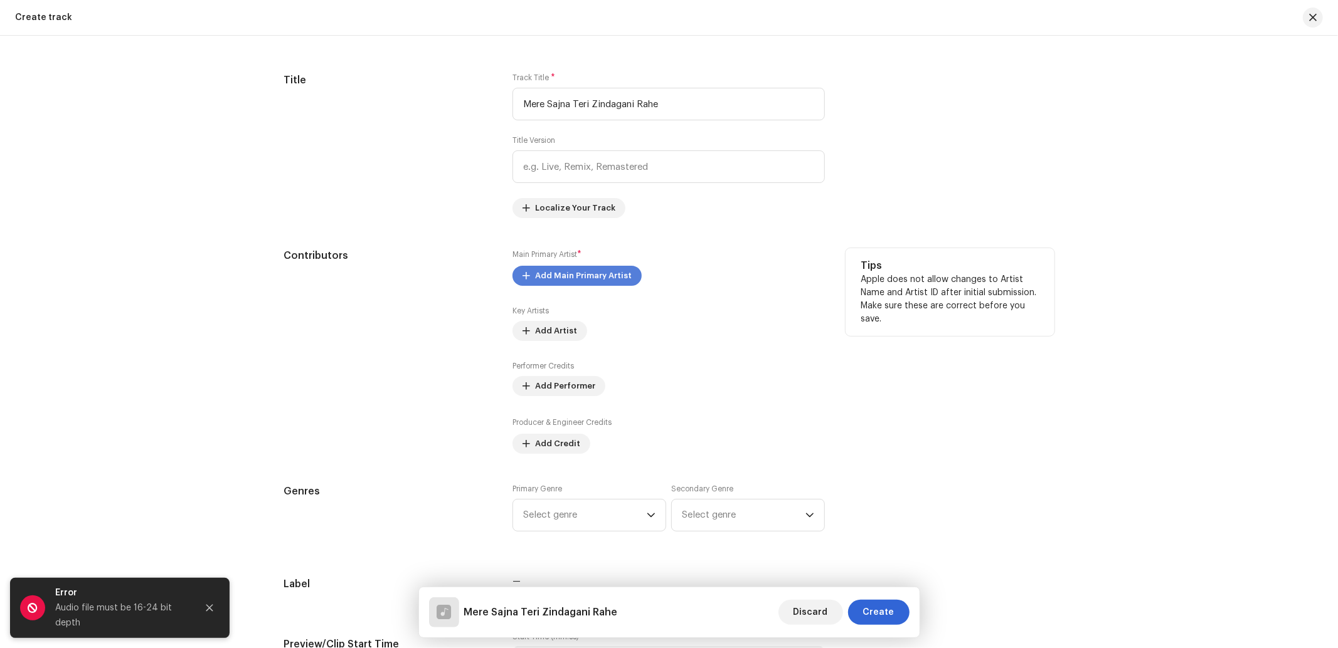
type input "INN202500906"
click at [575, 278] on span "Add Main Primary Artist" at bounding box center [583, 275] width 97 height 25
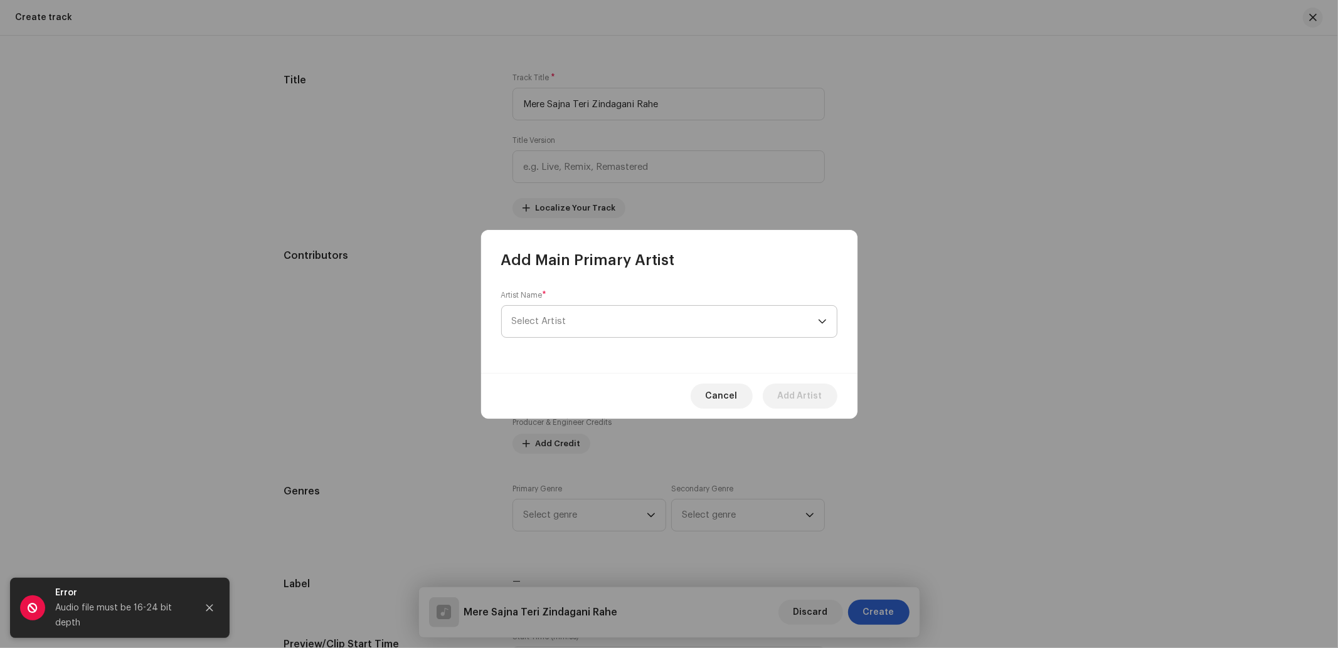
click at [574, 330] on span "Select Artist" at bounding box center [665, 321] width 306 height 31
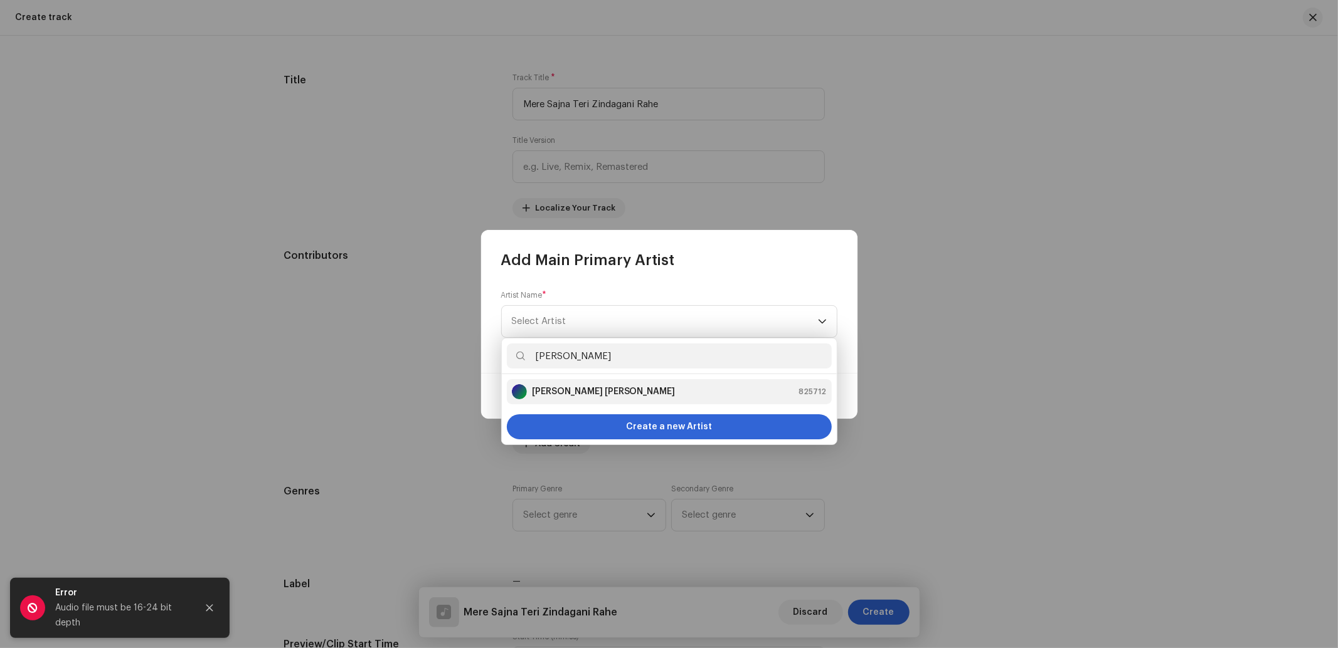
type input "Neelam Raj Nee"
click at [547, 387] on strong "[PERSON_NAME] [PERSON_NAME]" at bounding box center [604, 392] width 144 height 13
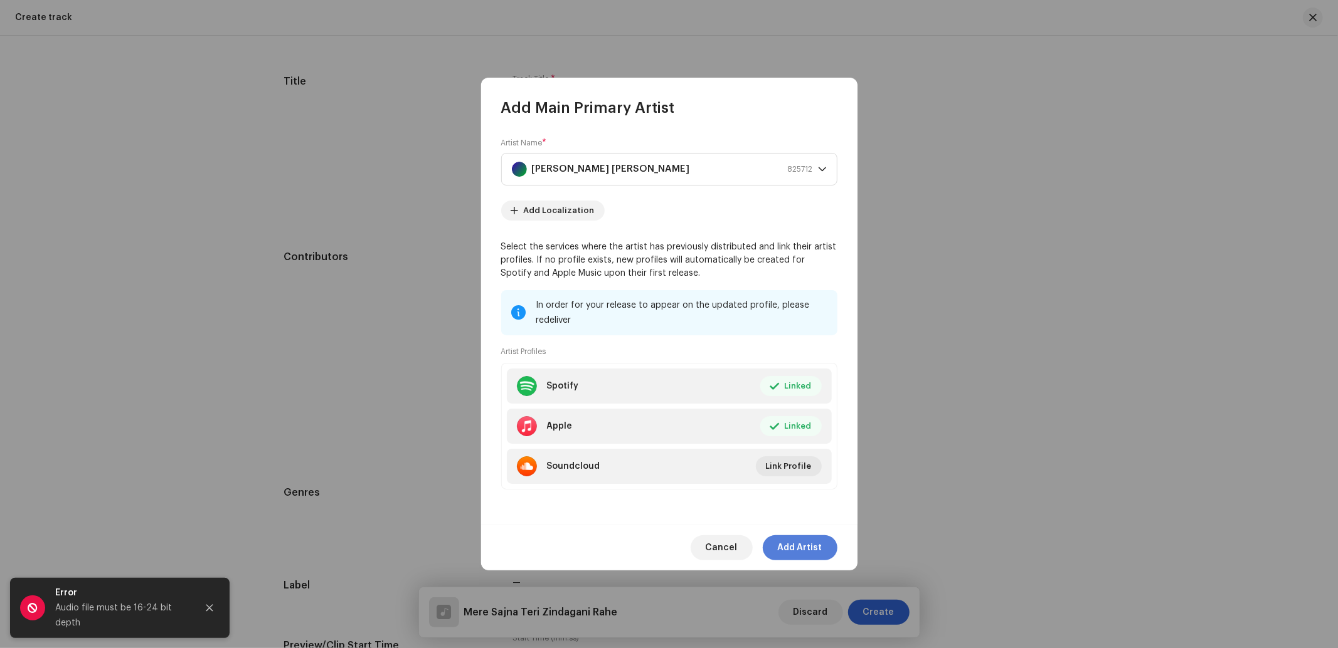
scroll to position [559, 0]
click at [801, 549] on span "Add Artist" at bounding box center [800, 548] width 45 height 25
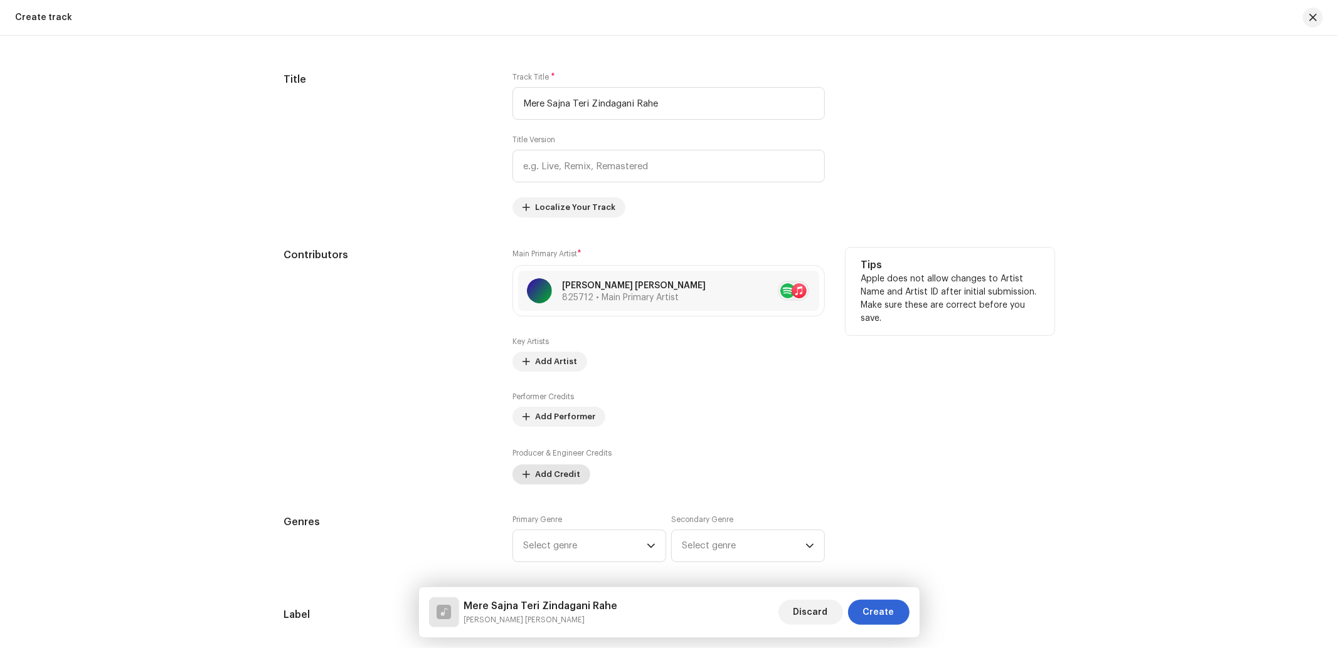
click at [543, 477] on span "Add Credit" at bounding box center [557, 474] width 45 height 25
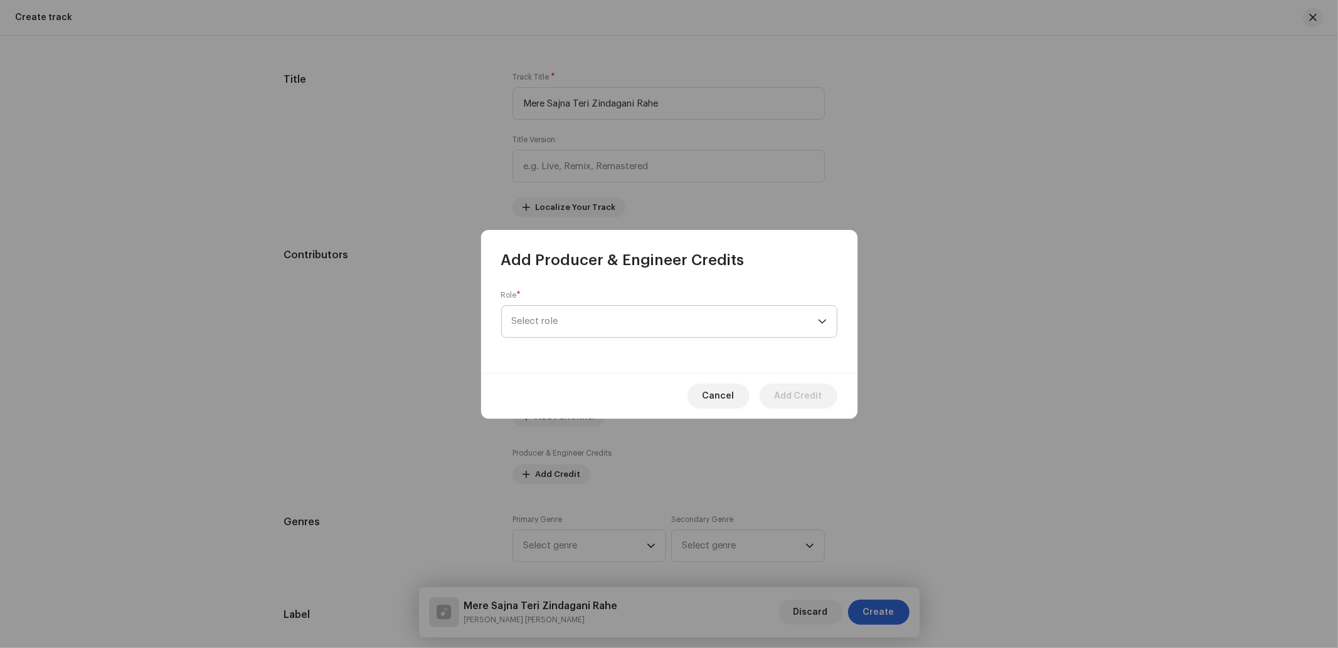
click at [567, 319] on span "Select role" at bounding box center [665, 321] width 306 height 31
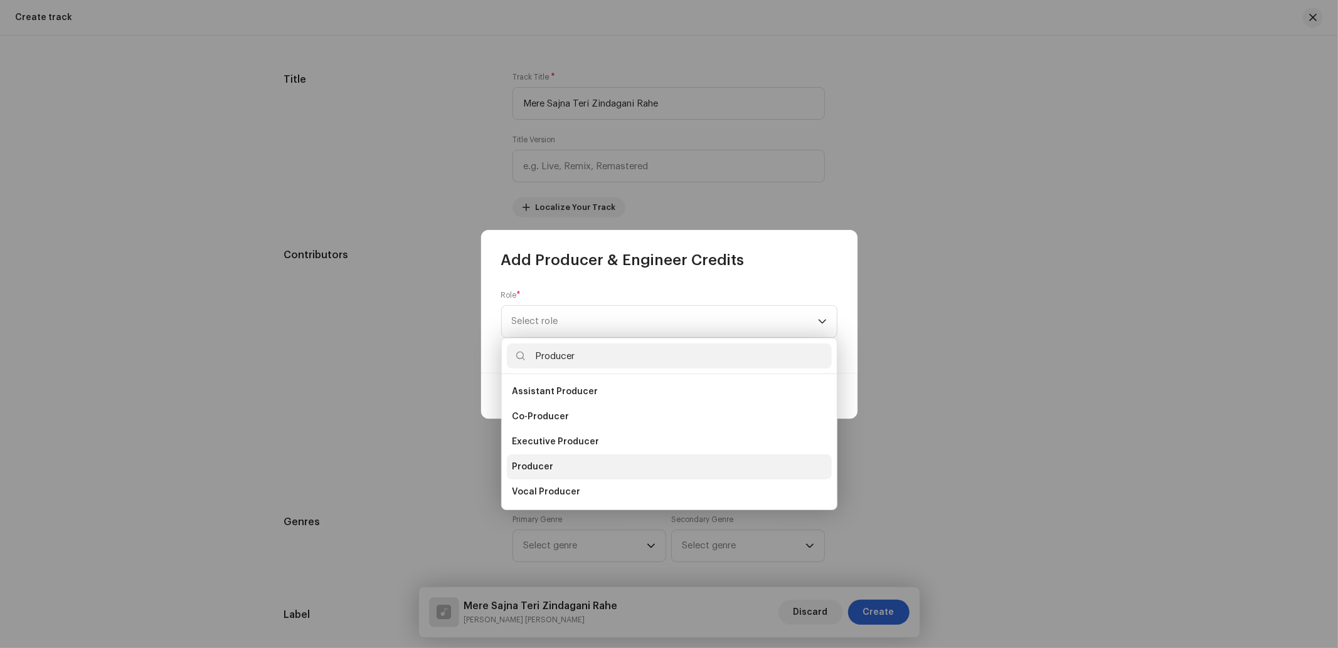
type input "Producer"
click at [549, 468] on span "Producer" at bounding box center [532, 467] width 41 height 13
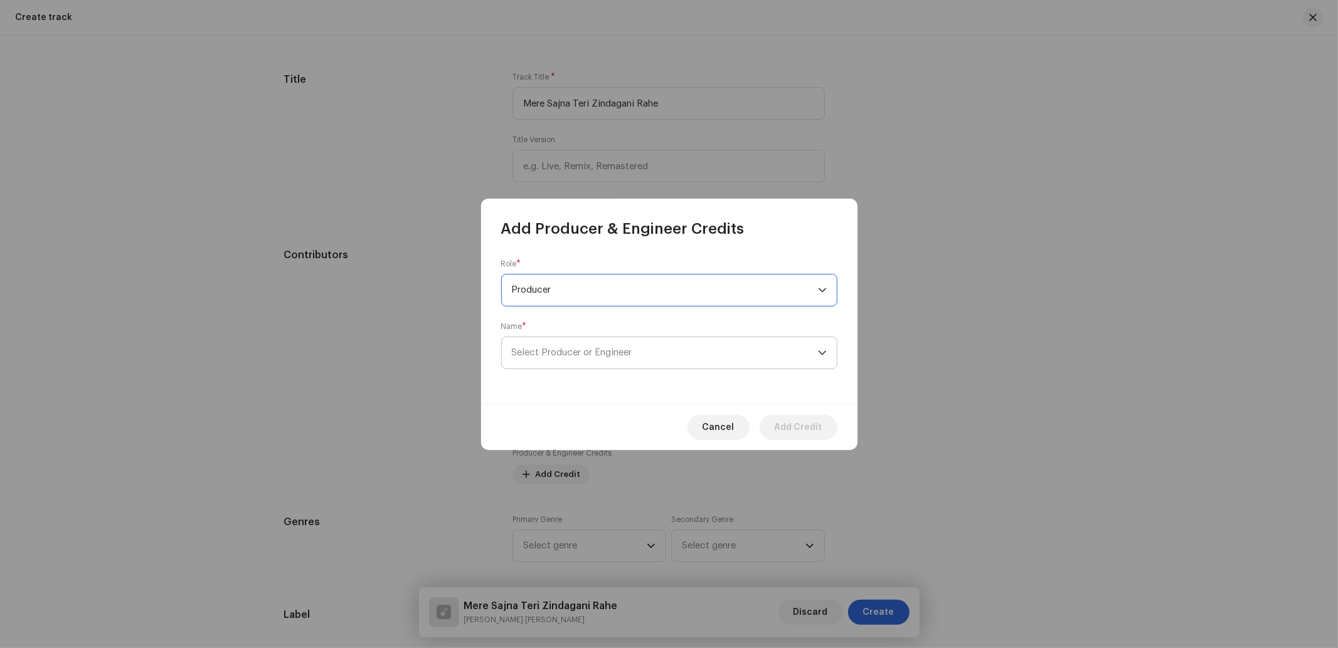
click at [575, 354] on span "Select Producer or Engineer" at bounding box center [572, 352] width 120 height 9
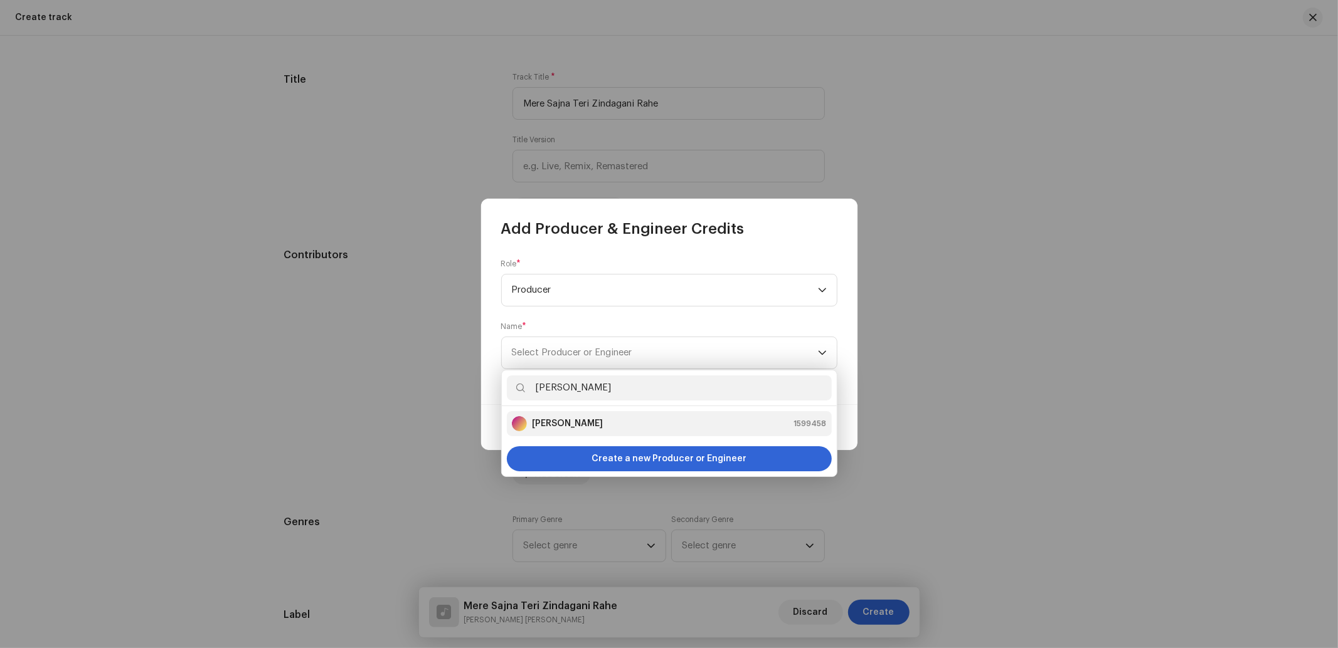
type input "Anjali Dev"
click at [546, 420] on strong "[PERSON_NAME]" at bounding box center [567, 424] width 71 height 13
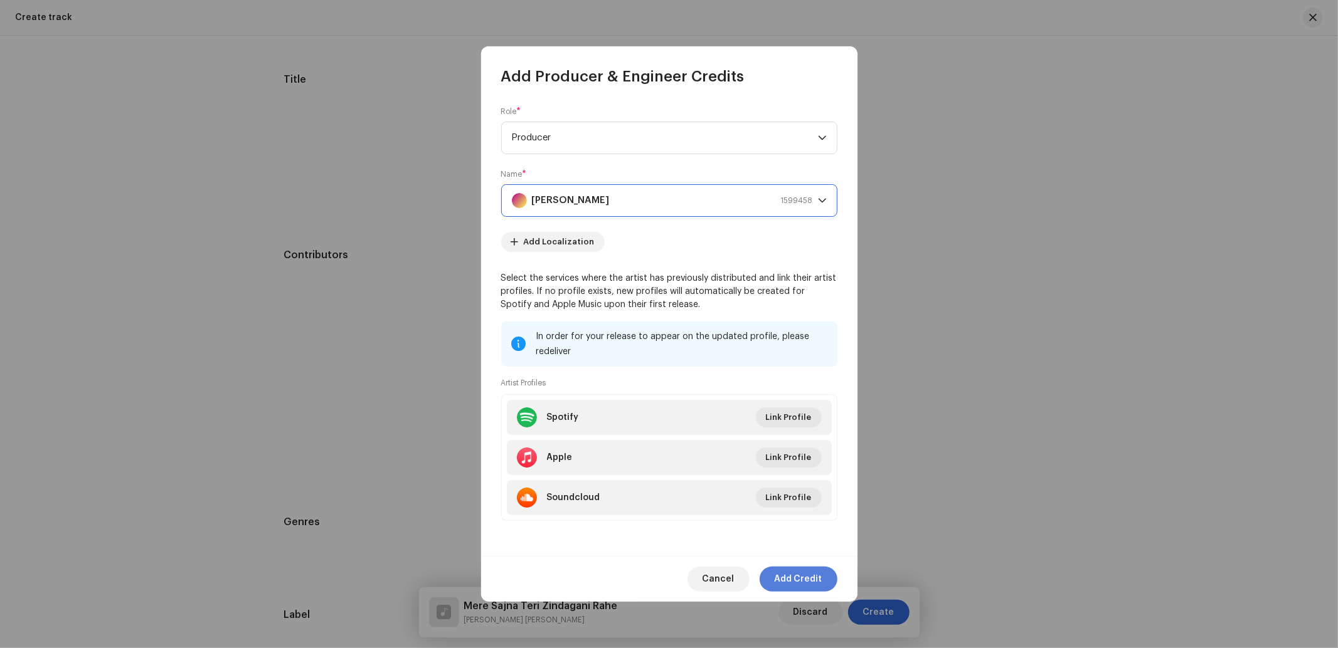
click at [806, 587] on span "Add Credit" at bounding box center [798, 579] width 48 height 25
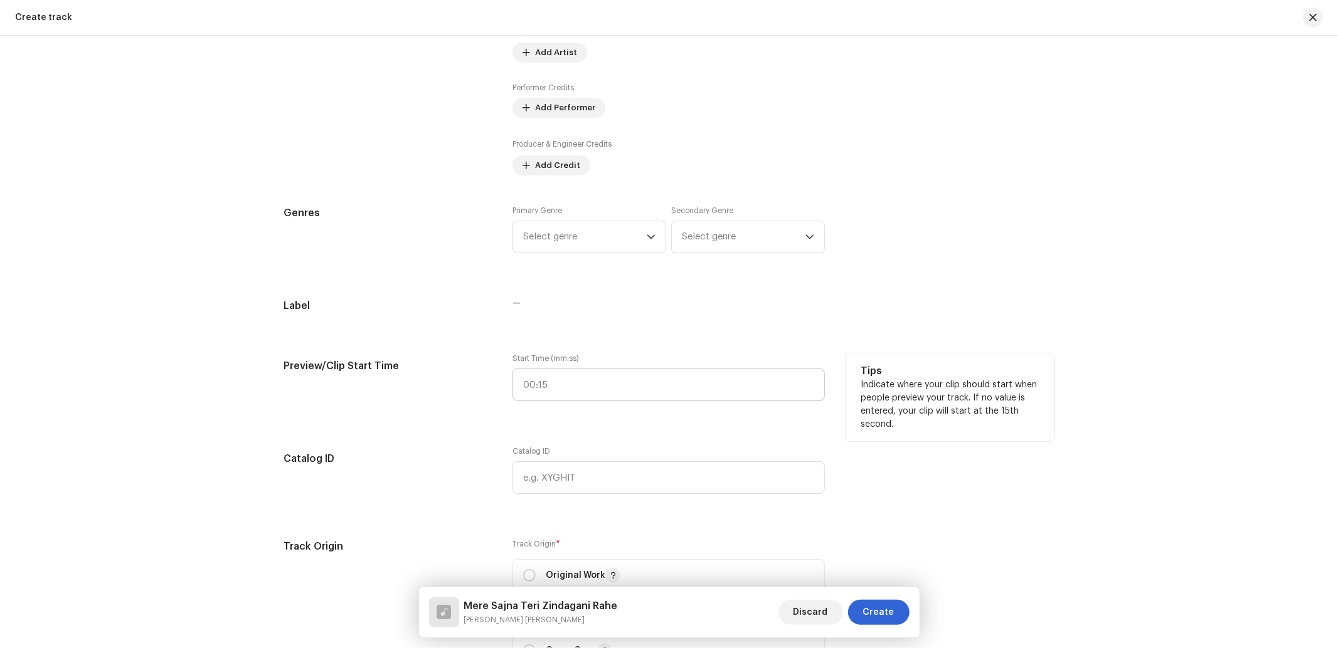
scroll to position [930, 0]
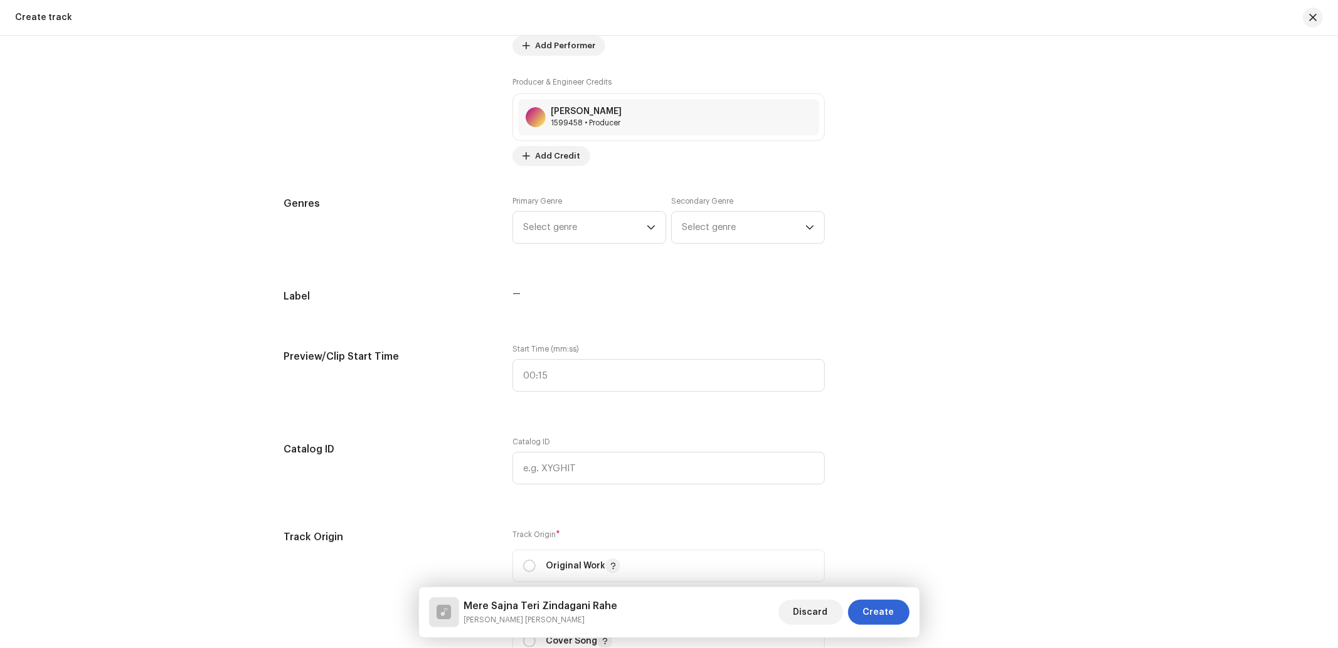
click at [574, 182] on div "Track details Complete the following to finalize your track. 1 of 3 Add Audio F…" at bounding box center [669, 415] width 810 height 2559
click at [577, 228] on span "Select genre" at bounding box center [585, 227] width 124 height 31
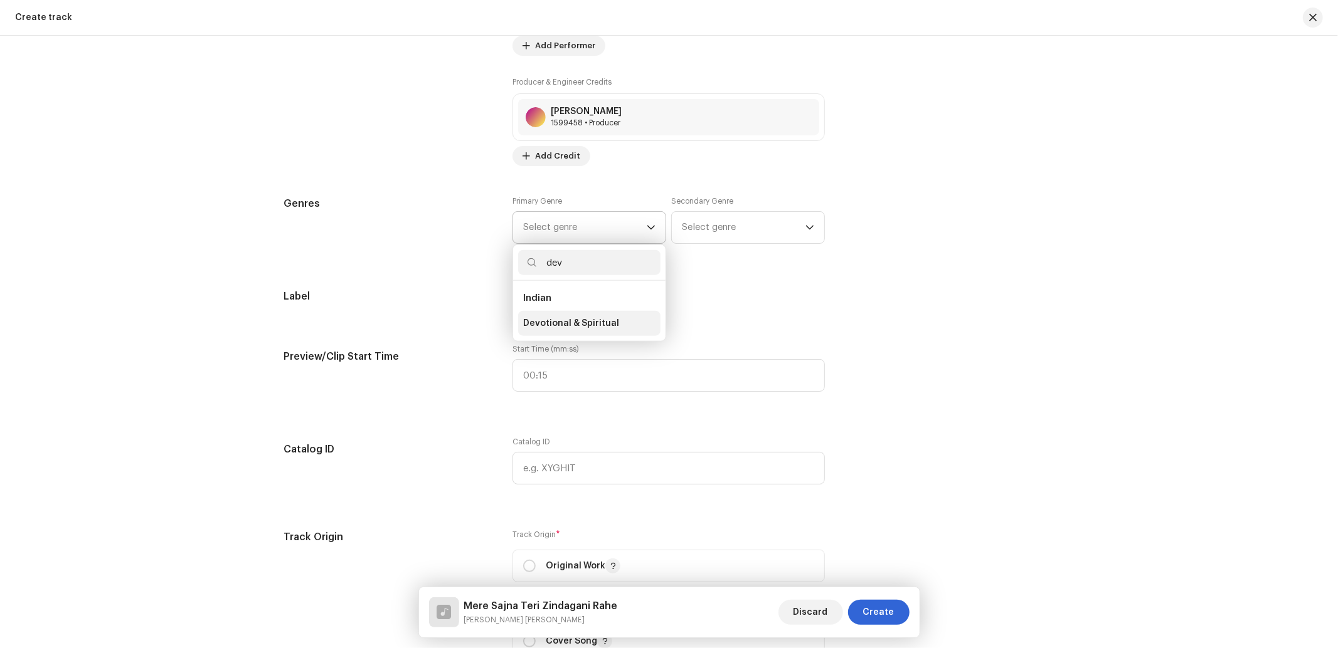
type input "dev"
drag, startPoint x: 573, startPoint y: 329, endPoint x: 579, endPoint y: 325, distance: 7.7
click at [576, 327] on span "Devotional & Spiritual" at bounding box center [571, 323] width 96 height 13
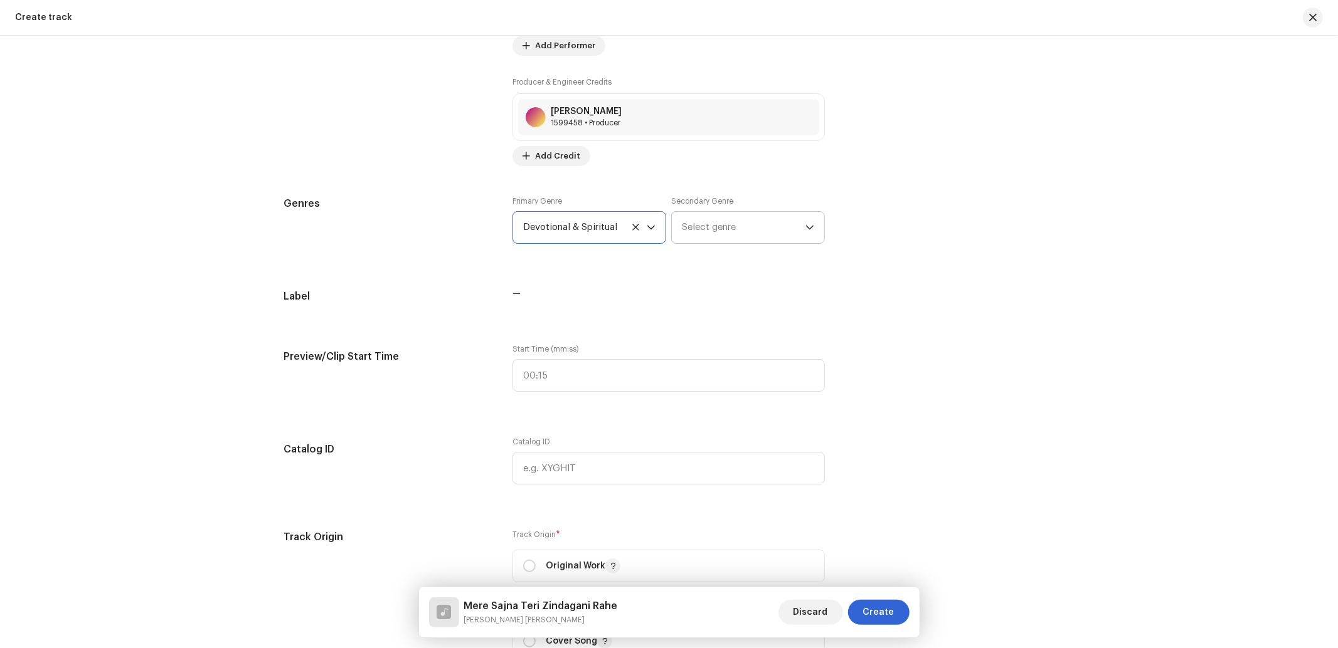
click at [778, 228] on span "Select genre" at bounding box center [744, 227] width 124 height 31
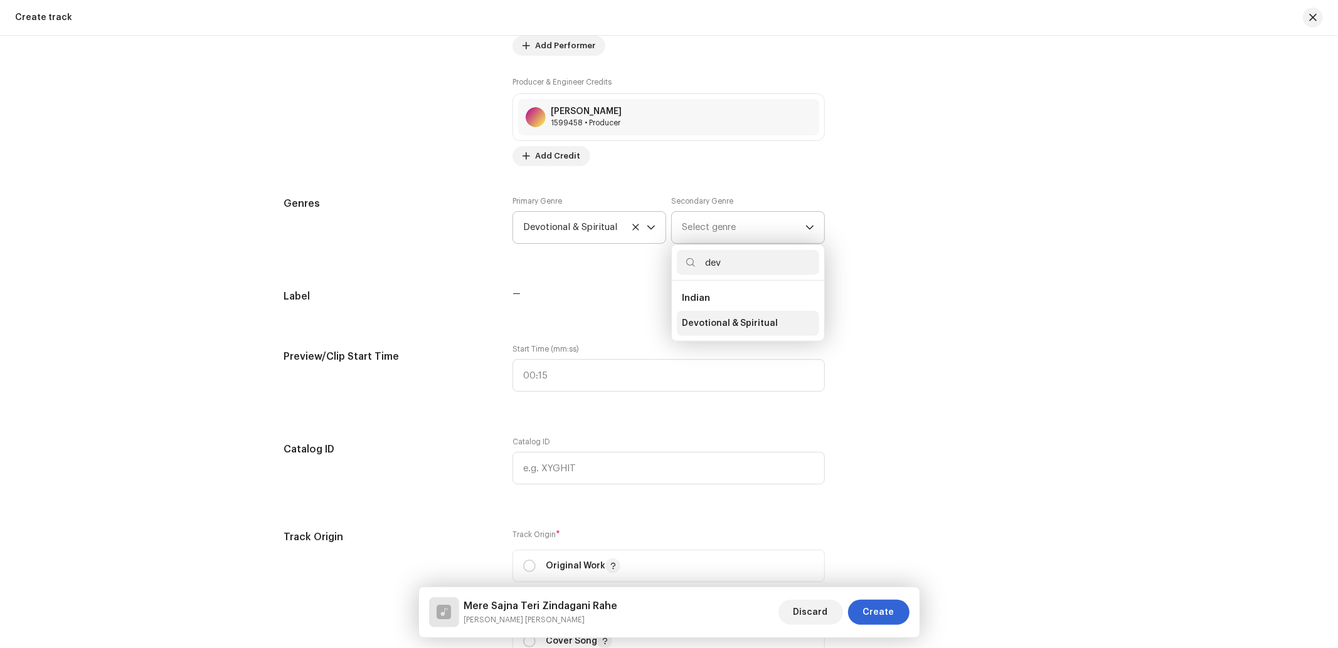
type input "dev"
click at [734, 328] on span "Devotional & Spiritual" at bounding box center [730, 323] width 96 height 13
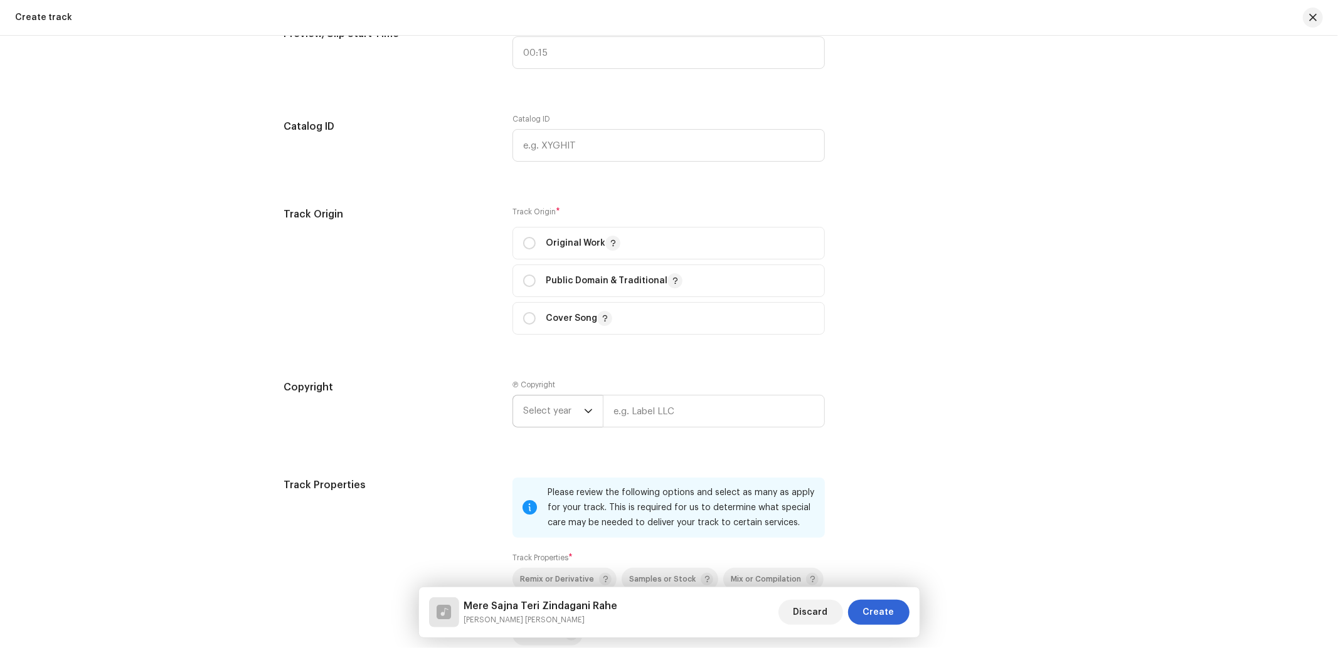
scroll to position [1302, 0]
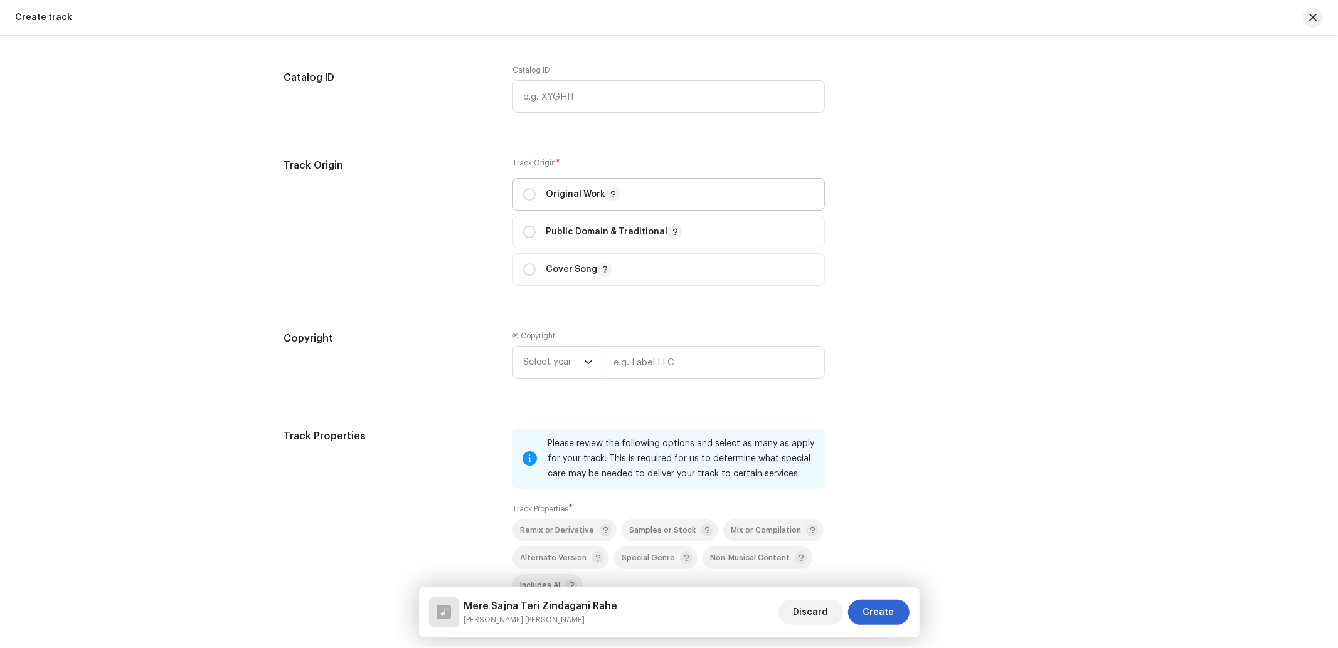
click at [536, 202] on div "Original Work" at bounding box center [571, 194] width 97 height 15
radio input "true"
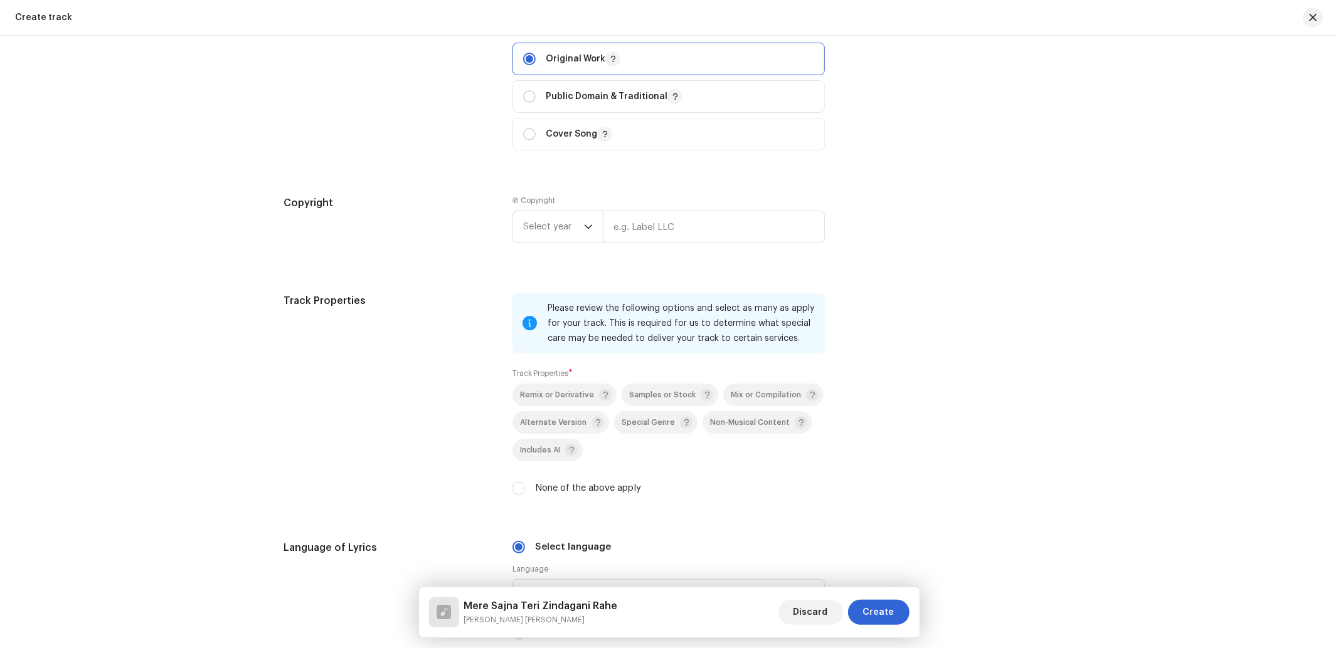
scroll to position [1487, 0]
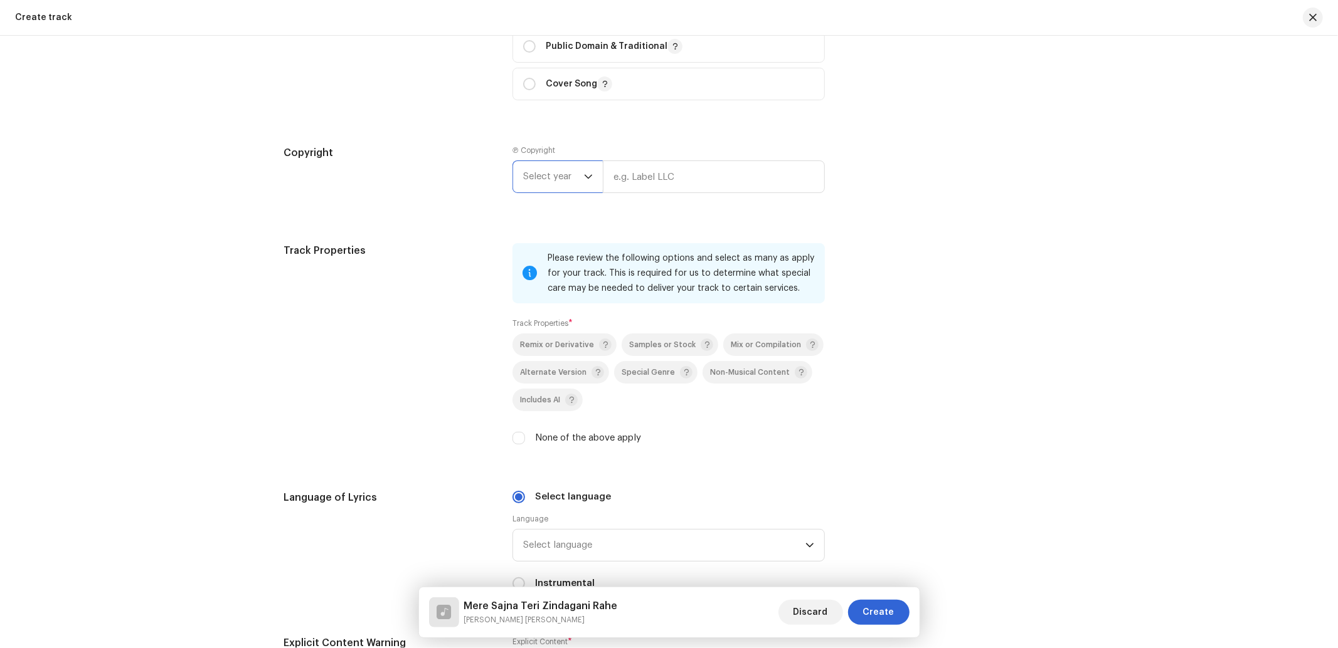
click at [556, 177] on span "Select year" at bounding box center [553, 176] width 61 height 31
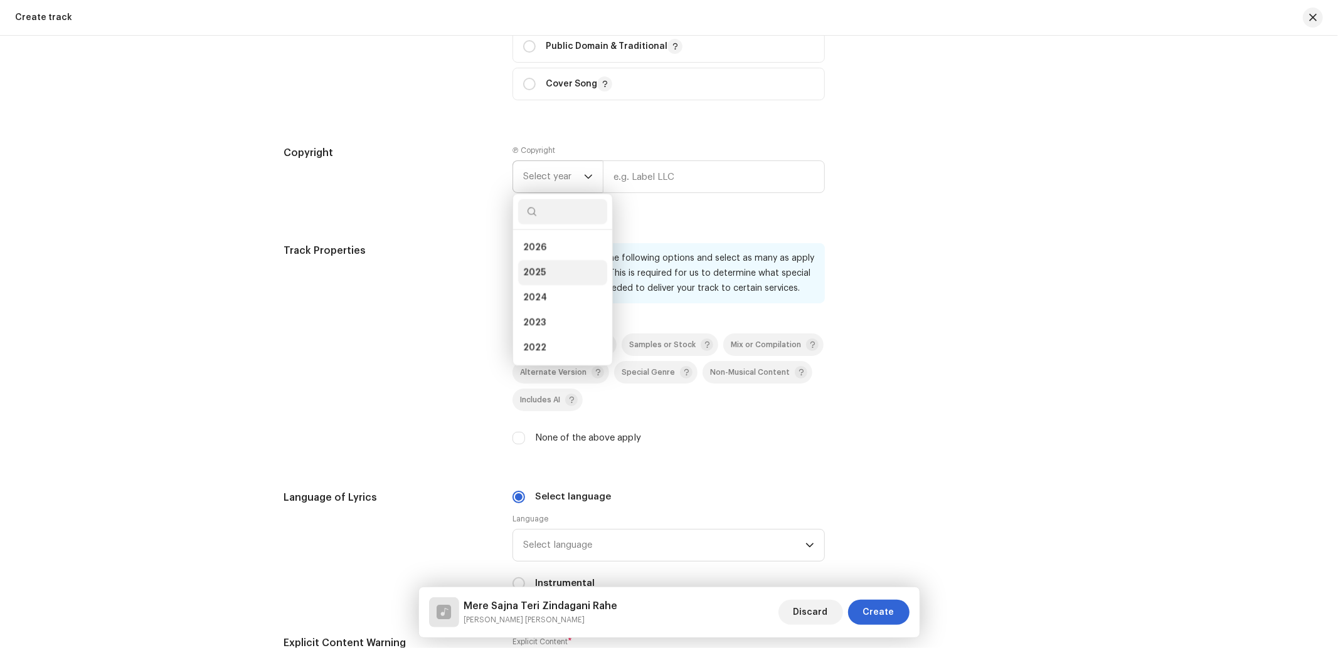
click at [543, 283] on li "2025" at bounding box center [562, 272] width 89 height 25
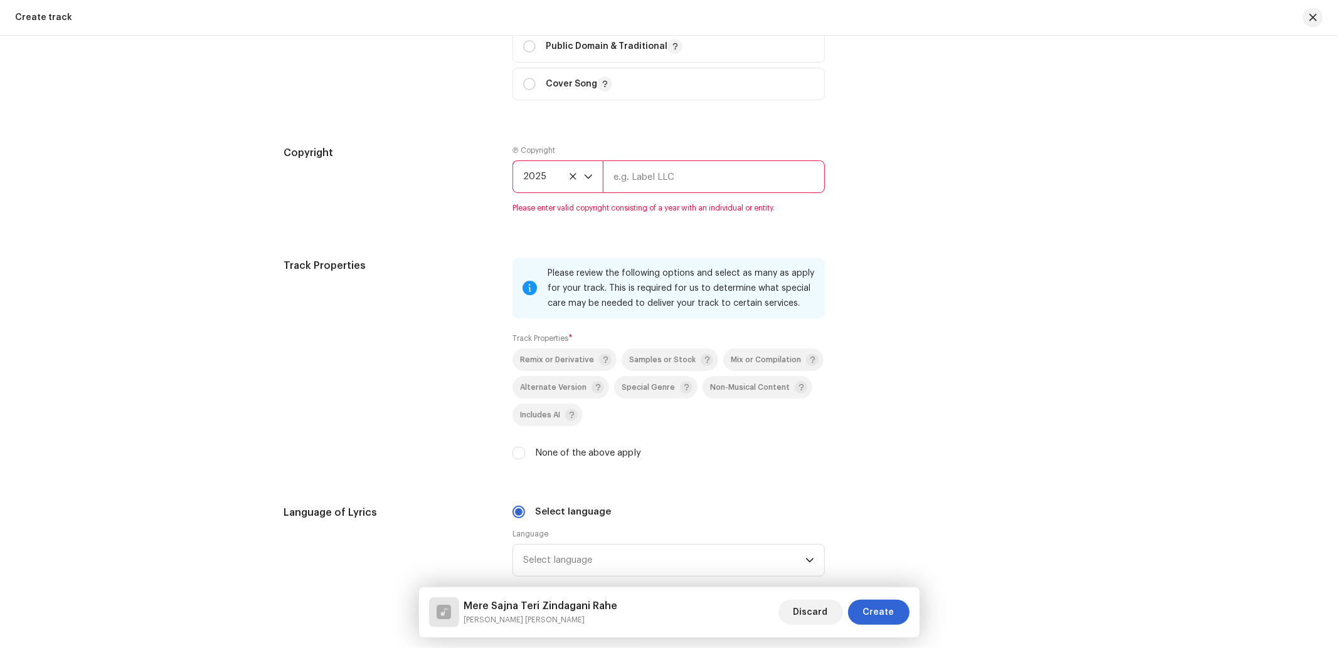
click at [668, 164] on div "Ⓟ Copyright 2025 Please enter valid copyright consisting of a year with an indi…" at bounding box center [668, 179] width 312 height 68
drag, startPoint x: 680, startPoint y: 182, endPoint x: 692, endPoint y: 196, distance: 18.2
click at [680, 182] on input "text" at bounding box center [714, 177] width 222 height 33
type input "Nueva Era Digital Media Pvt. Ltd."
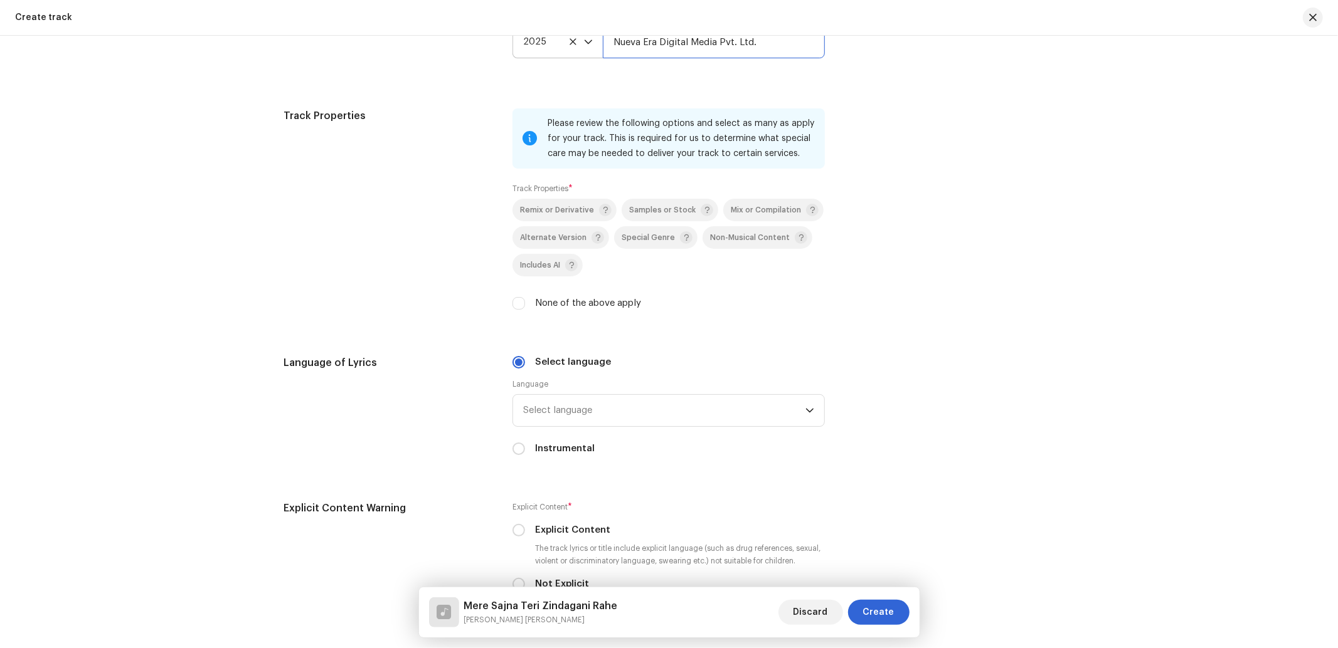
scroll to position [1673, 0]
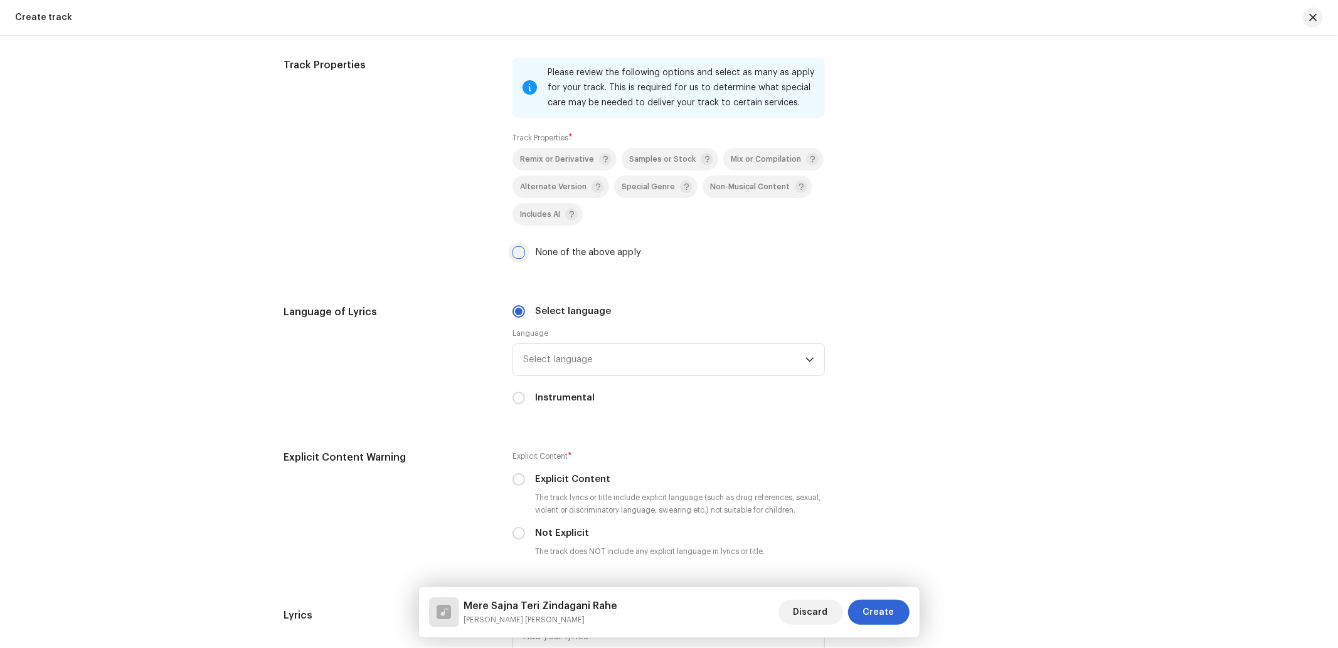
click at [518, 253] on input "None of the above apply" at bounding box center [518, 252] width 13 height 13
checkbox input "true"
click at [596, 357] on span "Select language" at bounding box center [664, 359] width 282 height 31
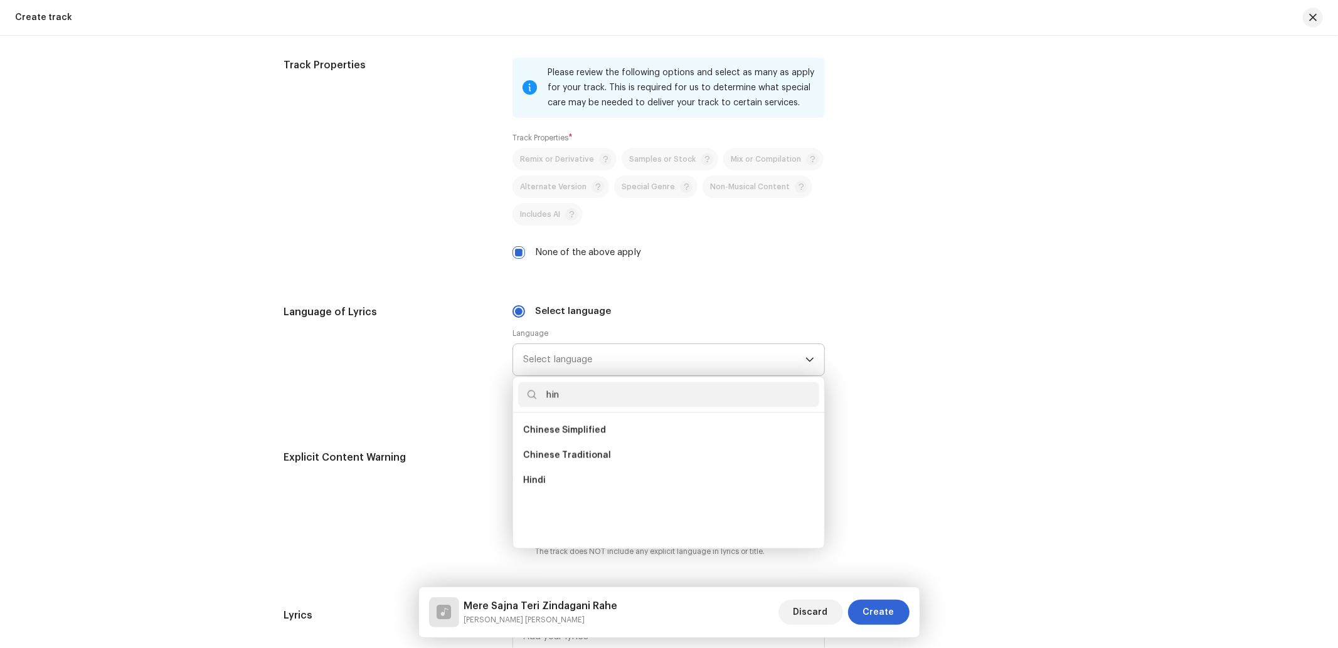
scroll to position [0, 0]
type input "hin"
click at [537, 487] on span "Hindi" at bounding box center [534, 481] width 23 height 13
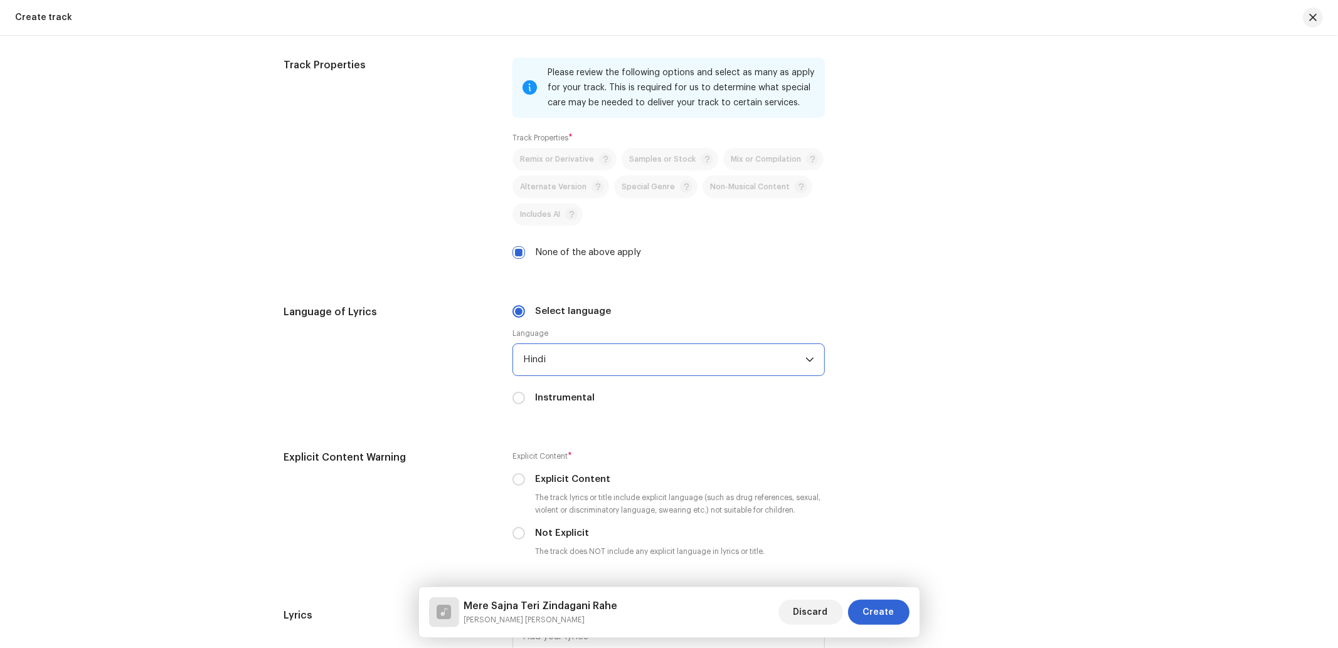
scroll to position [1859, 0]
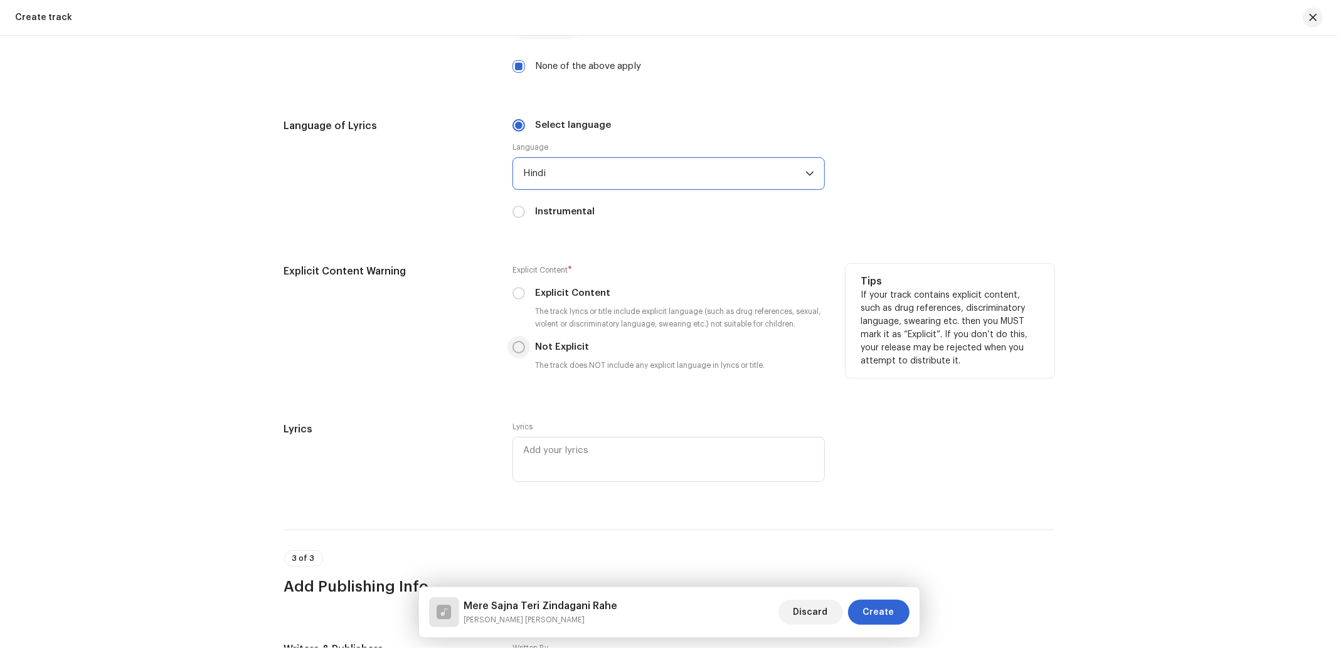
click at [516, 354] on input "Not Explicit" at bounding box center [518, 347] width 13 height 13
radio input "true"
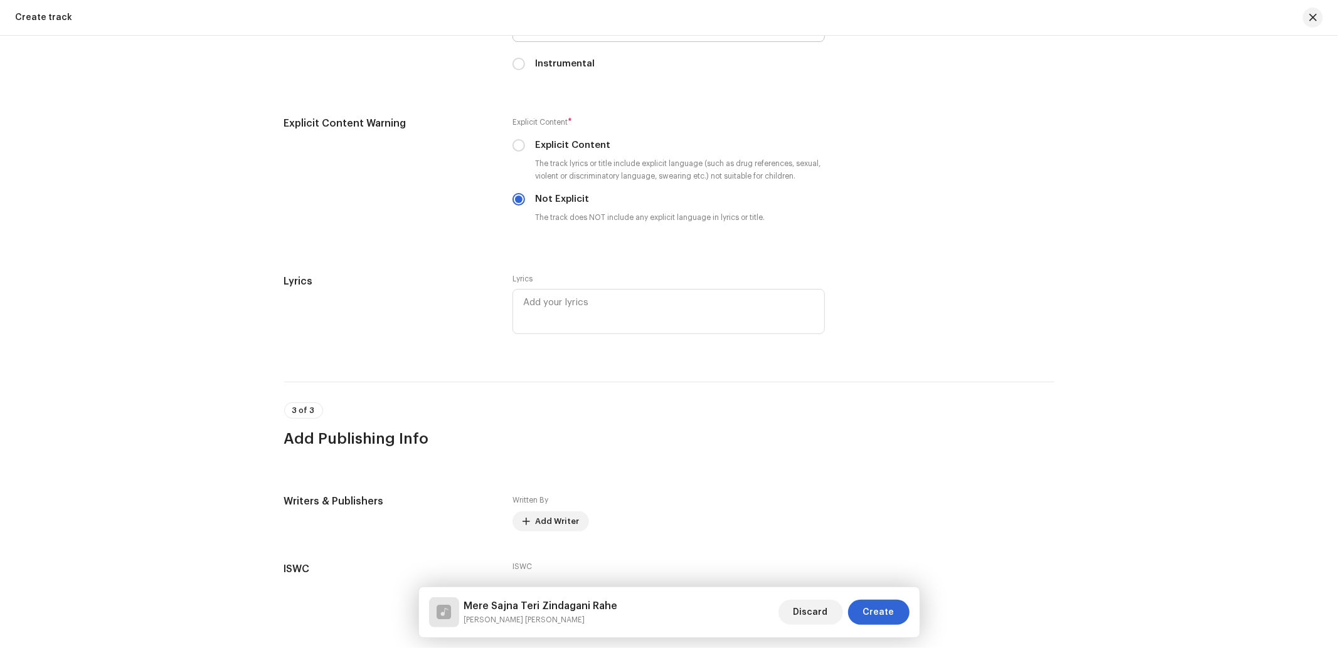
scroll to position [2103, 0]
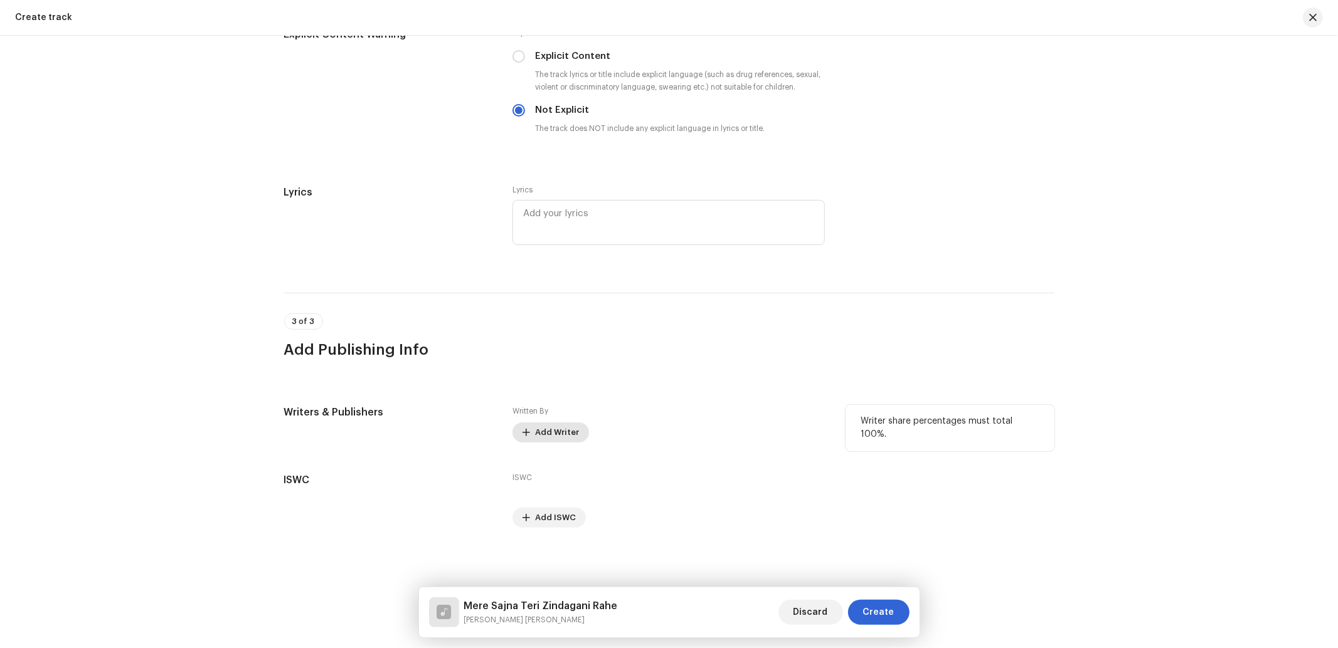
click at [548, 430] on span "Add Writer" at bounding box center [557, 432] width 44 height 25
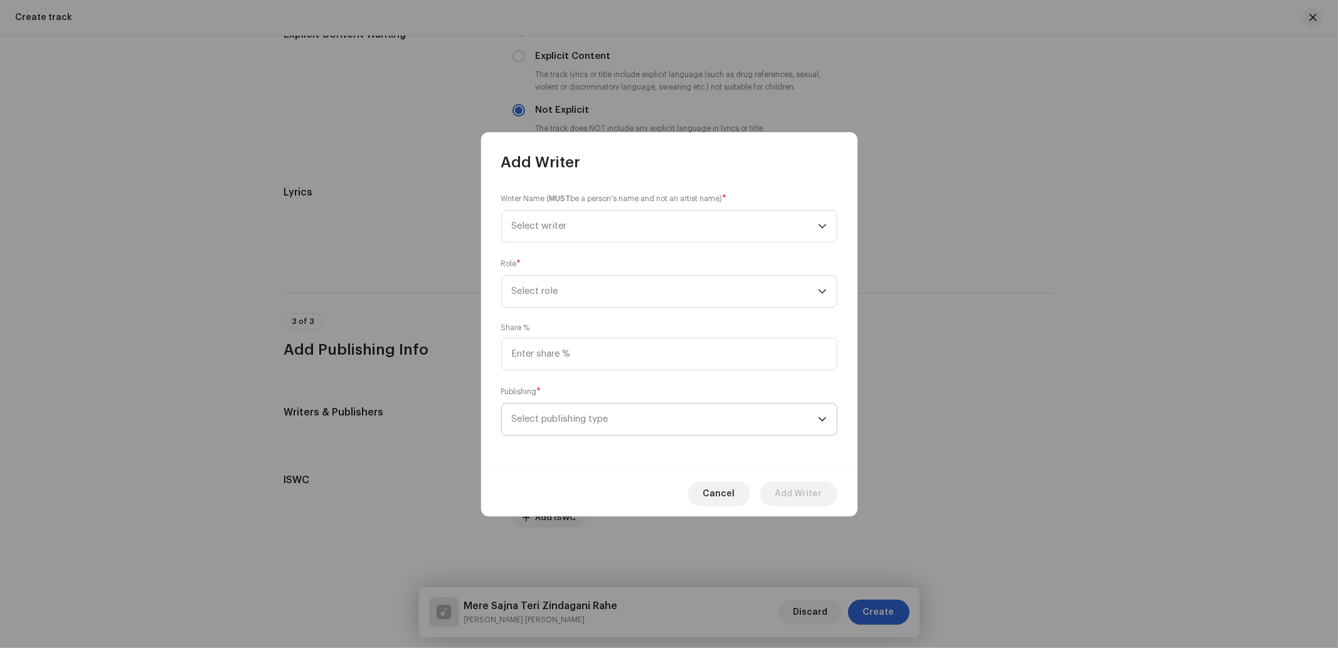
click at [596, 420] on span "Select publishing type" at bounding box center [665, 419] width 306 height 31
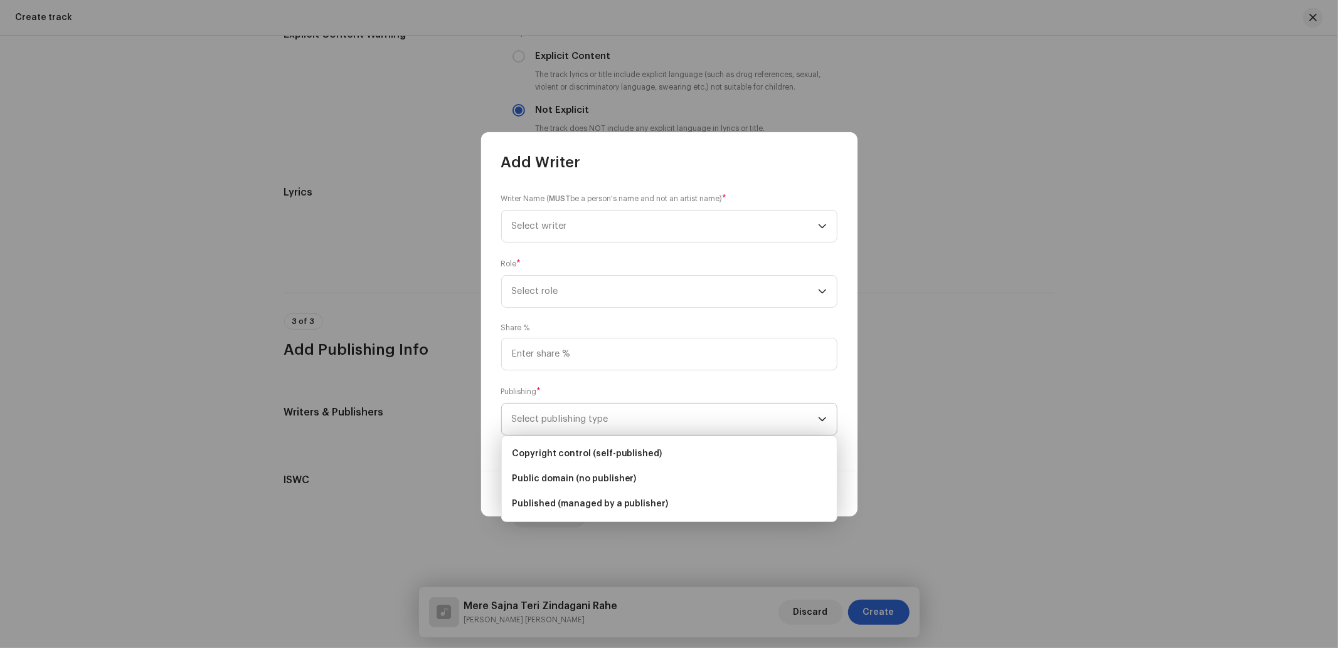
drag, startPoint x: 579, startPoint y: 454, endPoint x: 589, endPoint y: 406, distance: 48.8
click at [579, 452] on span "Copyright control (self-published)" at bounding box center [587, 454] width 151 height 13
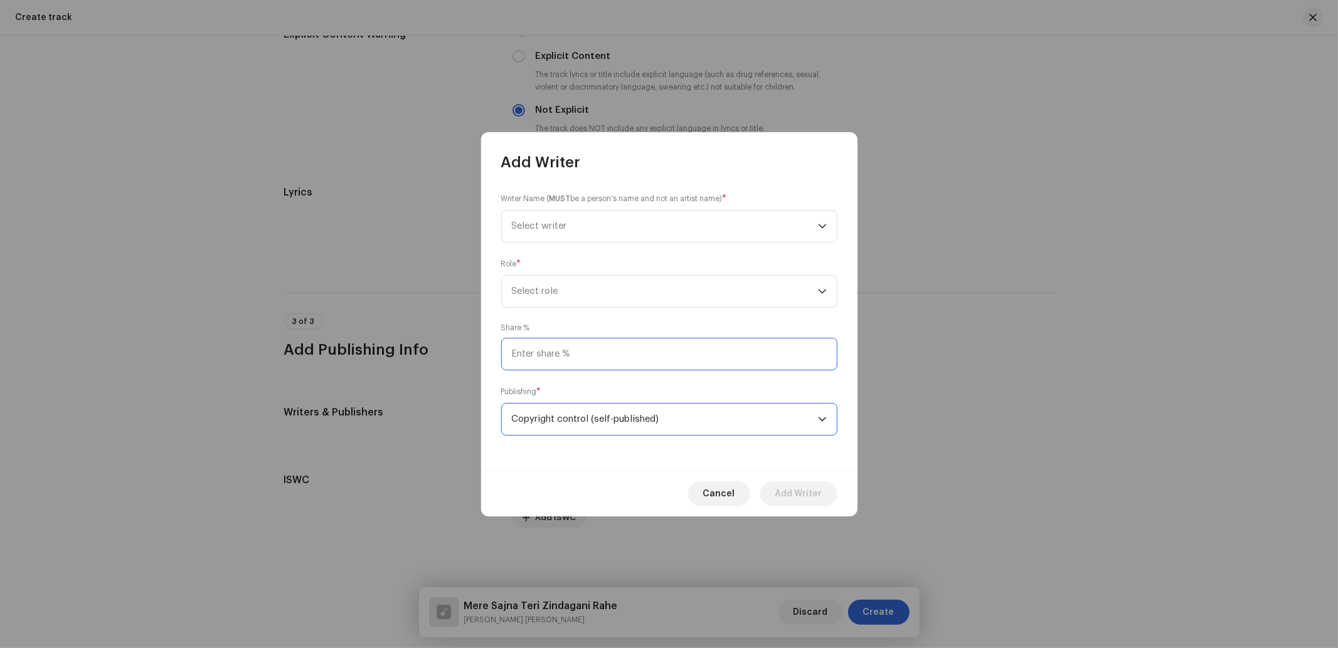
click at [591, 346] on input at bounding box center [669, 354] width 336 height 33
type input "25.00"
click at [591, 287] on span "Select role" at bounding box center [665, 291] width 306 height 31
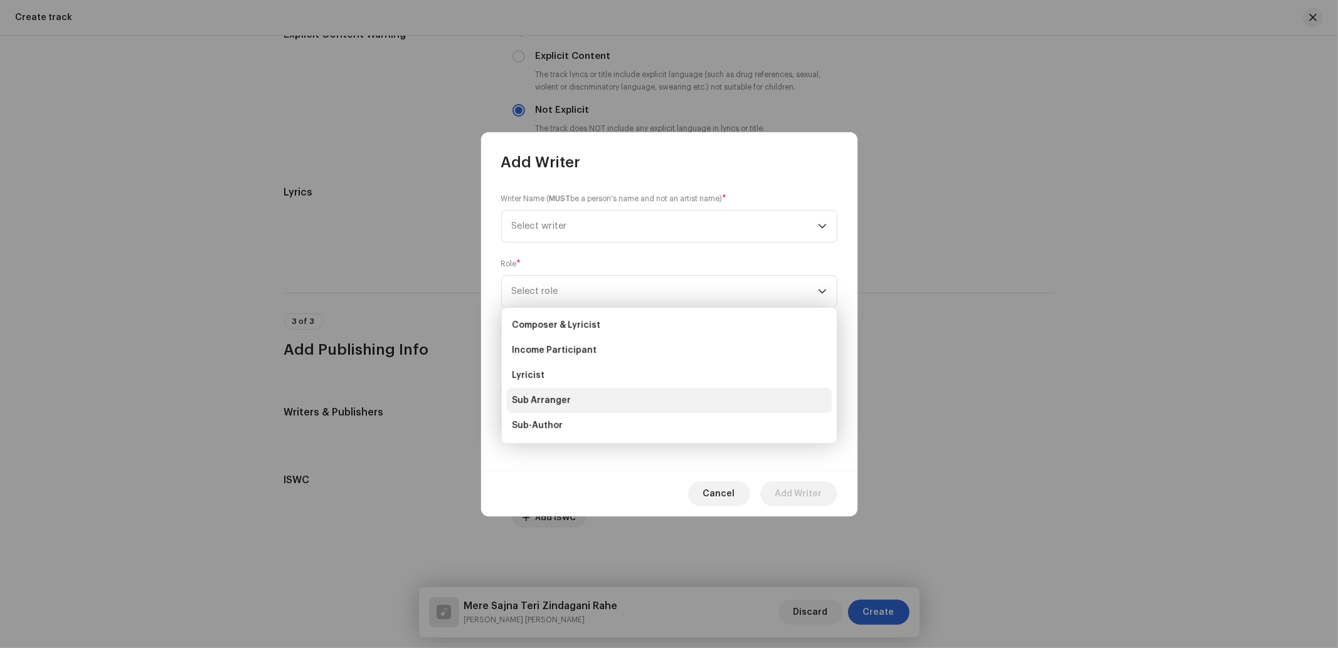
scroll to position [124, 0]
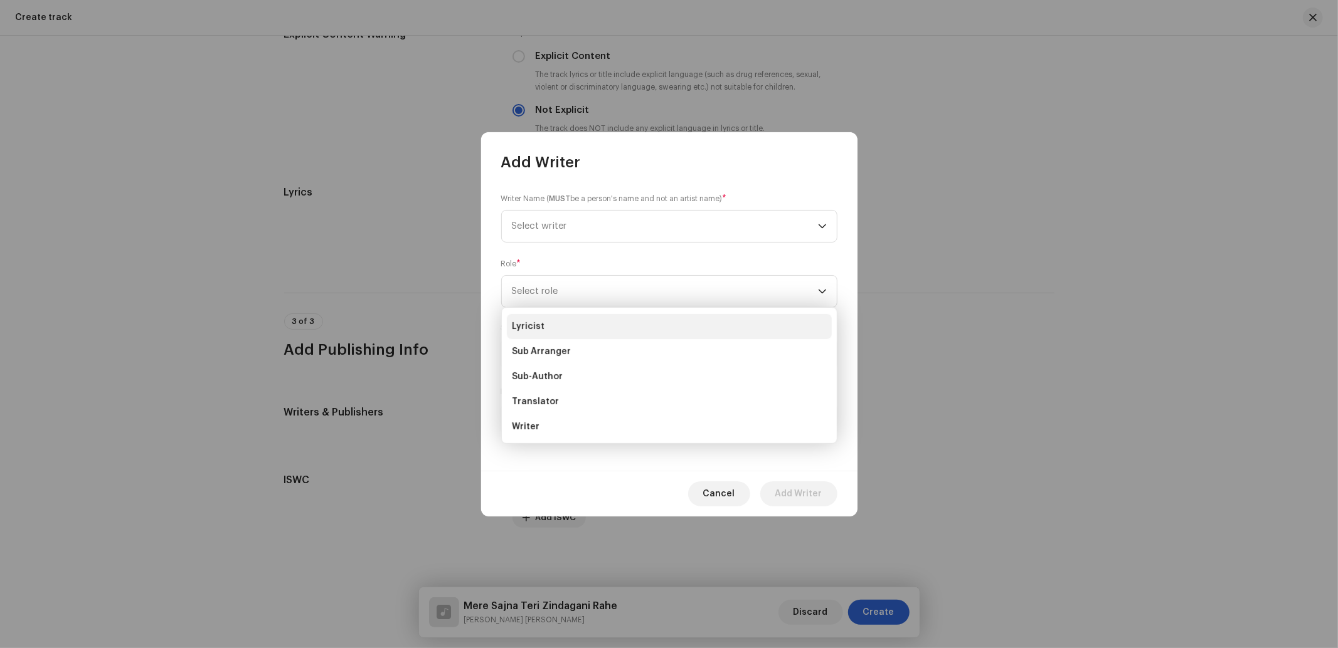
click at [534, 324] on span "Lyricist" at bounding box center [528, 326] width 33 height 13
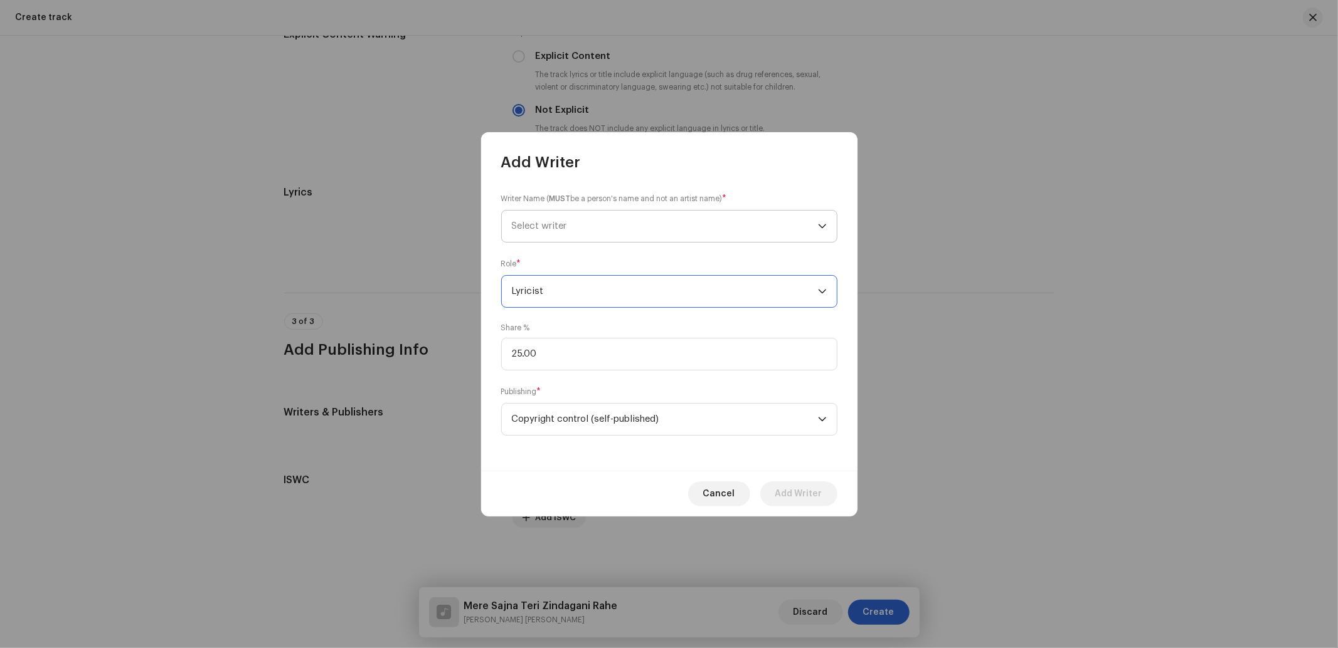
click at [554, 220] on span "Select writer" at bounding box center [665, 226] width 306 height 31
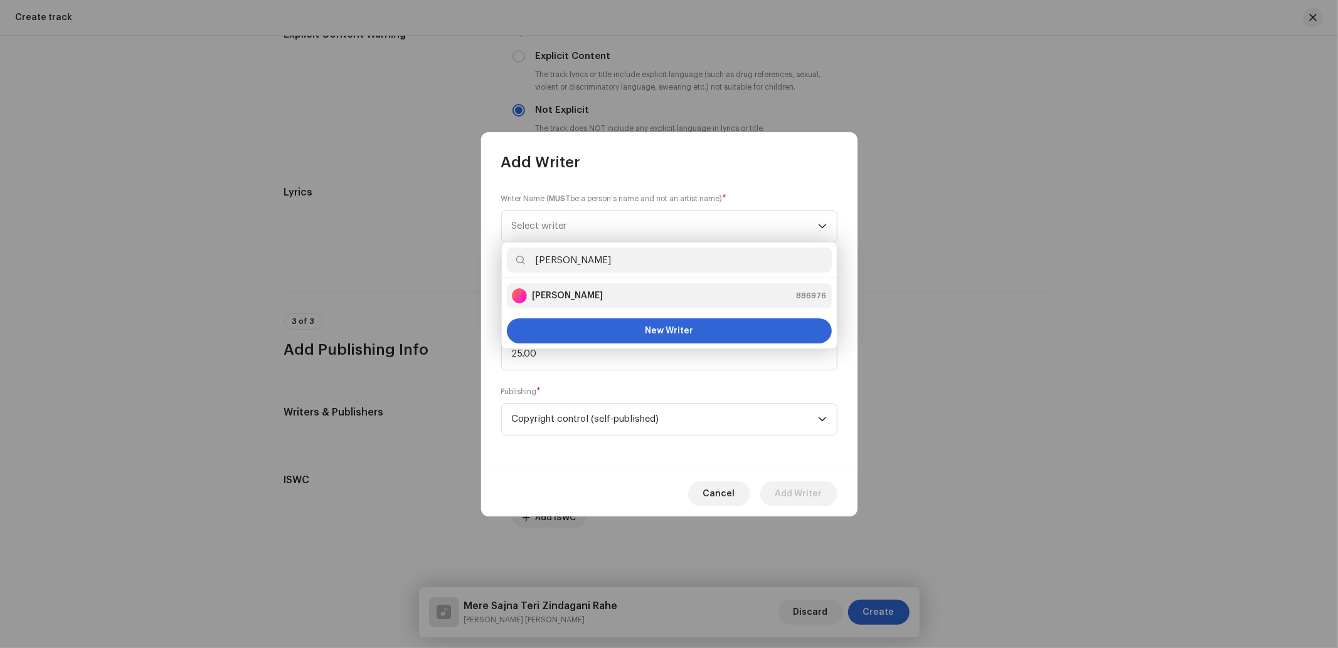
type input "Rahul Ragi"
click at [559, 308] on li "Rahul Ragi 886976" at bounding box center [669, 295] width 325 height 25
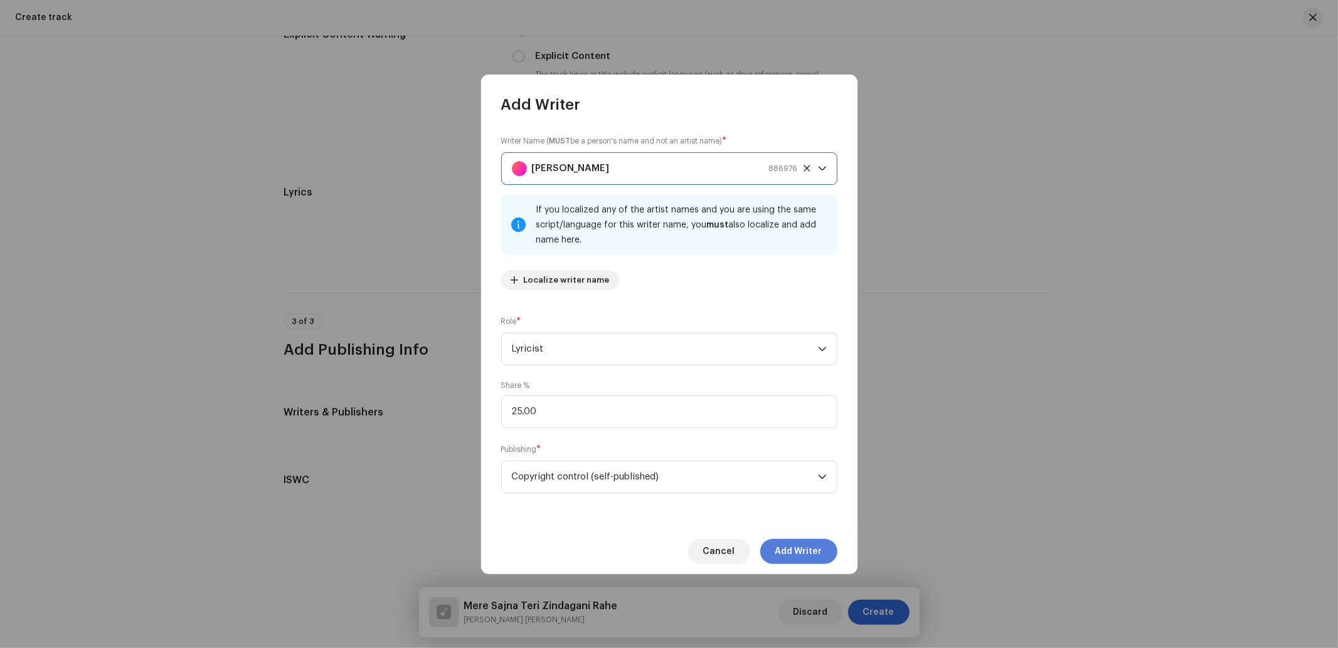
click at [799, 552] on span "Add Writer" at bounding box center [798, 551] width 47 height 25
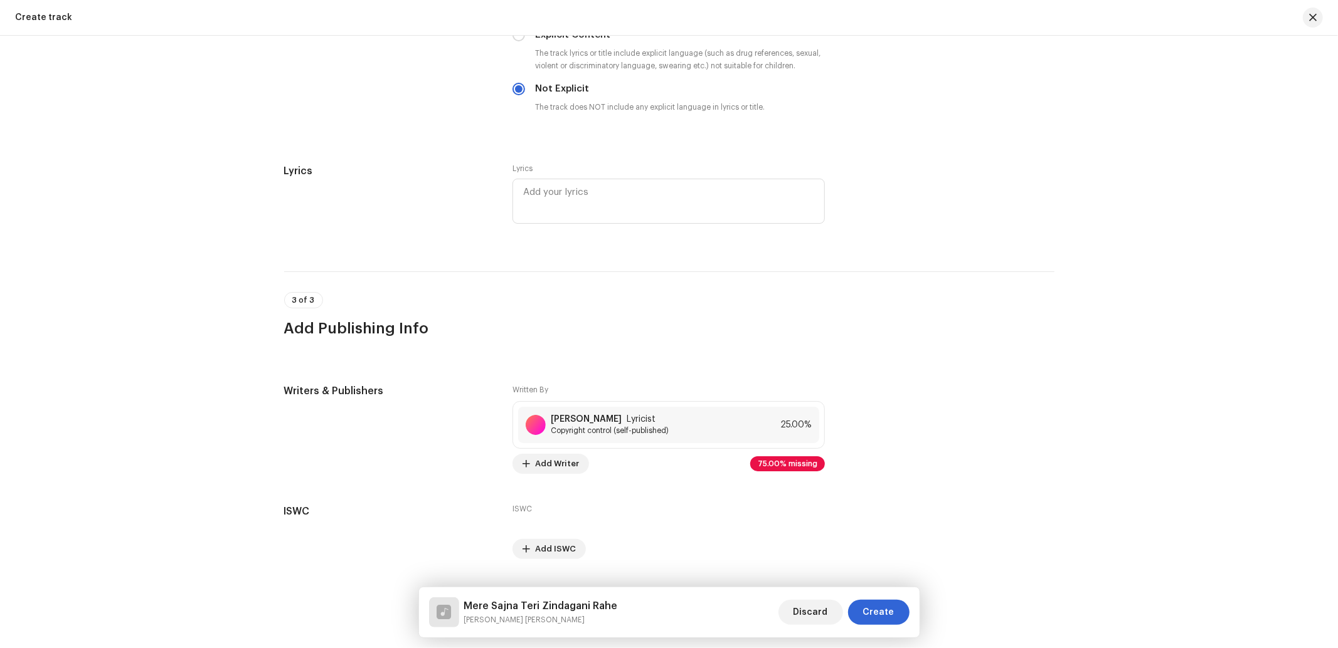
scroll to position [2156, 0]
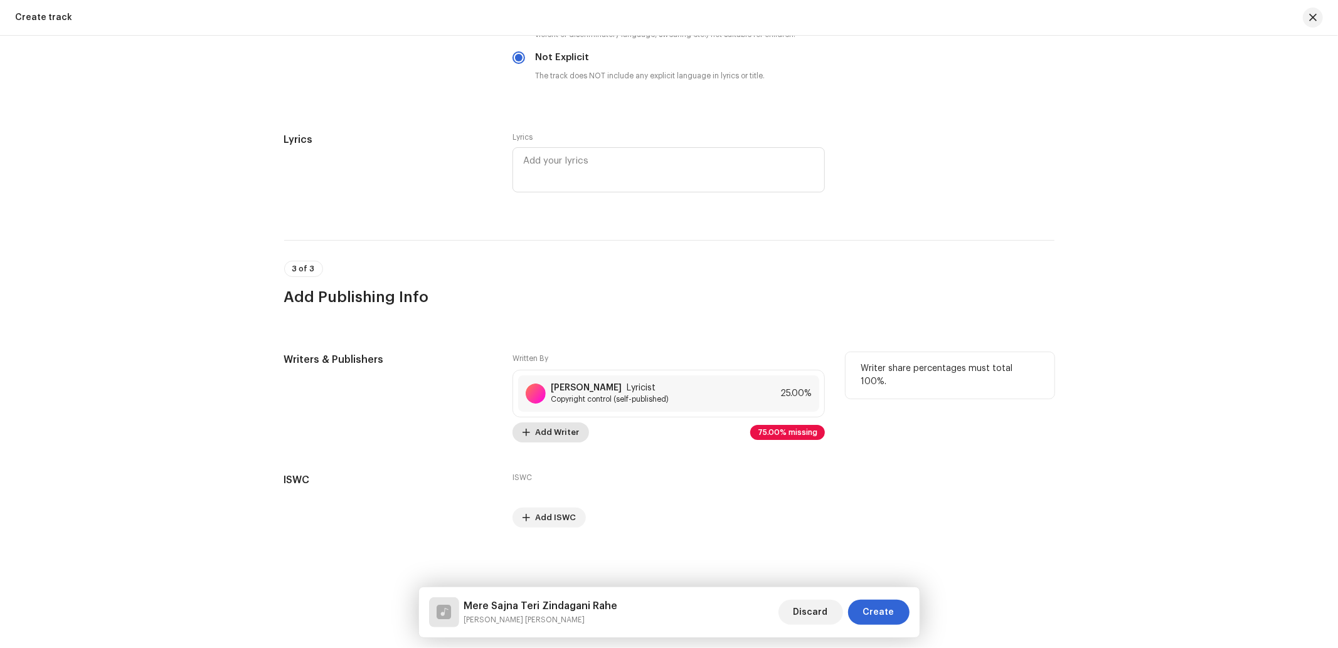
click at [547, 434] on span "Add Writer" at bounding box center [557, 432] width 44 height 25
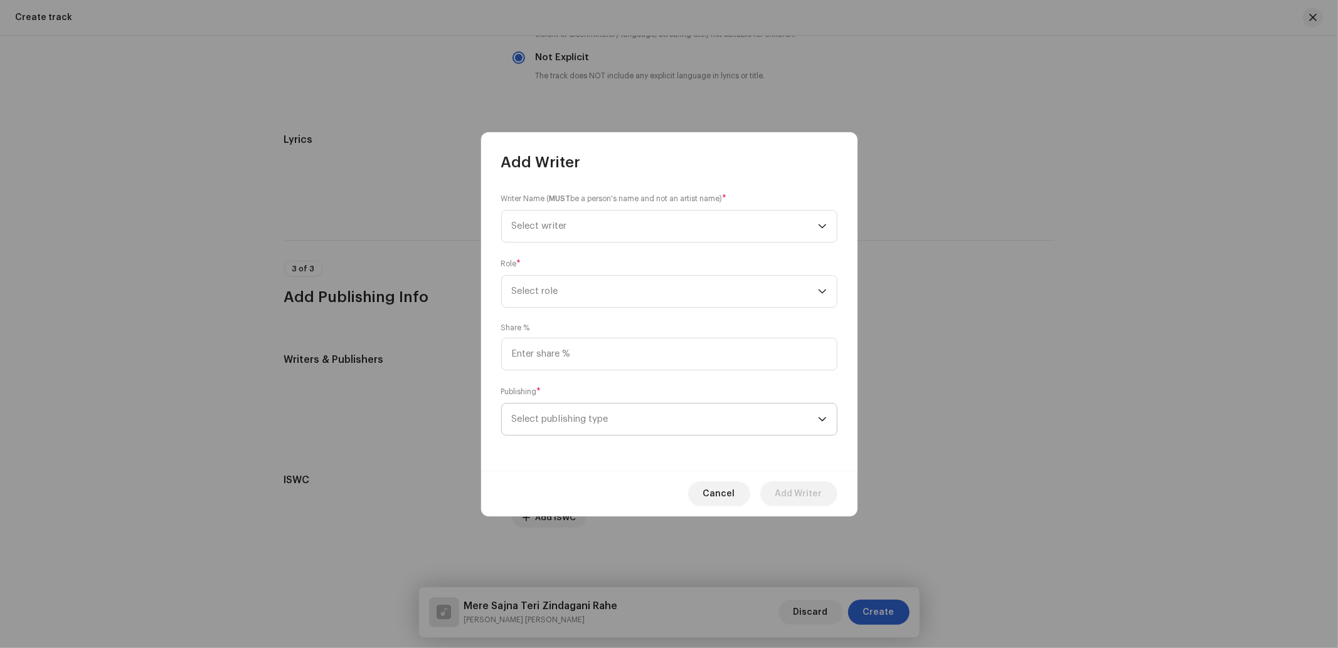
click at [585, 428] on span "Select publishing type" at bounding box center [665, 419] width 306 height 31
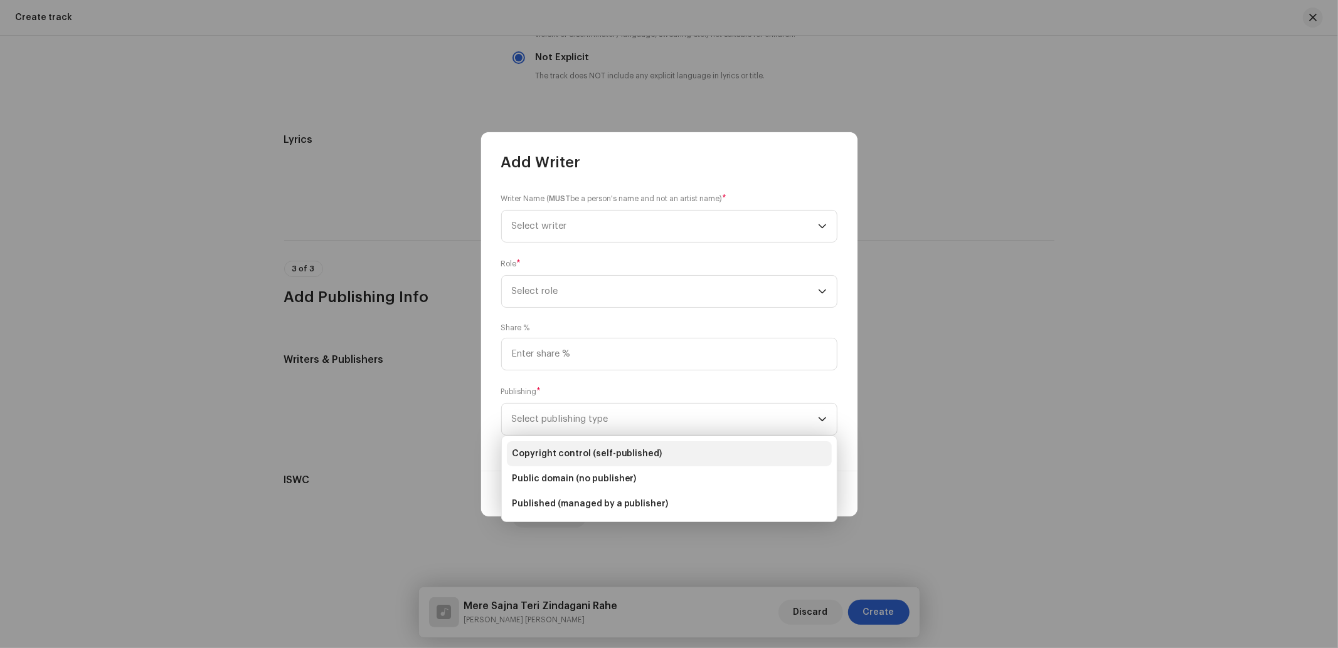
click at [593, 453] on span "Copyright control (self-published)" at bounding box center [587, 454] width 151 height 13
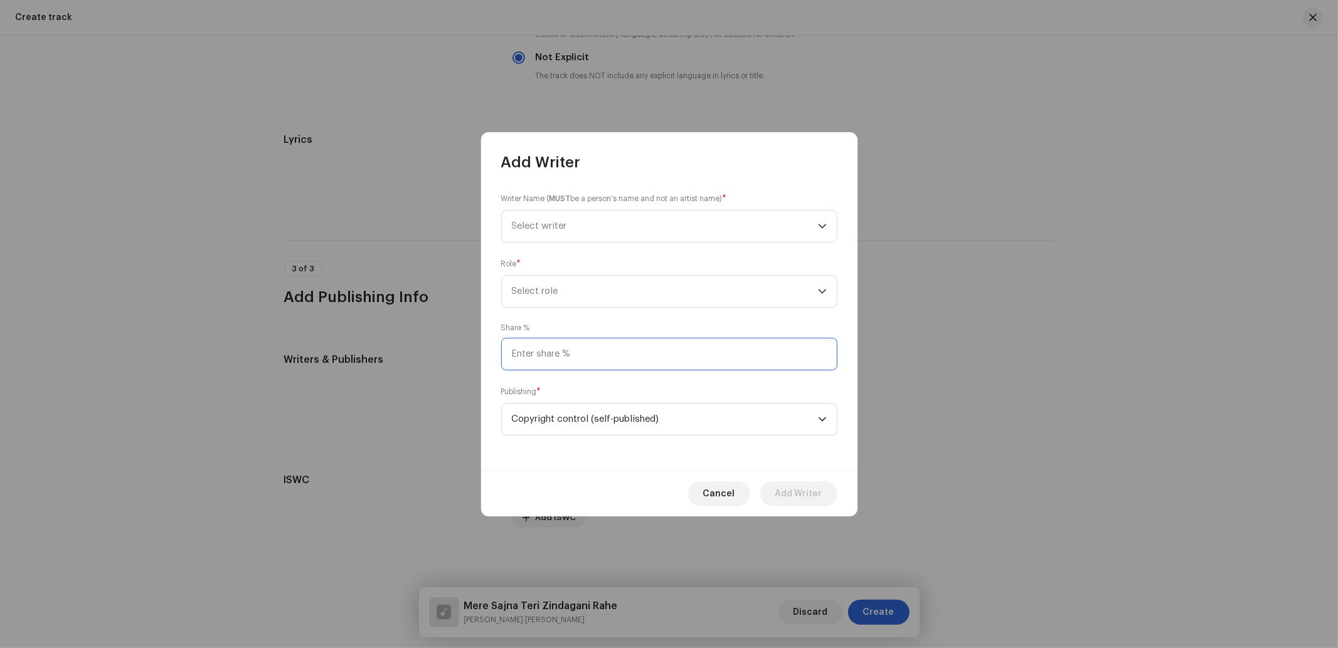
click at [579, 364] on input at bounding box center [669, 354] width 336 height 33
type input "25.00"
click at [576, 275] on p-select "Select role" at bounding box center [669, 291] width 336 height 33
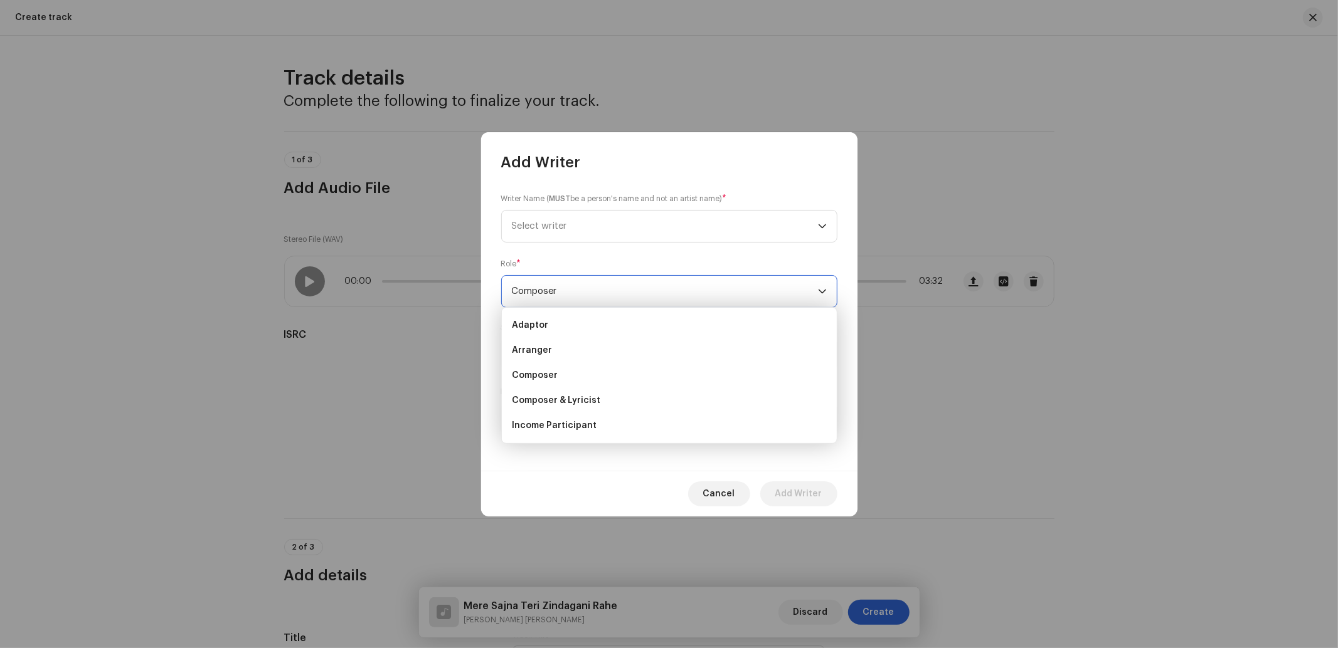
scroll to position [2156, 0]
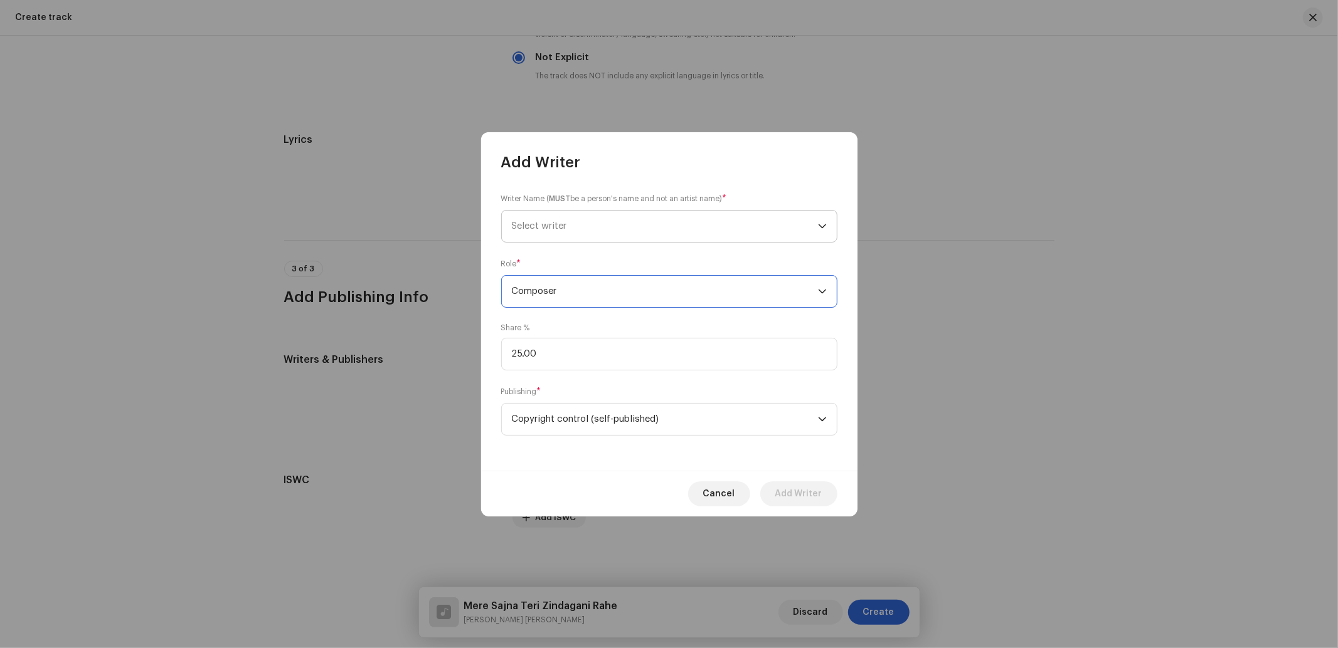
click at [561, 221] on span "Select writer" at bounding box center [539, 225] width 55 height 9
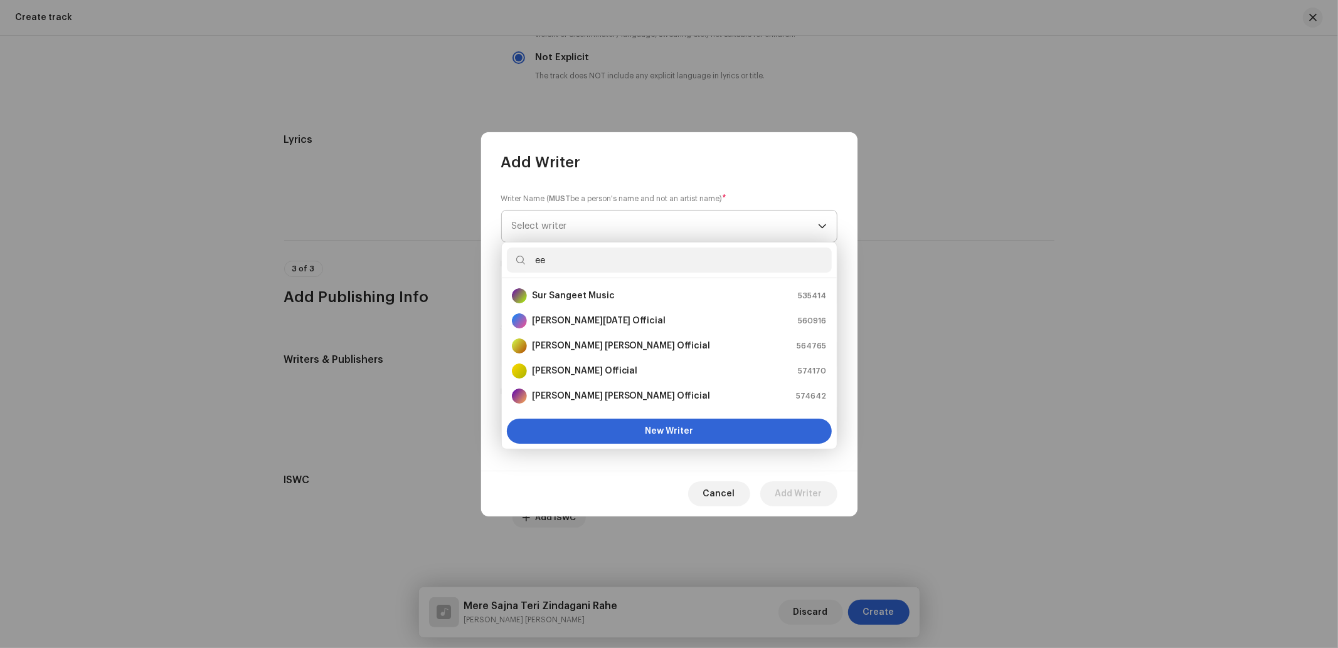
type input "e"
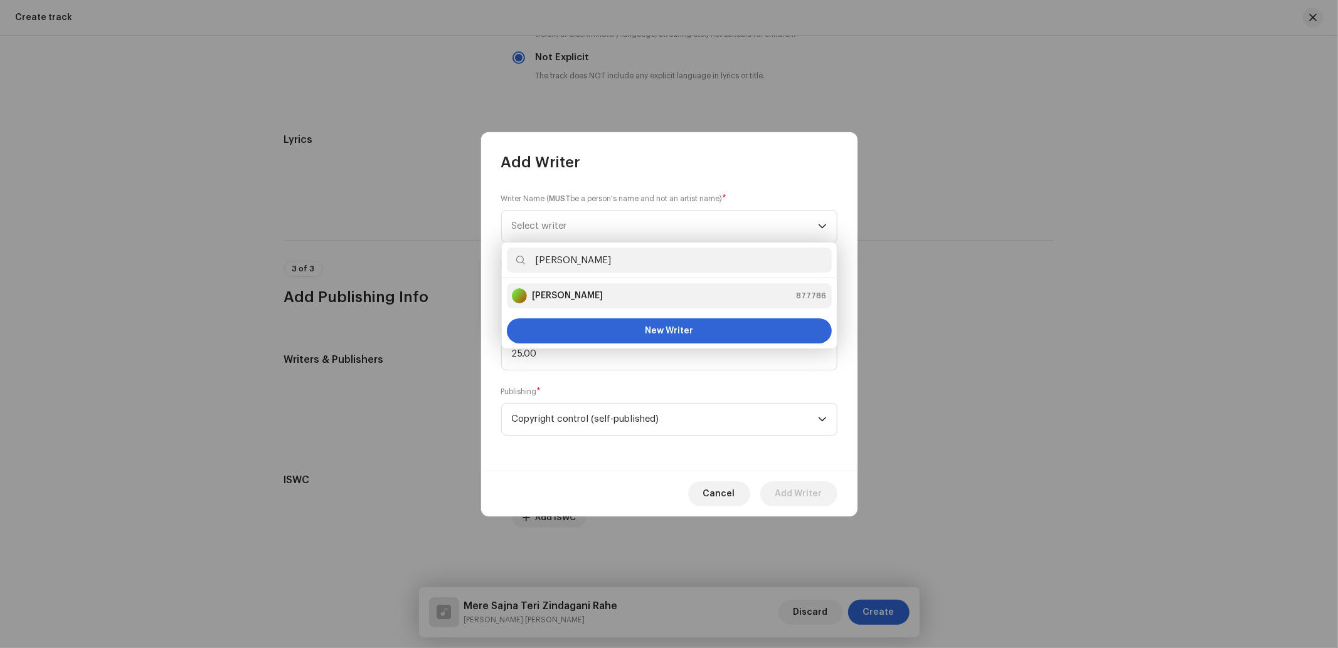
type input "[PERSON_NAME]"
click at [586, 302] on strong "[PERSON_NAME]" at bounding box center [567, 296] width 71 height 13
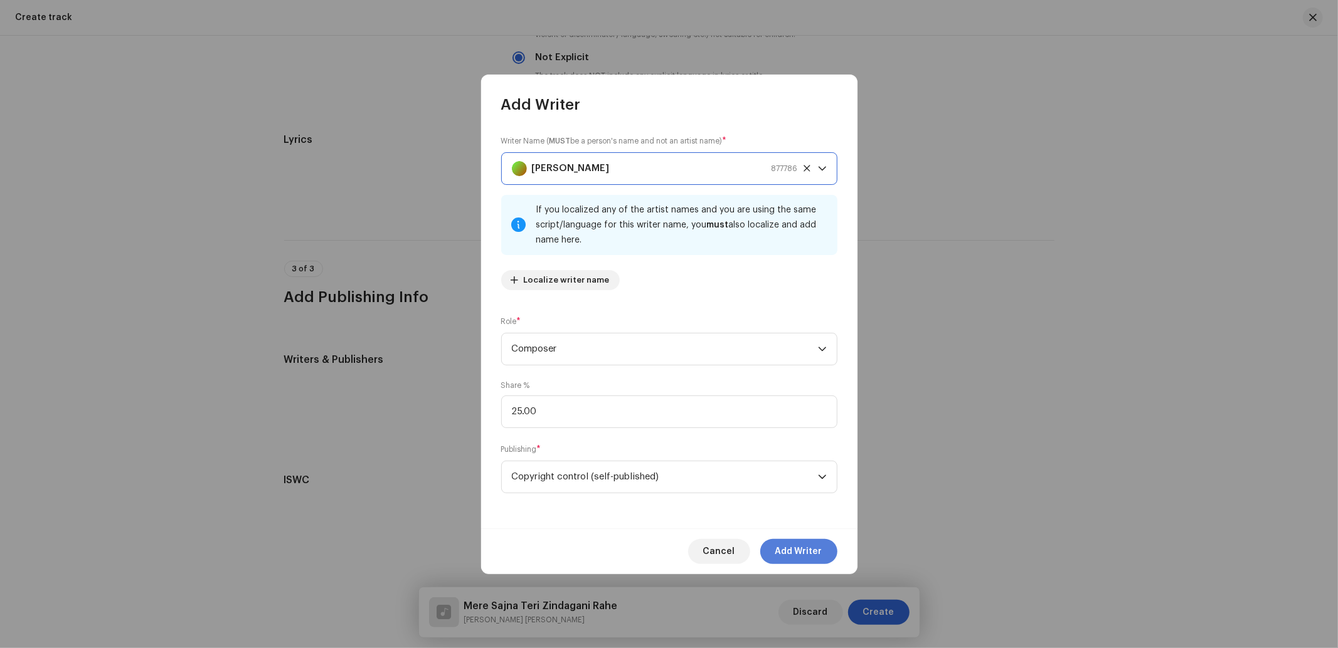
click at [790, 547] on span "Add Writer" at bounding box center [798, 551] width 47 height 25
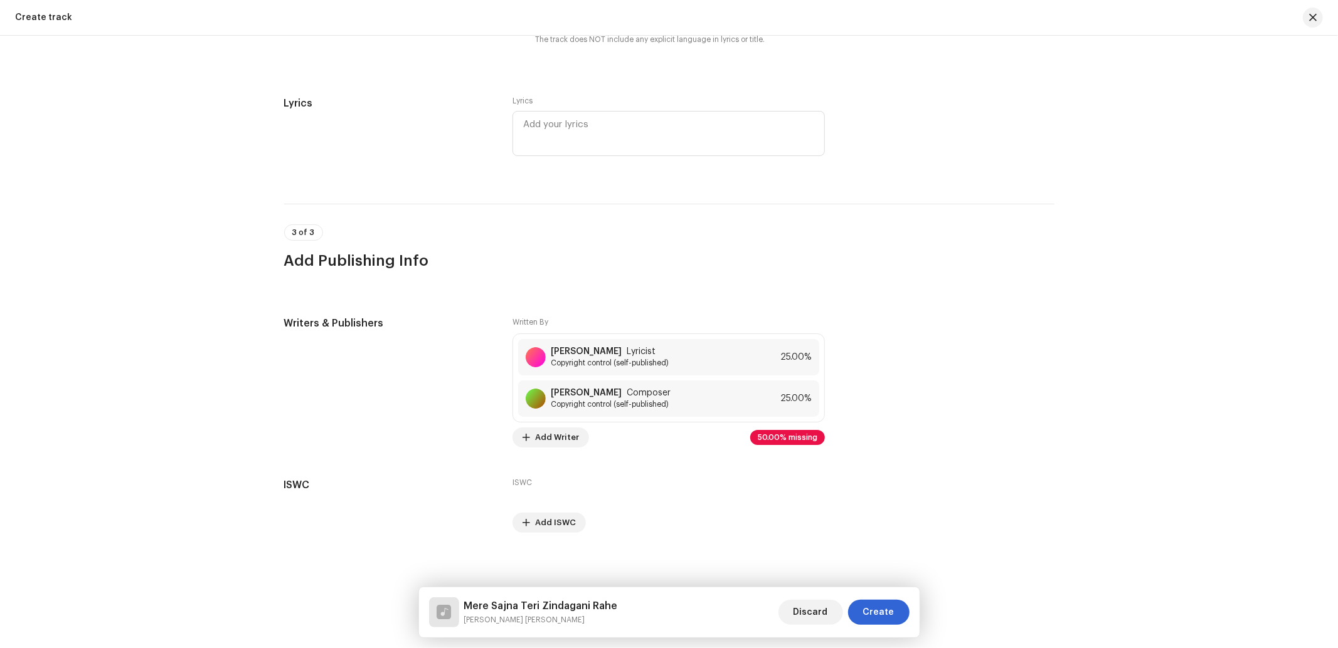
scroll to position [2197, 0]
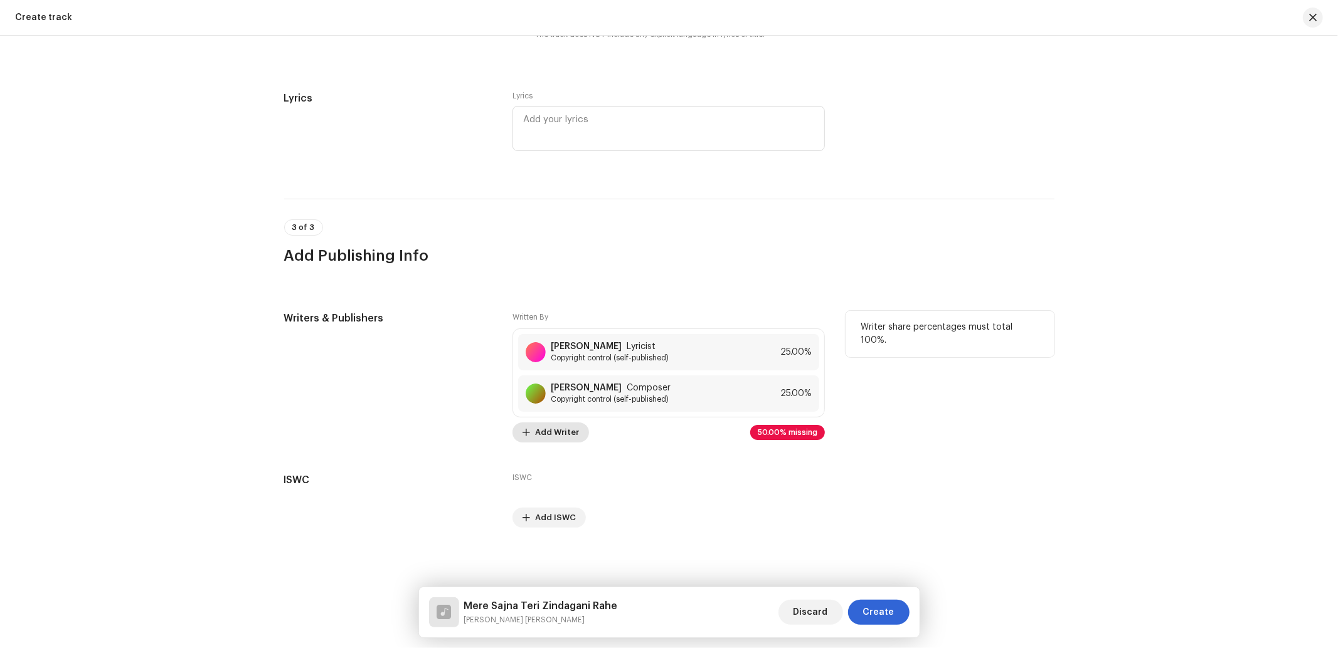
click at [565, 436] on span "Add Writer" at bounding box center [557, 432] width 44 height 25
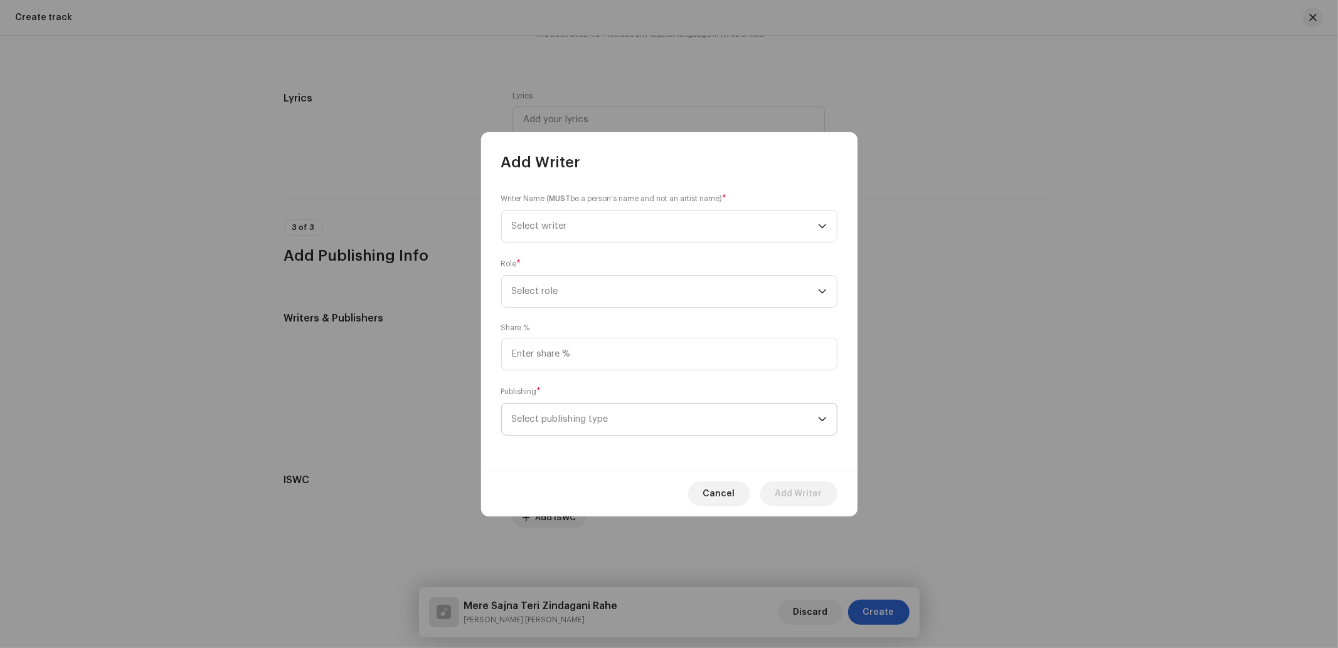
click at [598, 417] on span "Select publishing type" at bounding box center [665, 419] width 306 height 31
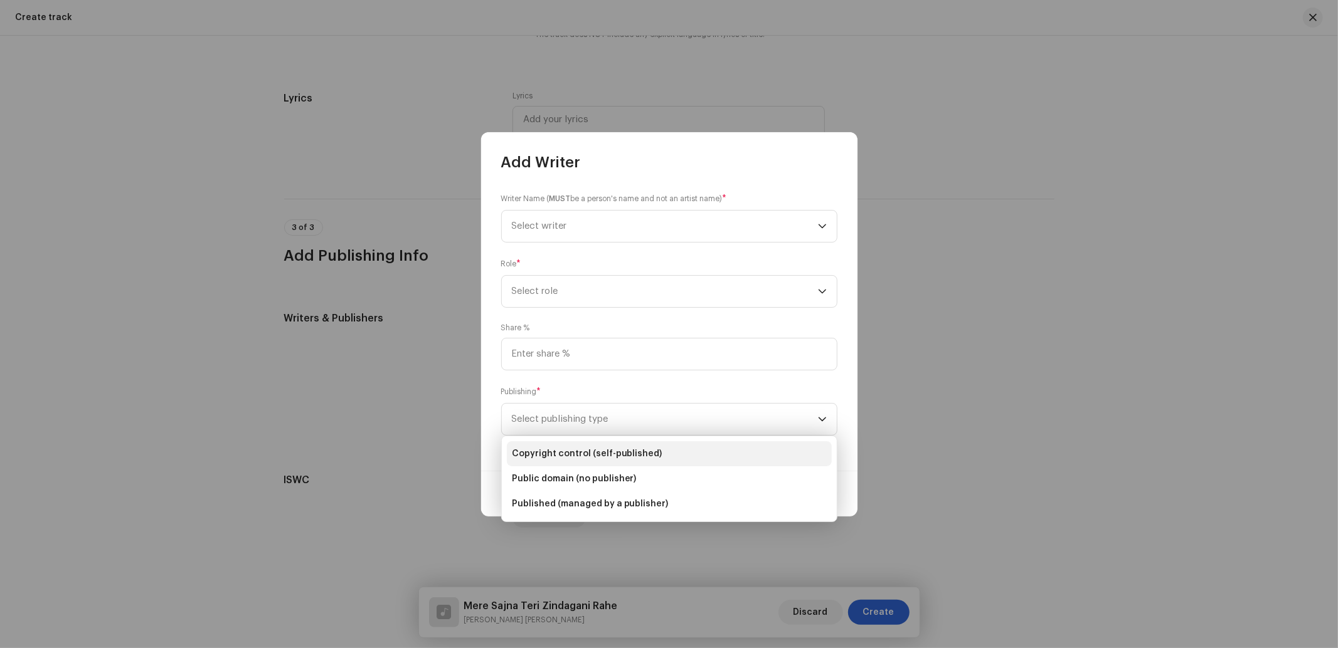
drag, startPoint x: 592, startPoint y: 454, endPoint x: 579, endPoint y: 373, distance: 82.0
click at [592, 453] on span "Copyright control (self-published)" at bounding box center [587, 454] width 151 height 13
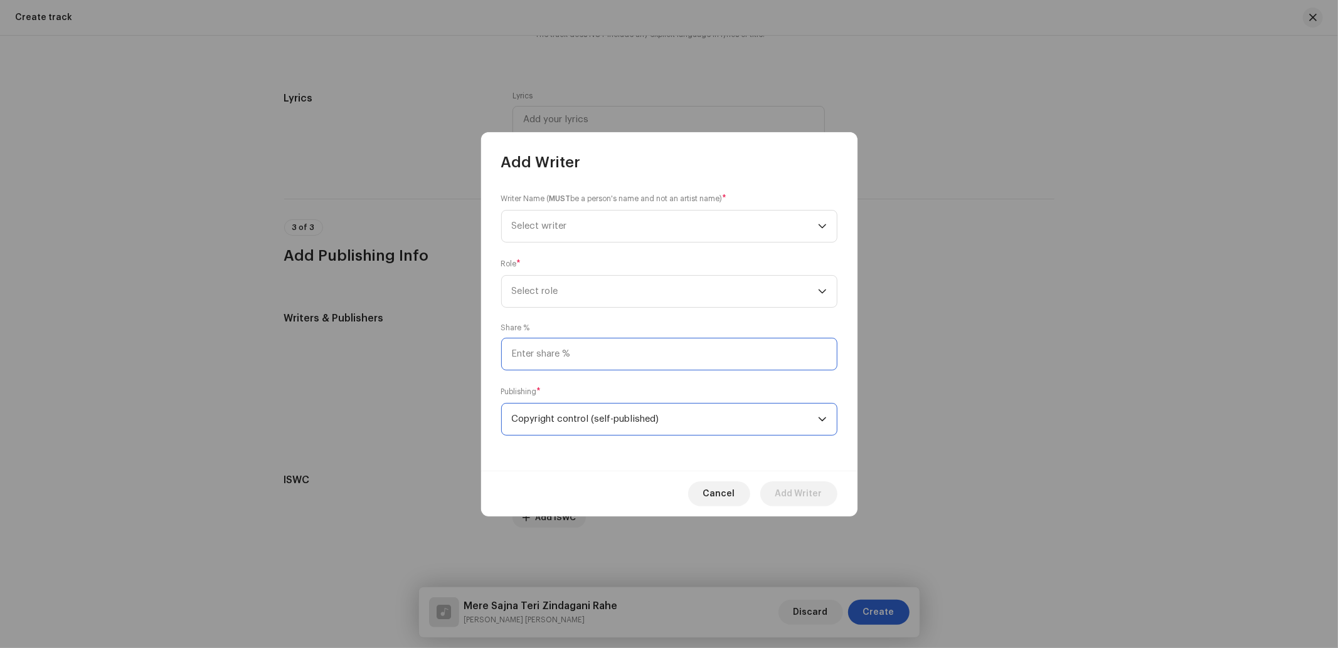
click at [578, 365] on input at bounding box center [669, 354] width 336 height 33
type input "50.00"
click at [567, 276] on span "Select role" at bounding box center [665, 291] width 306 height 31
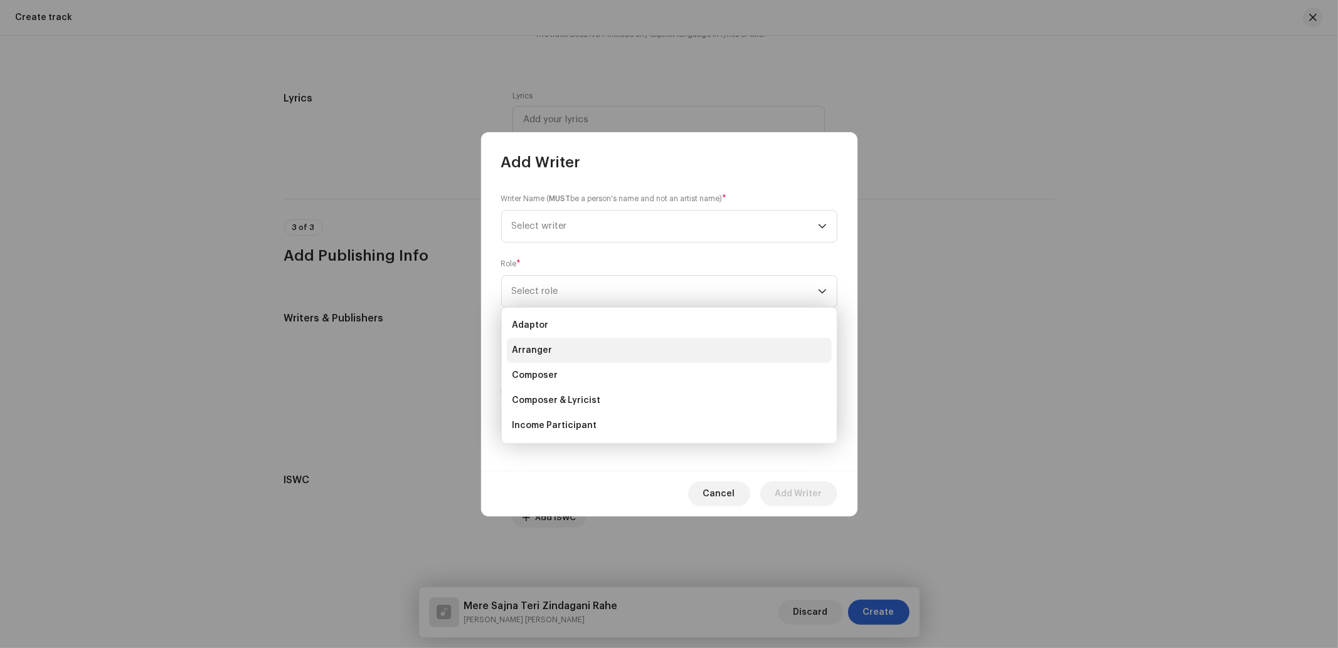
click at [529, 345] on span "Arranger" at bounding box center [532, 350] width 40 height 13
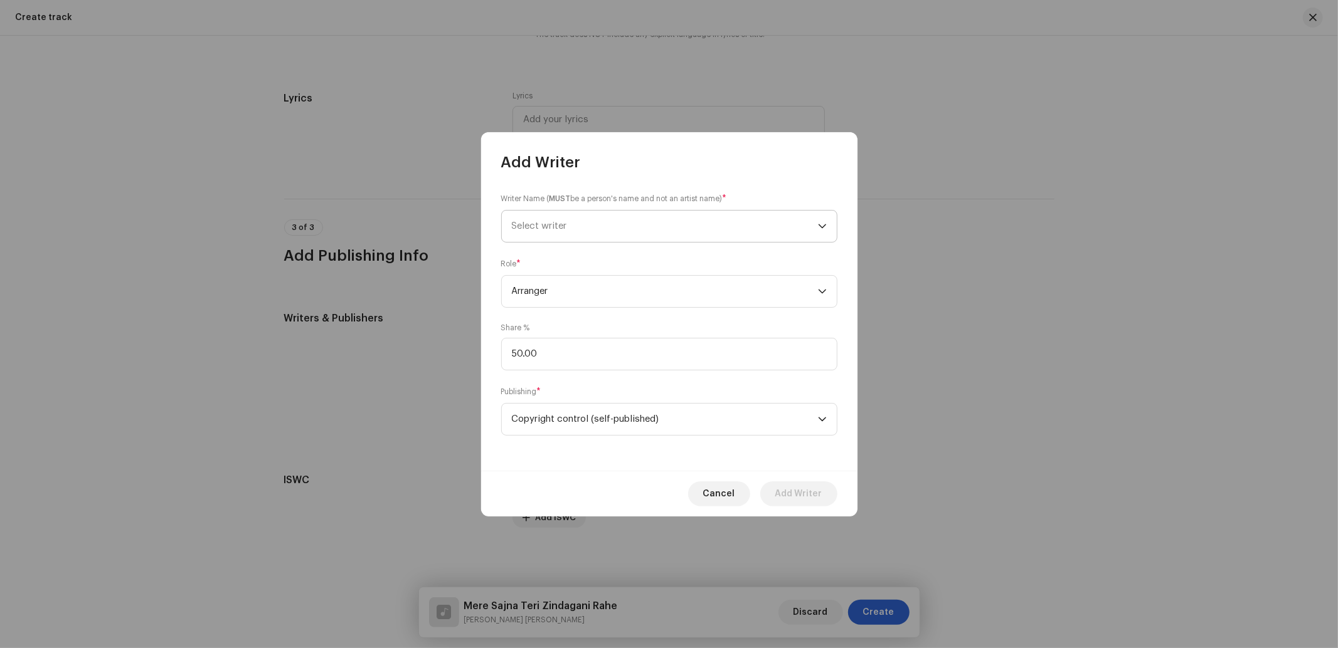
click at [580, 217] on span "Select writer" at bounding box center [665, 226] width 306 height 31
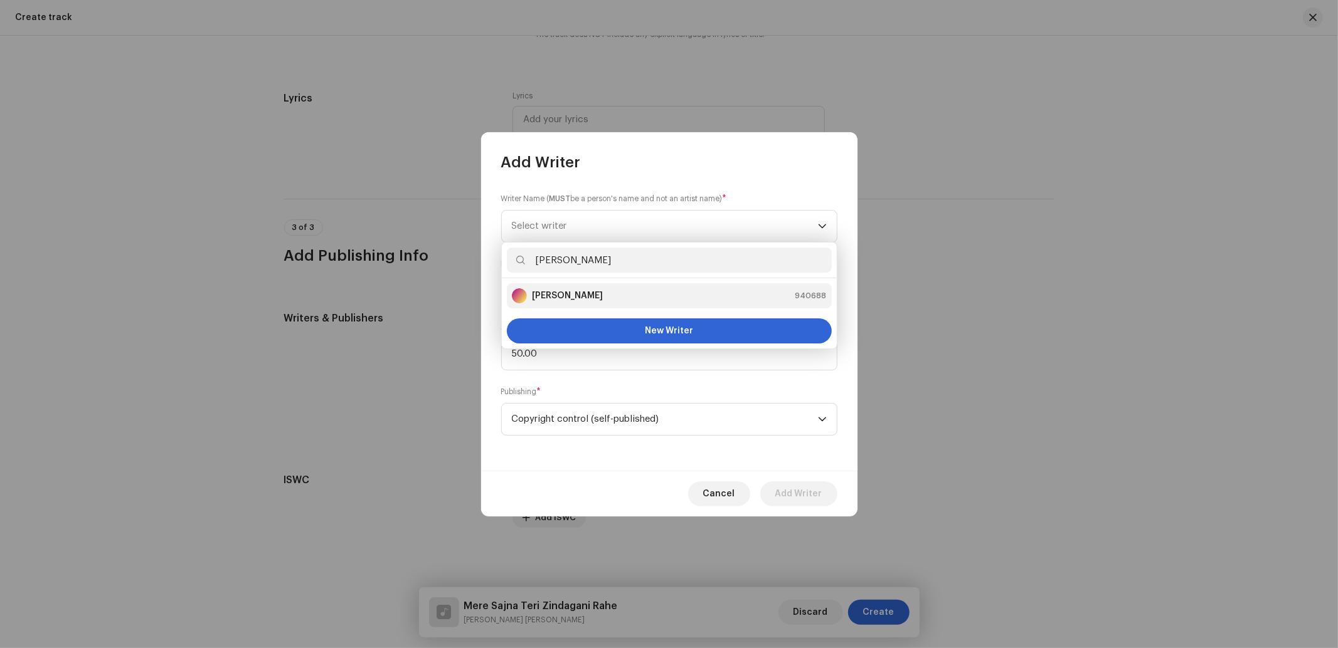
type input "Anjali Dev"
click at [573, 292] on strong "[PERSON_NAME]" at bounding box center [567, 296] width 71 height 13
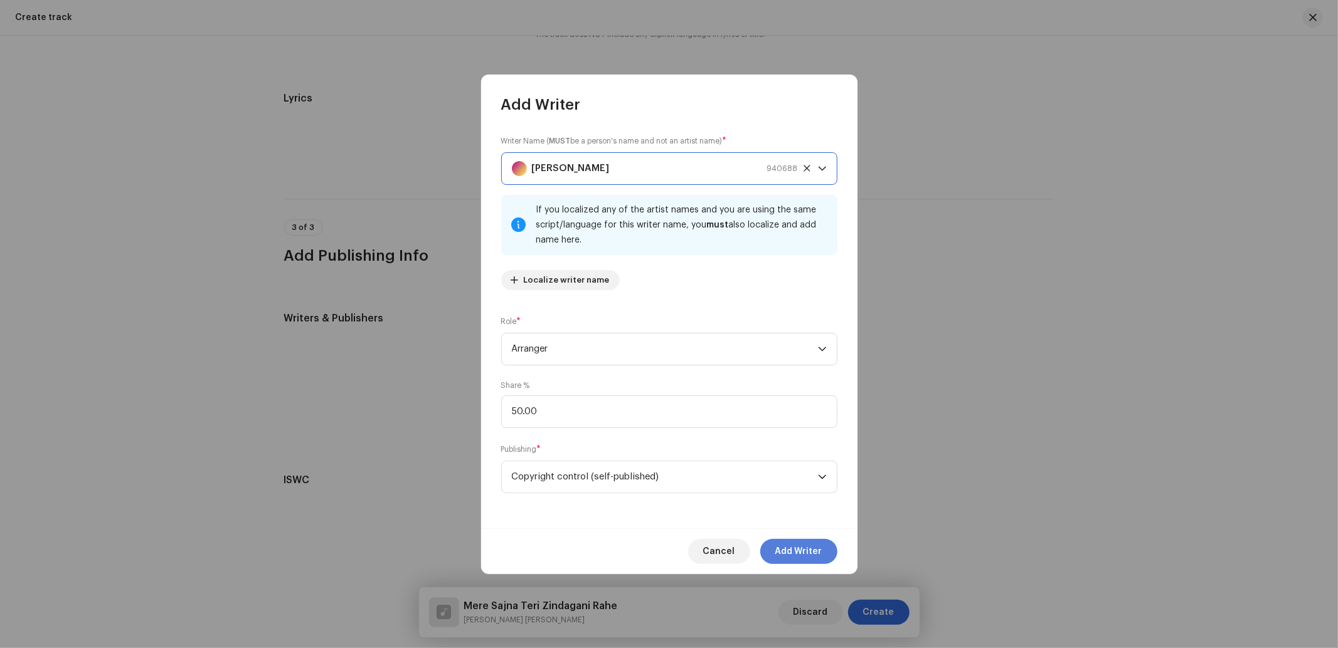
click at [804, 554] on span "Add Writer" at bounding box center [798, 551] width 47 height 25
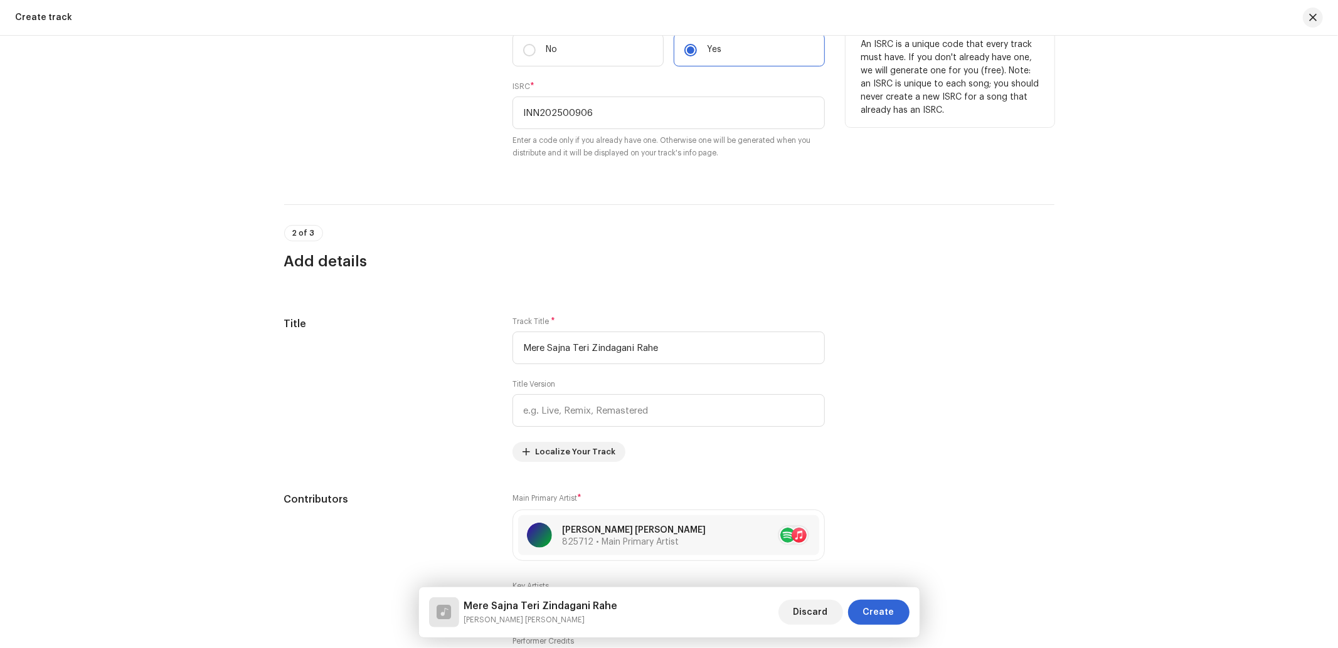
scroll to position [557, 0]
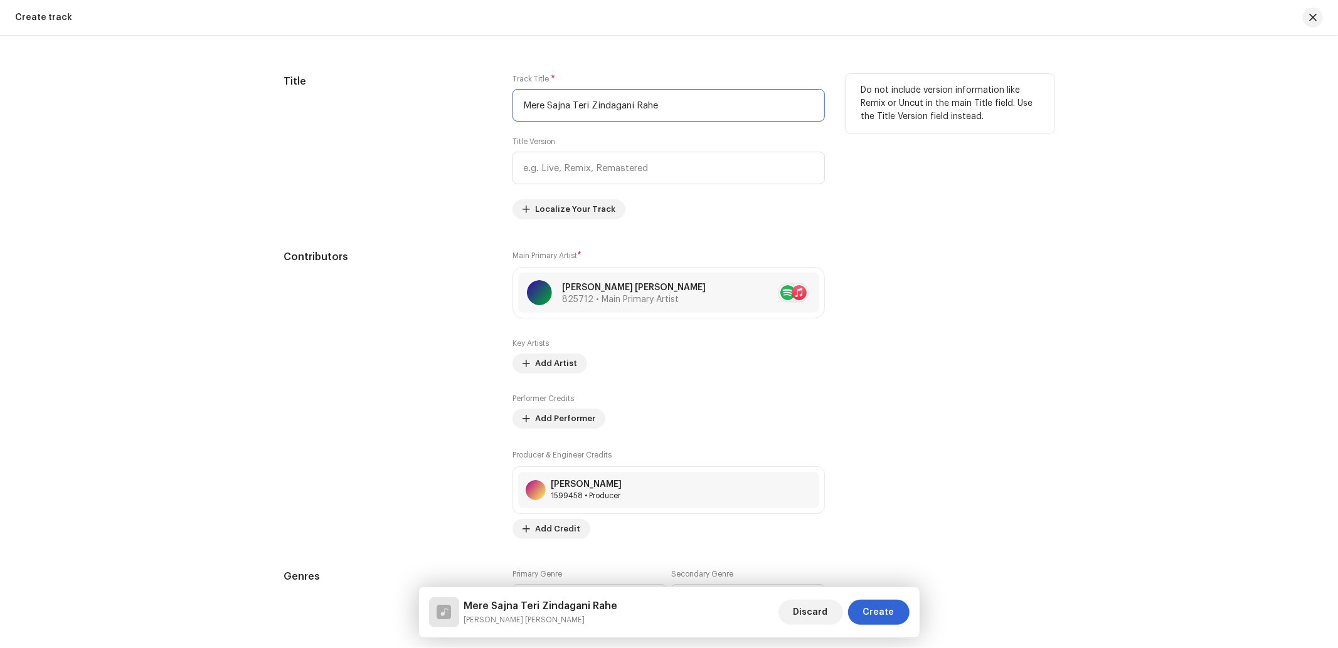
drag, startPoint x: 677, startPoint y: 103, endPoint x: 421, endPoint y: 105, distance: 255.9
click at [421, 105] on div "Title Track Title * Mere Sajna Teri Zindagani Rahe Title Version Localize Your …" at bounding box center [669, 146] width 770 height 145
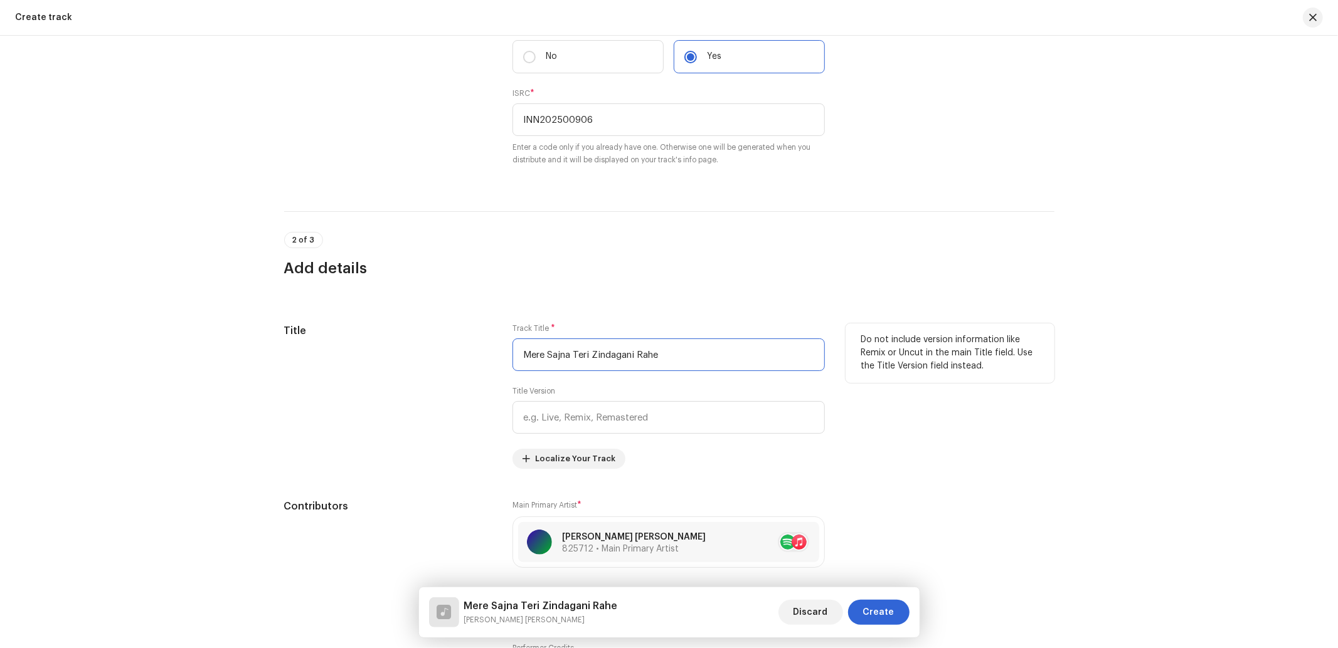
scroll to position [371, 0]
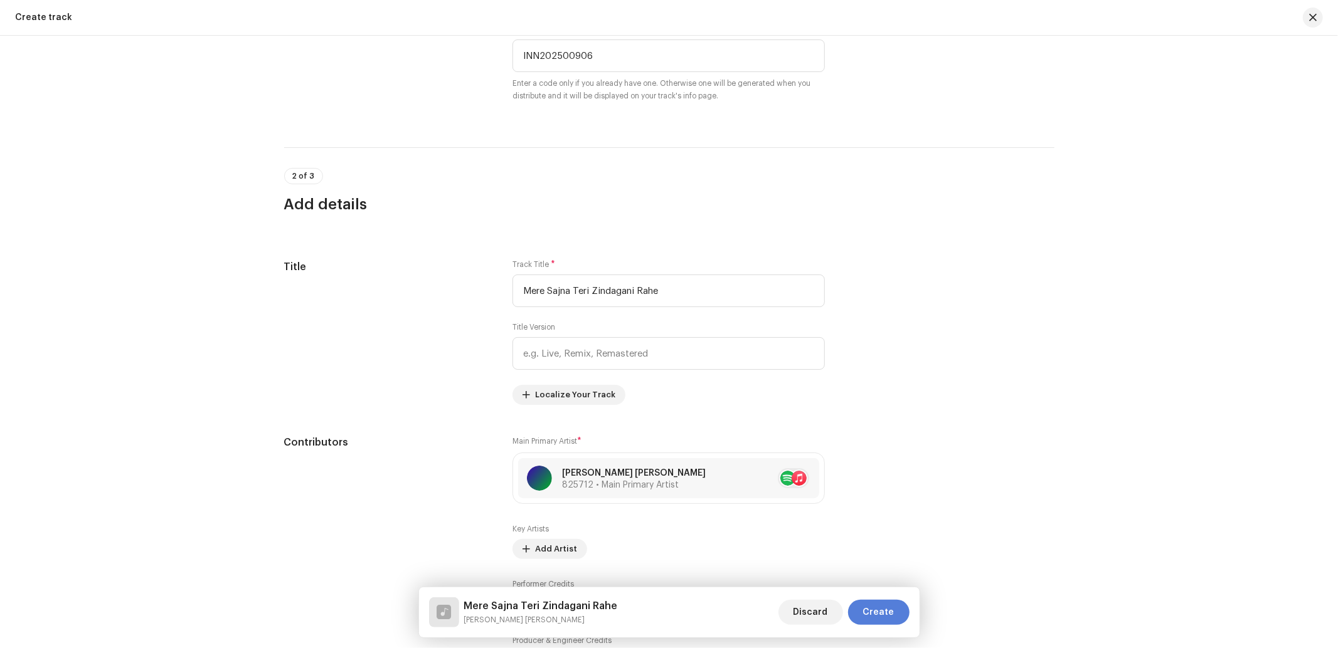
click at [867, 606] on span "Create" at bounding box center [878, 612] width 31 height 25
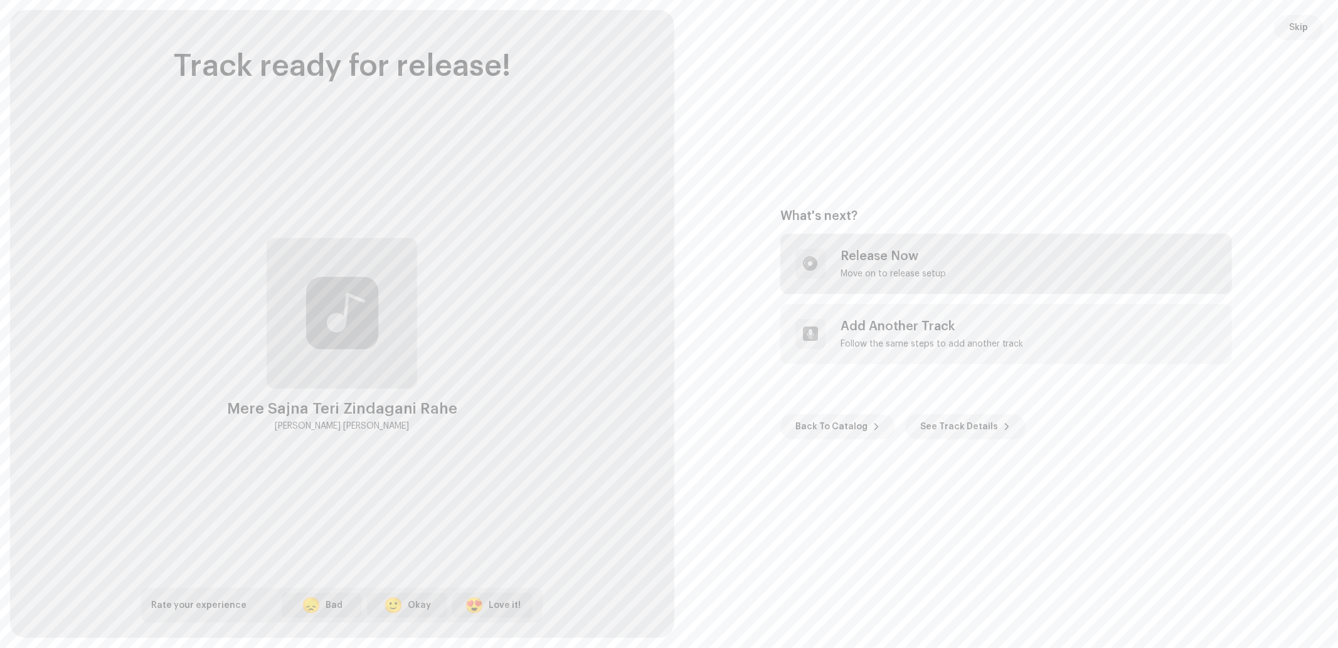
click at [884, 257] on div "Release Now" at bounding box center [892, 256] width 105 height 15
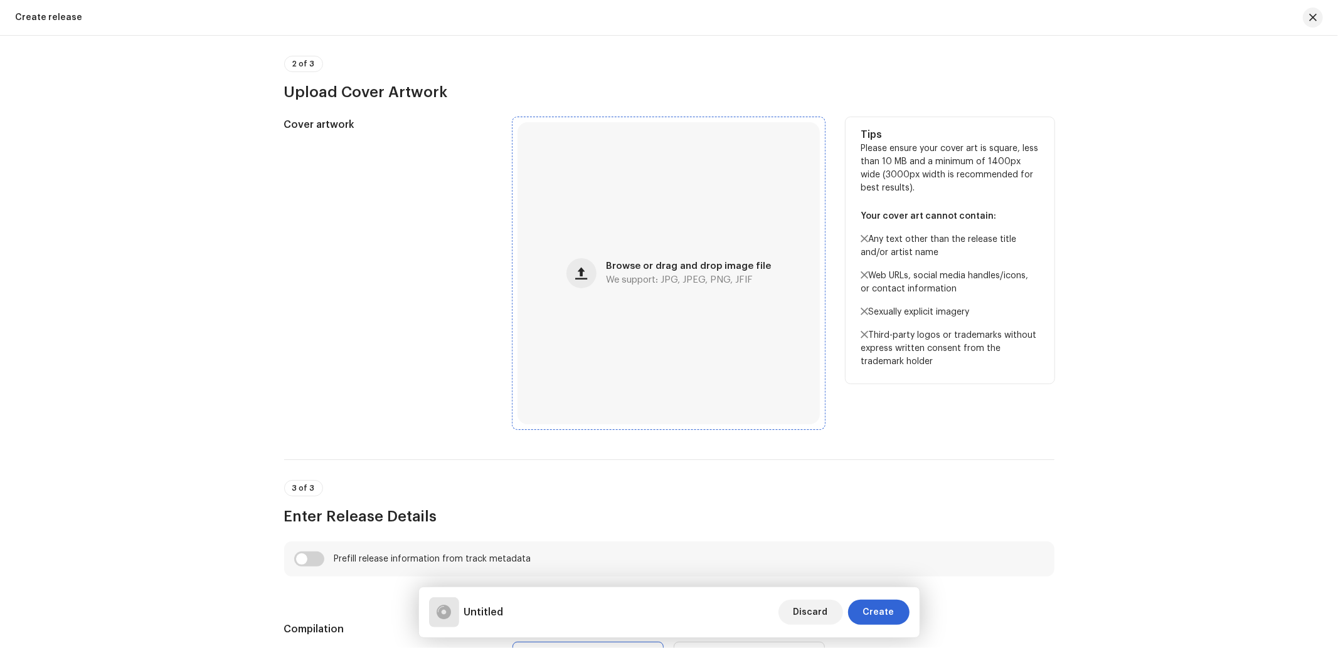
scroll to position [557, 0]
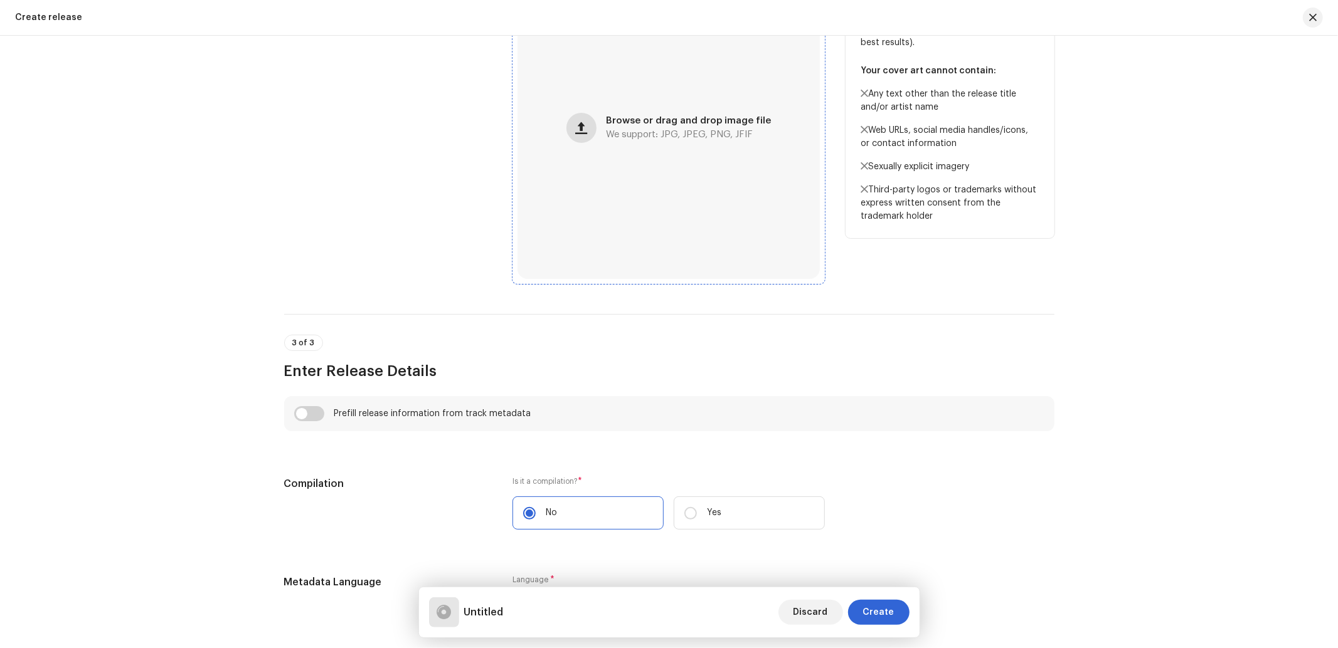
click at [584, 123] on span "button" at bounding box center [581, 128] width 12 height 10
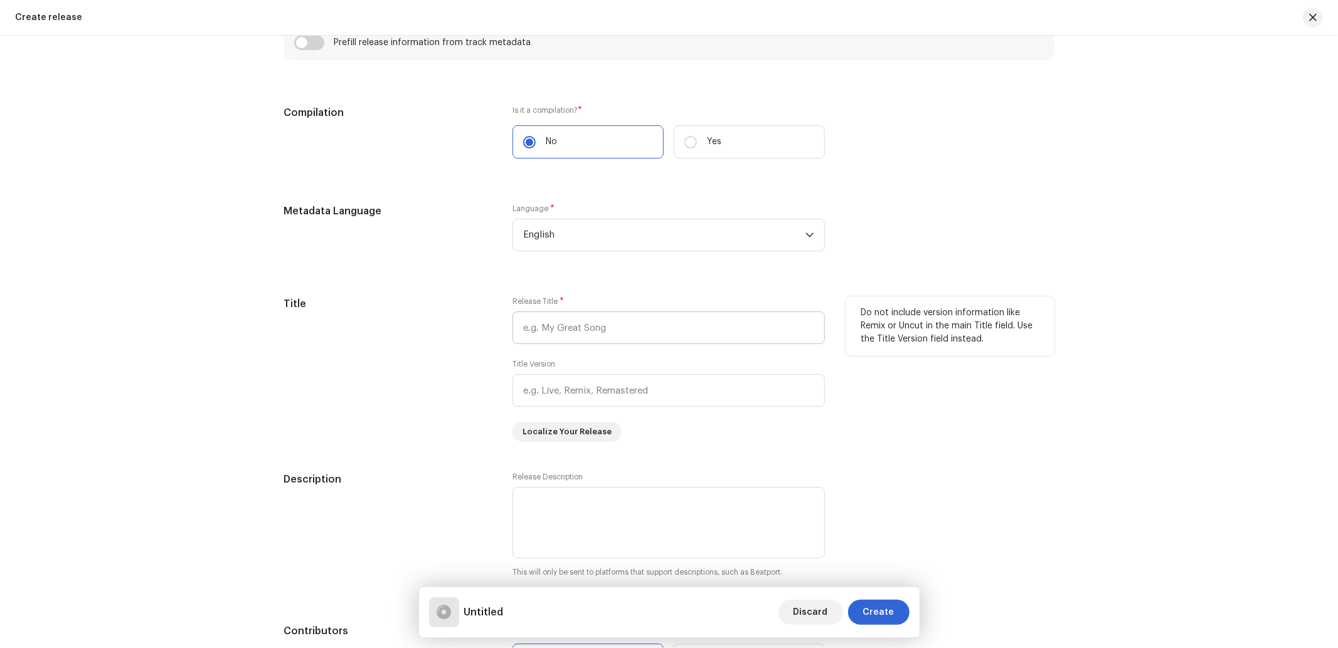
scroll to position [929, 0]
click at [564, 243] on span "English" at bounding box center [664, 234] width 282 height 31
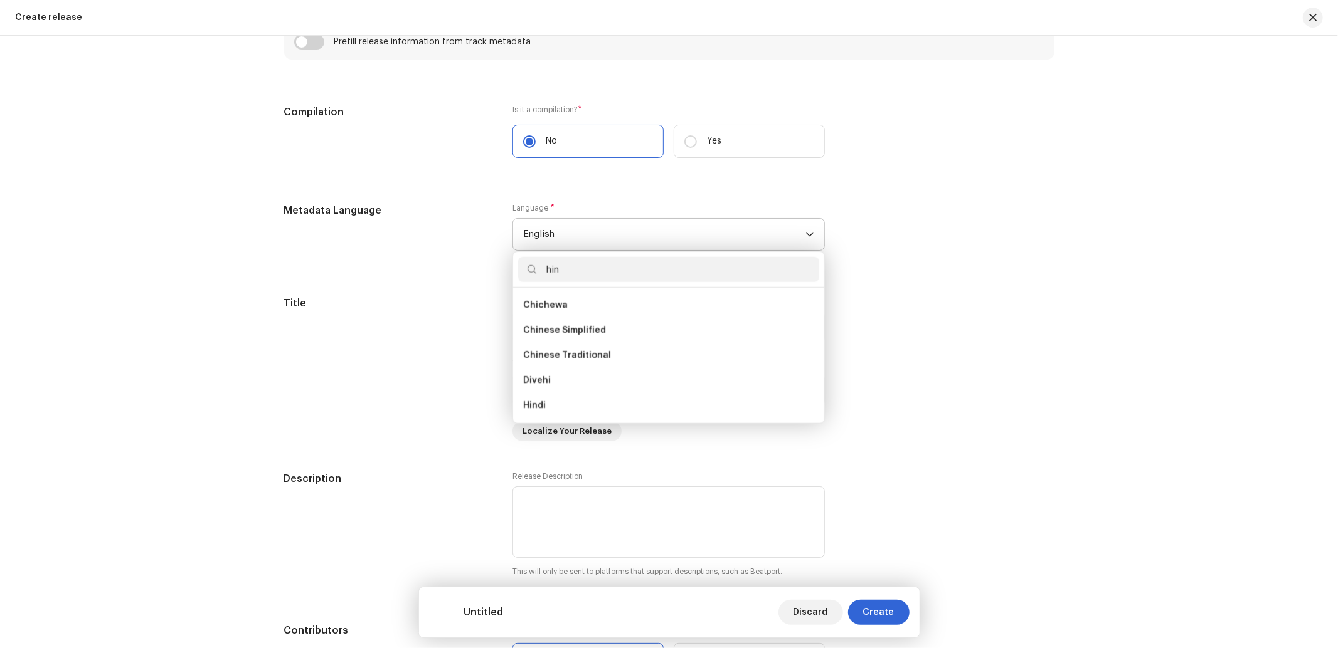
scroll to position [0, 0]
type input "hin"
click at [530, 350] on li "Hindi" at bounding box center [668, 355] width 301 height 25
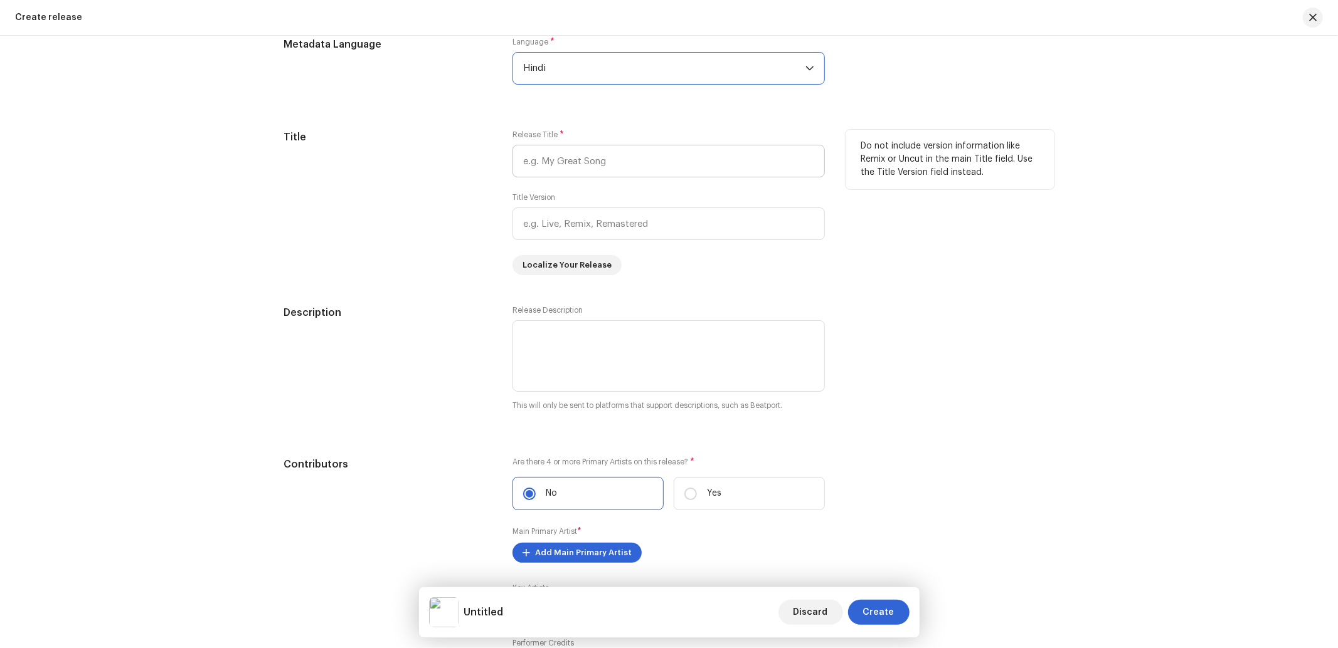
scroll to position [1114, 0]
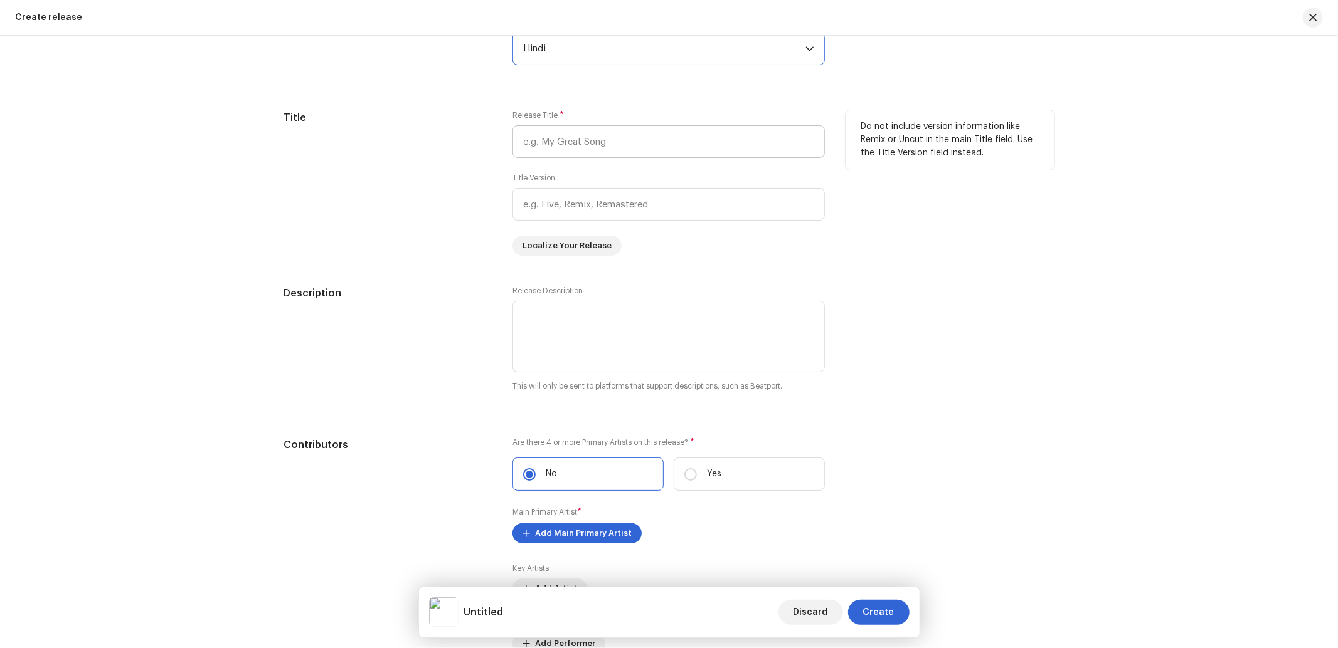
drag, startPoint x: 551, startPoint y: 127, endPoint x: 556, endPoint y: 139, distance: 12.9
click at [551, 130] on div "Release Title *" at bounding box center [668, 134] width 312 height 48
click at [556, 142] on input "text" at bounding box center [668, 141] width 312 height 33
paste input "Mere Sajna Teri Zindagani Rahe"
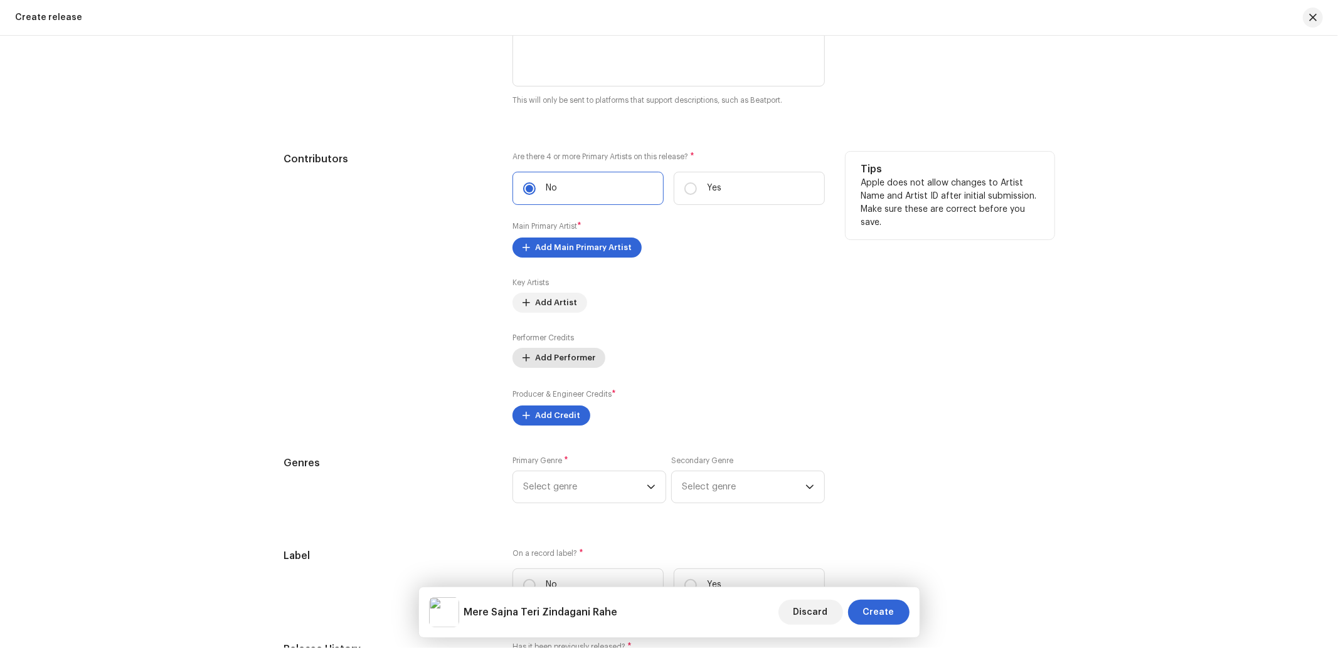
scroll to position [1486, 0]
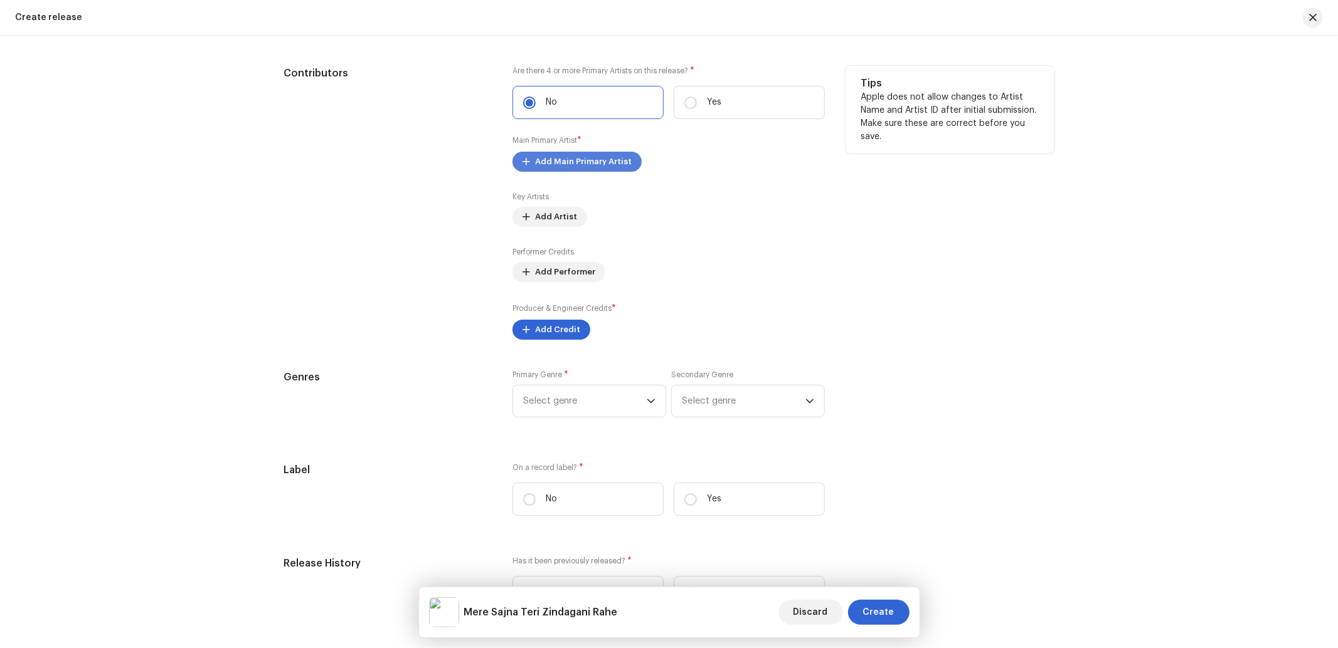
type input "Mere Sajna Teri Zindagani Rahe"
click at [586, 174] on span "Add Main Primary Artist" at bounding box center [583, 161] width 97 height 25
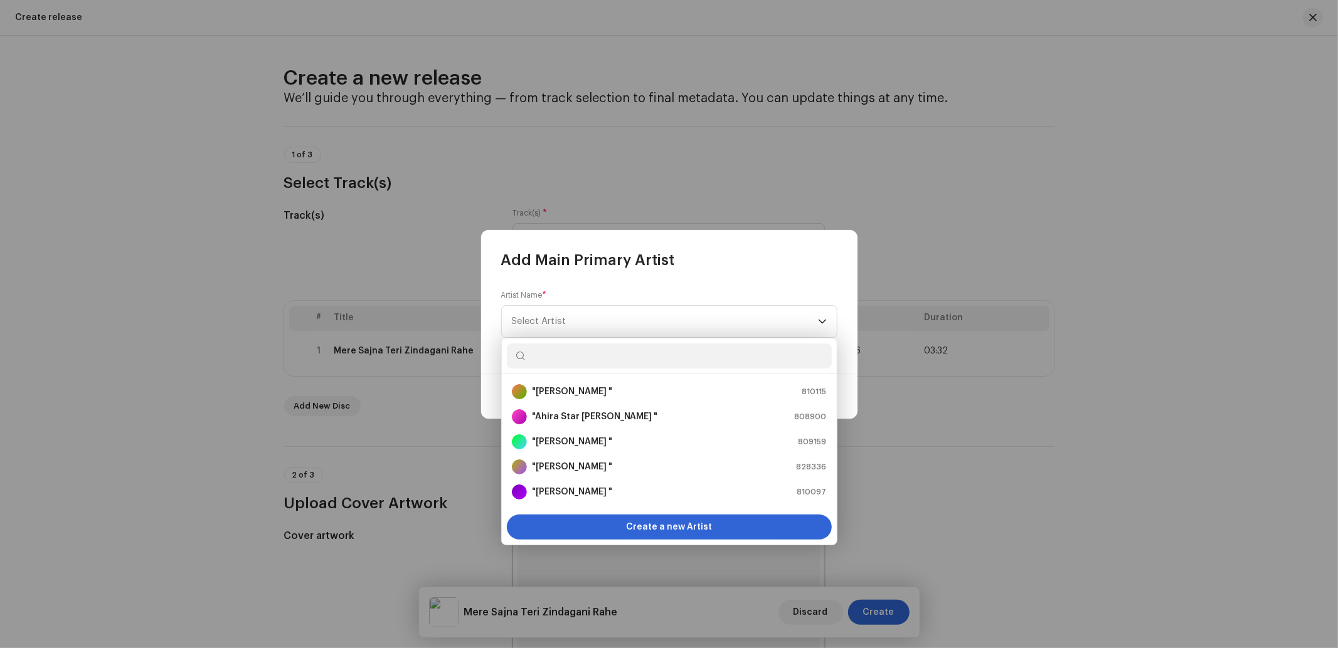
scroll to position [1486, 0]
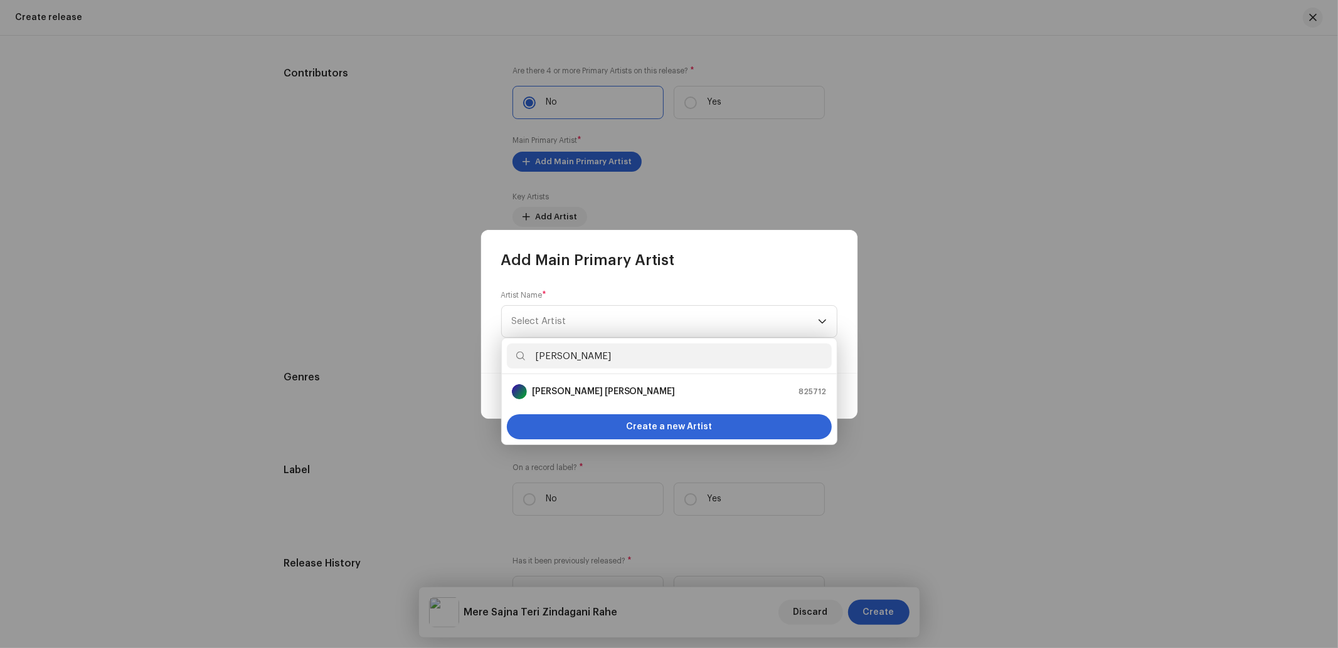
type input "[PERSON_NAME]"
click at [535, 404] on ul "[PERSON_NAME] [PERSON_NAME] 825712" at bounding box center [669, 391] width 335 height 35
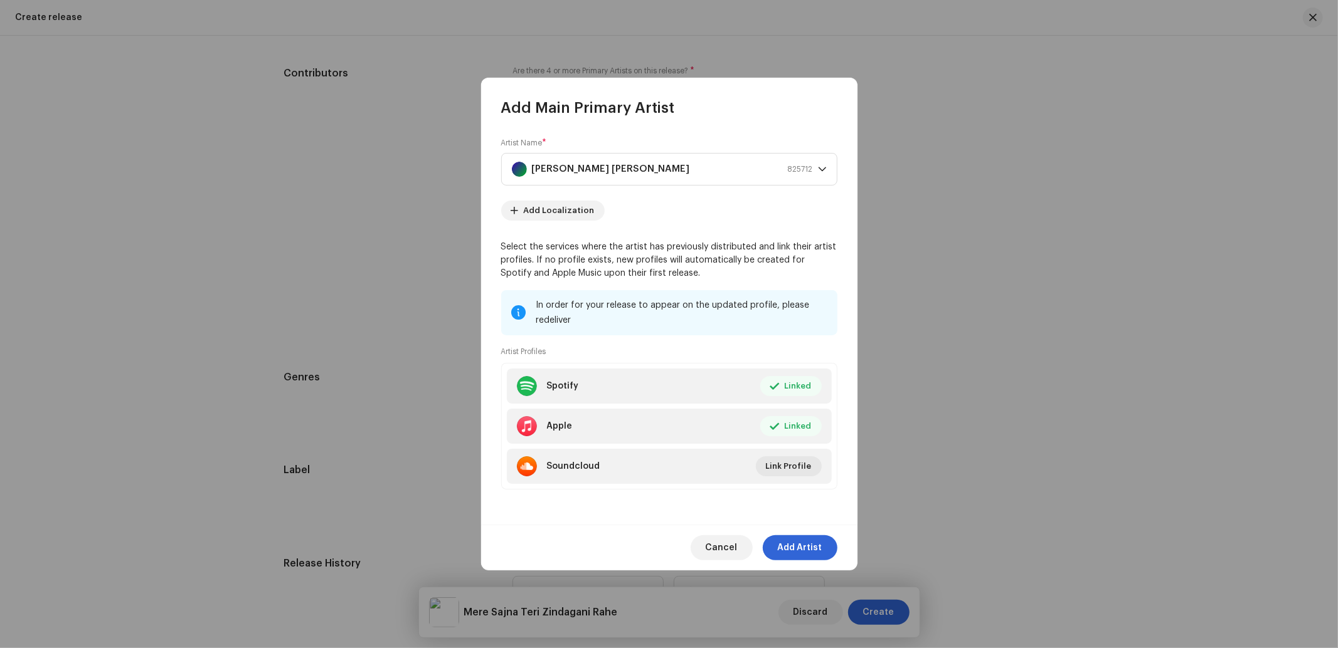
drag, startPoint x: 805, startPoint y: 542, endPoint x: 801, endPoint y: 537, distance: 6.8
click at [805, 542] on span "Add Artist" at bounding box center [800, 548] width 45 height 25
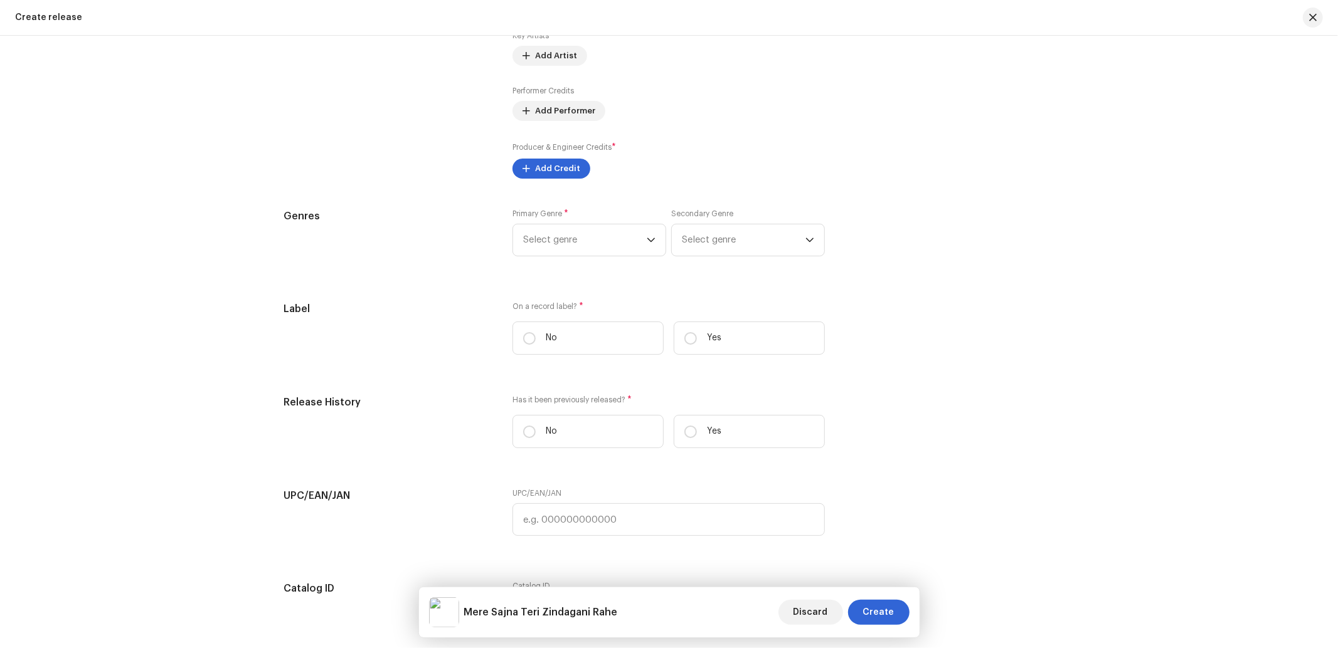
scroll to position [1672, 0]
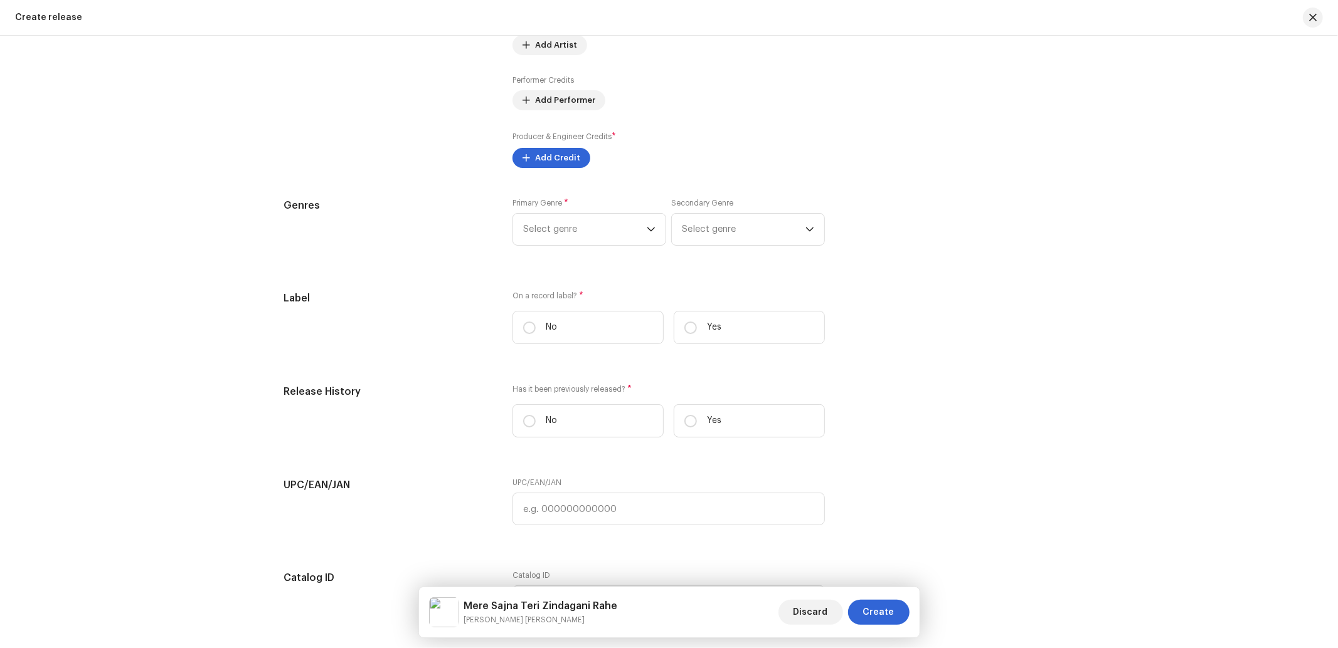
click at [550, 143] on label "Producer & Engineer Credits *" at bounding box center [563, 136] width 103 height 13
click at [550, 157] on span "Add Credit" at bounding box center [557, 157] width 45 height 25
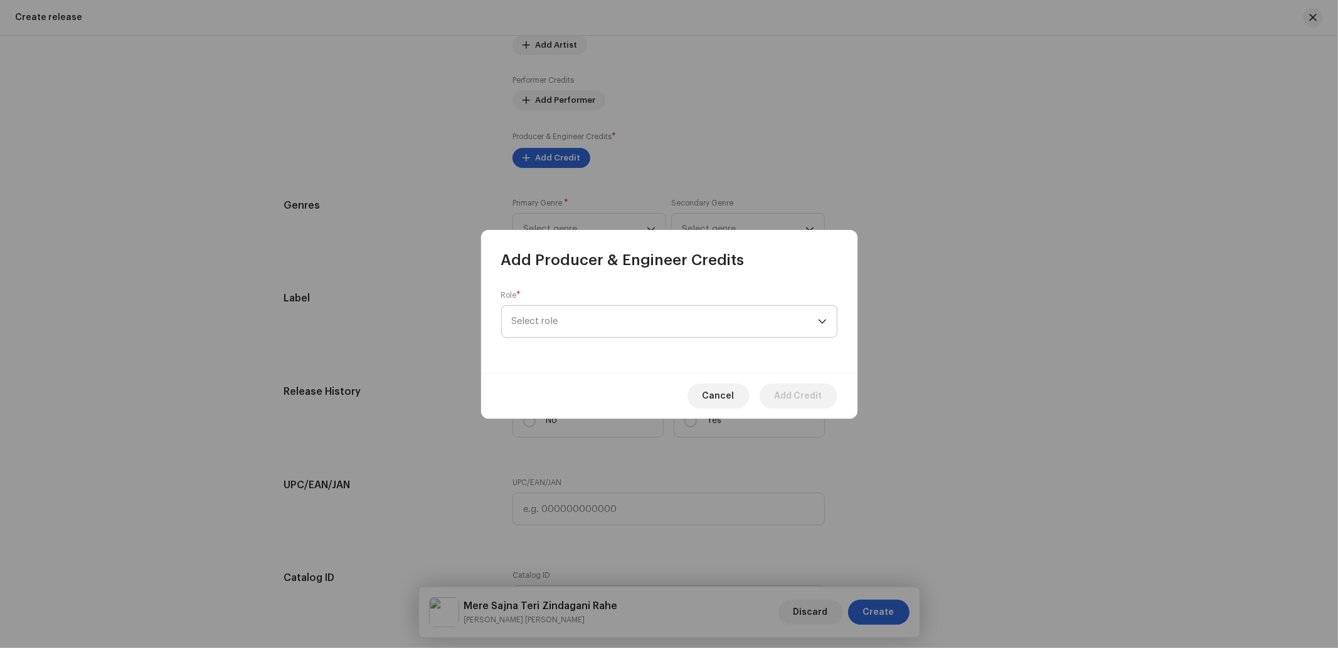
click at [563, 330] on span "Select role" at bounding box center [665, 321] width 306 height 31
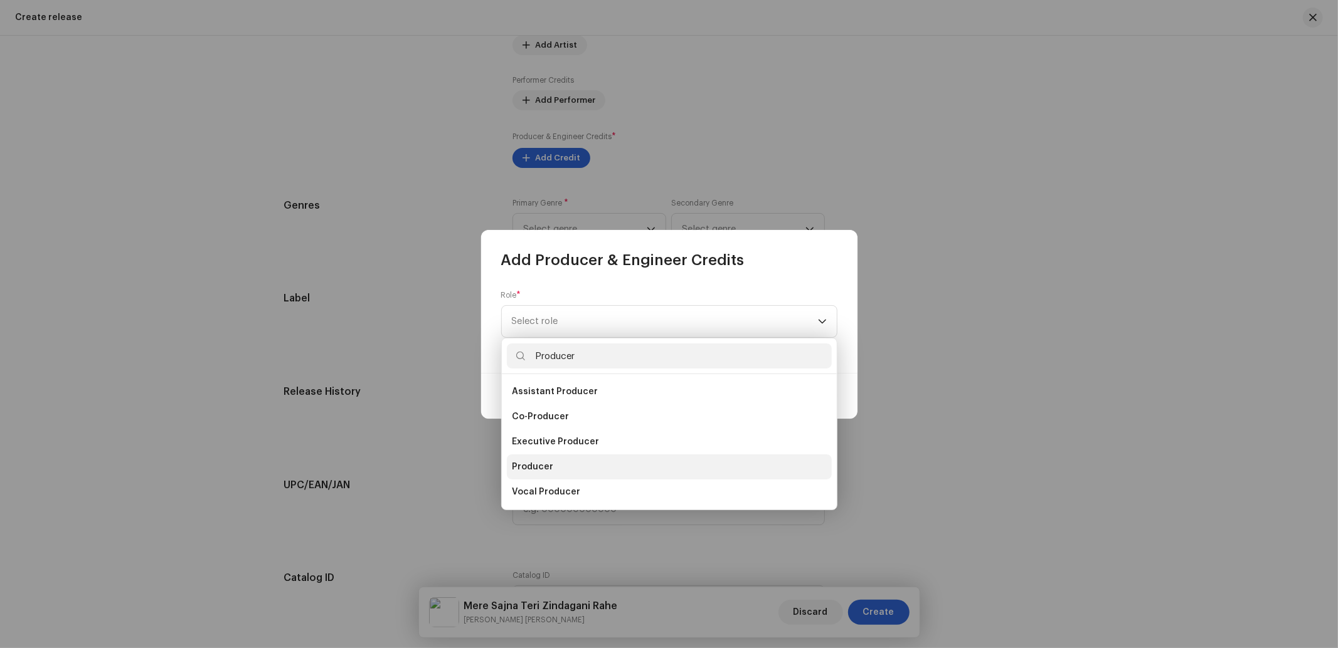
type input "Producer"
click at [541, 468] on span "Producer" at bounding box center [532, 467] width 41 height 13
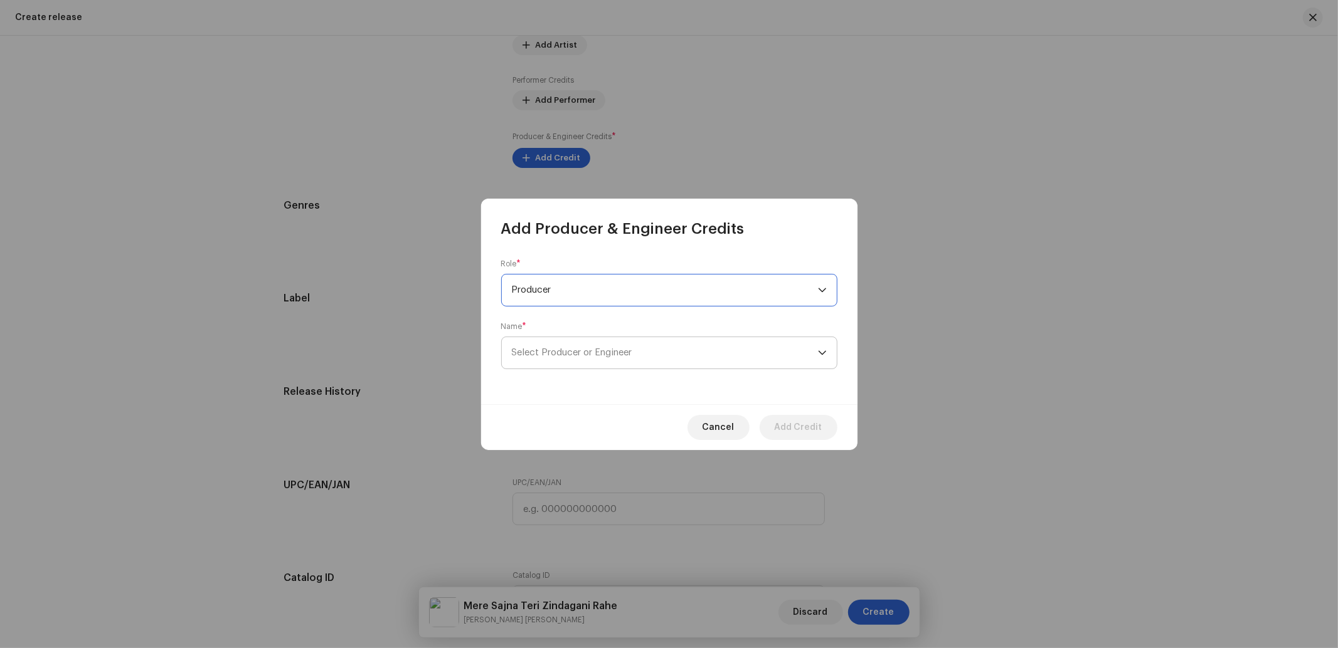
click at [613, 356] on span "Select Producer or Engineer" at bounding box center [572, 352] width 120 height 9
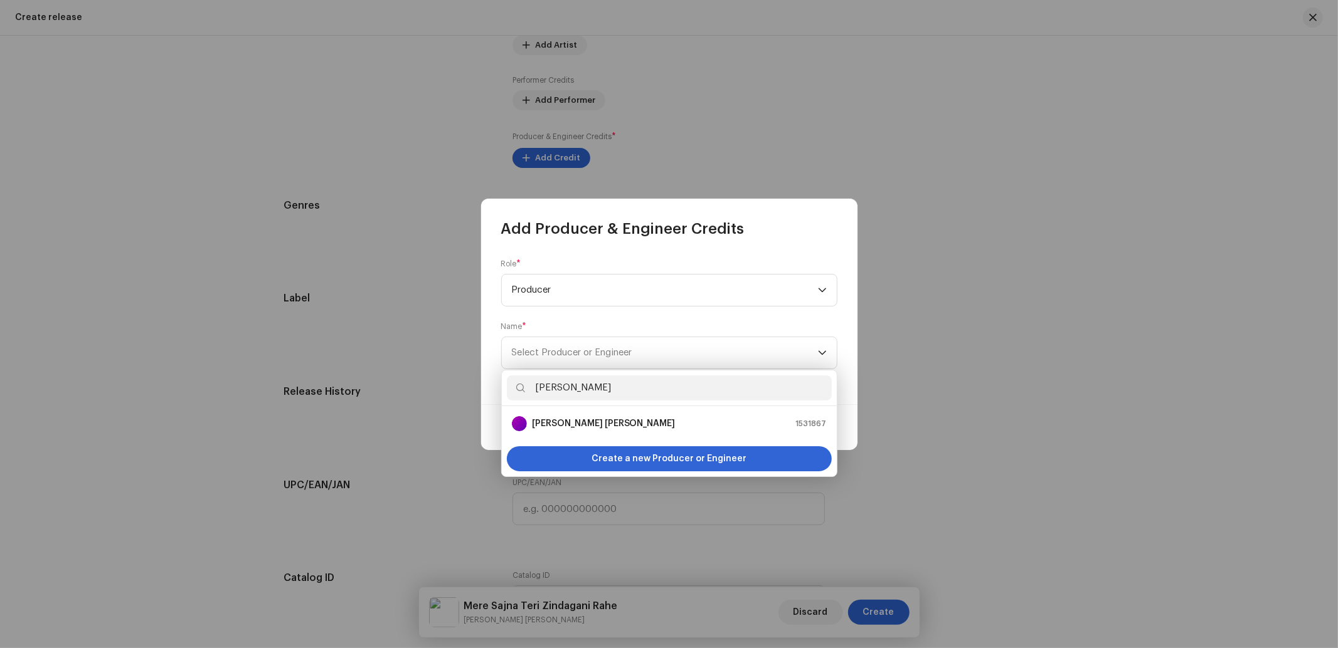
drag, startPoint x: 581, startPoint y: 396, endPoint x: 502, endPoint y: 398, distance: 79.1
click at [502, 398] on div "[PERSON_NAME]" at bounding box center [669, 389] width 335 height 36
click at [559, 388] on input "[PERSON_NAME]" at bounding box center [669, 388] width 325 height 25
click at [553, 389] on input "[PERSON_NAME]" at bounding box center [669, 388] width 325 height 25
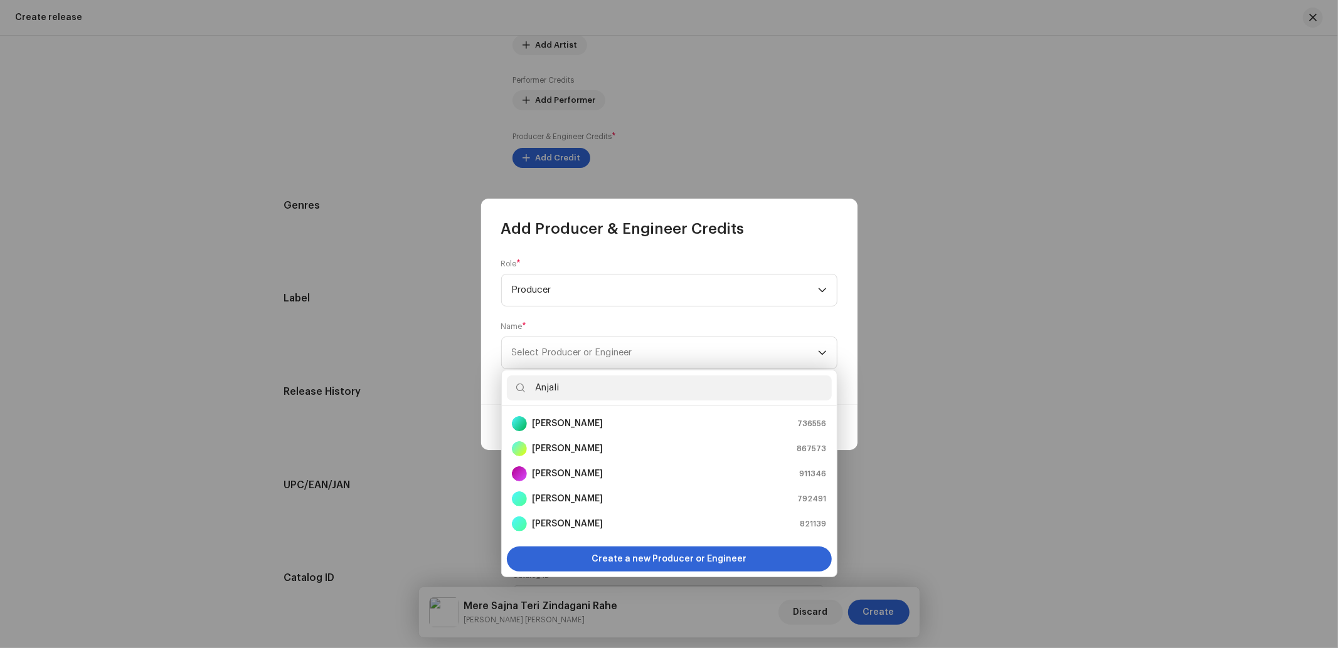
click at [571, 390] on input "Anjali" at bounding box center [669, 388] width 325 height 25
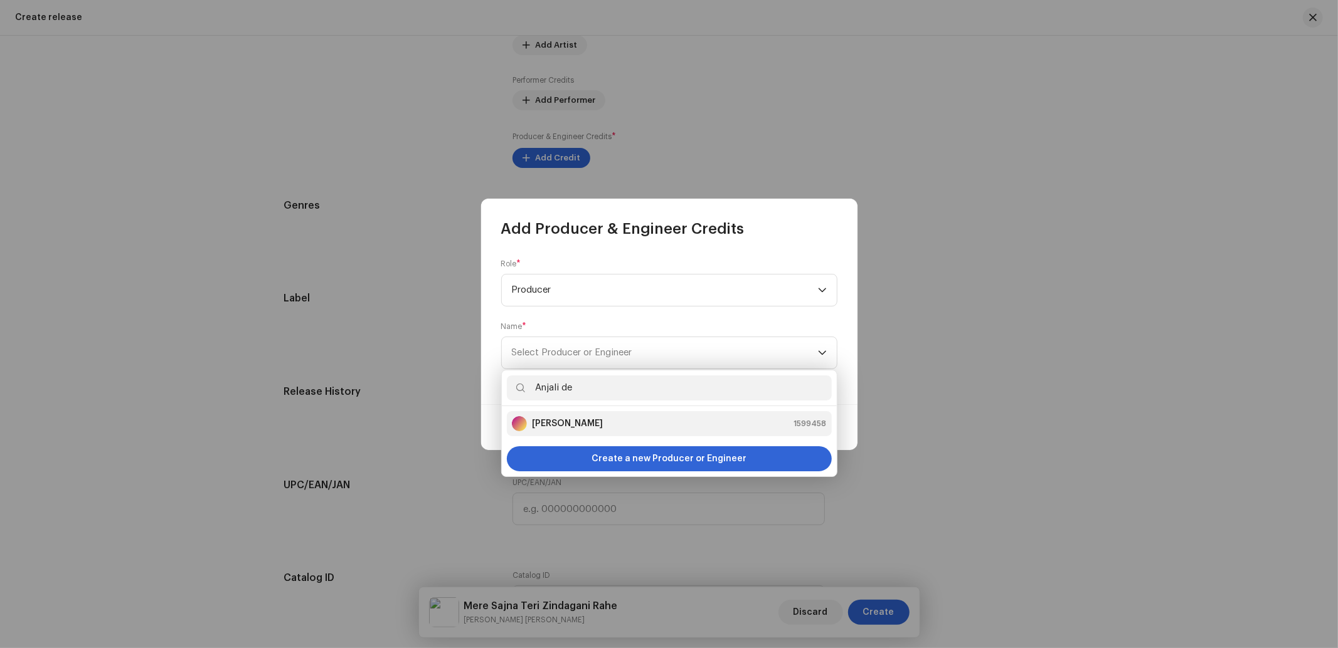
type input "Anjali de"
click at [577, 425] on div "[PERSON_NAME] 1599458" at bounding box center [669, 423] width 315 height 15
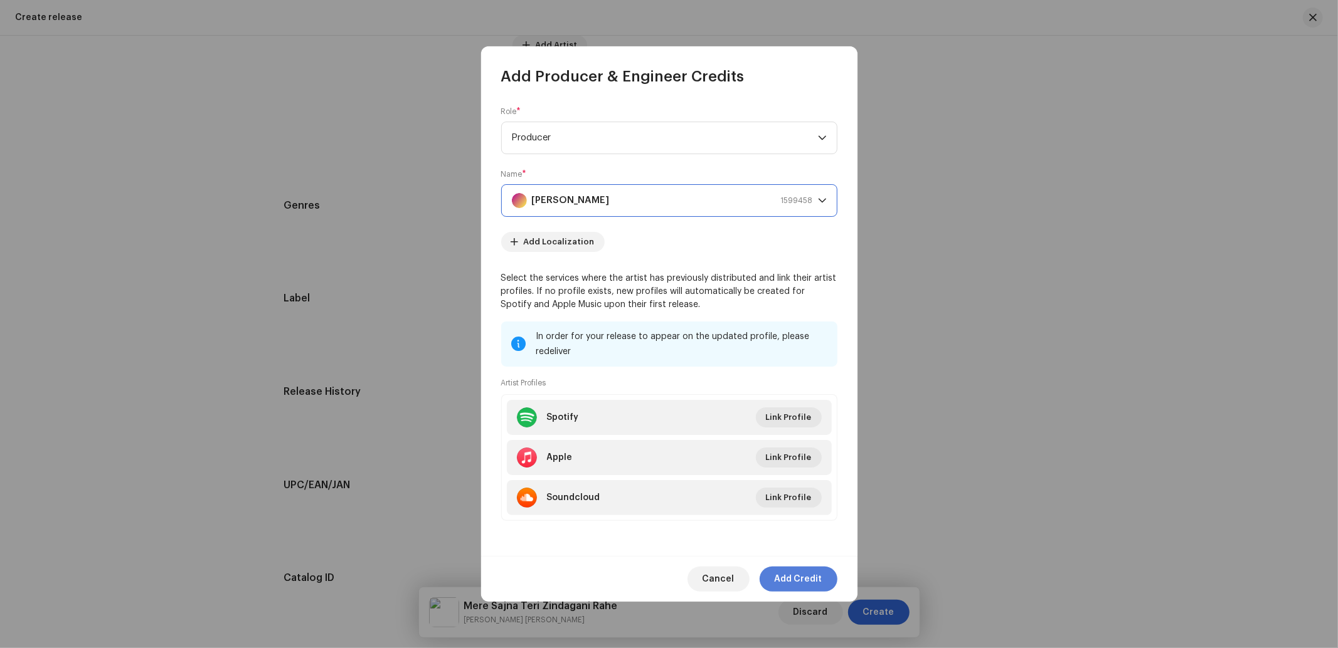
click at [805, 584] on span "Add Credit" at bounding box center [798, 579] width 48 height 25
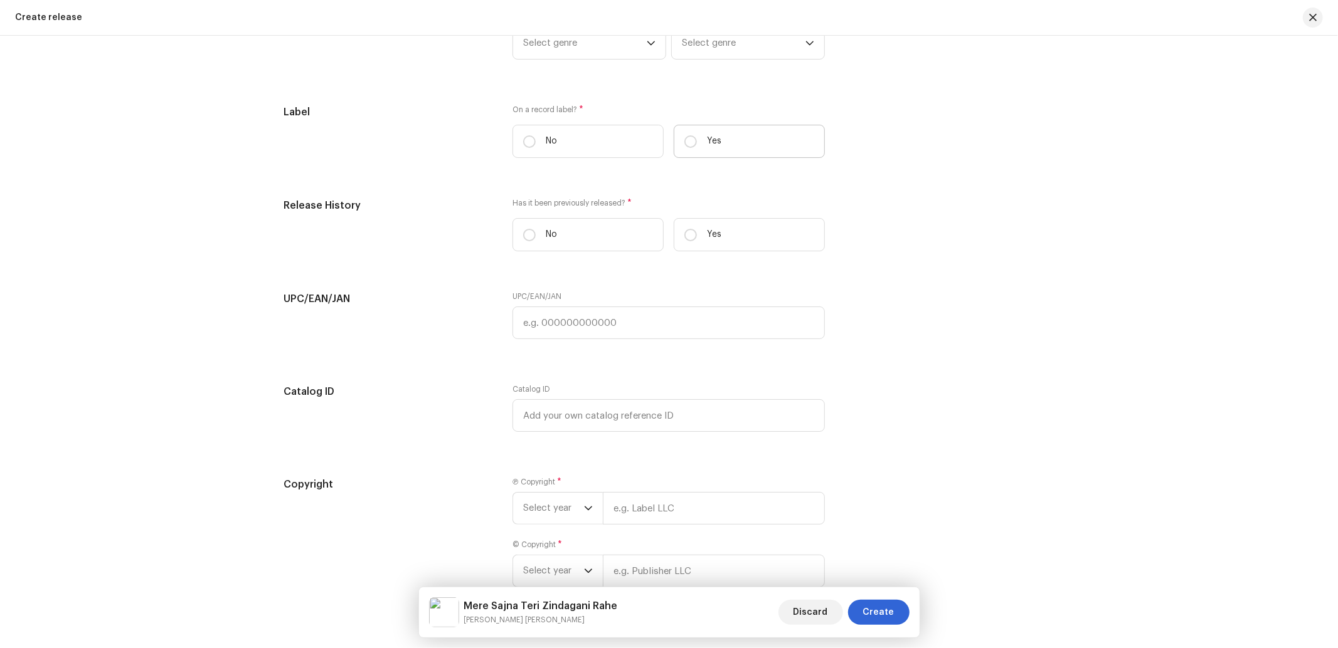
scroll to position [1911, 0]
click at [719, 140] on label "Yes" at bounding box center [748, 141] width 151 height 33
click at [697, 140] on input "Yes" at bounding box center [690, 141] width 13 height 13
radio input "true"
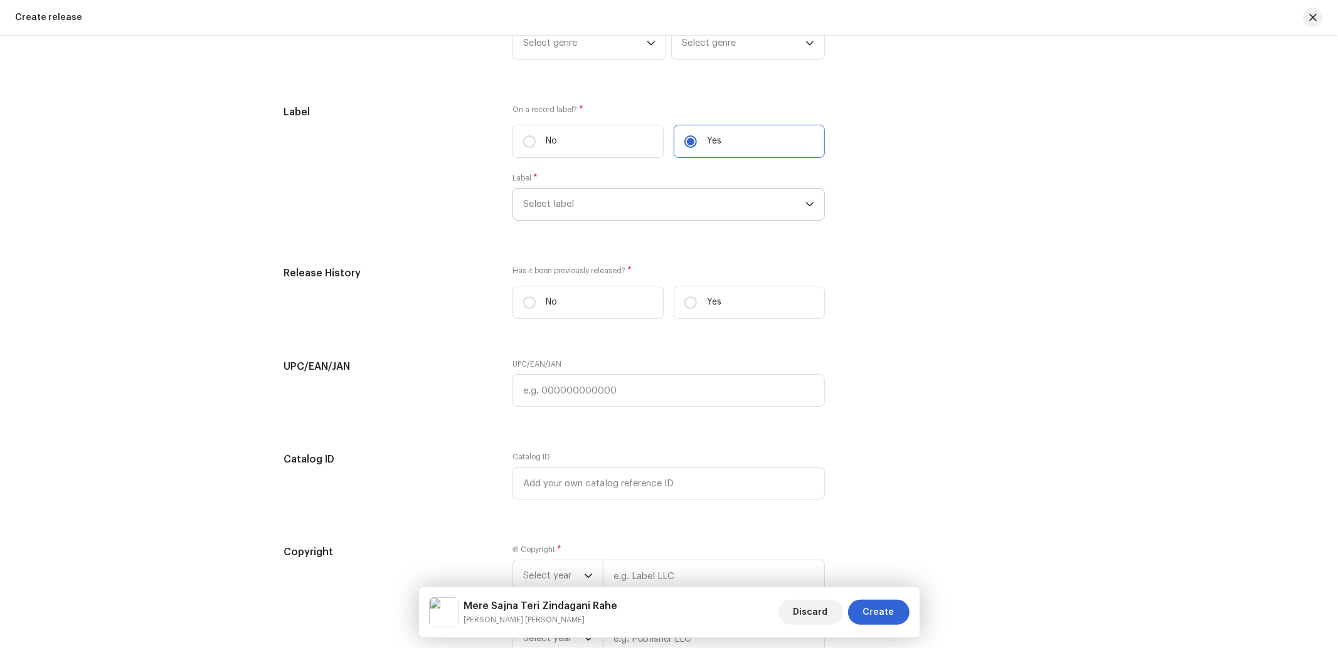
click at [586, 211] on span "Select label" at bounding box center [664, 204] width 282 height 31
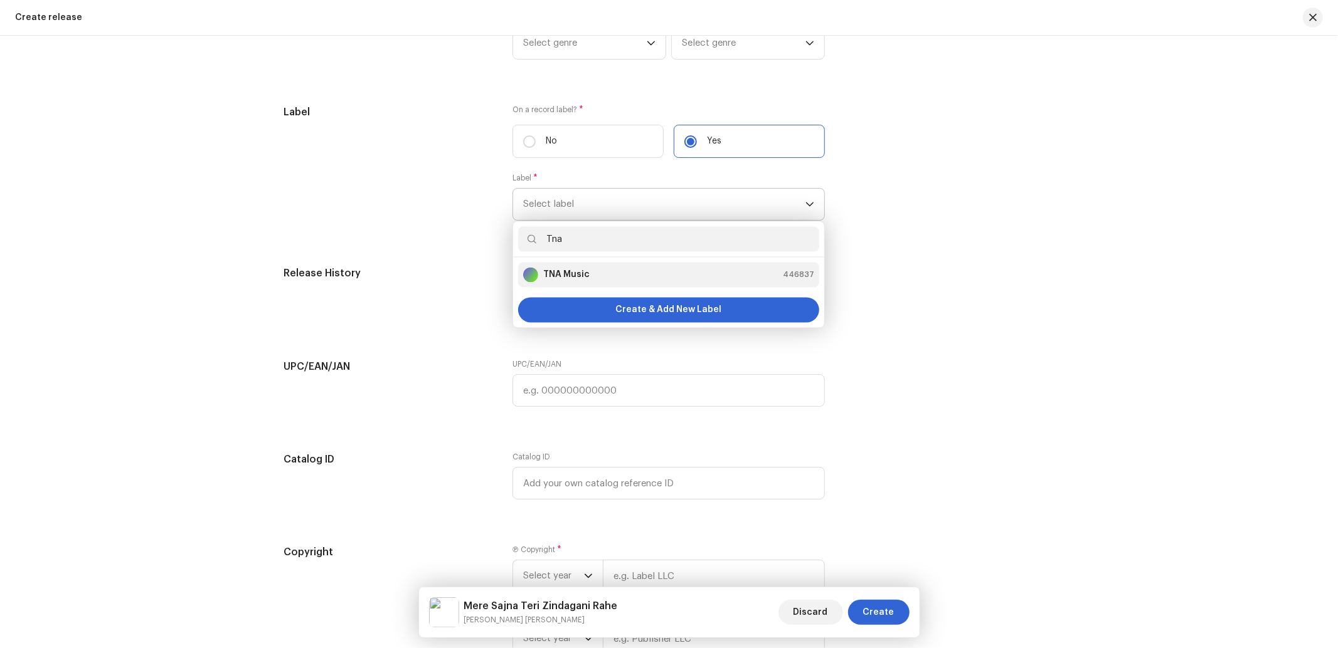
type input "Tna"
click at [596, 283] on div "TNA Music 446837" at bounding box center [668, 275] width 291 height 15
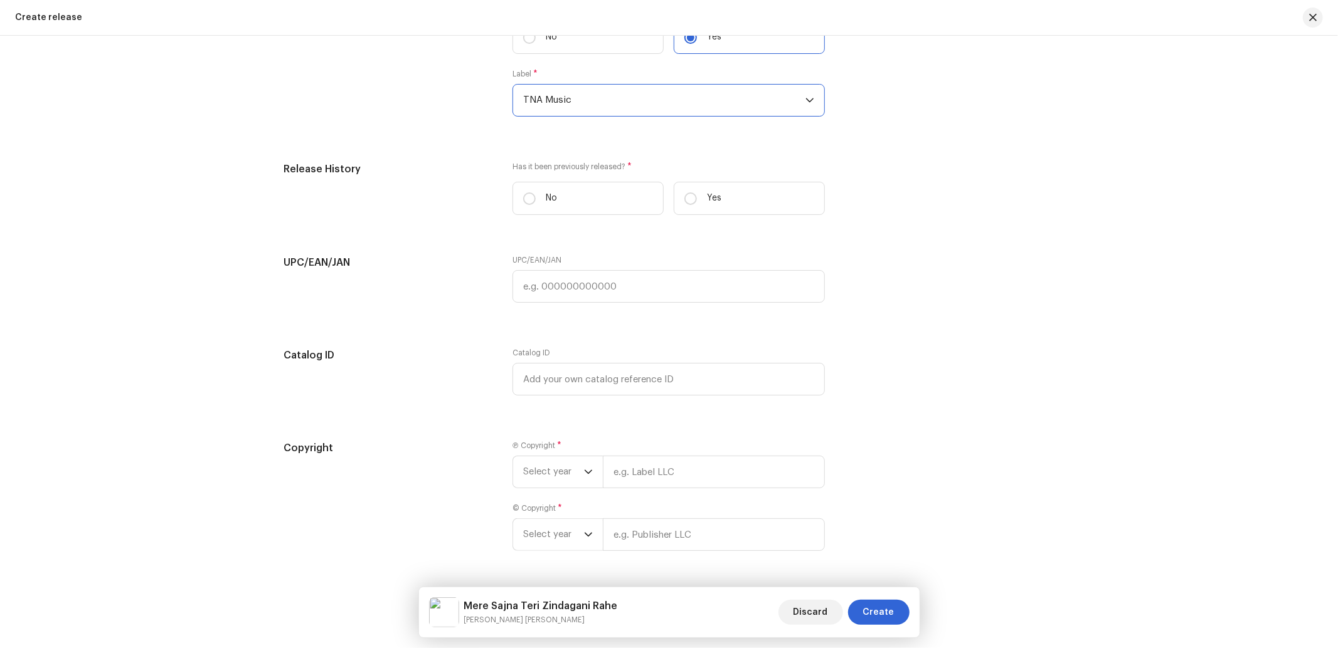
scroll to position [2064, 0]
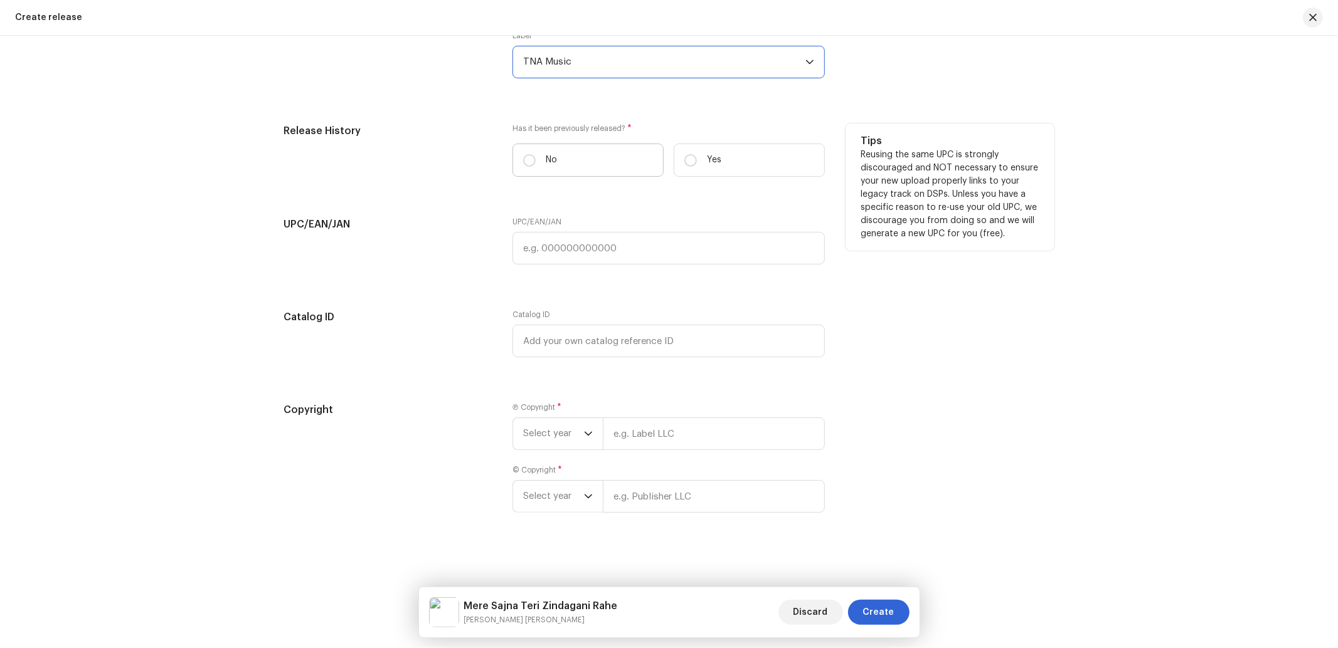
click at [610, 160] on label "No" at bounding box center [587, 160] width 151 height 33
click at [536, 160] on input "No" at bounding box center [529, 160] width 13 height 13
radio input "true"
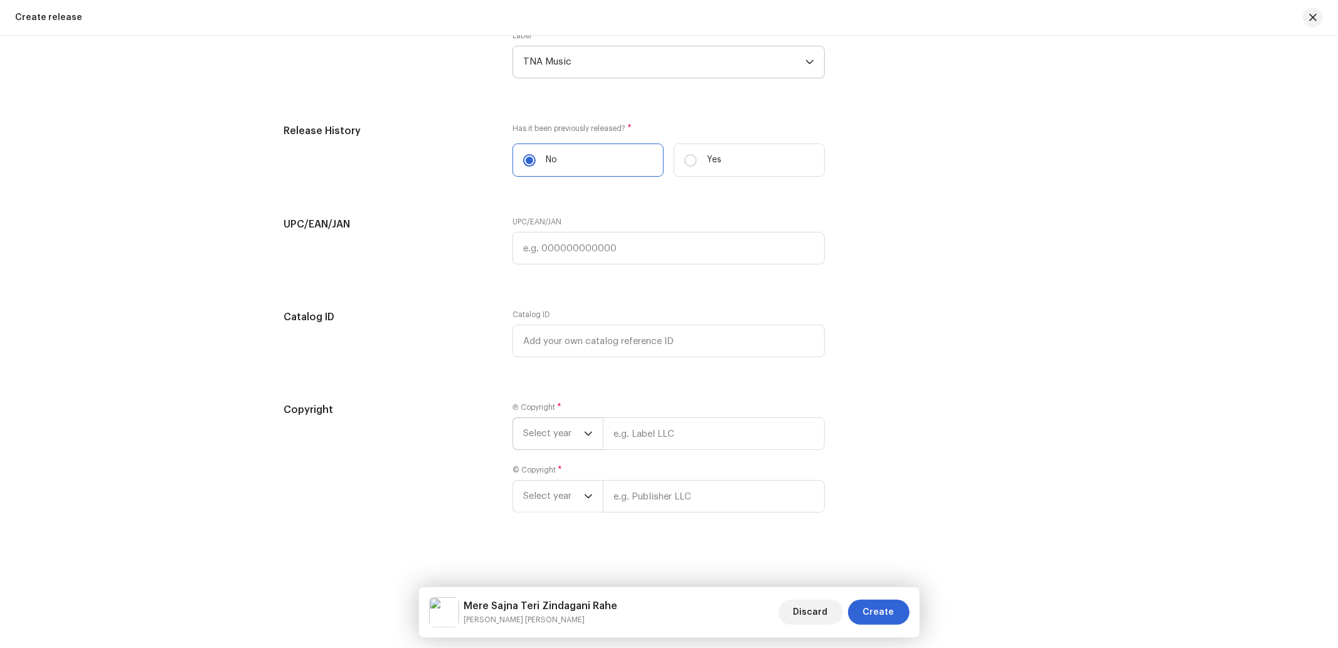
click at [552, 428] on span "Select year" at bounding box center [553, 433] width 61 height 31
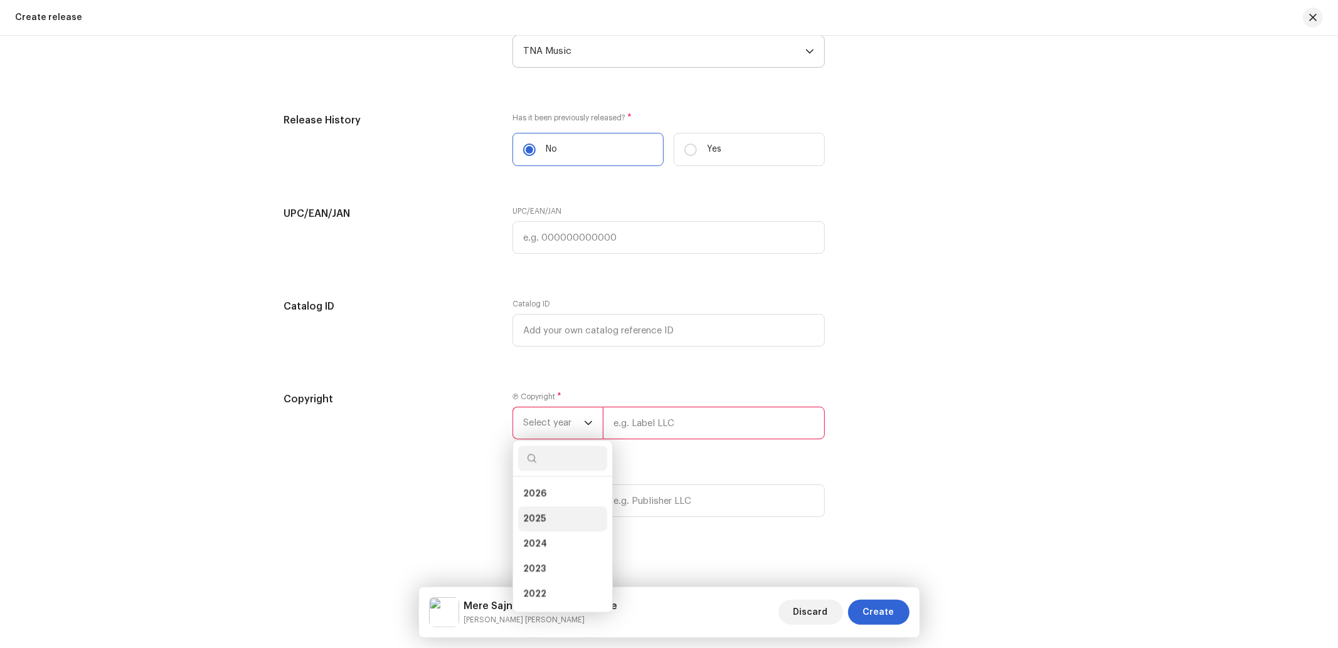
drag, startPoint x: 540, startPoint y: 531, endPoint x: 553, endPoint y: 522, distance: 15.8
click at [547, 528] on li "2025" at bounding box center [562, 519] width 89 height 25
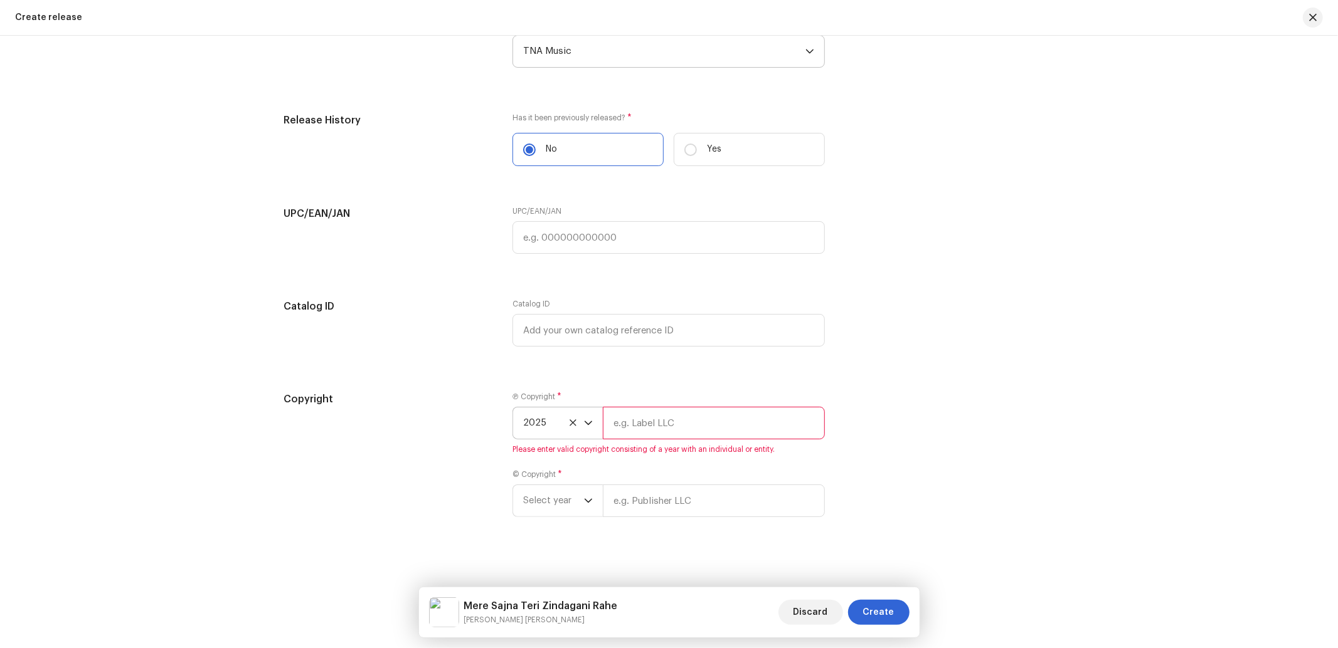
drag, startPoint x: 690, startPoint y: 437, endPoint x: 710, endPoint y: 449, distance: 23.3
click at [693, 437] on input "text" at bounding box center [714, 423] width 222 height 33
type input "Nueva Era Digital Media Pvt. Ltd."
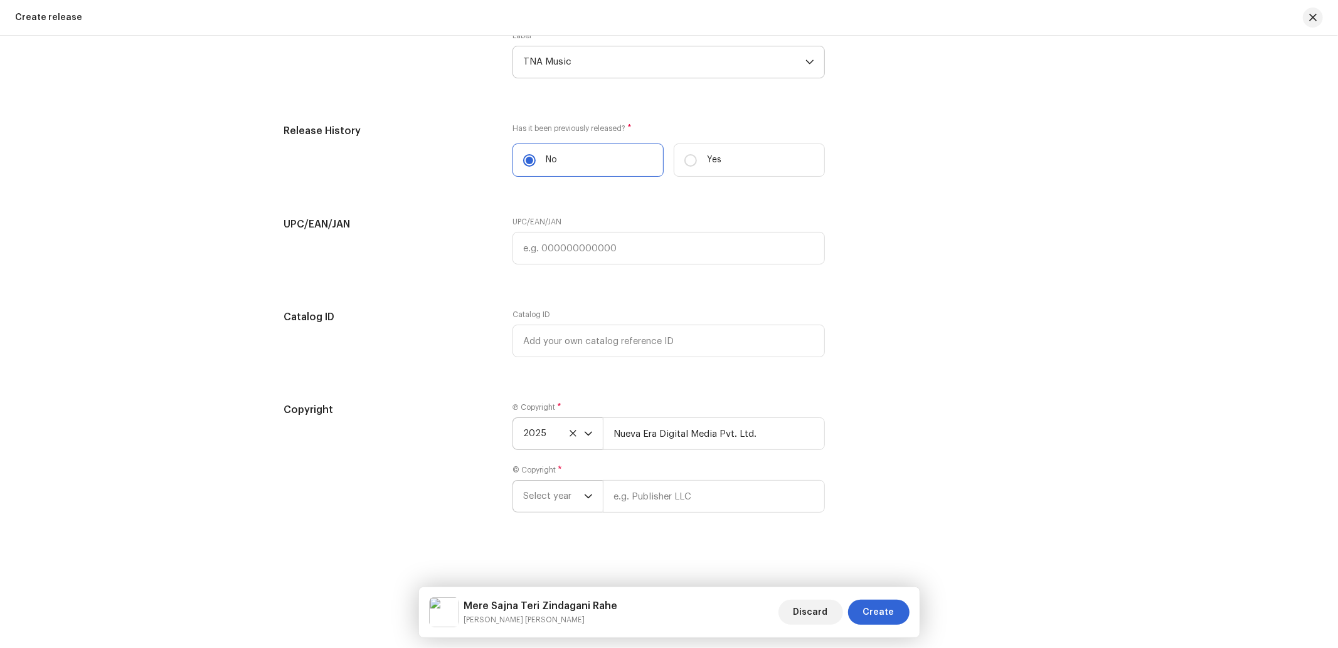
drag, startPoint x: 569, startPoint y: 491, endPoint x: 568, endPoint y: 497, distance: 6.4
click at [568, 491] on span "Select year" at bounding box center [553, 496] width 61 height 31
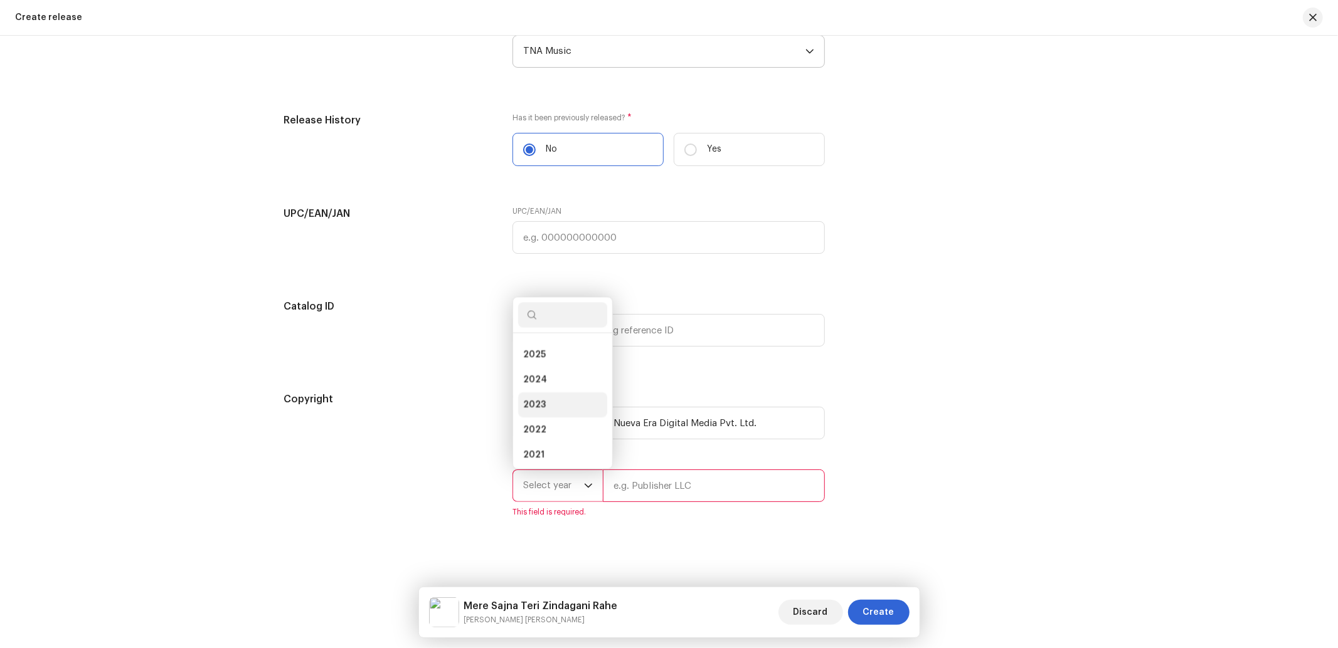
scroll to position [0, 0]
click at [537, 382] on span "2025" at bounding box center [534, 375] width 23 height 13
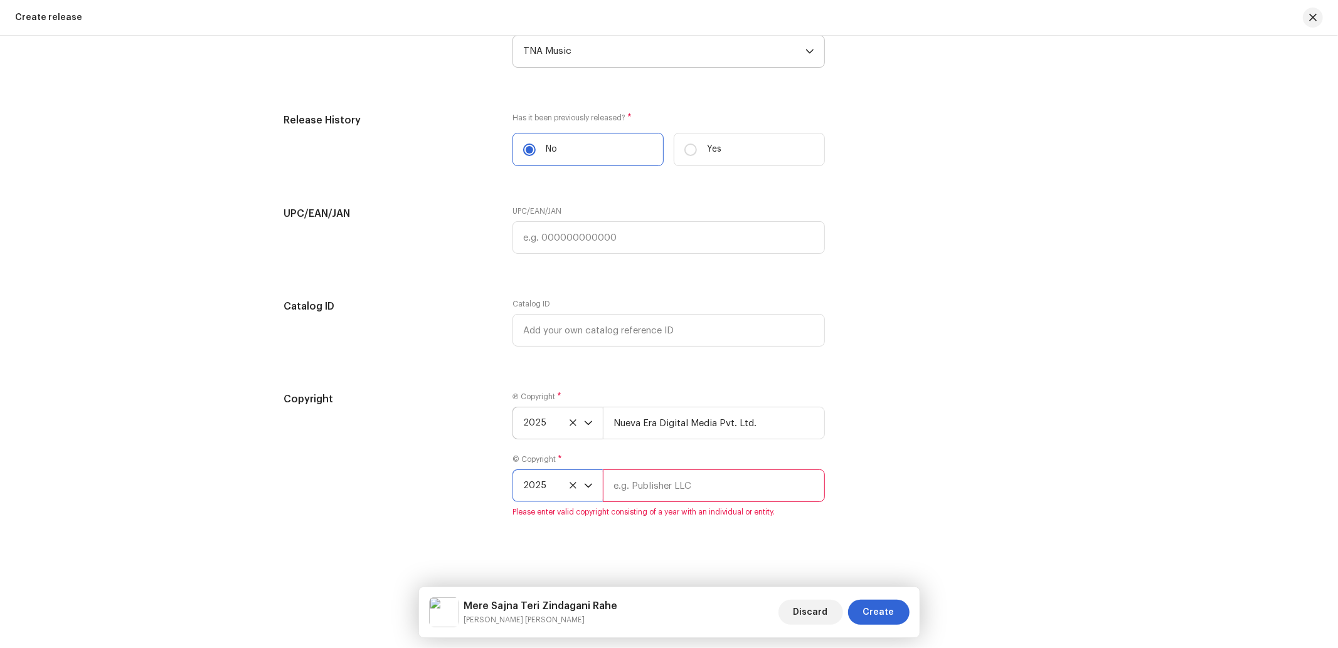
click at [653, 490] on input "text" at bounding box center [714, 486] width 222 height 33
type input "TNA Music"
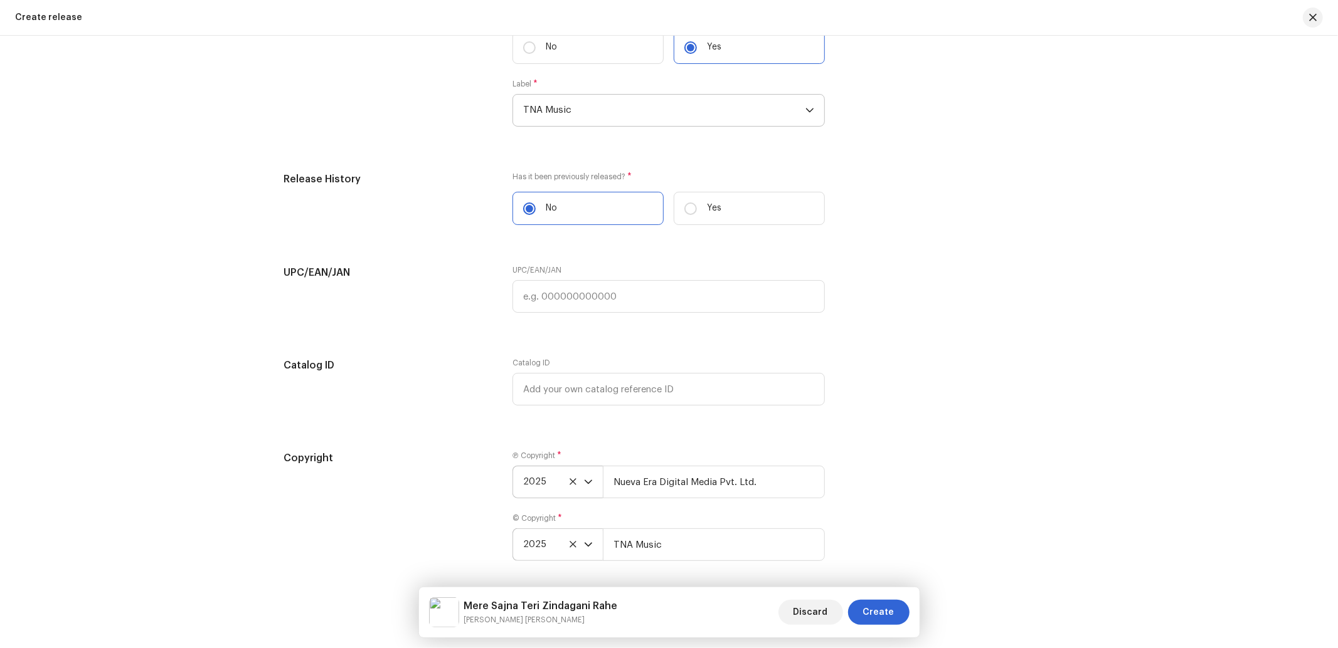
scroll to position [2064, 0]
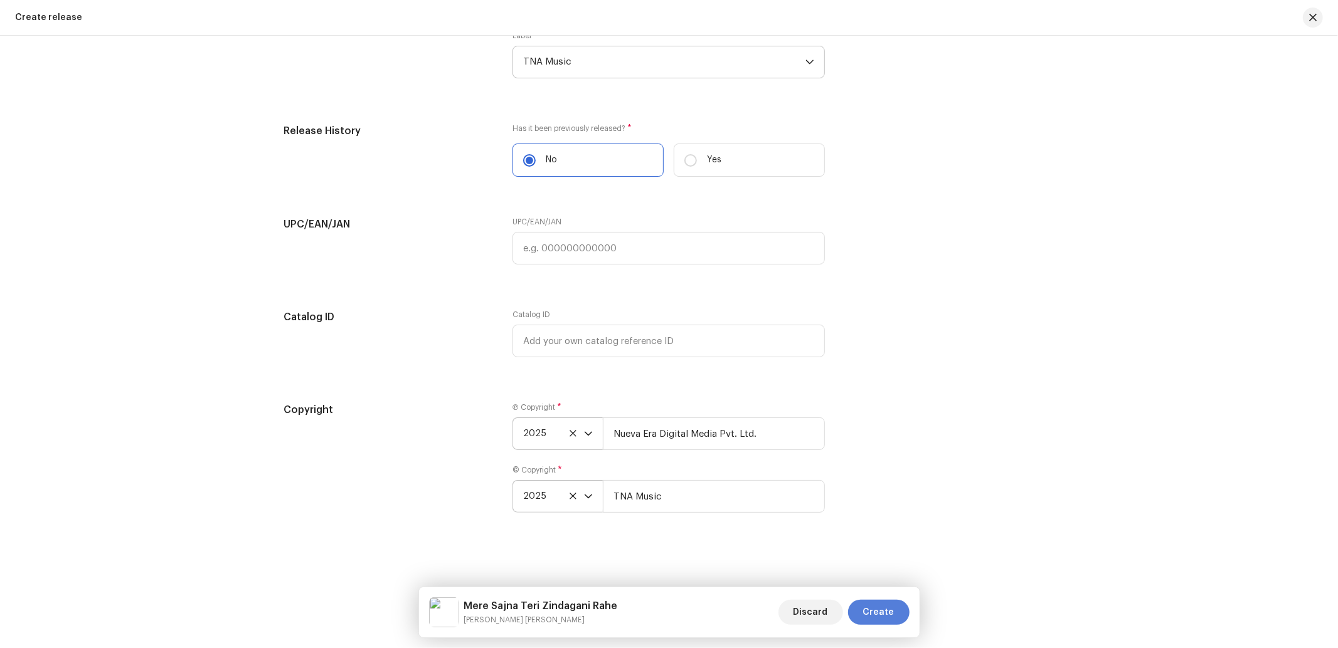
click at [881, 611] on span "Create" at bounding box center [878, 612] width 31 height 25
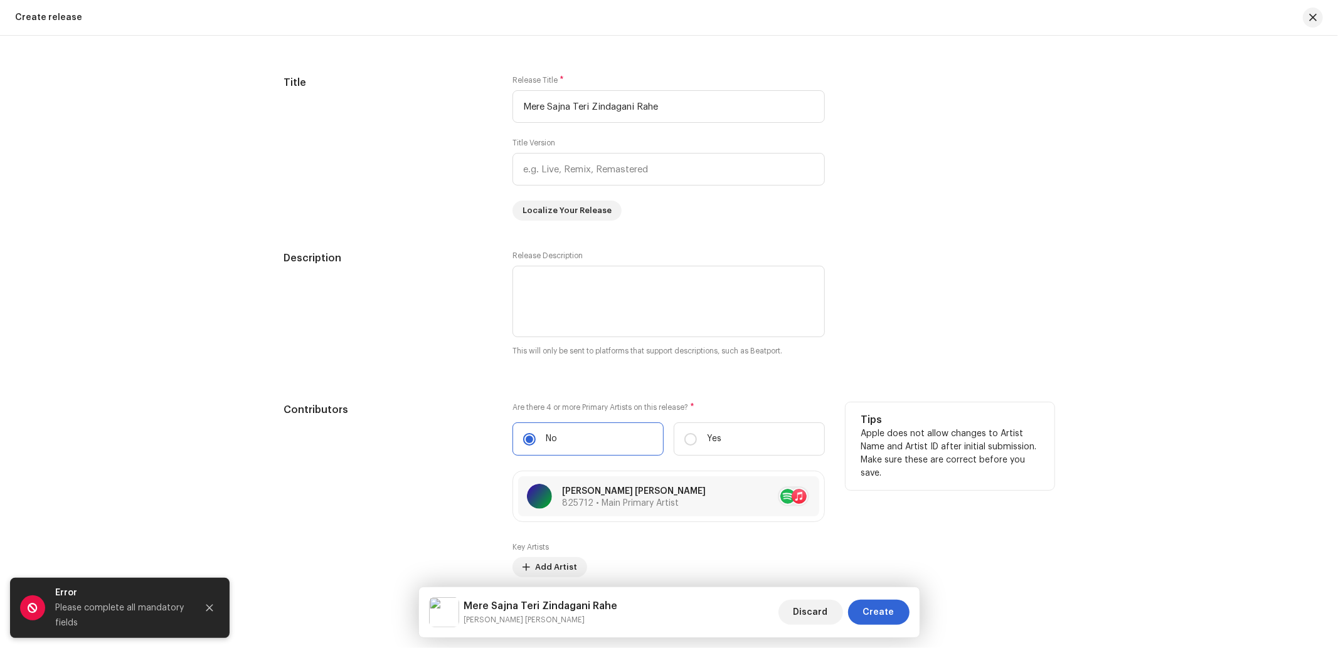
scroll to position [1521, 0]
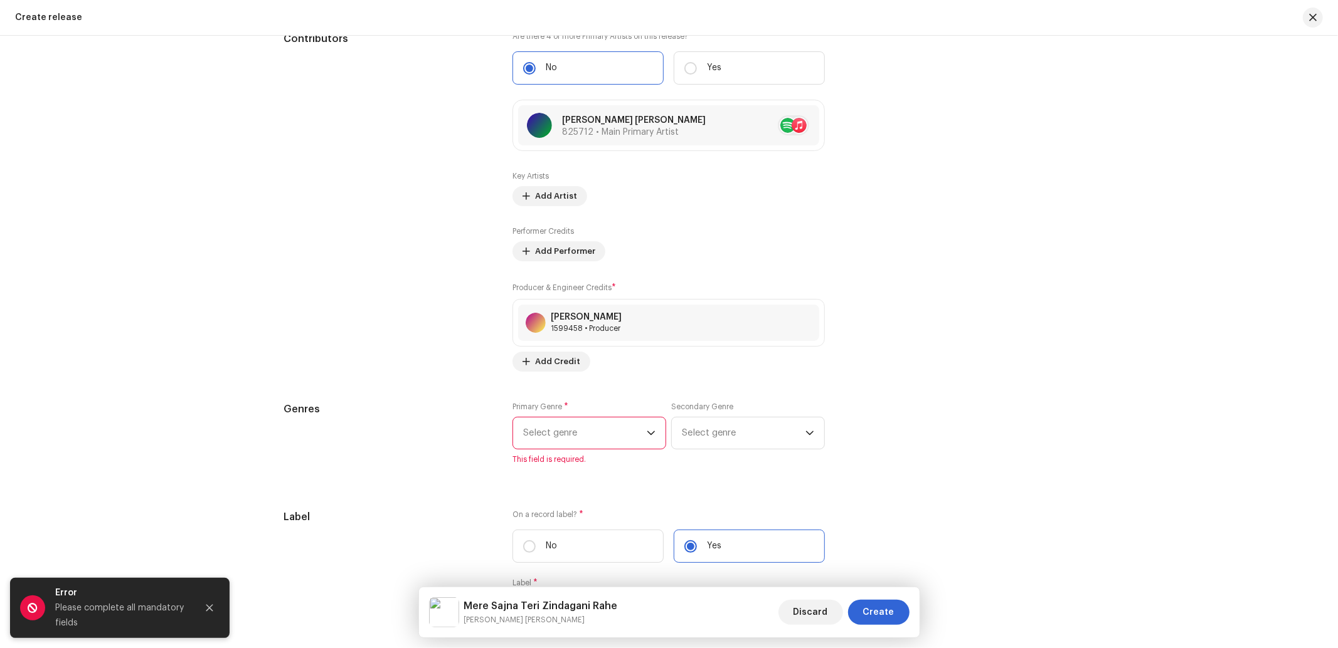
click at [586, 441] on span "Select genre" at bounding box center [585, 433] width 124 height 31
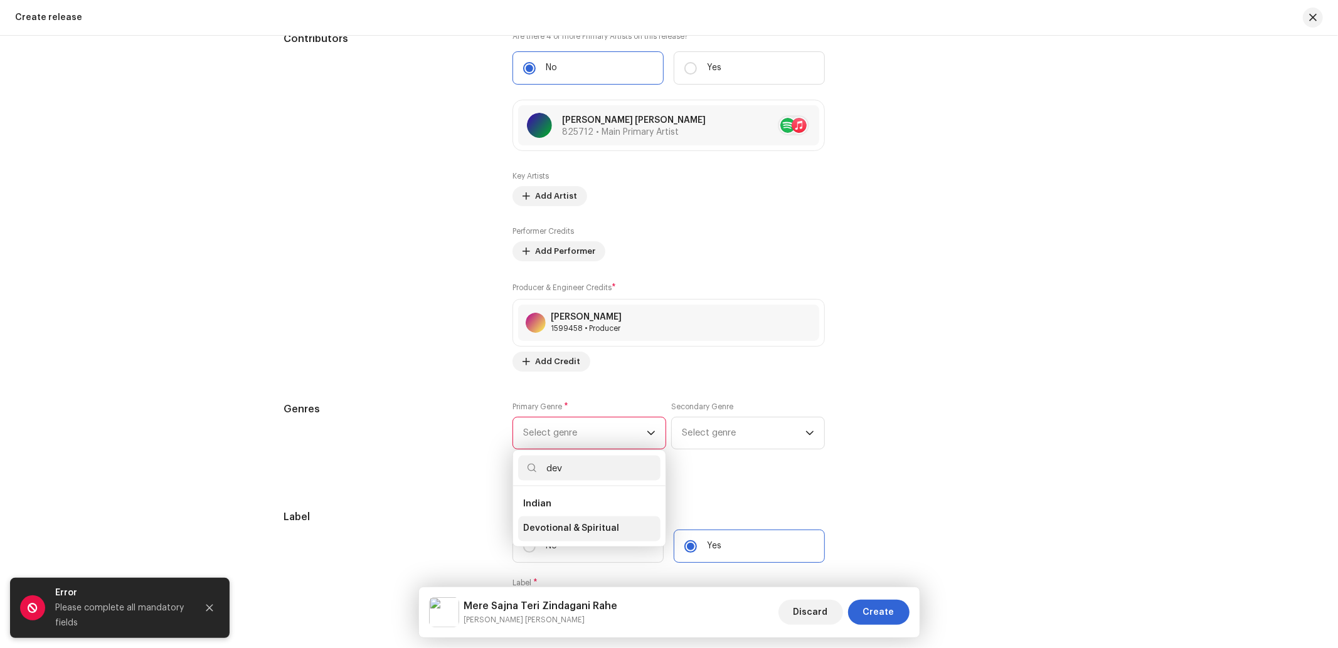
type input "dev"
drag, startPoint x: 571, startPoint y: 542, endPoint x: 637, endPoint y: 497, distance: 80.0
click at [572, 539] on li "Devotional & Spiritual" at bounding box center [589, 529] width 142 height 25
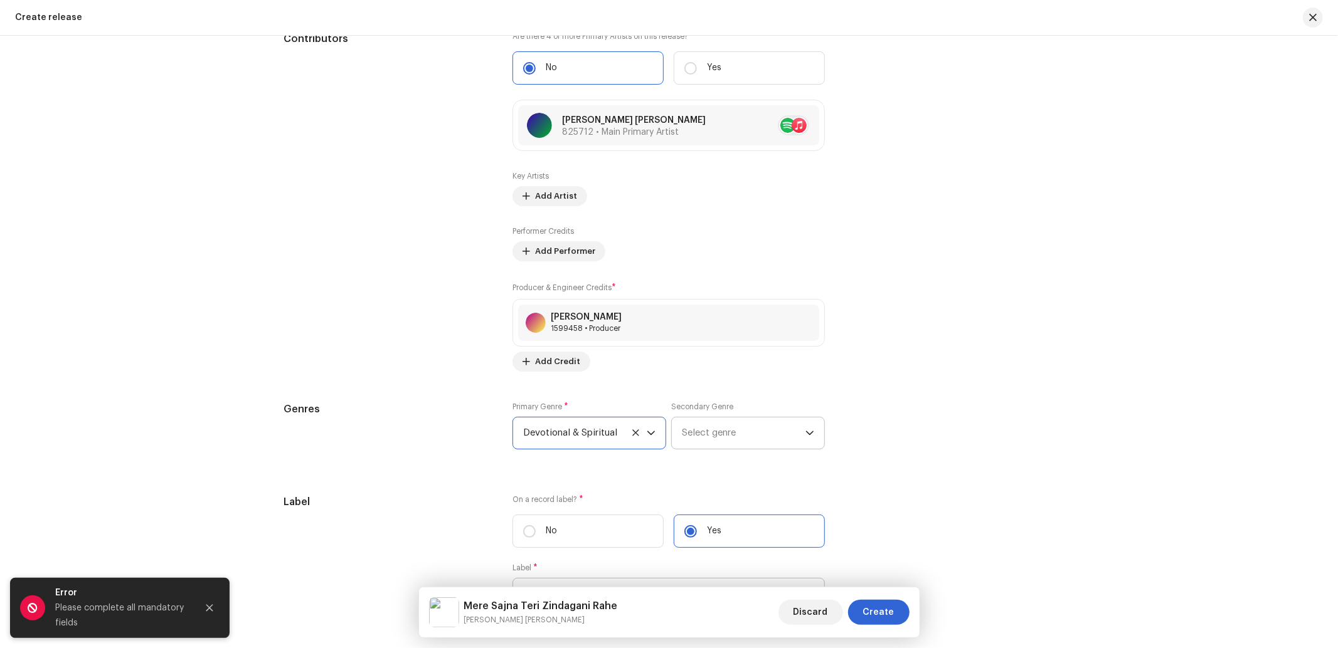
click at [723, 440] on span "Select genre" at bounding box center [744, 433] width 124 height 31
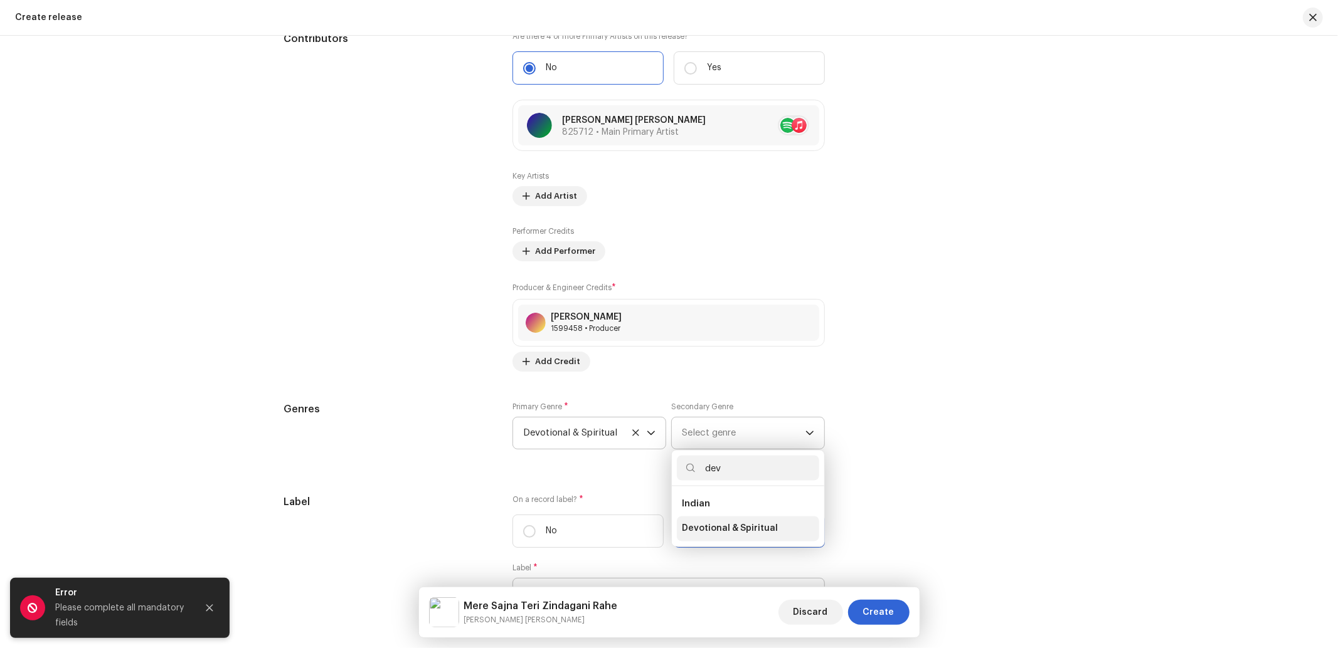
type input "dev"
click at [745, 530] on span "Devotional & Spiritual" at bounding box center [730, 529] width 96 height 13
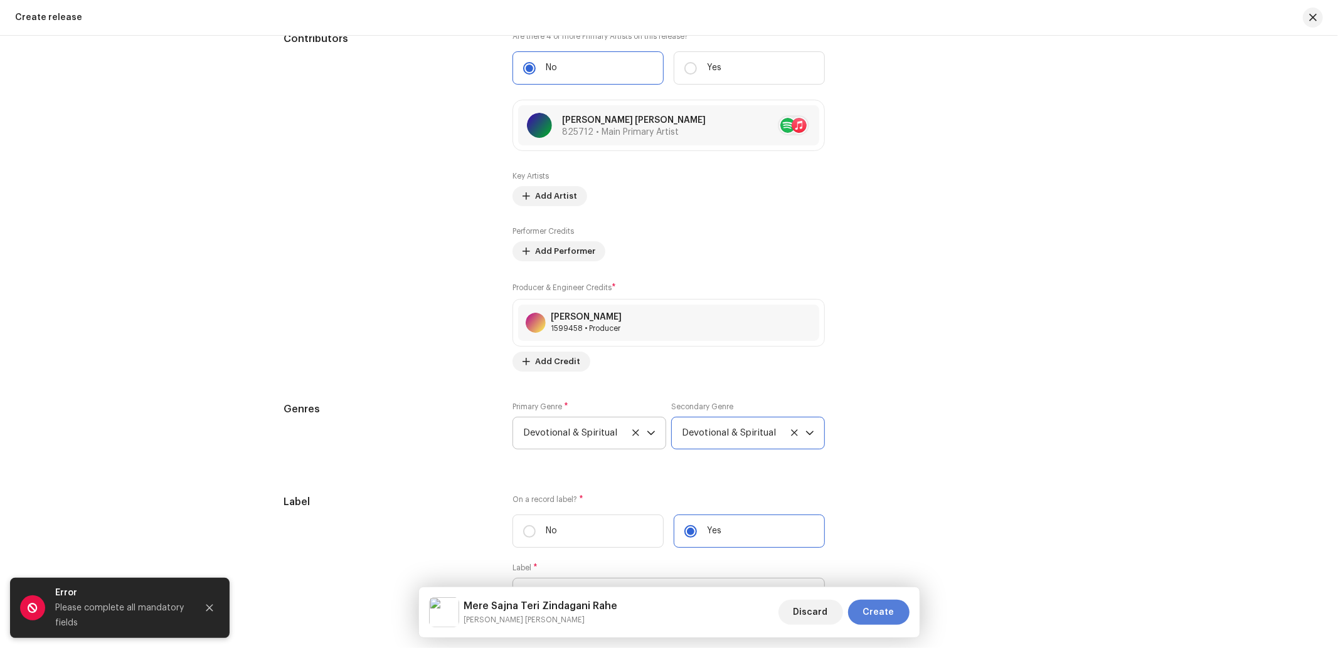
click at [892, 618] on span "Create" at bounding box center [878, 612] width 31 height 25
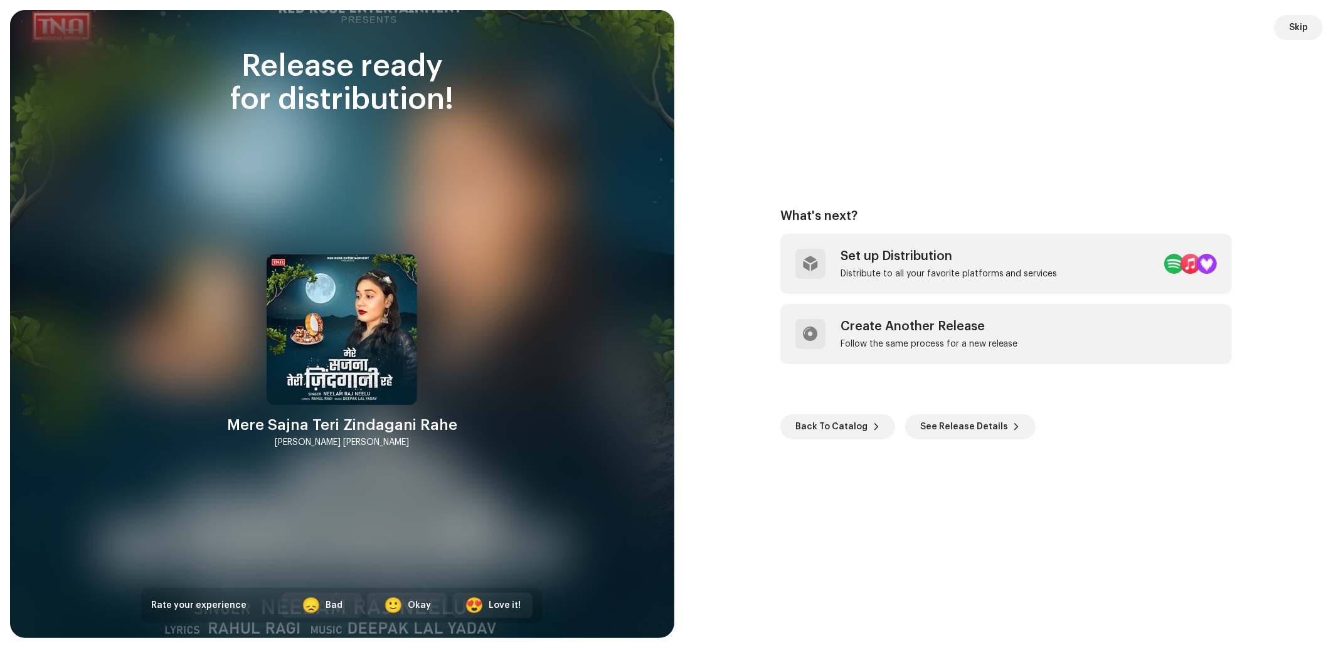
scroll to position [1521, 0]
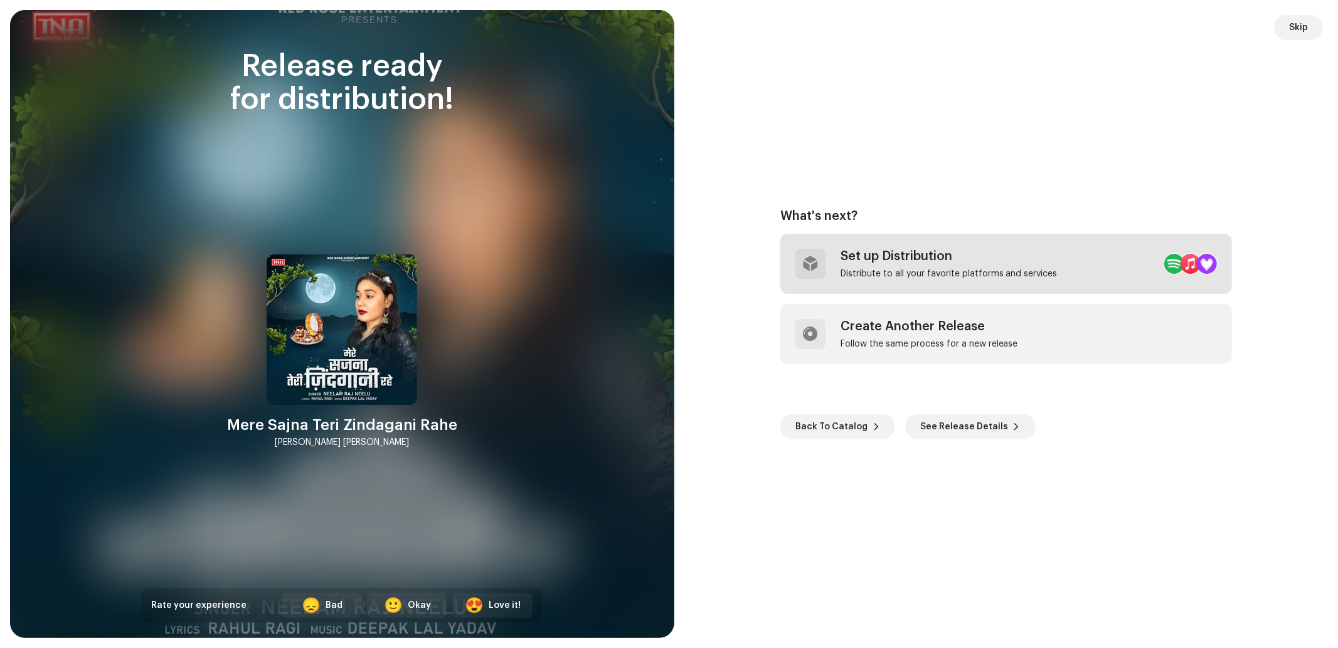
click at [848, 258] on div "Set up Distribution" at bounding box center [948, 256] width 217 height 15
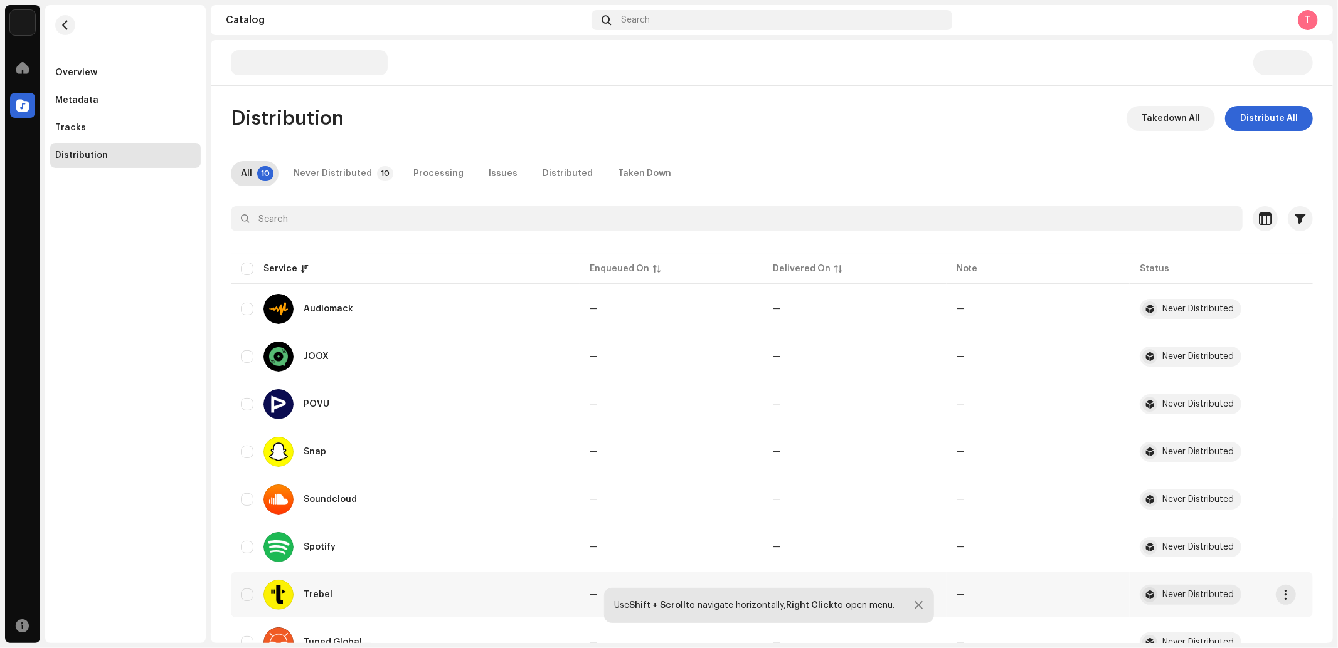
scroll to position [144, 0]
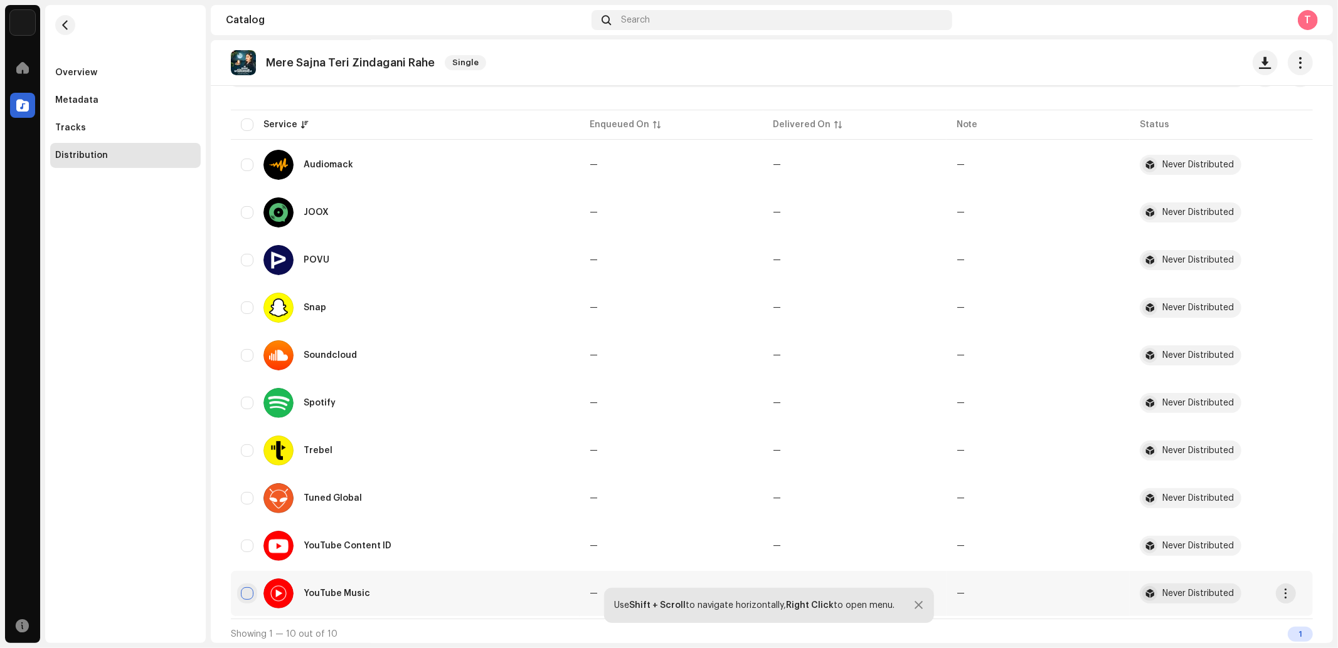
click at [243, 588] on input "checkbox" at bounding box center [247, 594] width 13 height 13
checkbox input "true"
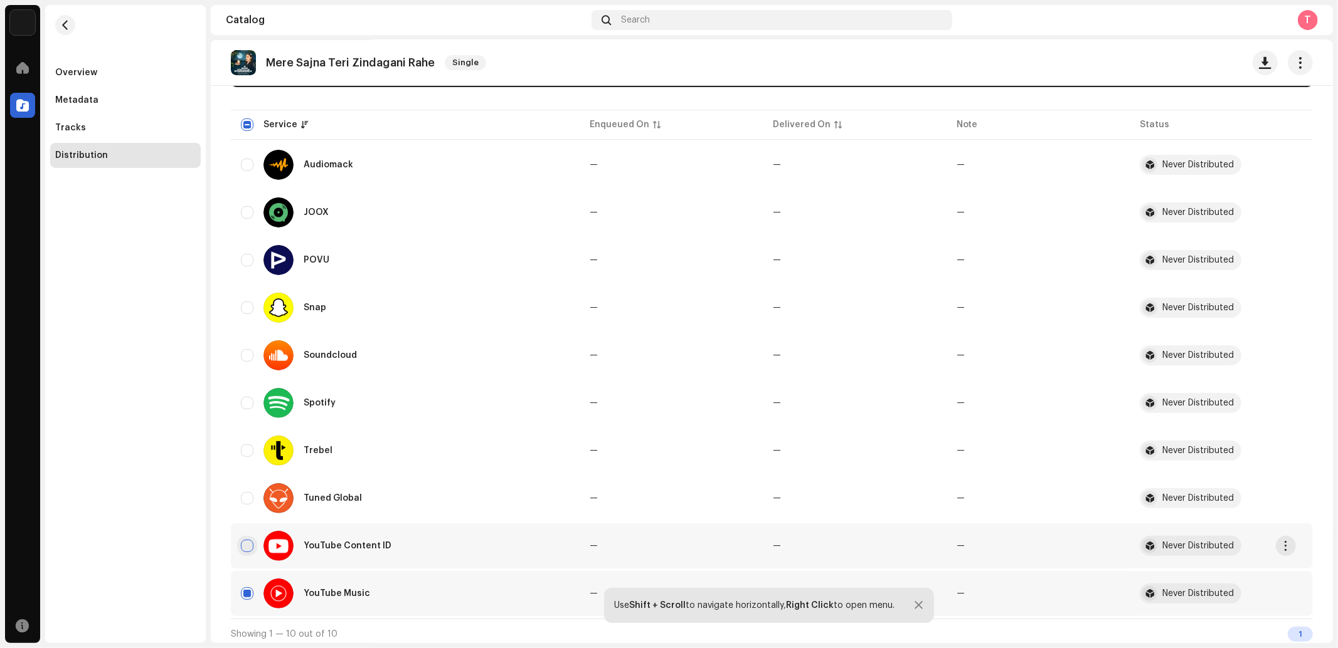
click at [243, 543] on input "Row Unselected" at bounding box center [247, 546] width 13 height 13
checkbox input "true"
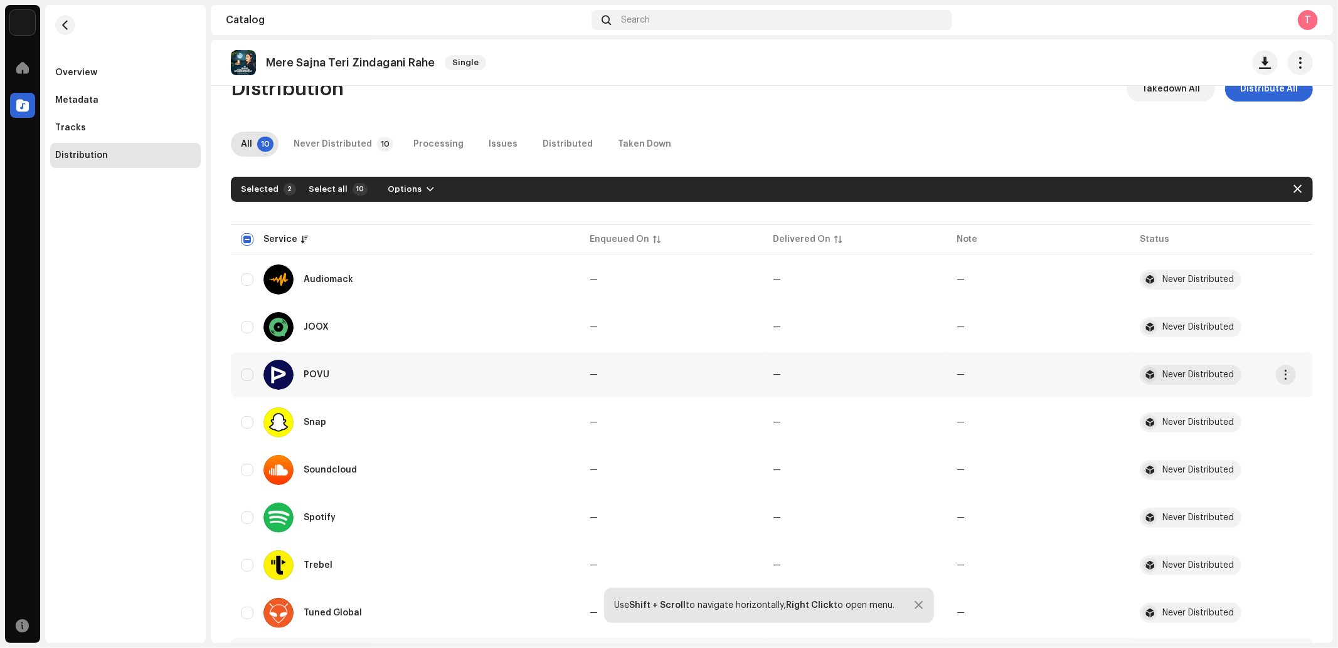
scroll to position [0, 0]
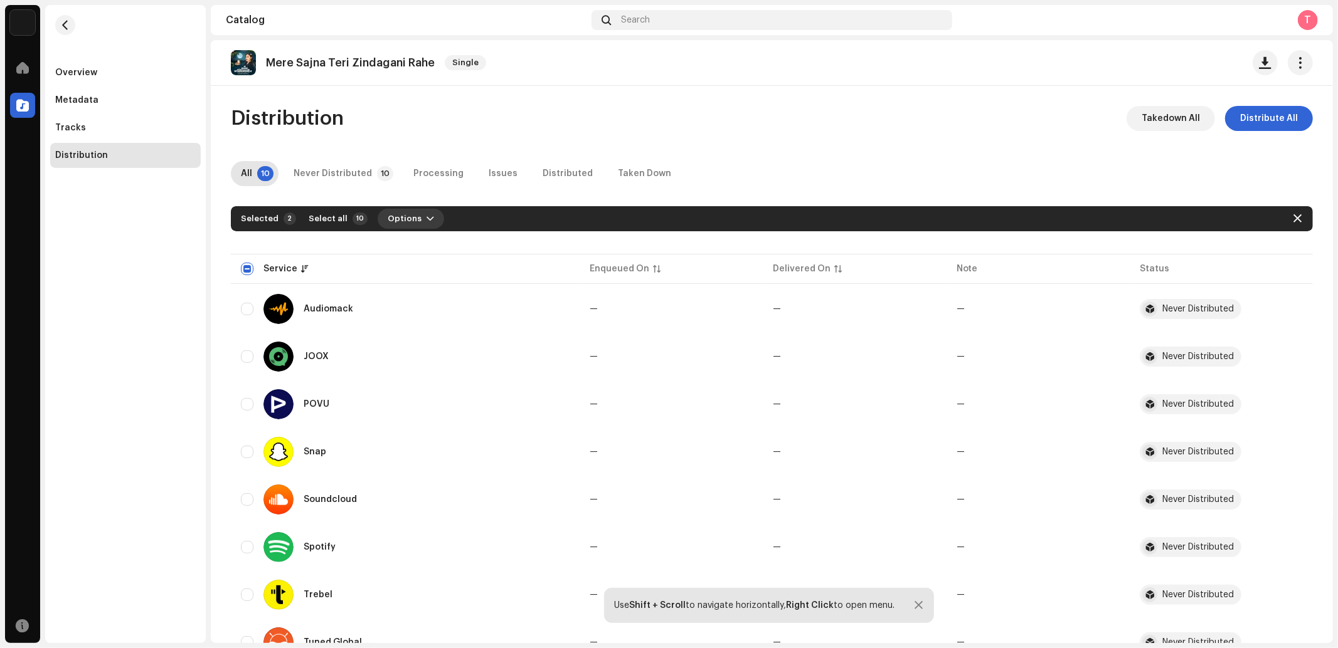
click at [421, 209] on button "Options" at bounding box center [411, 219] width 66 height 20
click at [409, 242] on span "Distribute" at bounding box center [404, 247] width 45 height 10
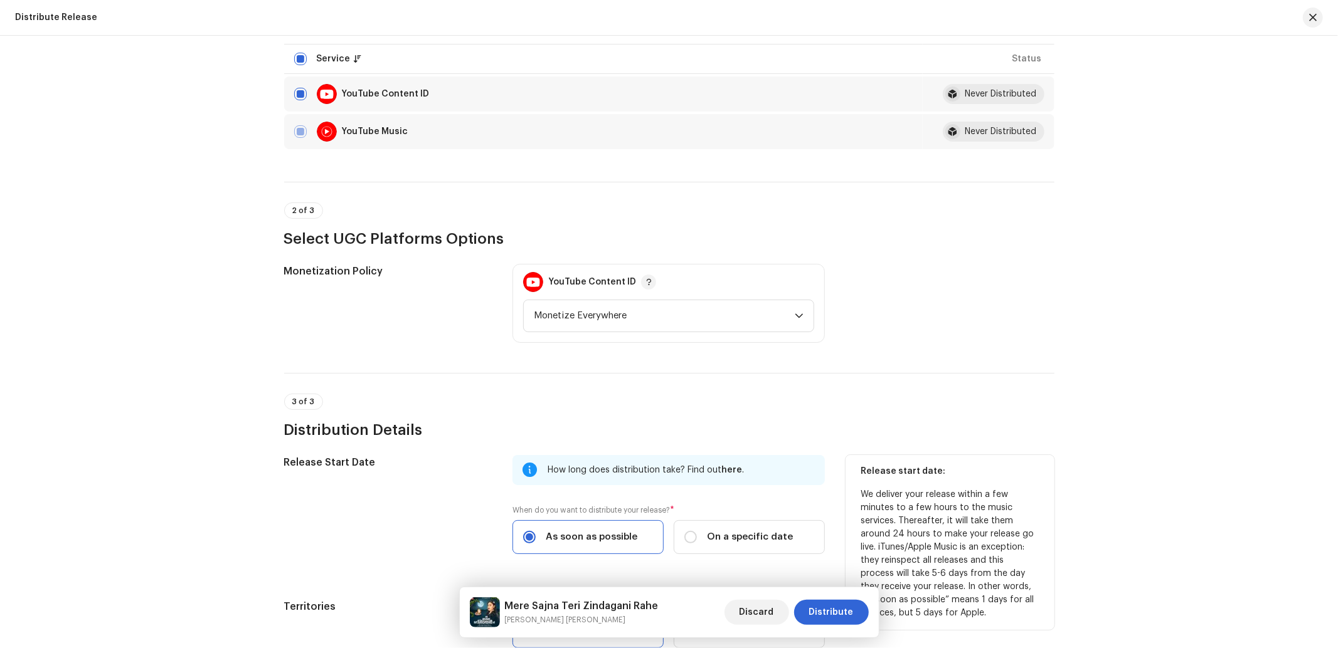
scroll to position [307, 0]
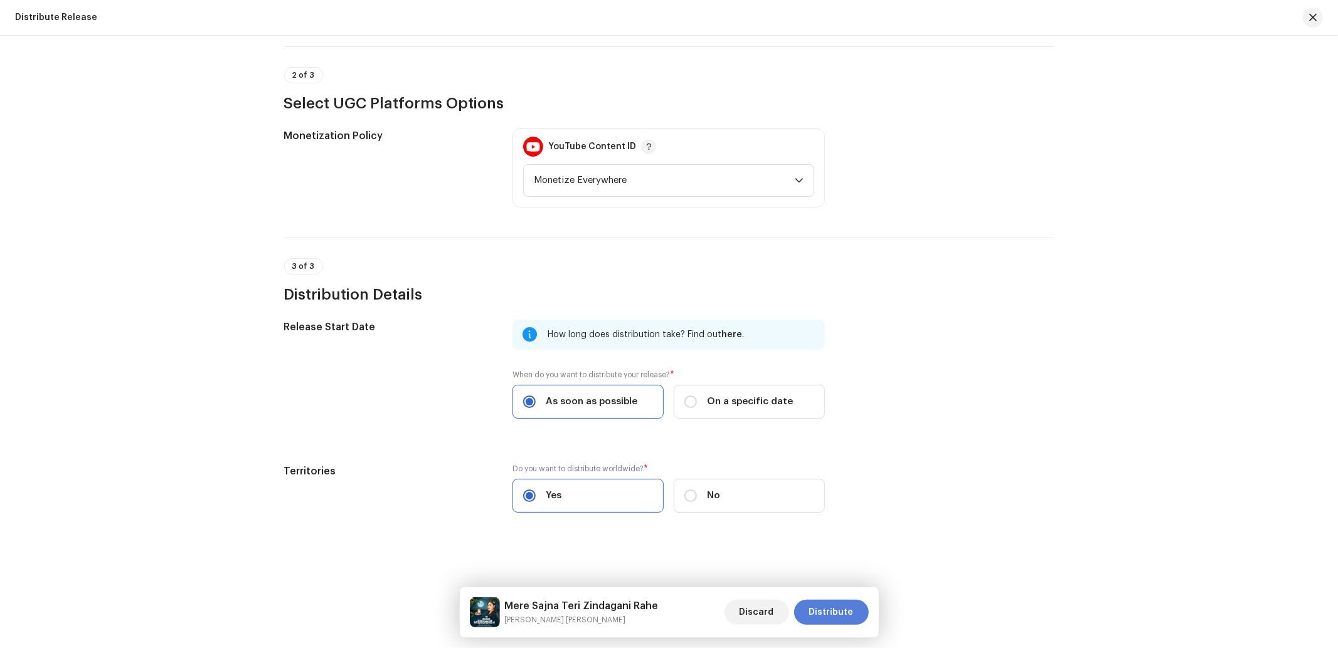
click at [825, 605] on span "Distribute" at bounding box center [831, 612] width 45 height 25
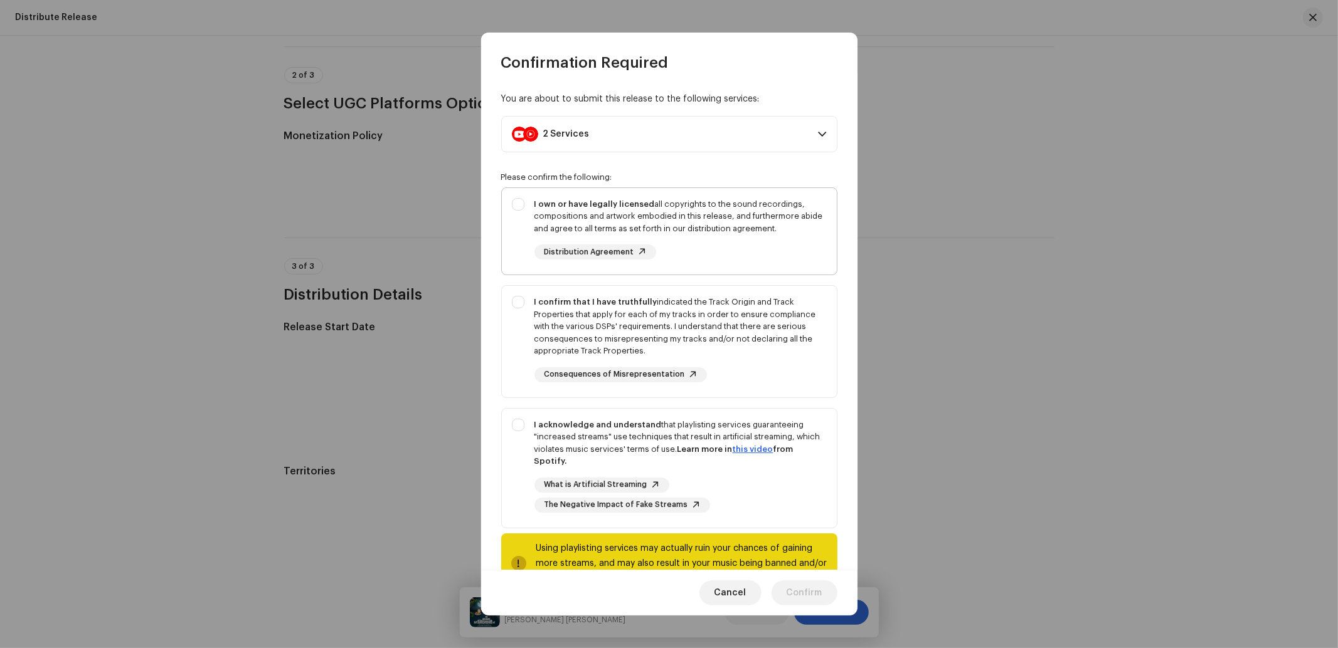
click at [521, 261] on div "I own or have legally licensed all copyrights to the sound recordings, composit…" at bounding box center [669, 229] width 335 height 82
checkbox input "true"
click at [527, 445] on div "I acknowledge and understand that playlisting services guaranteeing "increased …" at bounding box center [669, 466] width 335 height 114
checkbox input "true"
click at [506, 329] on div "I confirm that I have truthfully indicated the Track Origin and Track Propertie…" at bounding box center [669, 339] width 335 height 107
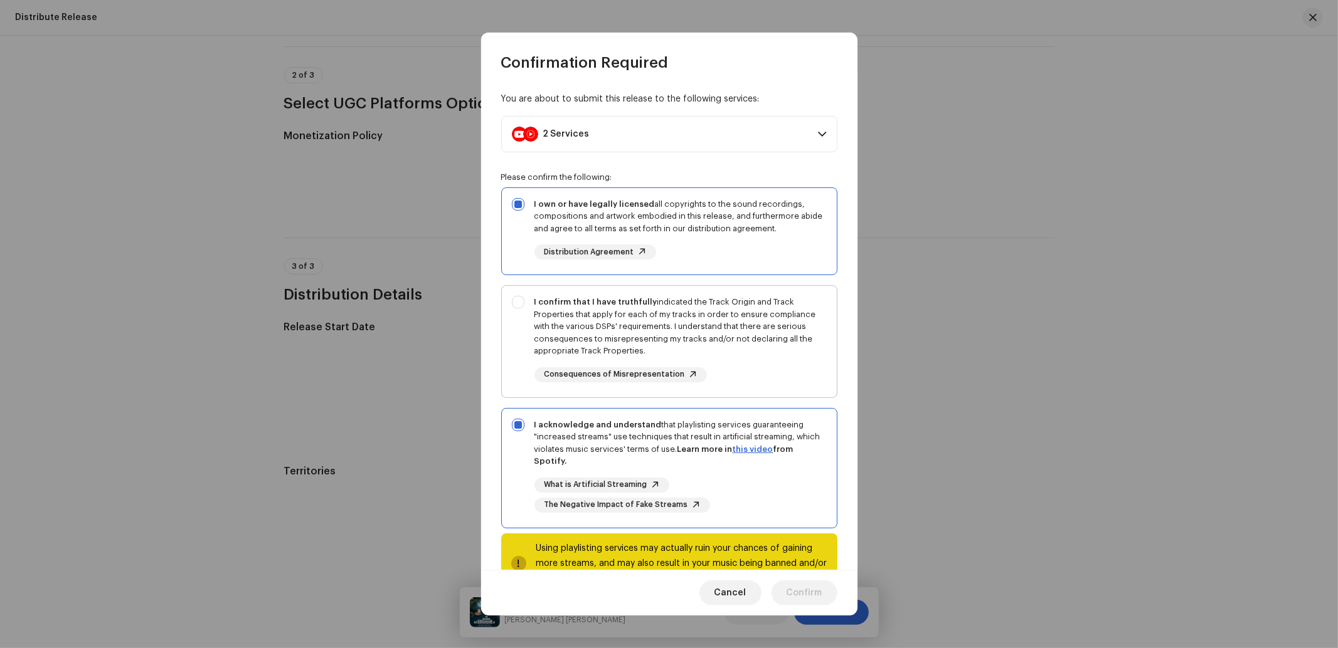
checkbox input "true"
click at [811, 591] on span "Confirm" at bounding box center [804, 593] width 36 height 25
